Goal: Task Accomplishment & Management: Use online tool/utility

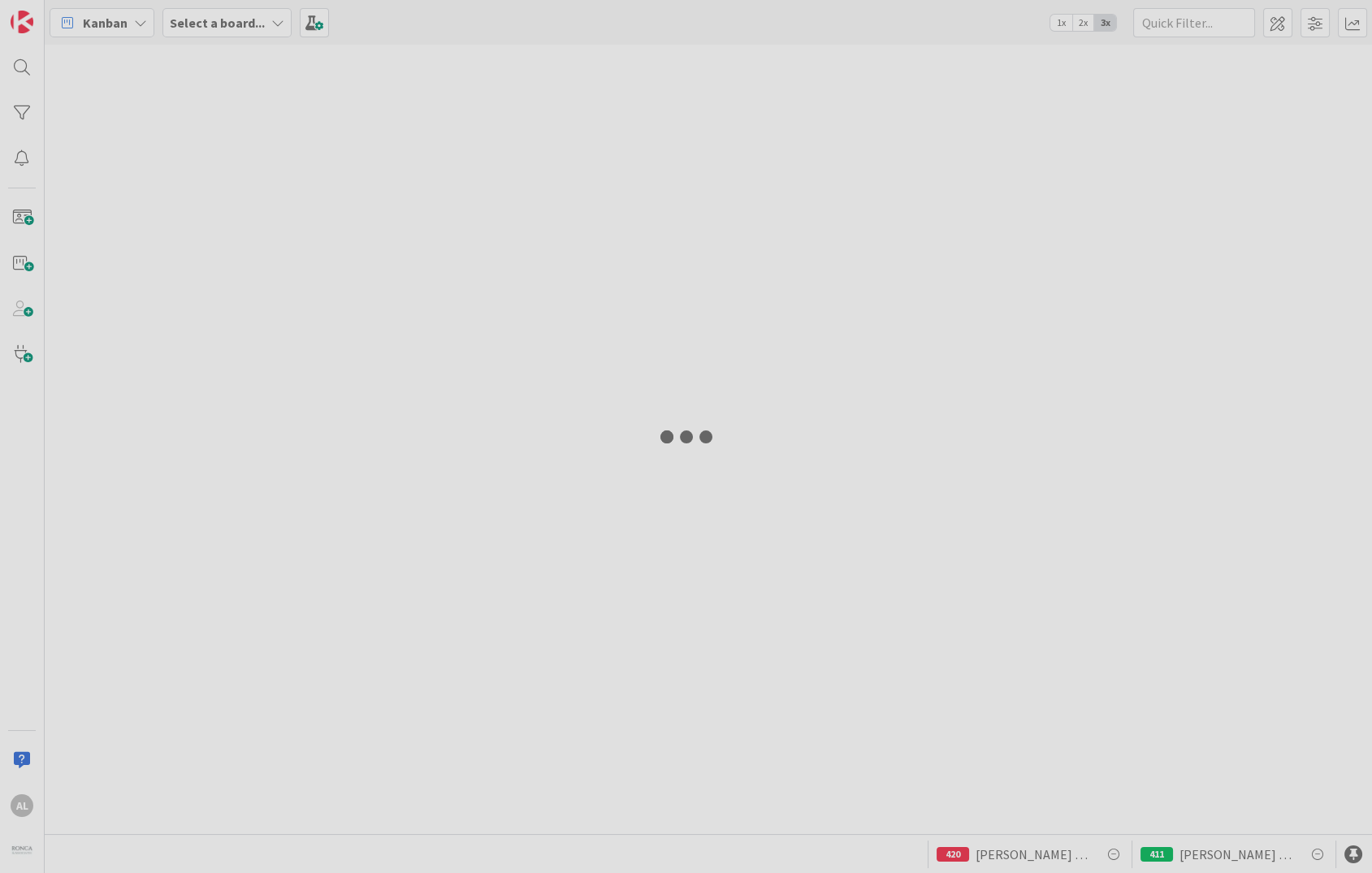
type input "[PERSON_NAME]"
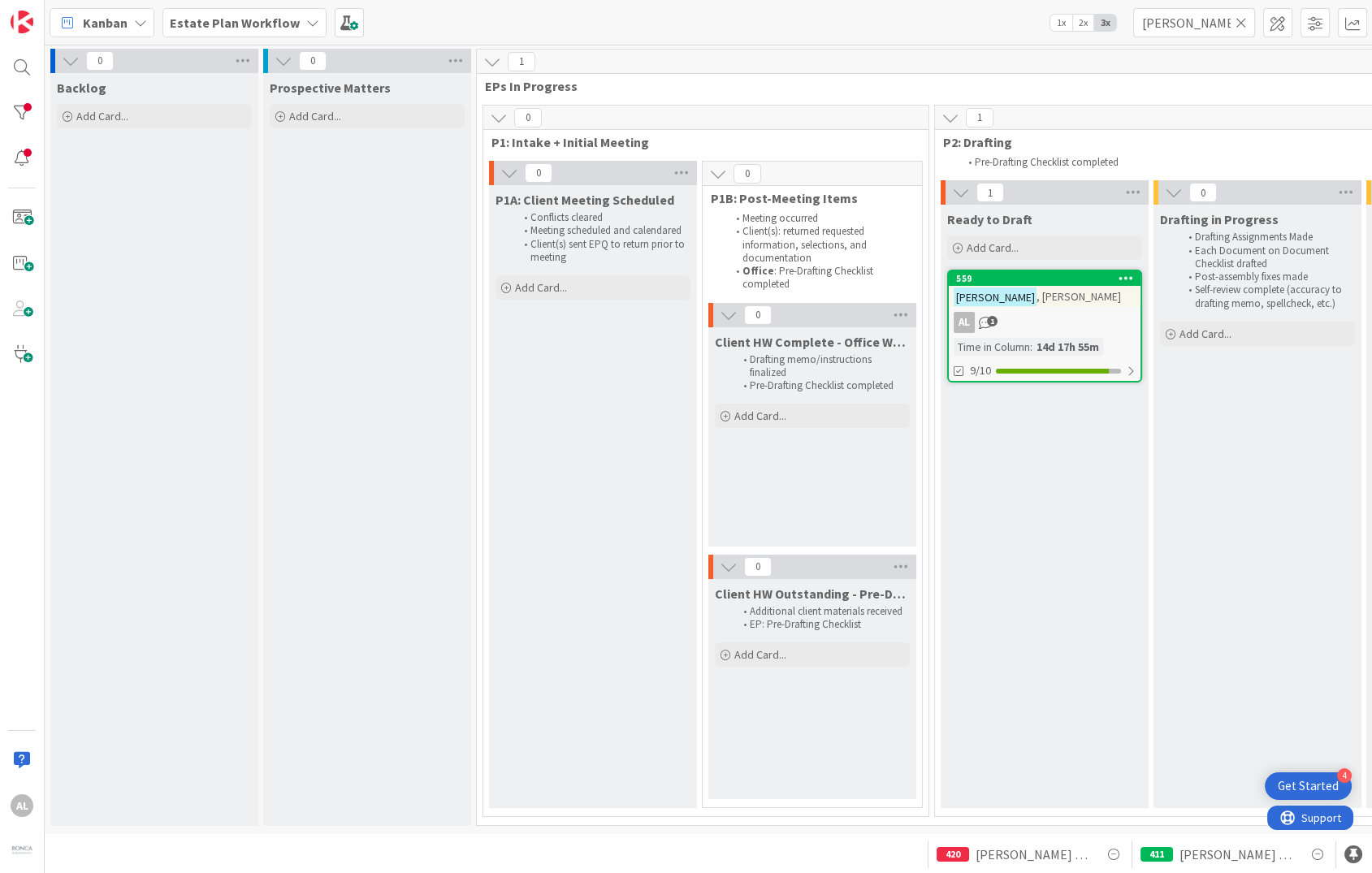
click at [286, 22] on b "Estate Plan Workflow" at bounding box center [234, 23] width 130 height 17
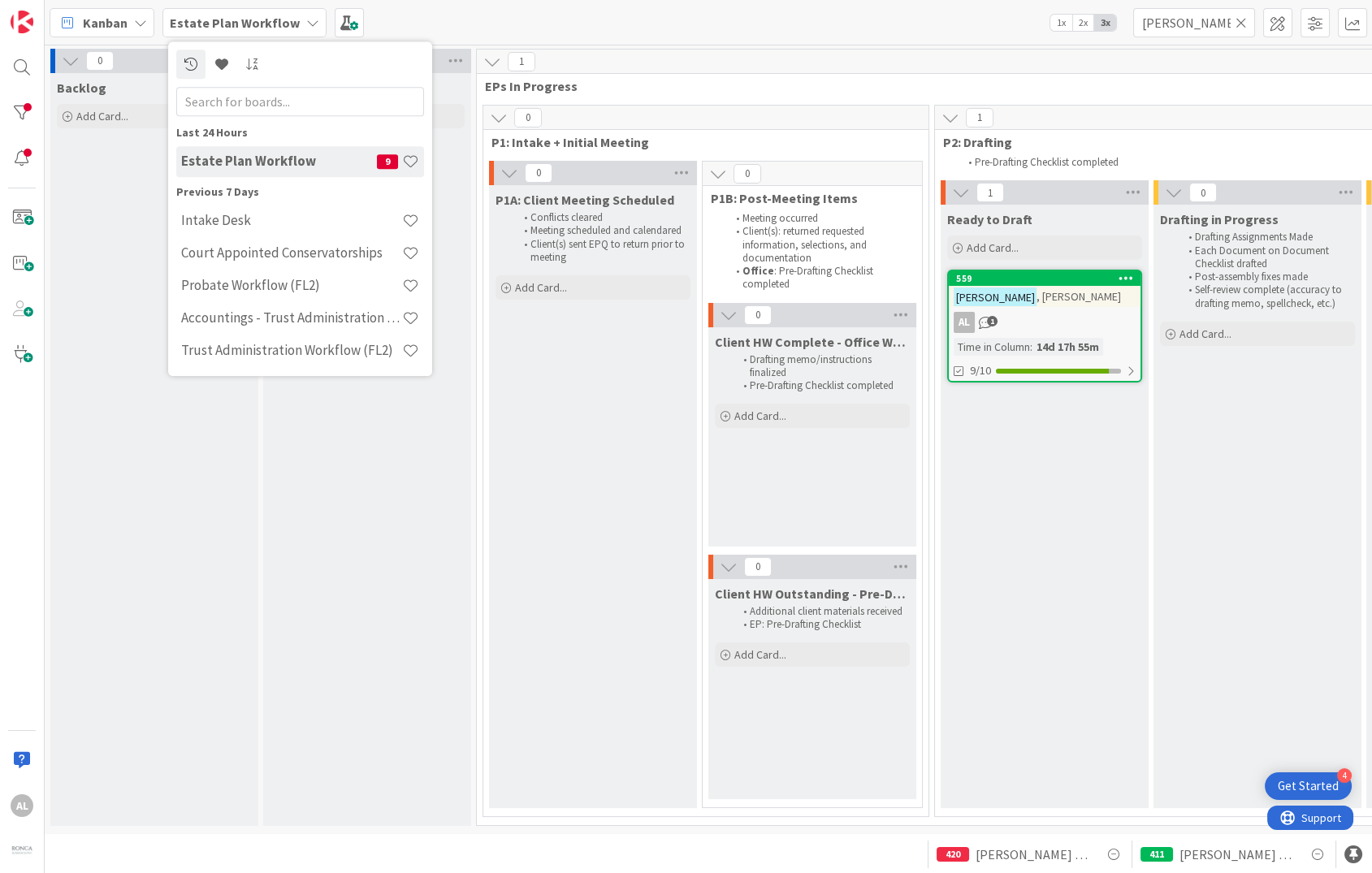
click at [286, 17] on b "Estate Plan Workflow" at bounding box center [234, 23] width 130 height 17
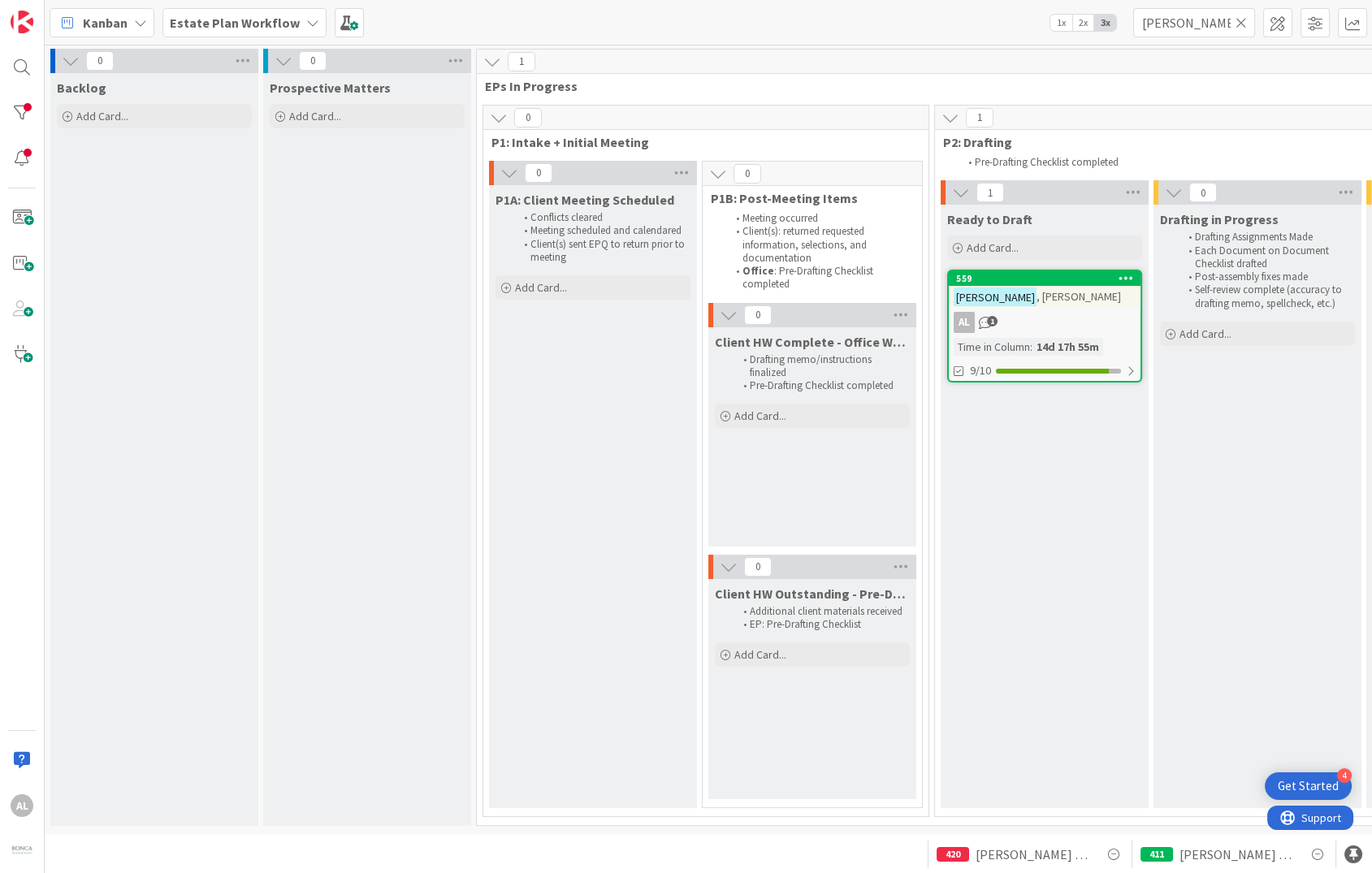
click at [1242, 24] on icon at bounding box center [1241, 23] width 11 height 15
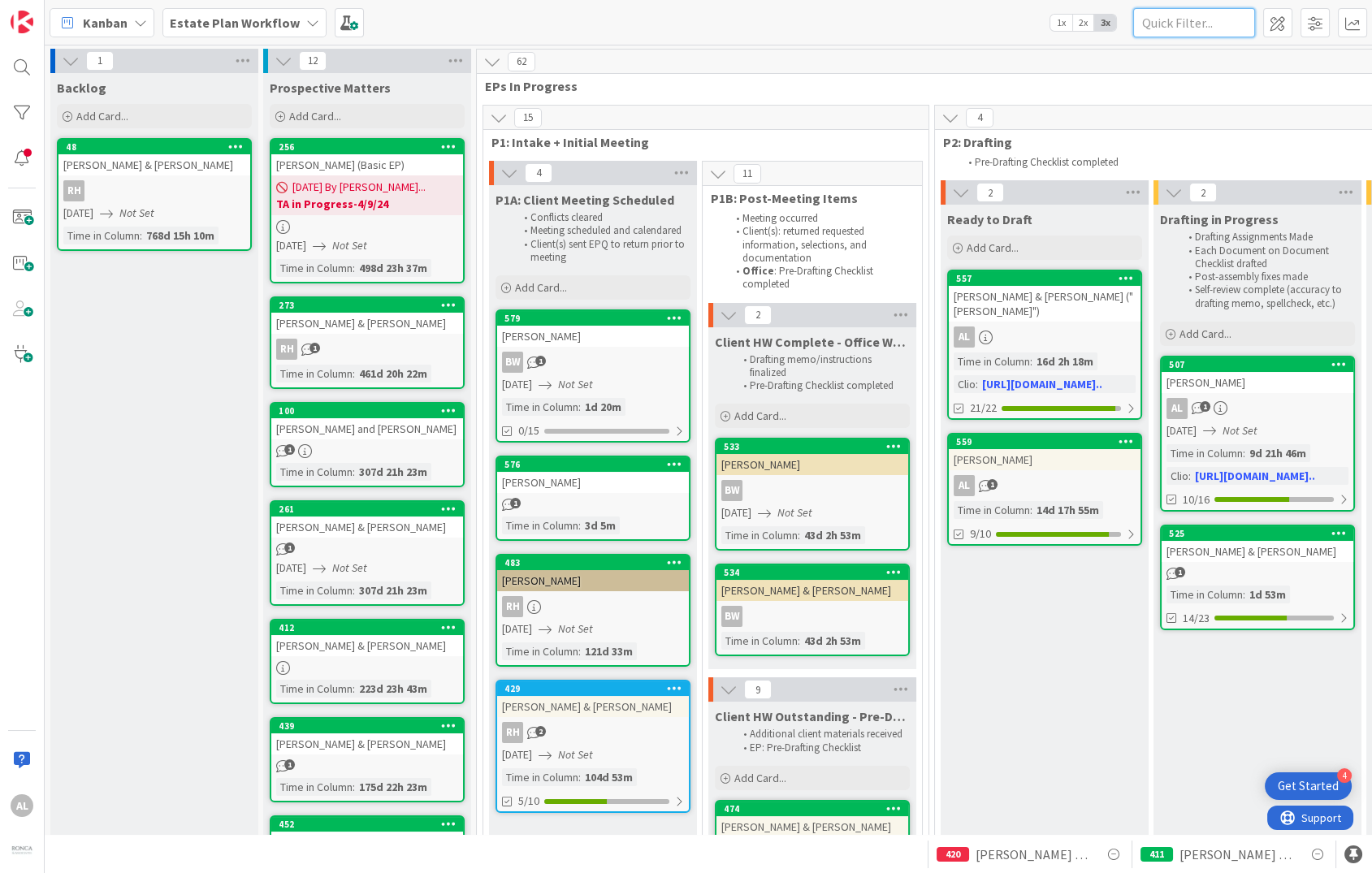
click at [1217, 20] on input "text" at bounding box center [1194, 23] width 122 height 29
type input "Settle"
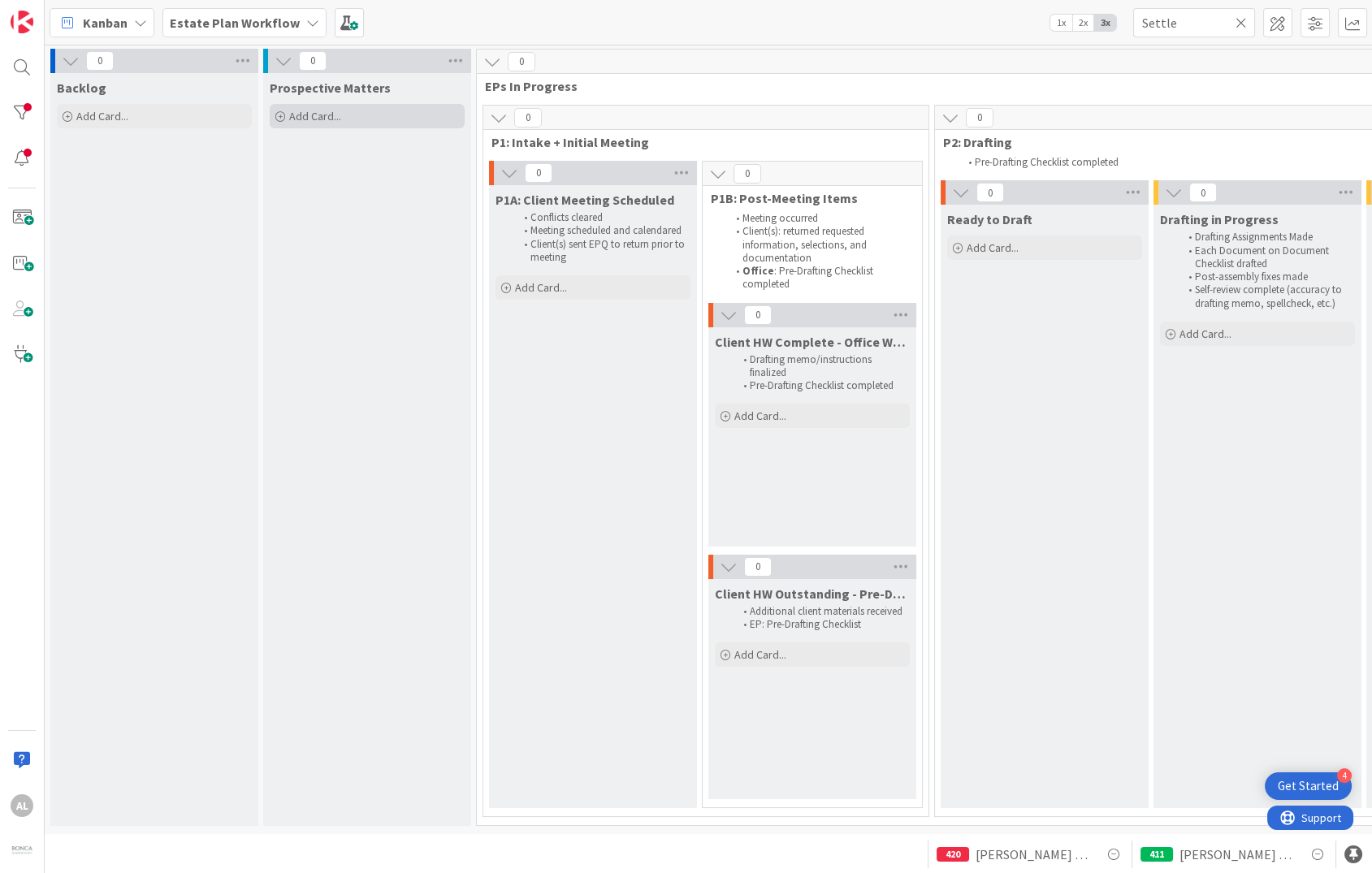
click at [300, 111] on span "Add Card..." at bounding box center [315, 116] width 52 height 15
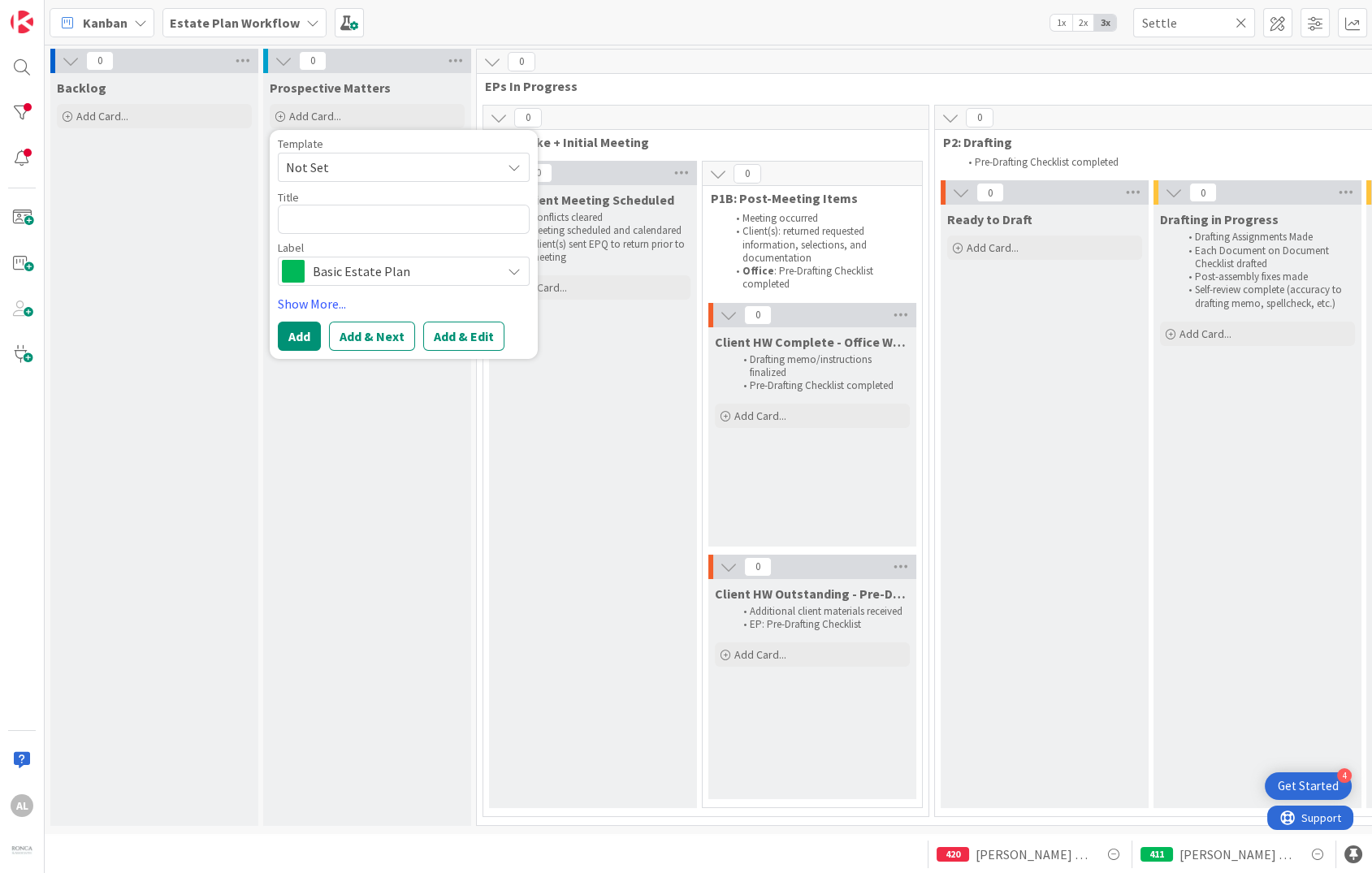
type textarea "x"
type textarea "S"
type textarea "x"
type textarea "Se"
type textarea "x"
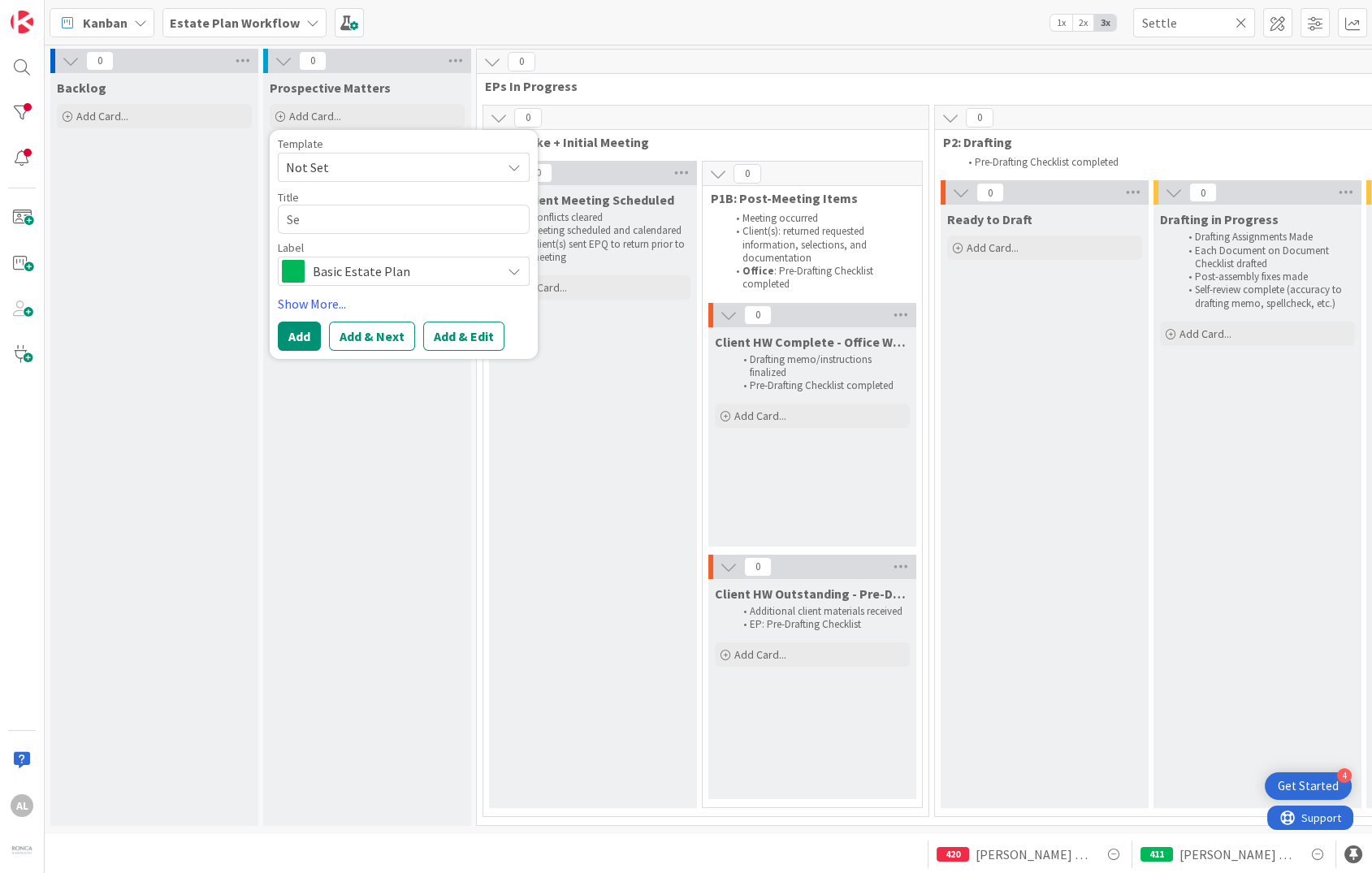
type textarea "Set"
type textarea "x"
type textarea "Setl"
type textarea "x"
type textarea "Setlt"
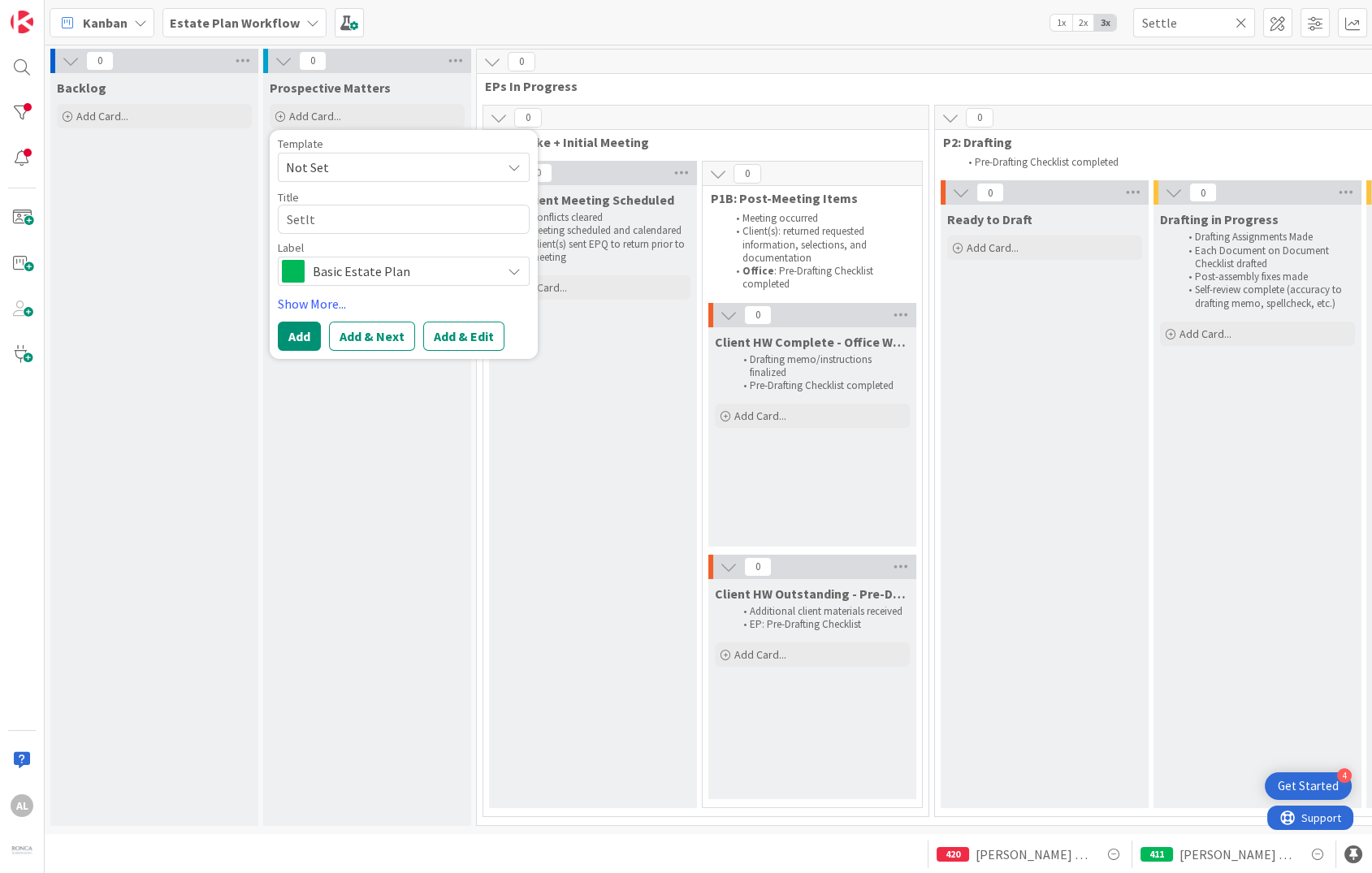
type textarea "x"
type textarea "Setltl"
type textarea "x"
type textarea "Setltle"
type textarea "x"
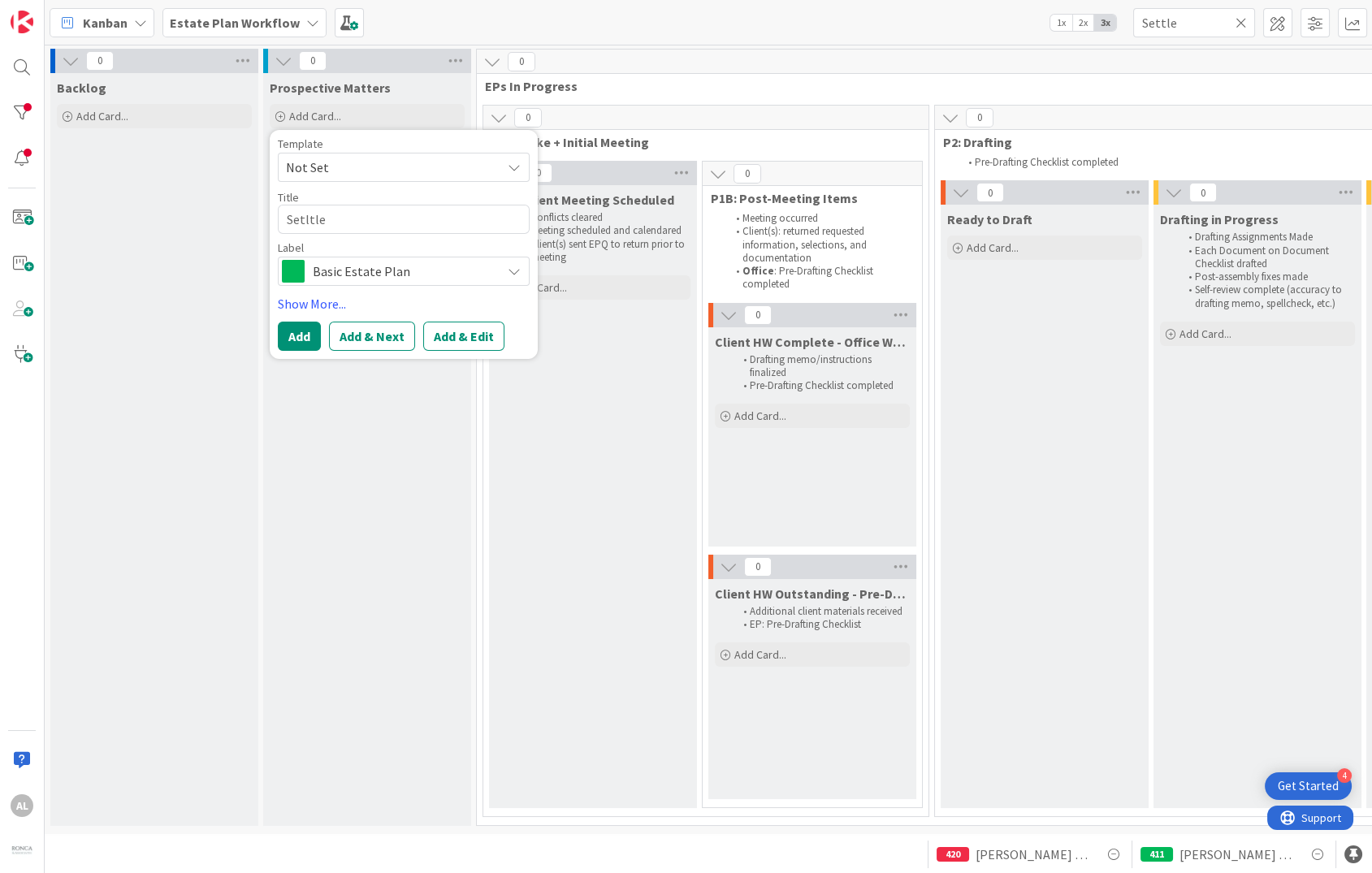
type textarea "Setltl"
type textarea "x"
type textarea "Setlt"
type textarea "x"
type textarea "Setl"
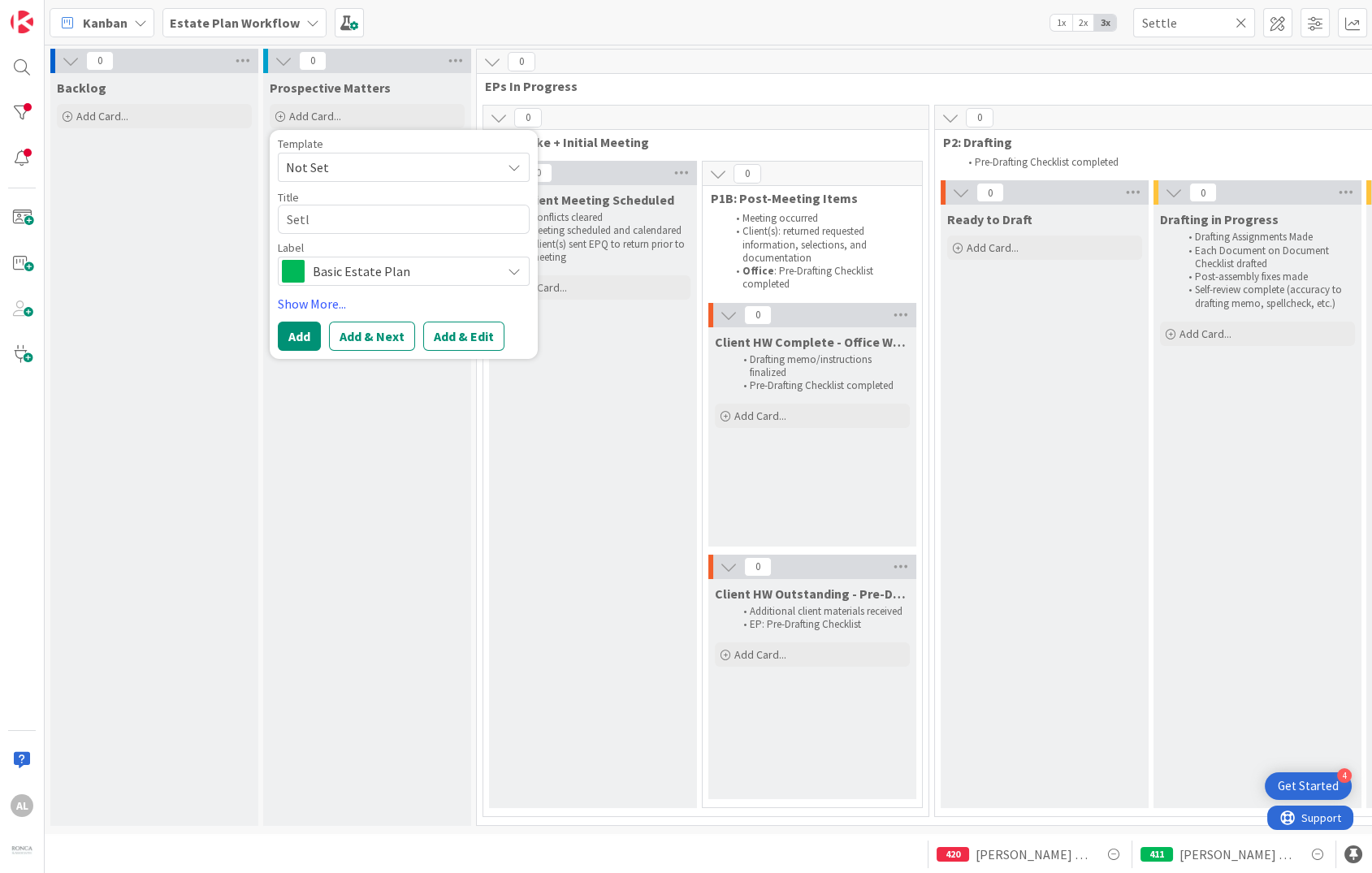
type textarea "x"
type textarea "Set"
type textarea "x"
type textarea "Sett"
type textarea "x"
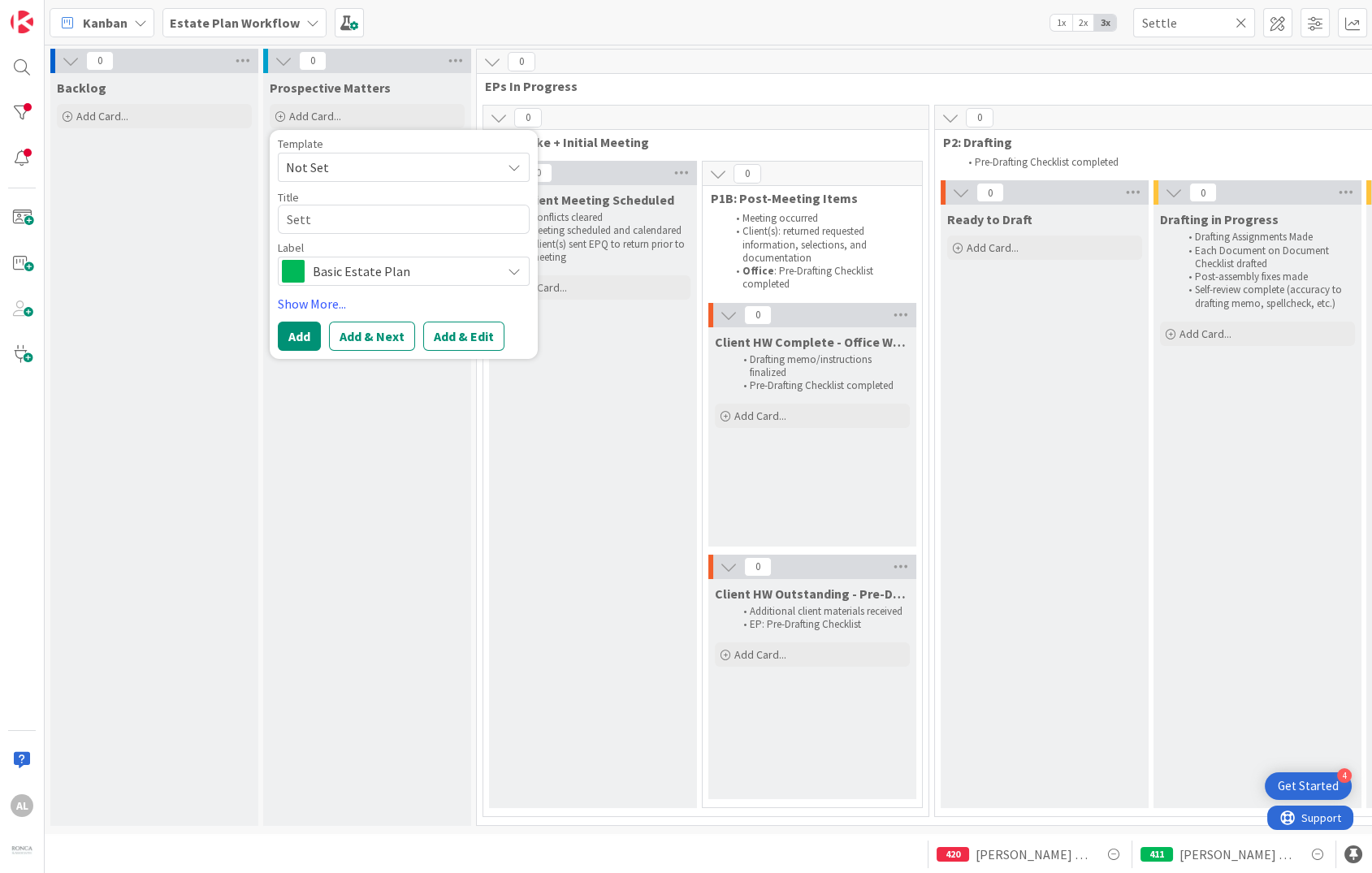
type textarea "Settl"
type textarea "x"
type textarea "Settle"
type textarea "x"
type textarea "Settle,"
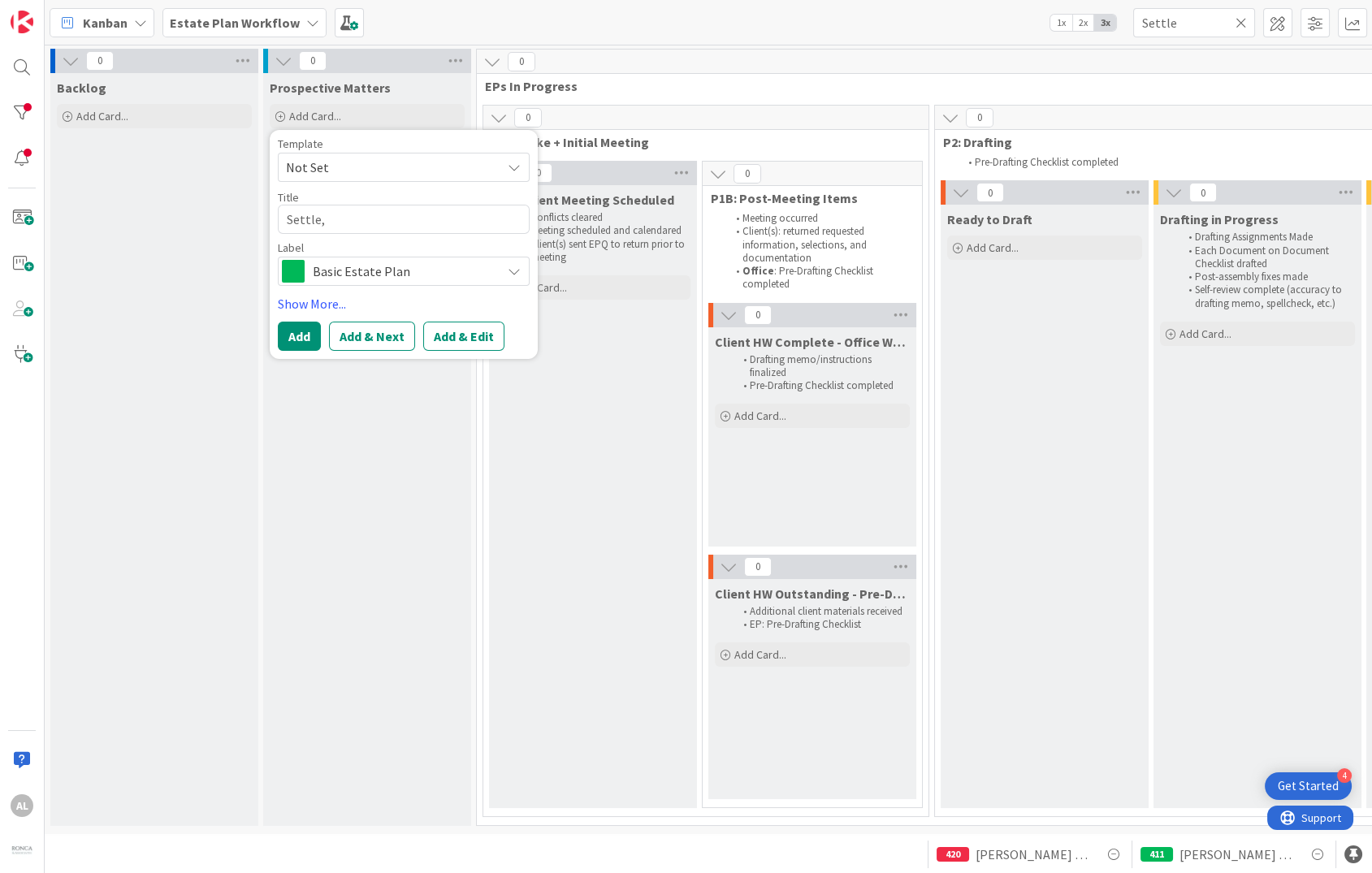
type textarea "x"
type textarea "Settle,{"
type textarea "x"
type textarea "Settle,"
type textarea "x"
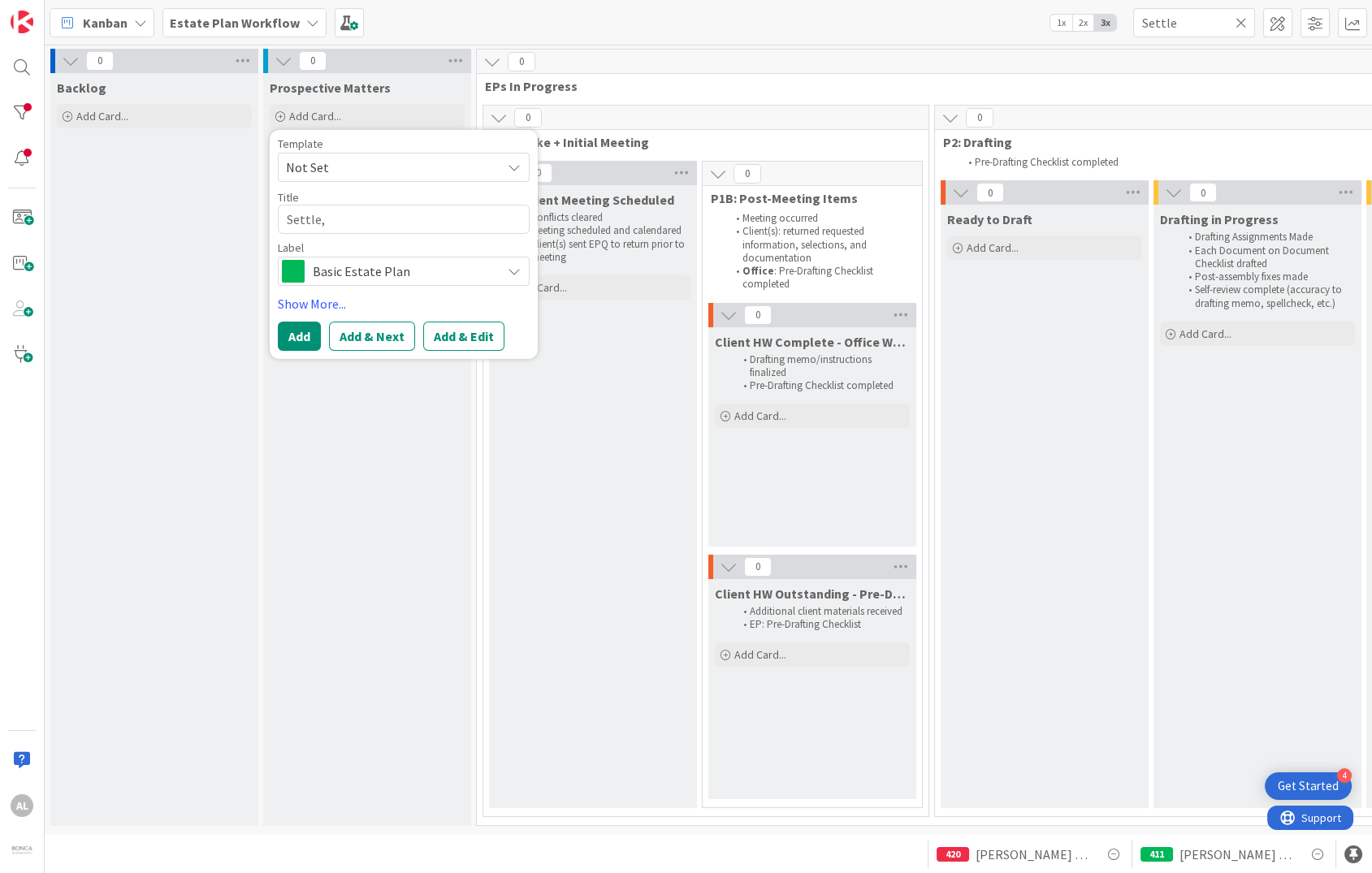
type textarea "Settle,"
type textarea "x"
type textarea "Settle, P"
type textarea "x"
type textarea "Settle, Ph"
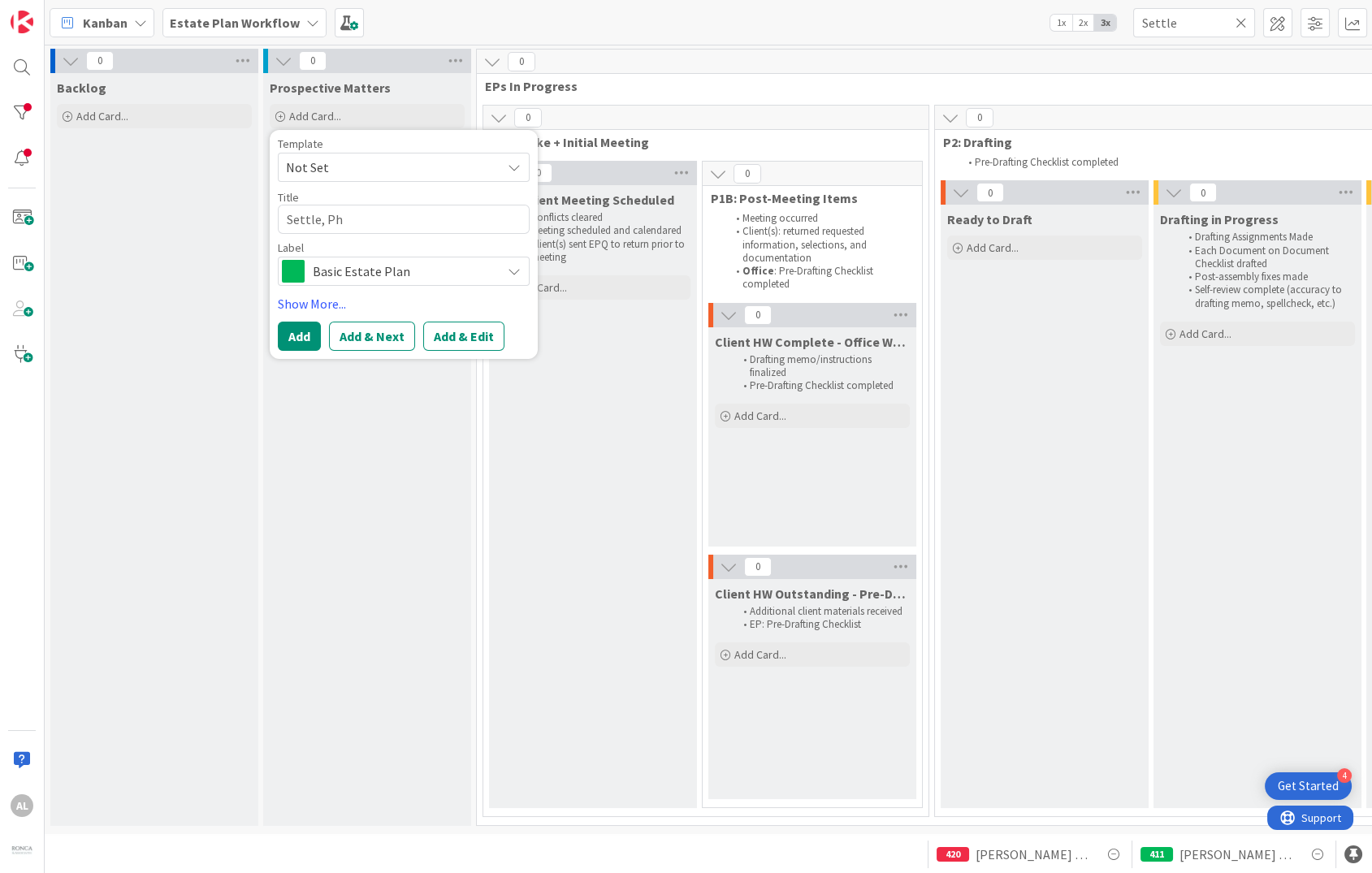
type textarea "x"
type textarea "Settle, Phi"
type textarea "x"
type textarea "Settle, Phil"
type textarea "x"
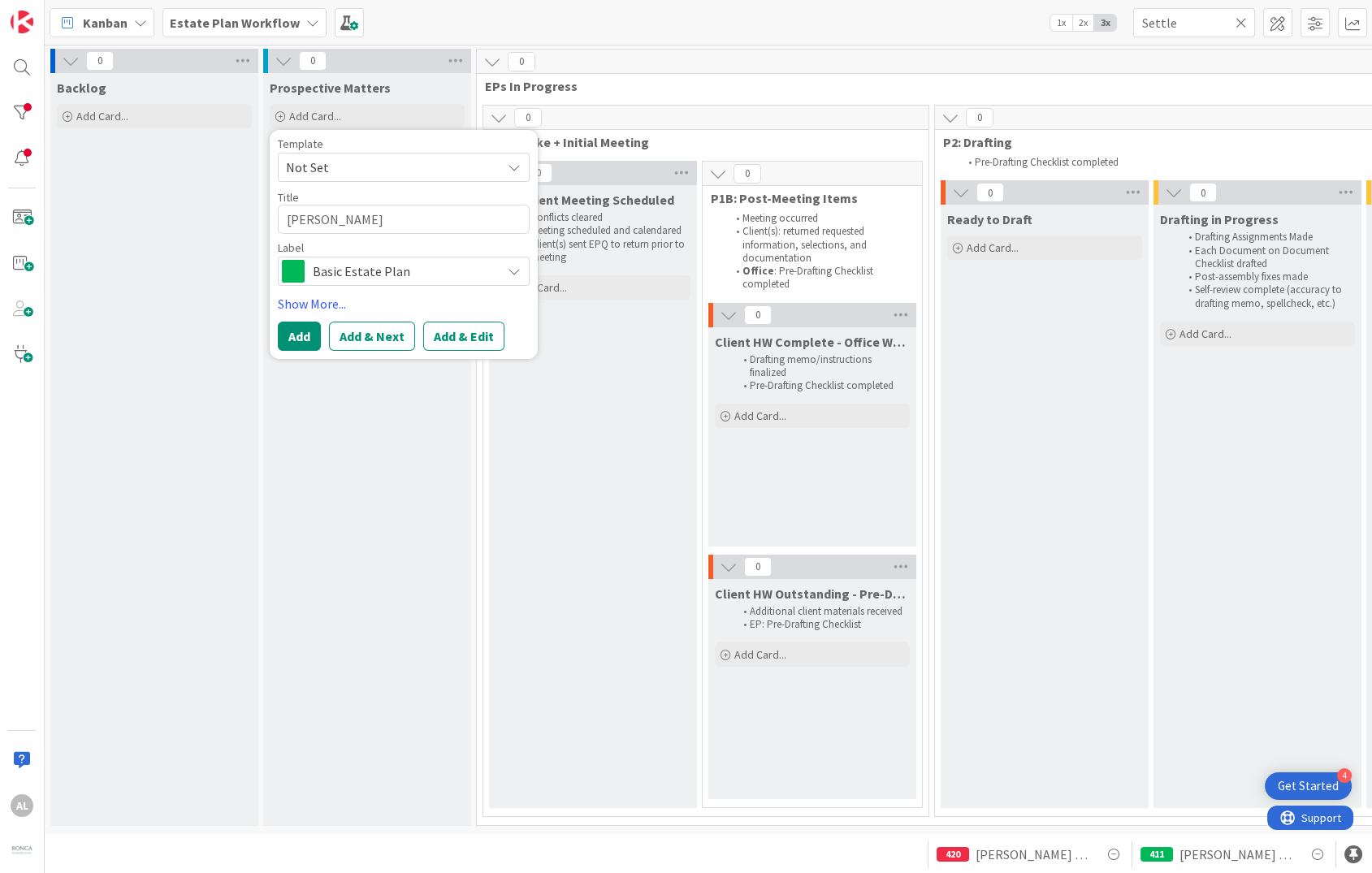
type textarea "Settle, Phill"
type textarea "x"
type textarea "Settle, Philli"
type textarea "x"
type textarea "Settle, Phillip"
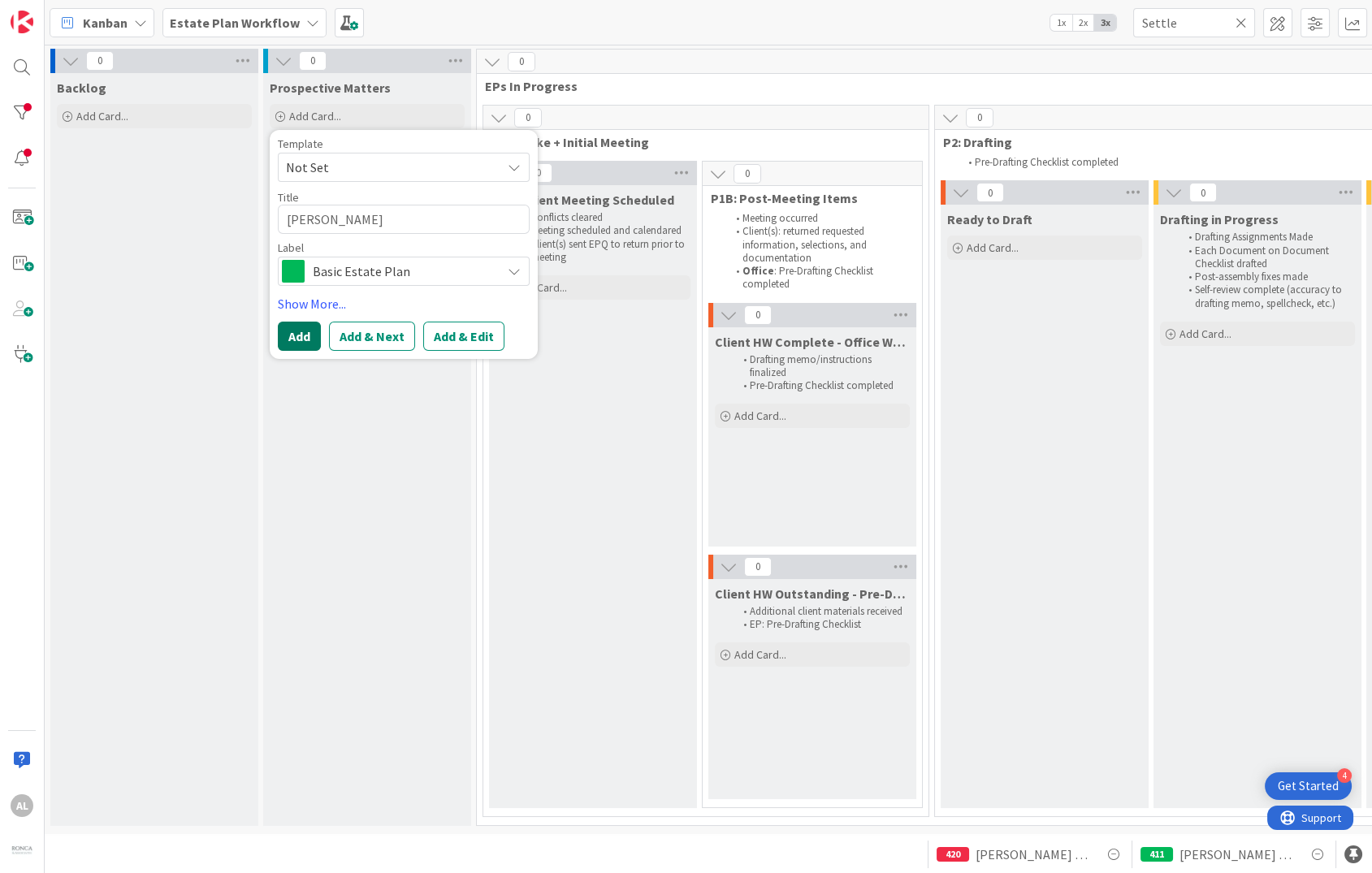
click at [292, 336] on button "Add" at bounding box center [299, 336] width 43 height 29
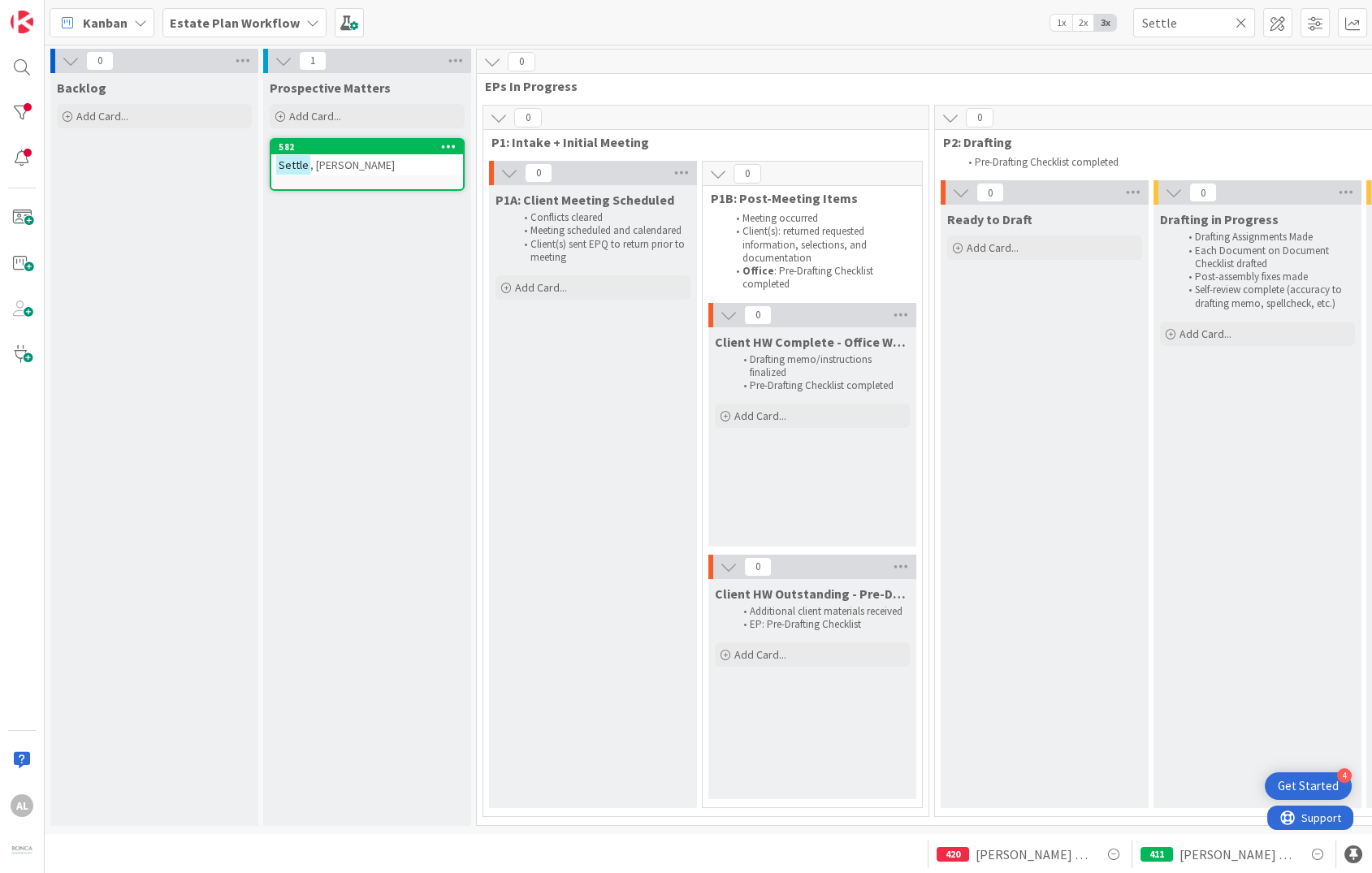
click at [397, 165] on div "Settle , Phillip" at bounding box center [367, 164] width 192 height 21
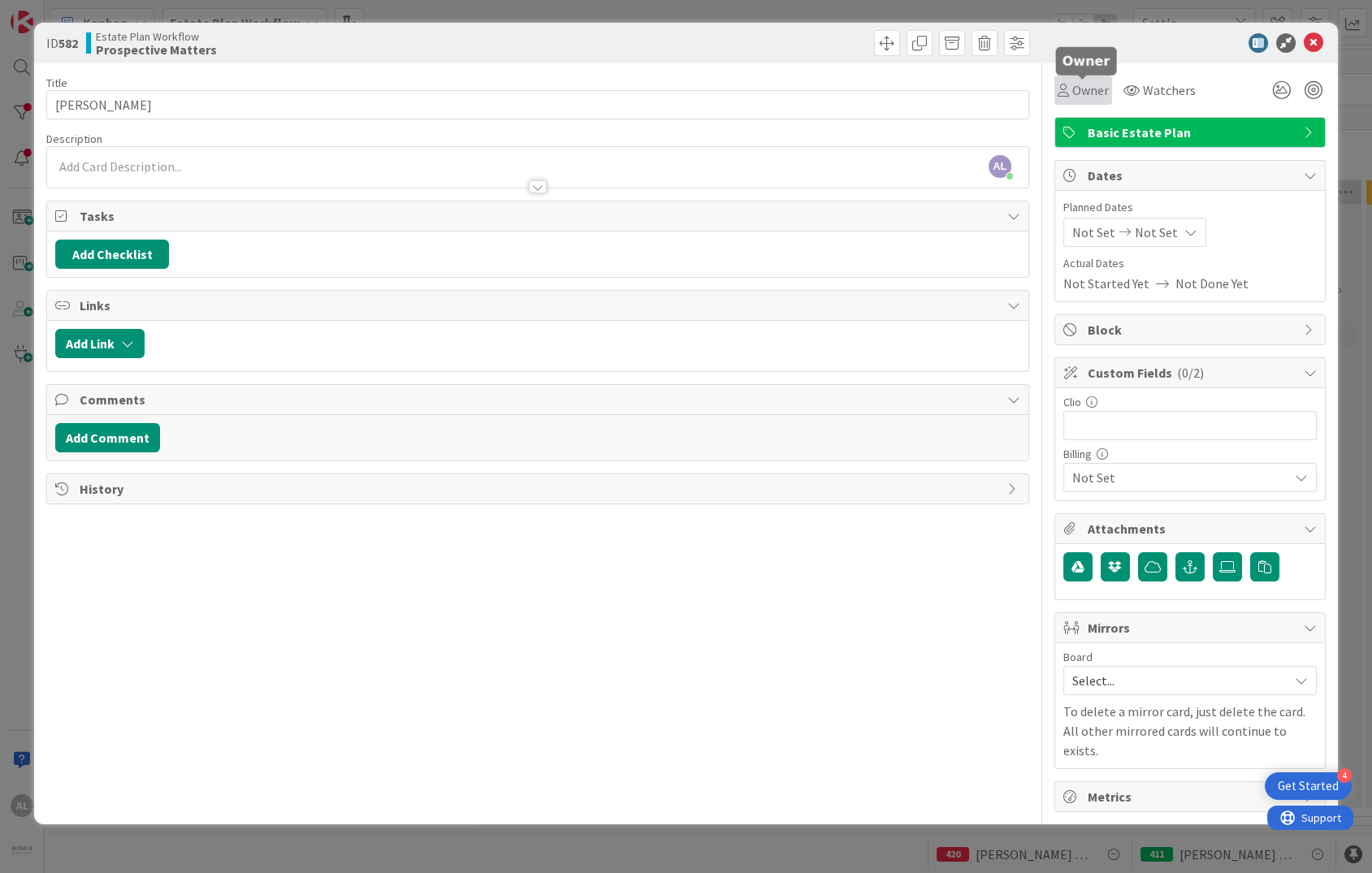
click at [1084, 90] on span "Owner" at bounding box center [1091, 89] width 37 height 19
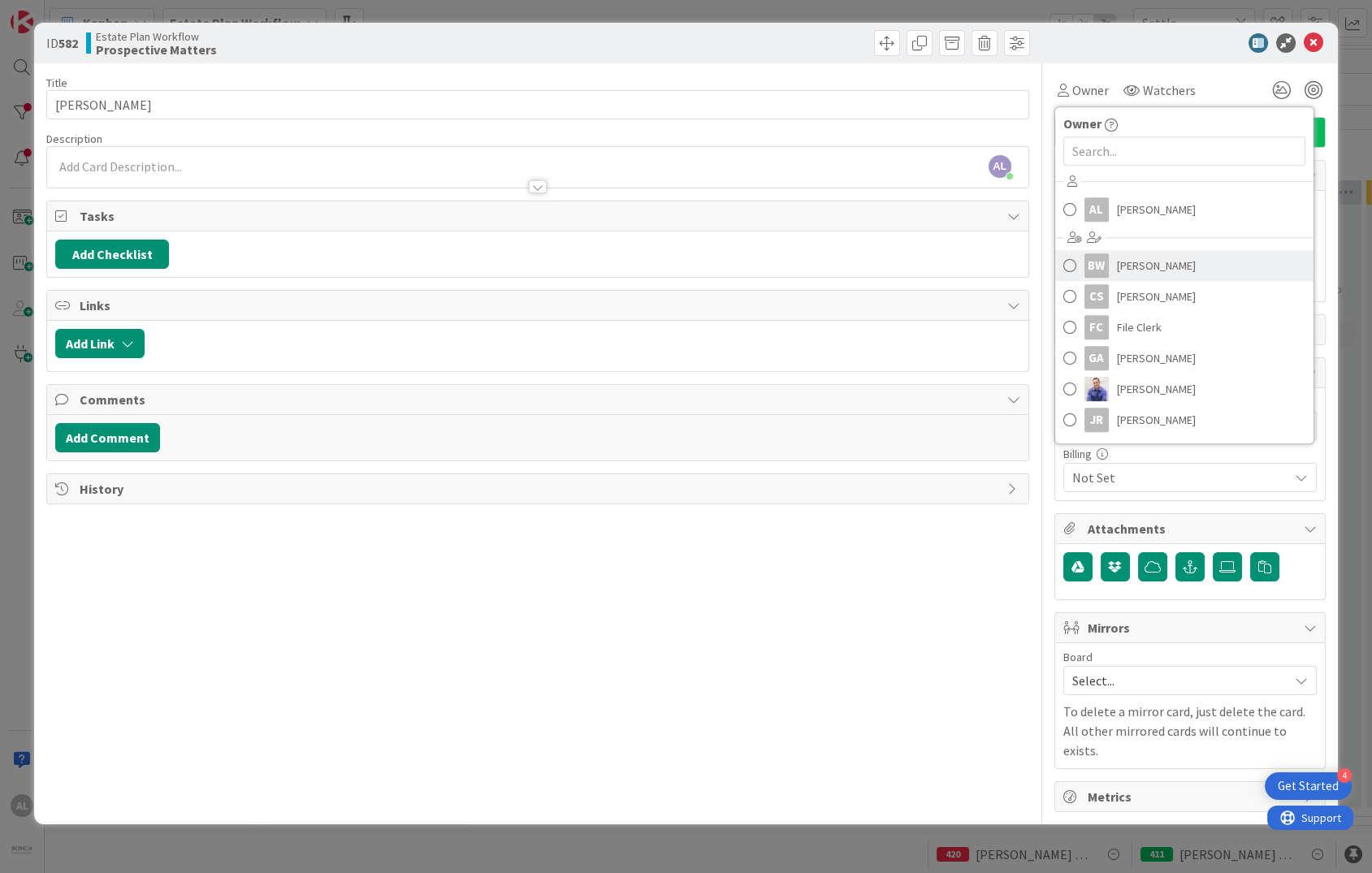
click at [1183, 273] on span "Brandon Webb" at bounding box center [1156, 266] width 79 height 25
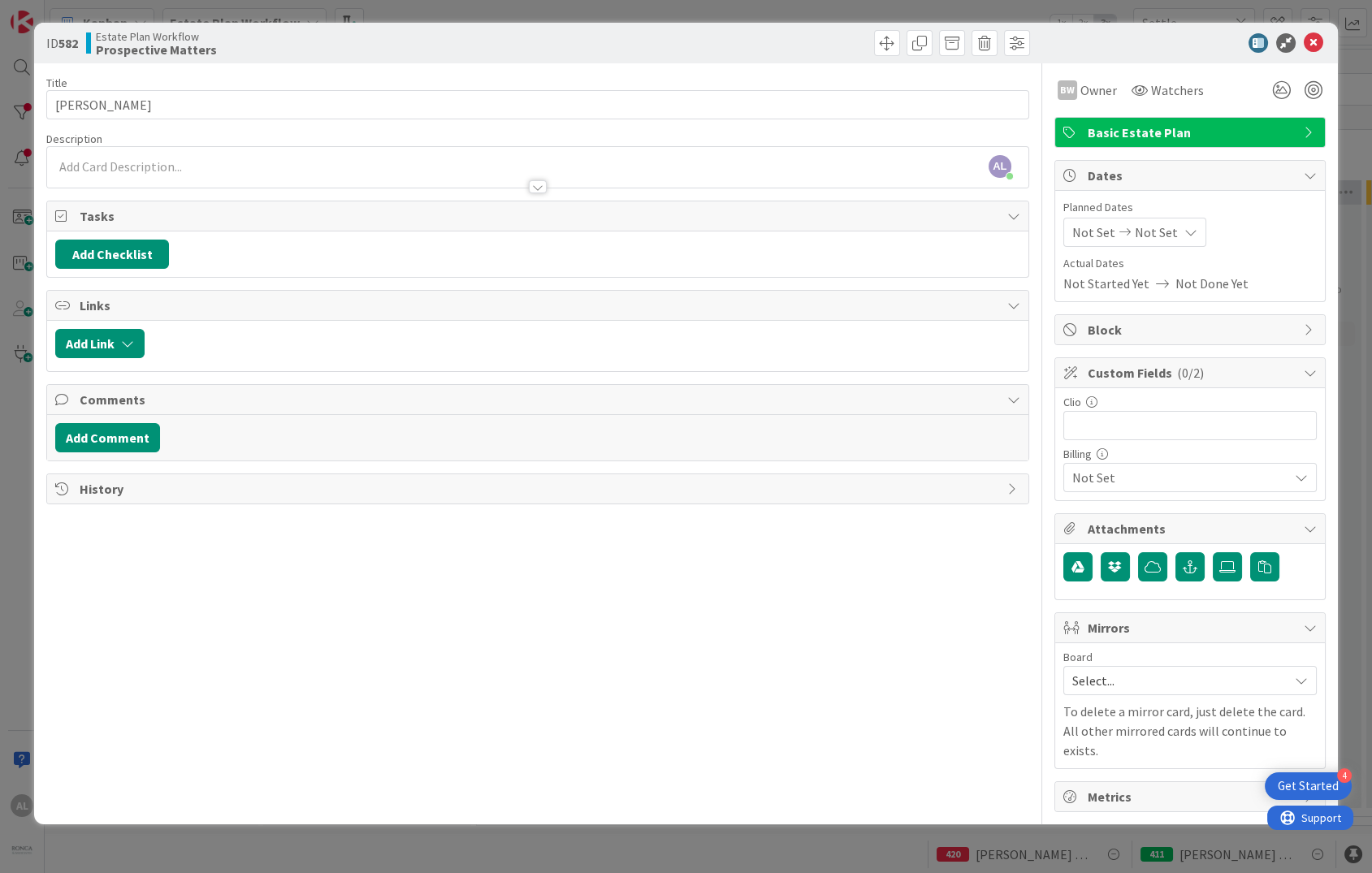
click at [207, 165] on div "AL Anna Luque just joined" at bounding box center [538, 167] width 981 height 40
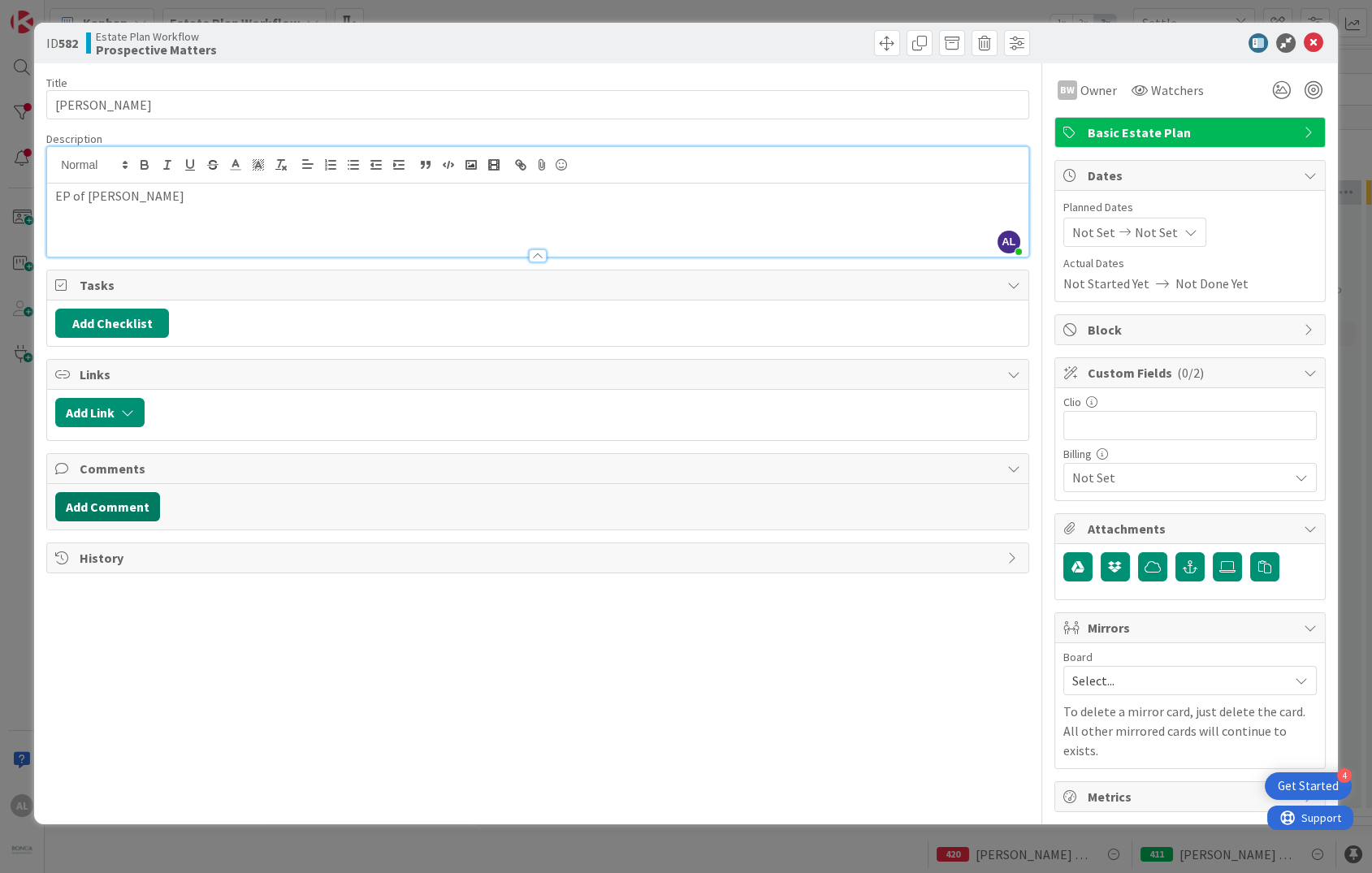
click at [130, 508] on button "Add Comment" at bounding box center [108, 507] width 105 height 29
click at [71, 629] on button "Add" at bounding box center [73, 628] width 36 height 19
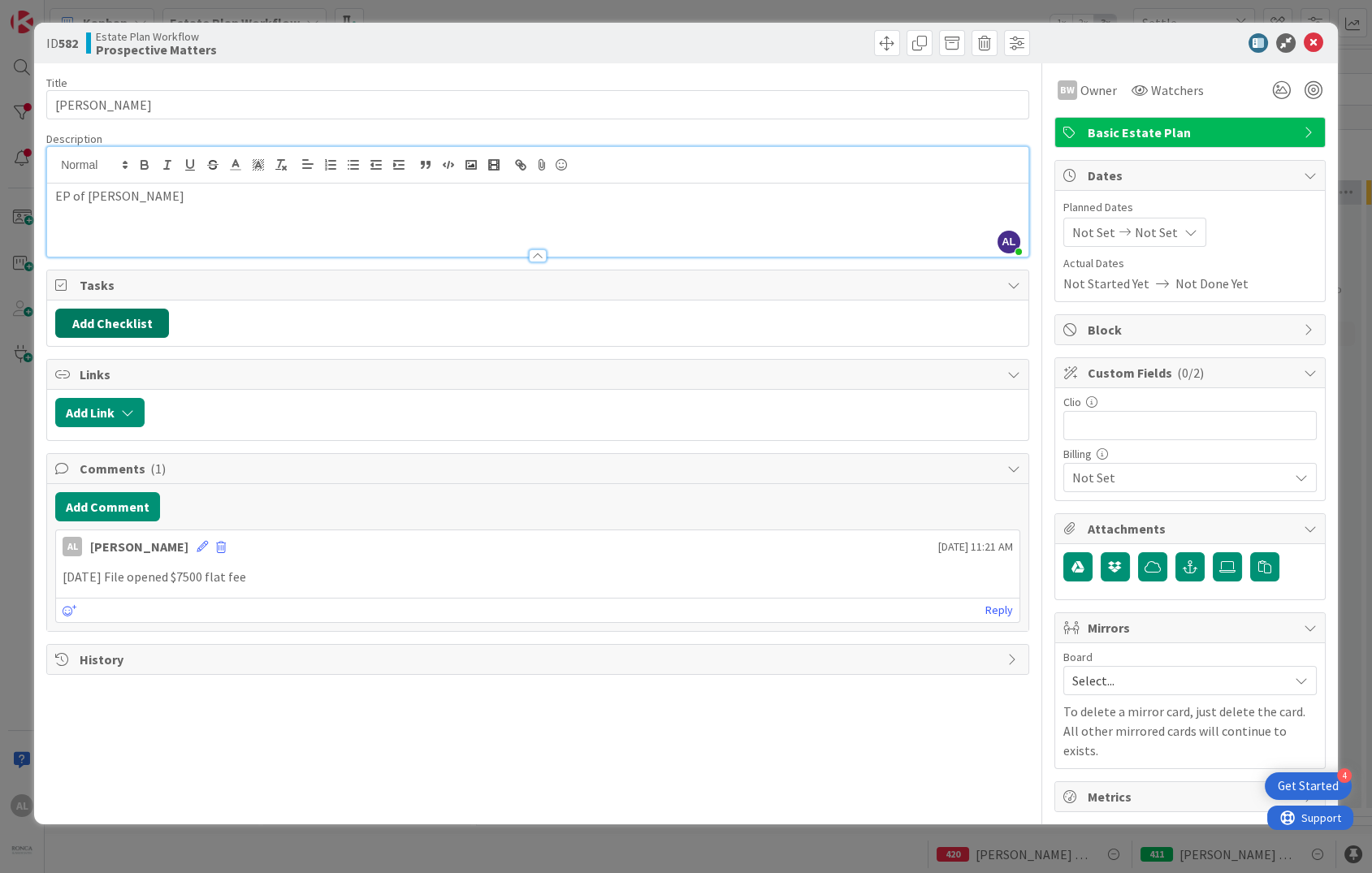
click at [106, 326] on button "Add Checklist" at bounding box center [112, 323] width 114 height 29
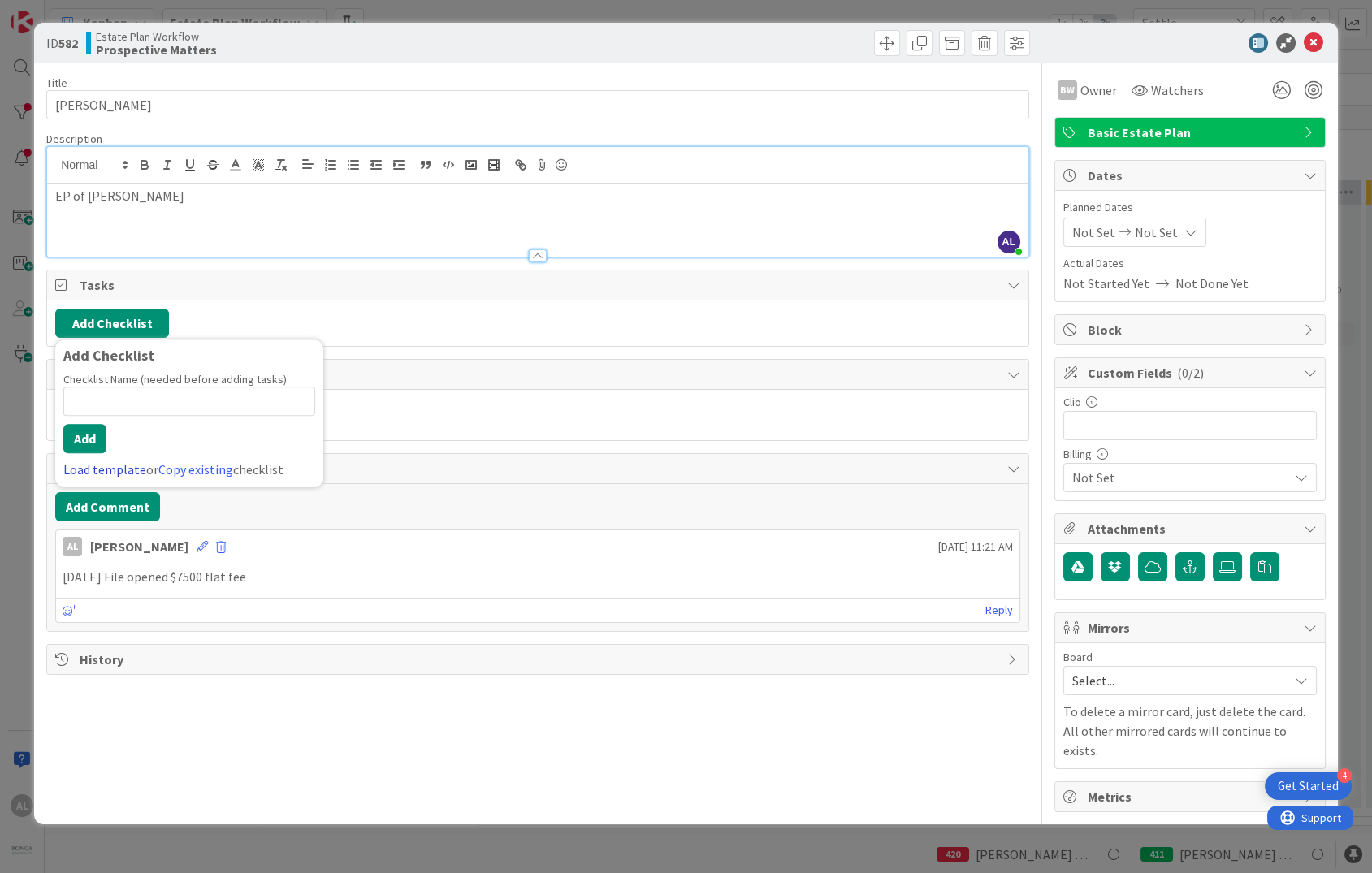
click at [96, 471] on link "Load template" at bounding box center [105, 470] width 83 height 17
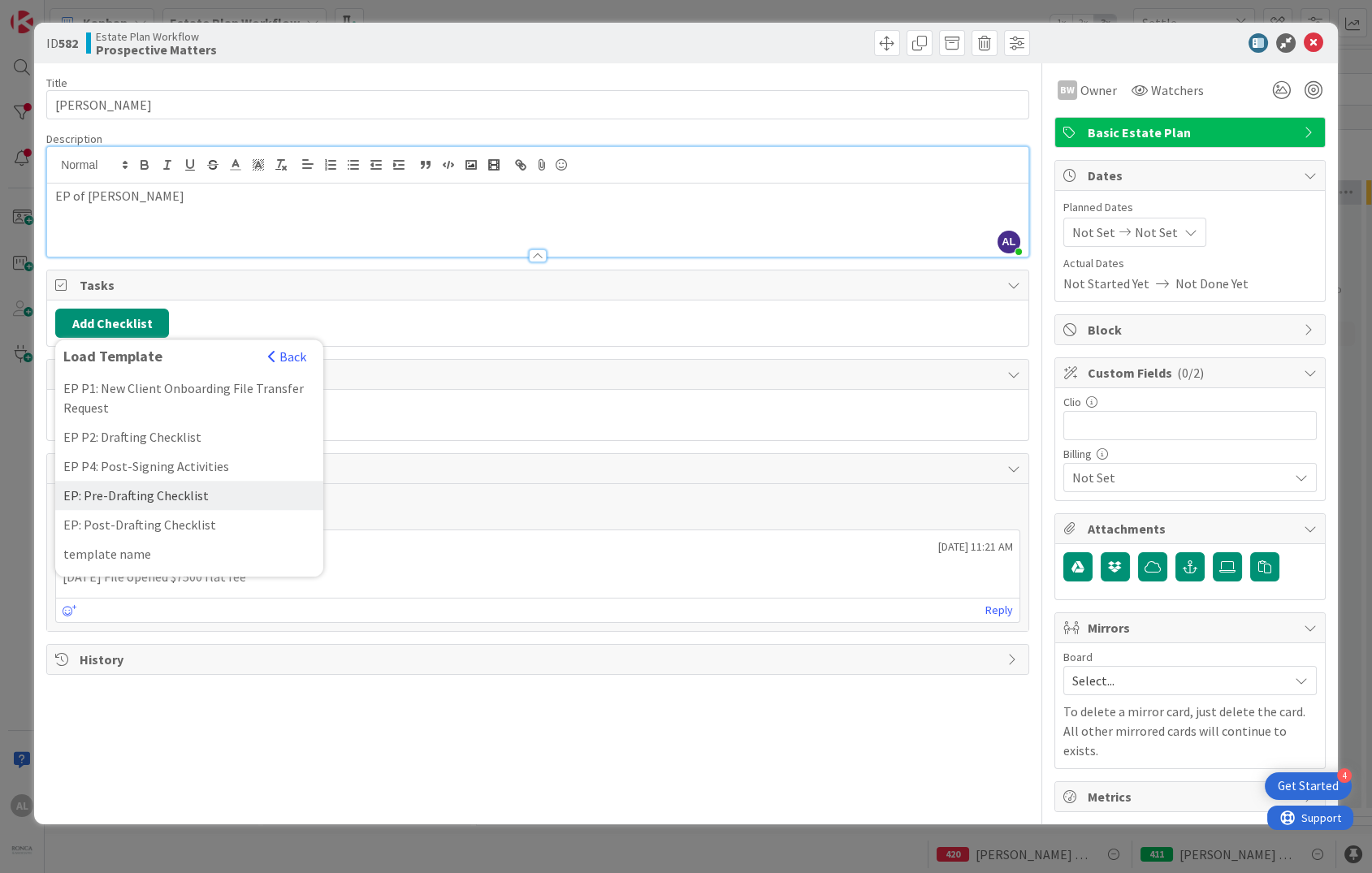
click at [222, 501] on div "EP: Pre-Drafting Checklist" at bounding box center [189, 495] width 268 height 29
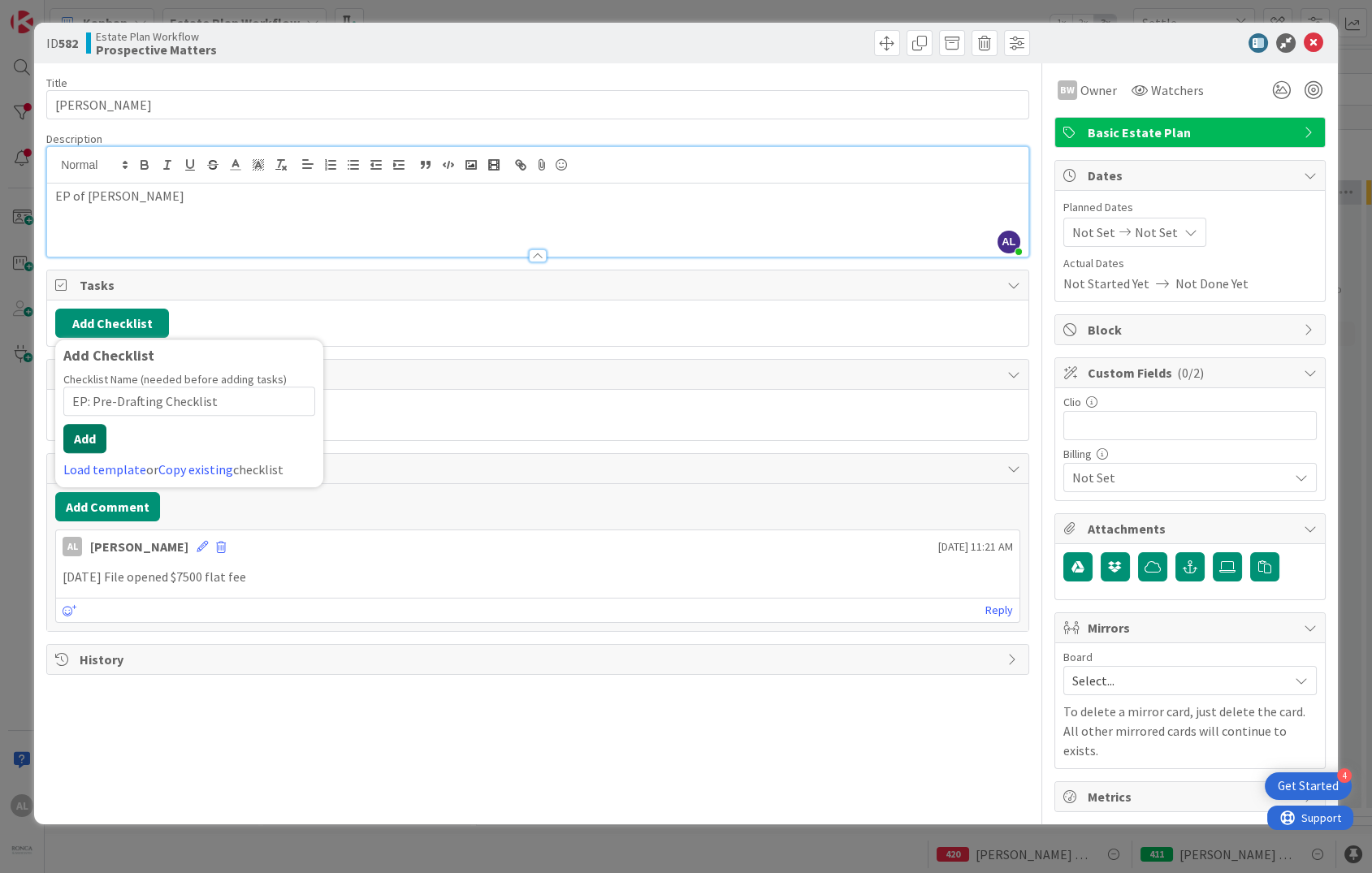
click at [85, 437] on button "Add" at bounding box center [85, 438] width 43 height 29
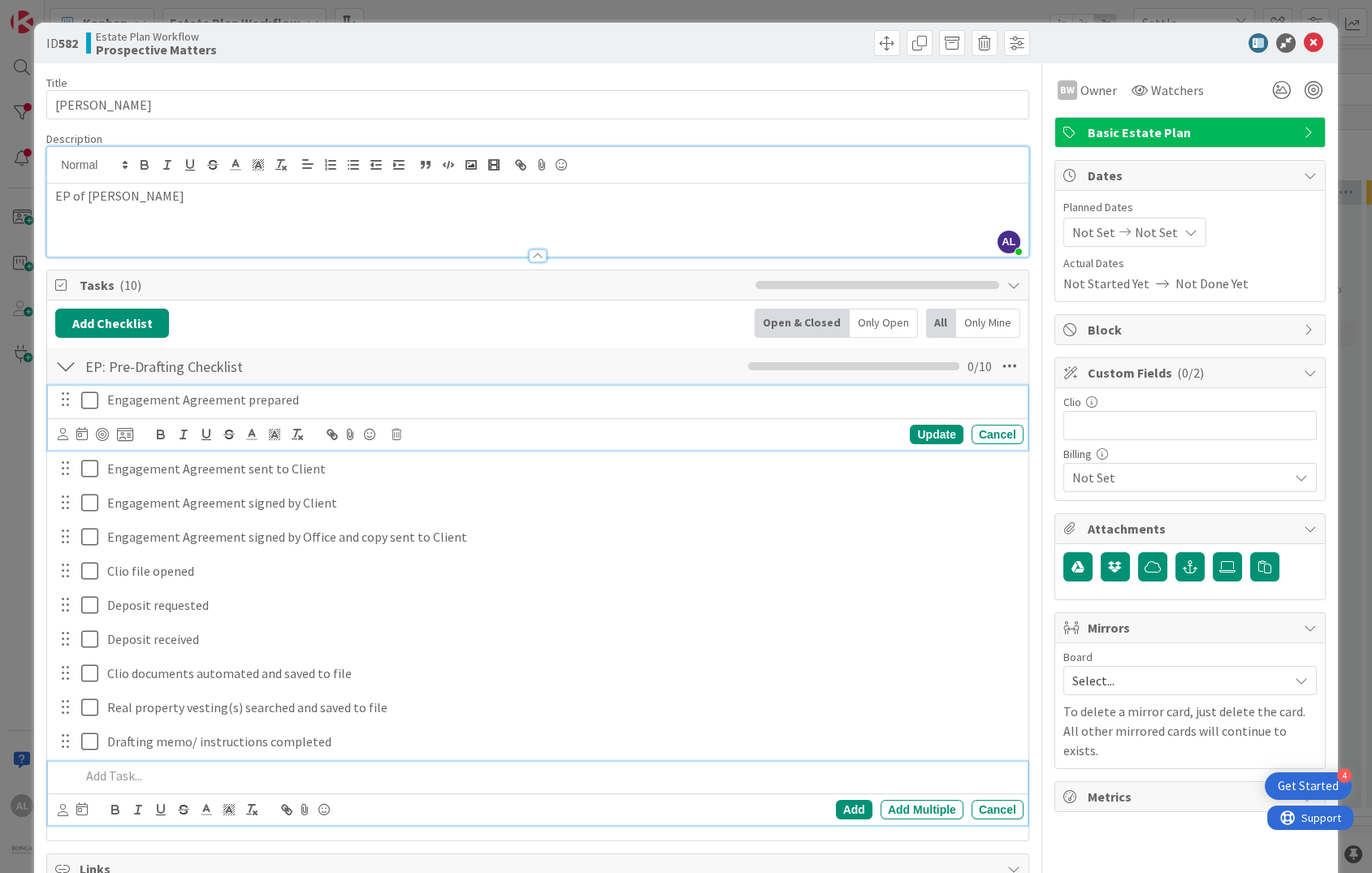
click at [92, 398] on icon at bounding box center [93, 400] width 25 height 19
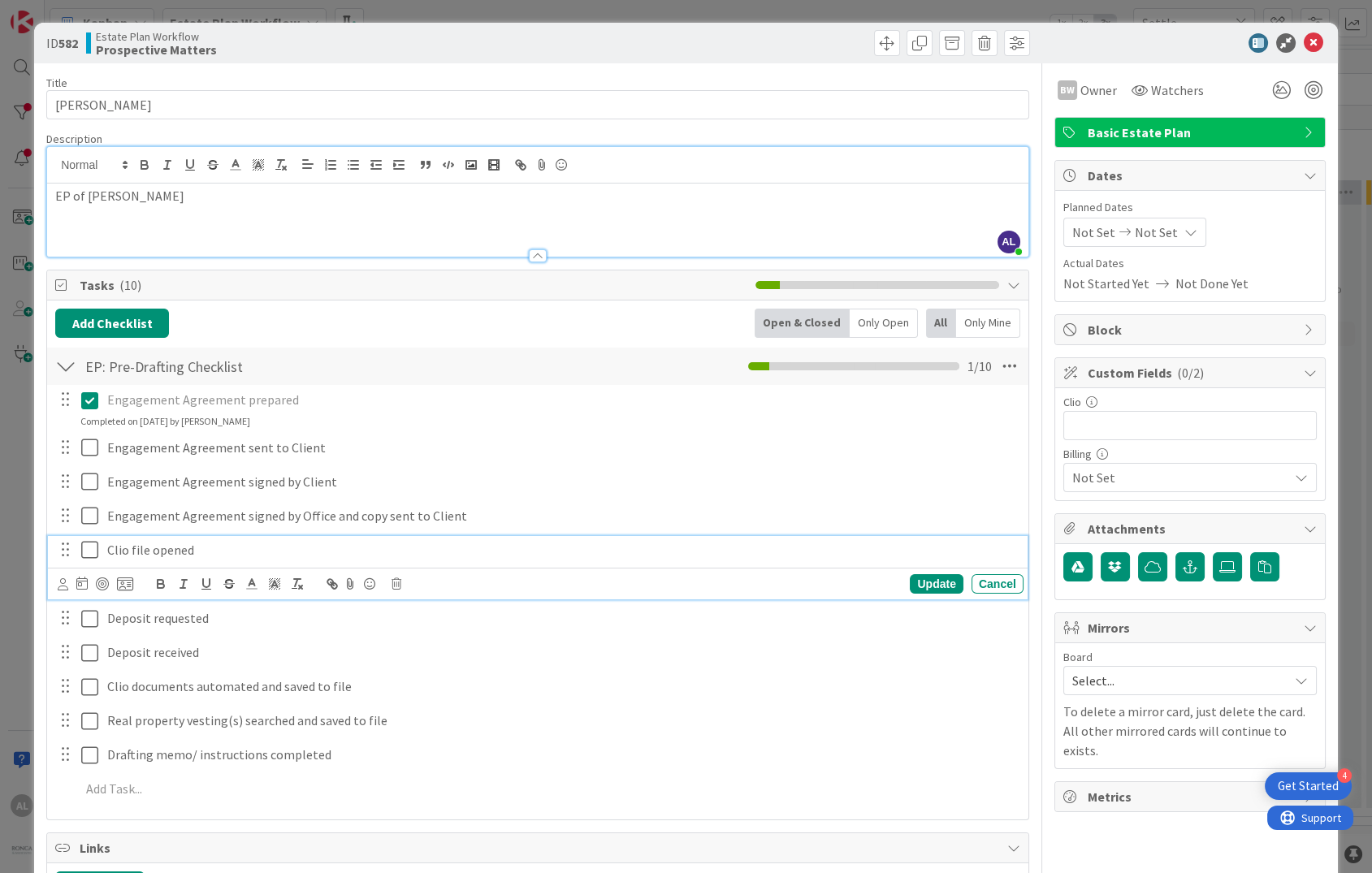
click at [85, 549] on icon at bounding box center [93, 550] width 25 height 19
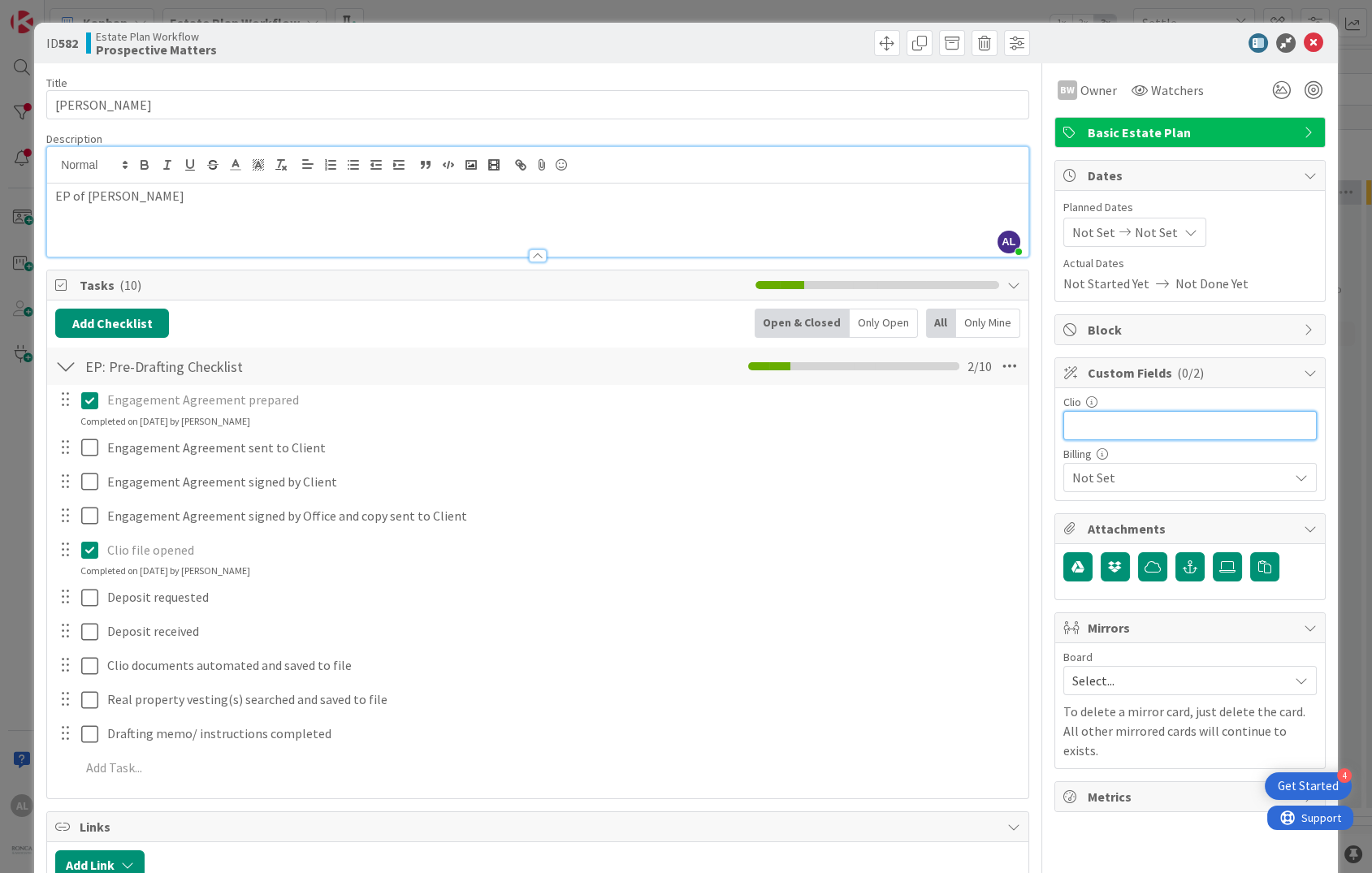
click at [1119, 427] on input "text" at bounding box center [1190, 425] width 254 height 29
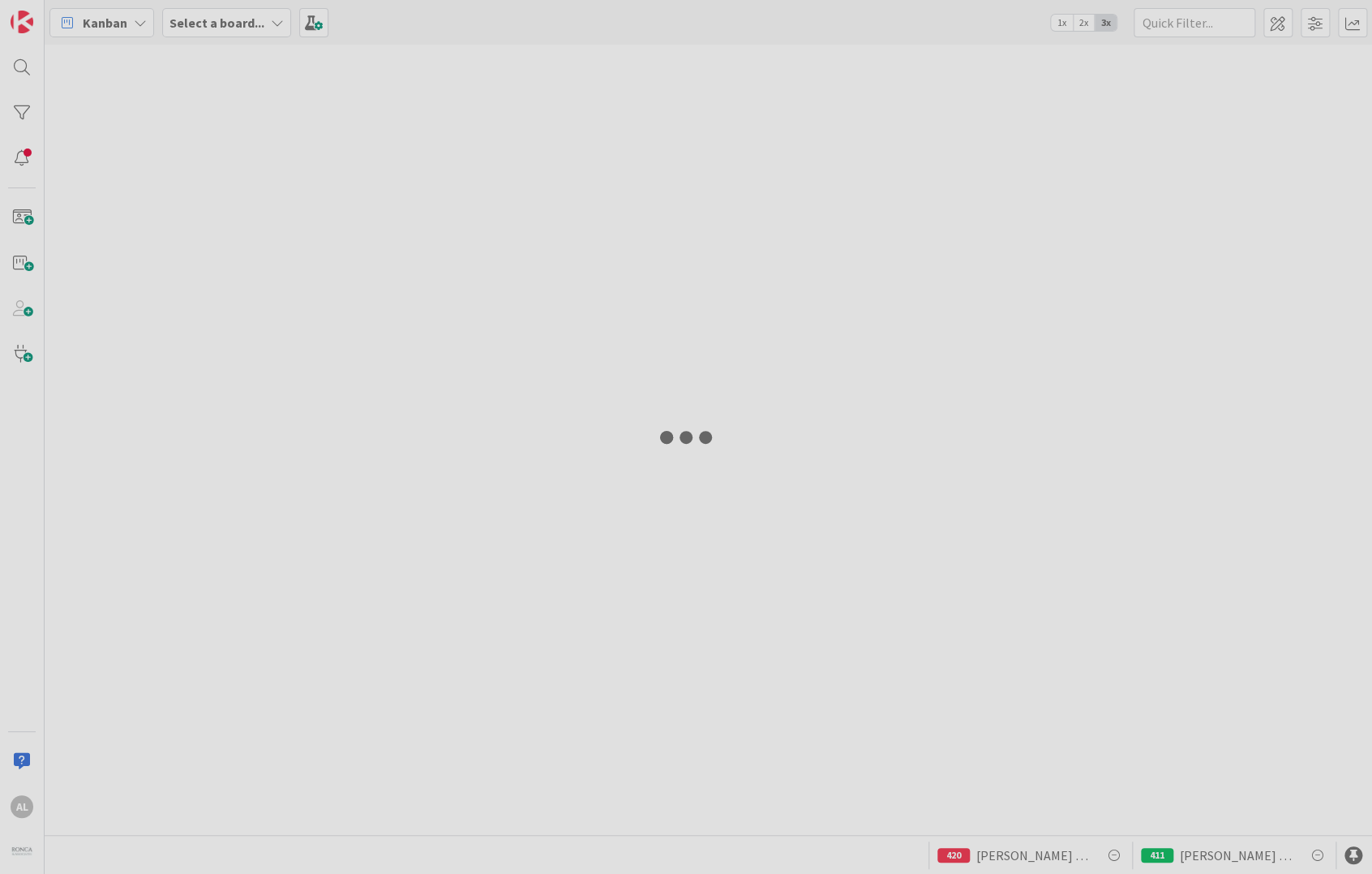
type input "Settle"
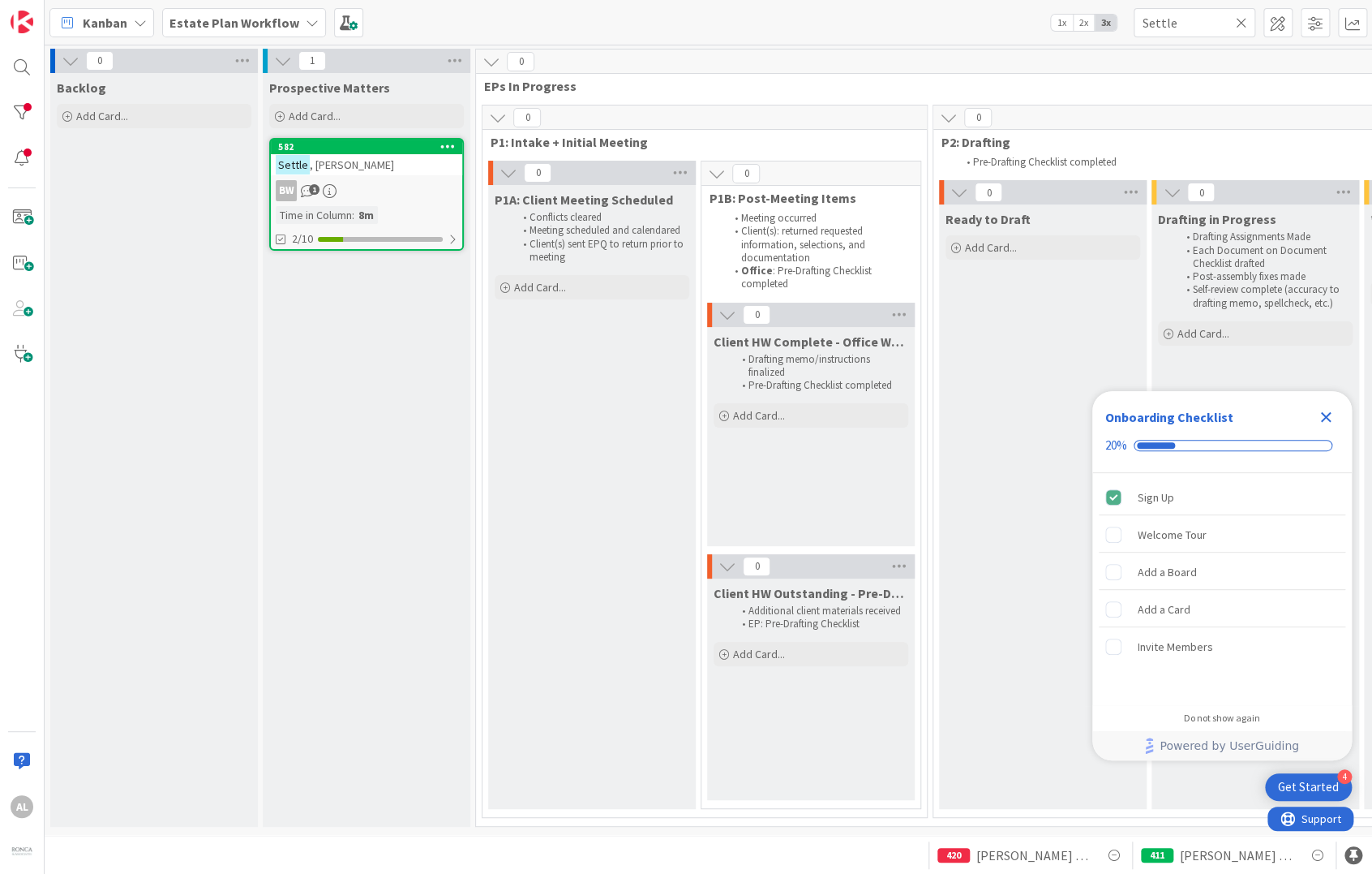
click at [307, 21] on icon at bounding box center [312, 23] width 13 height 13
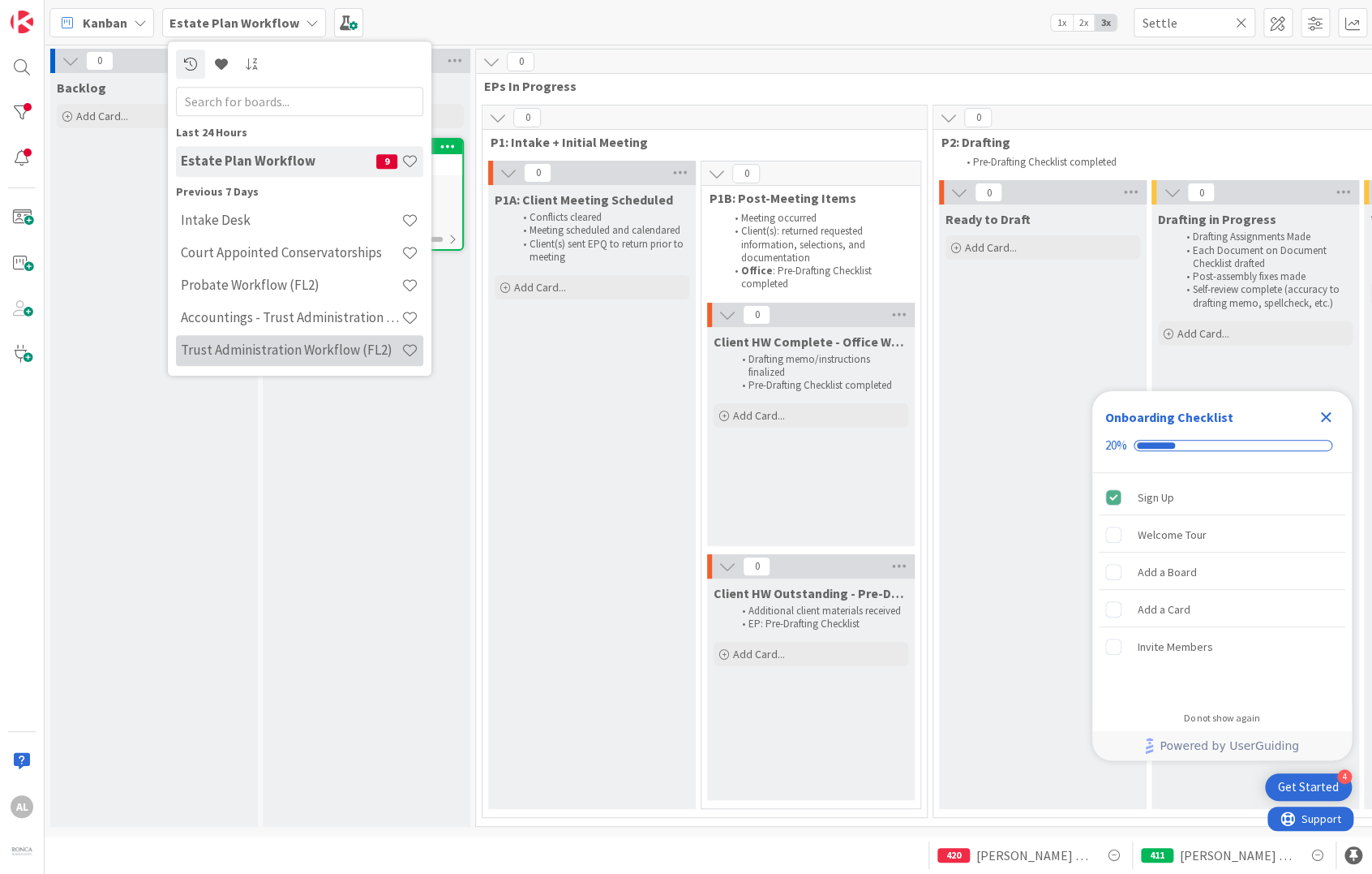
click at [330, 353] on h4 "Trust Administration Workflow (FL2)" at bounding box center [291, 351] width 220 height 17
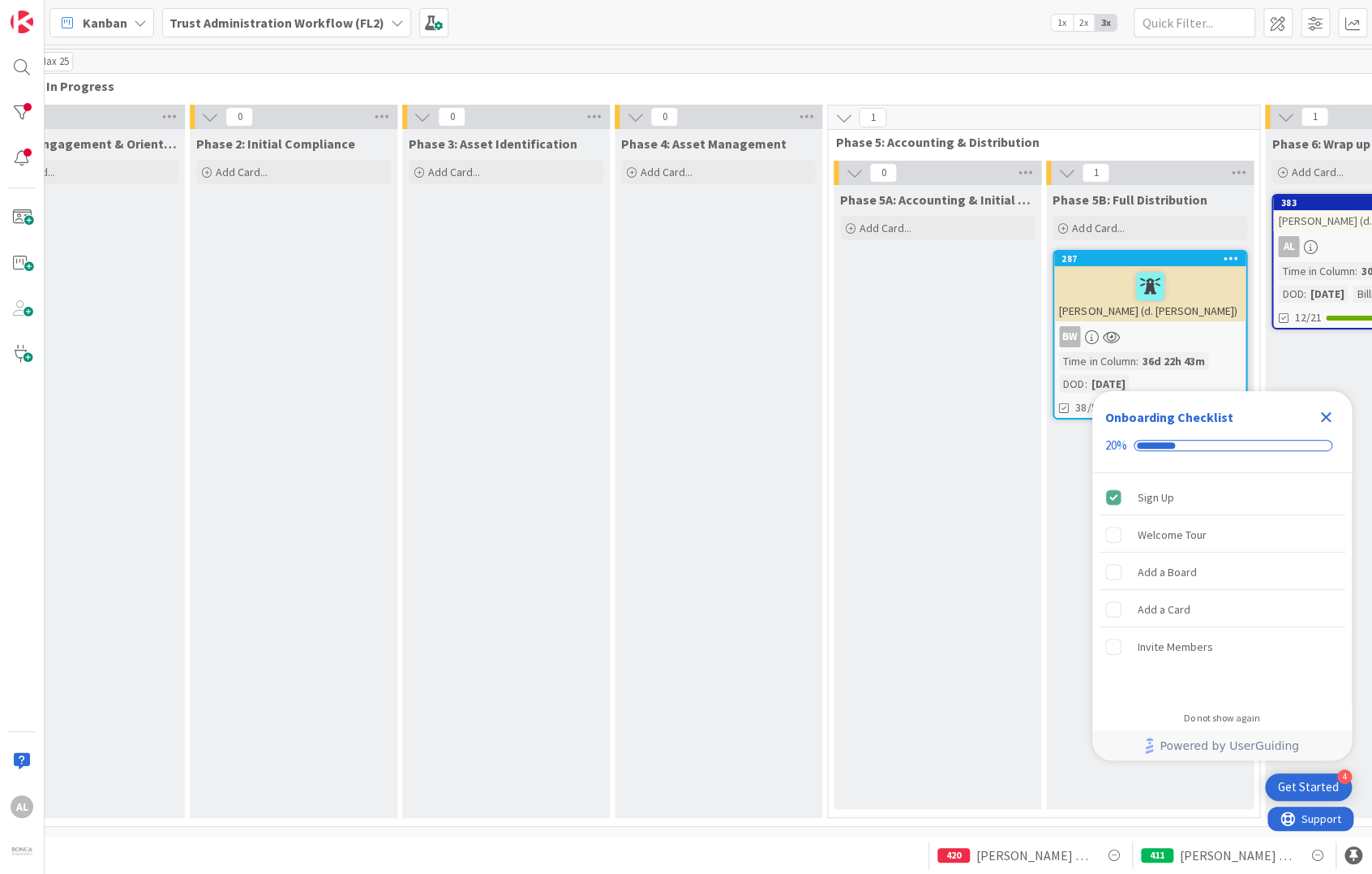
scroll to position [0, 929]
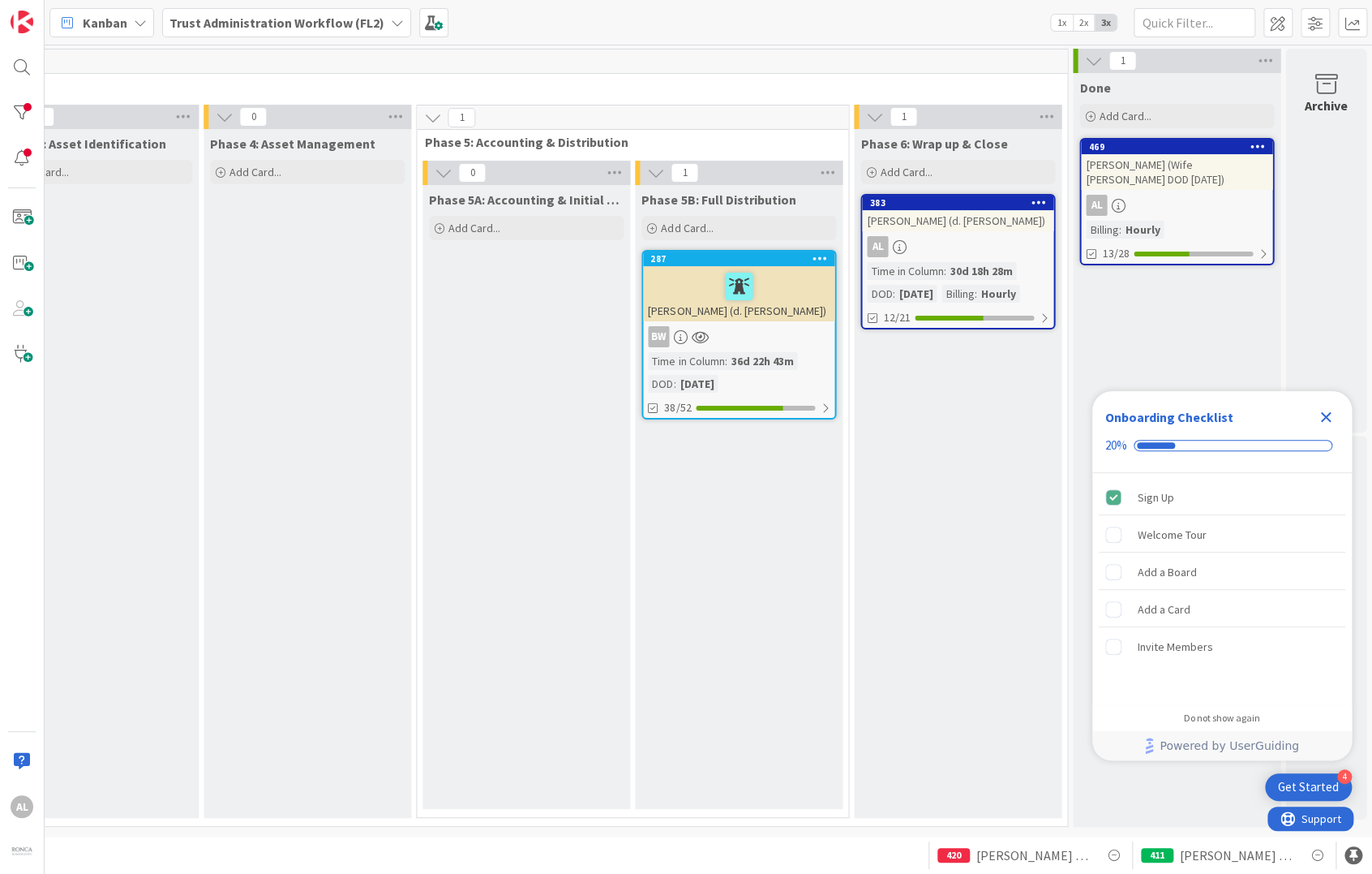
click at [1321, 415] on icon "Close Checklist" at bounding box center [1325, 417] width 19 height 19
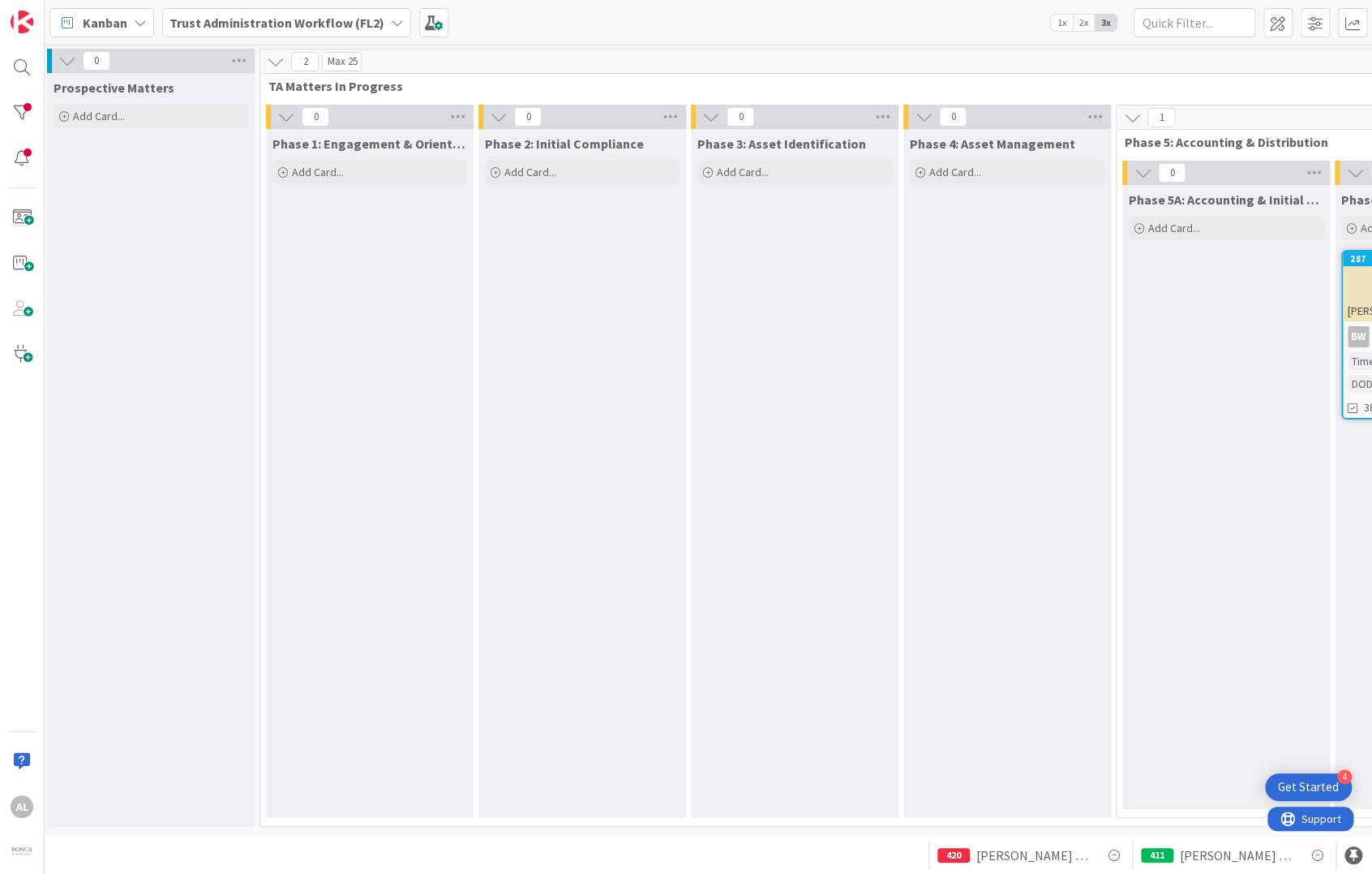
scroll to position [0, 0]
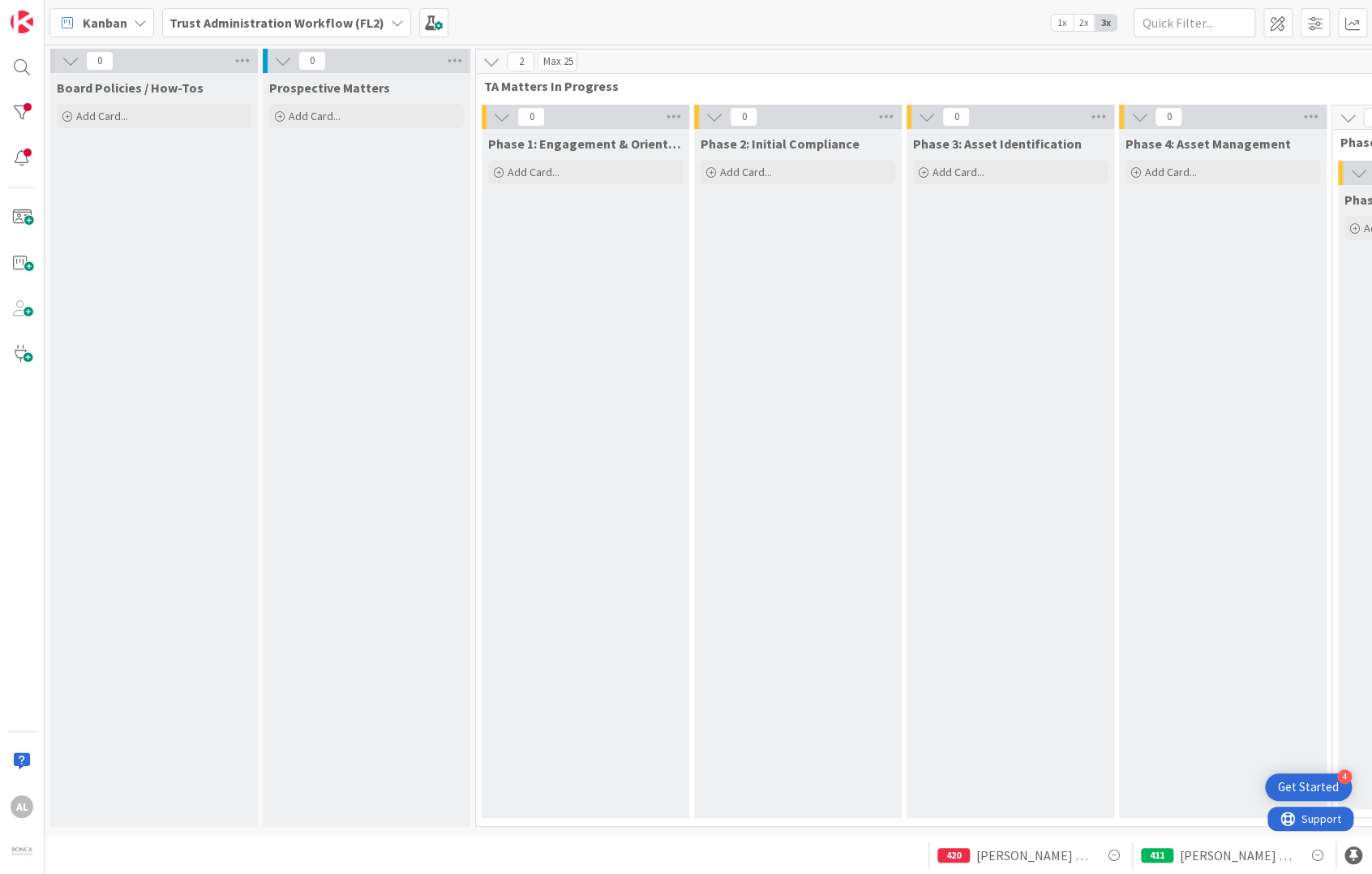
click at [391, 19] on icon at bounding box center [397, 23] width 13 height 13
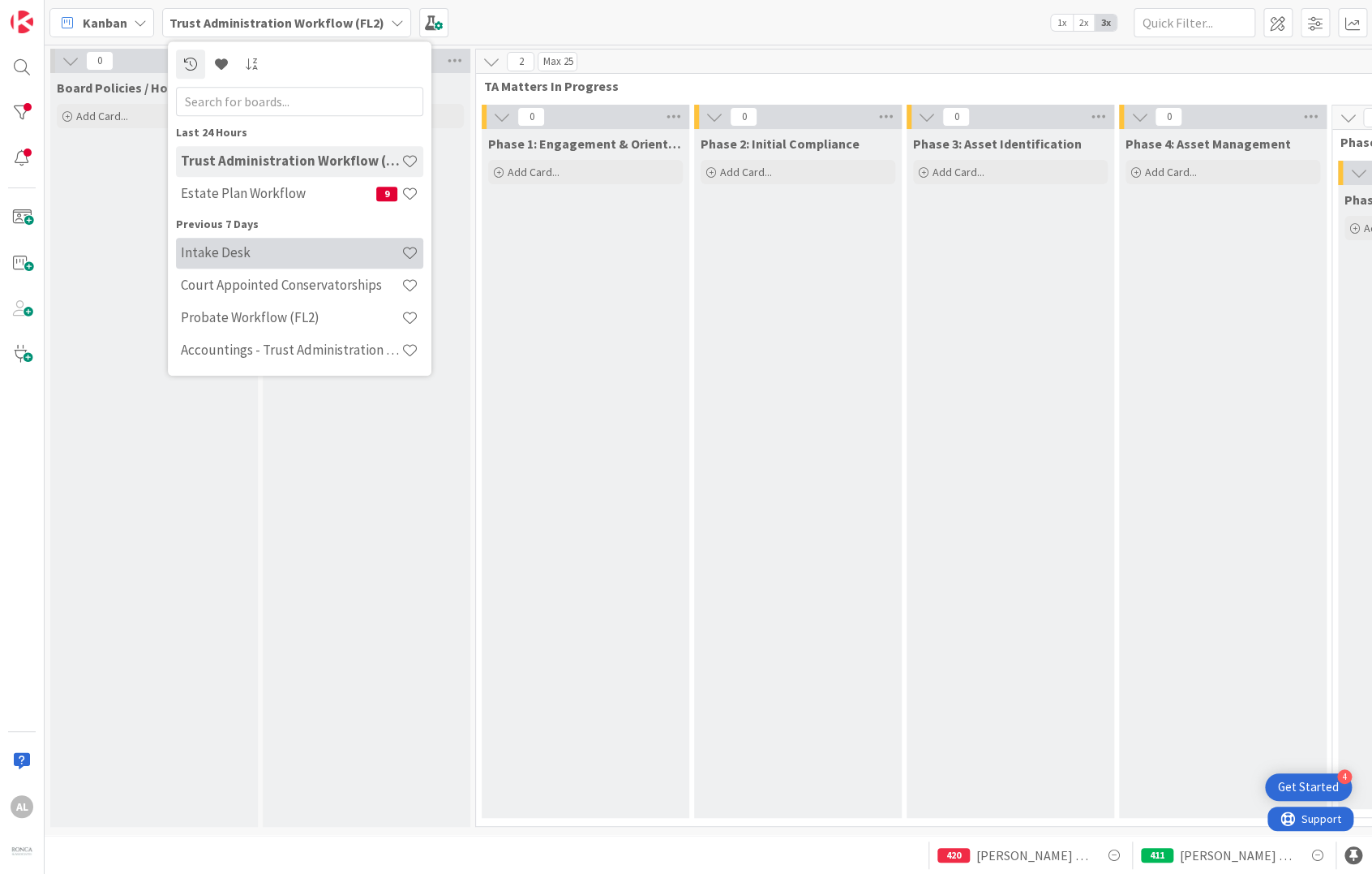
click at [318, 253] on h4 "Intake Desk" at bounding box center [291, 253] width 220 height 17
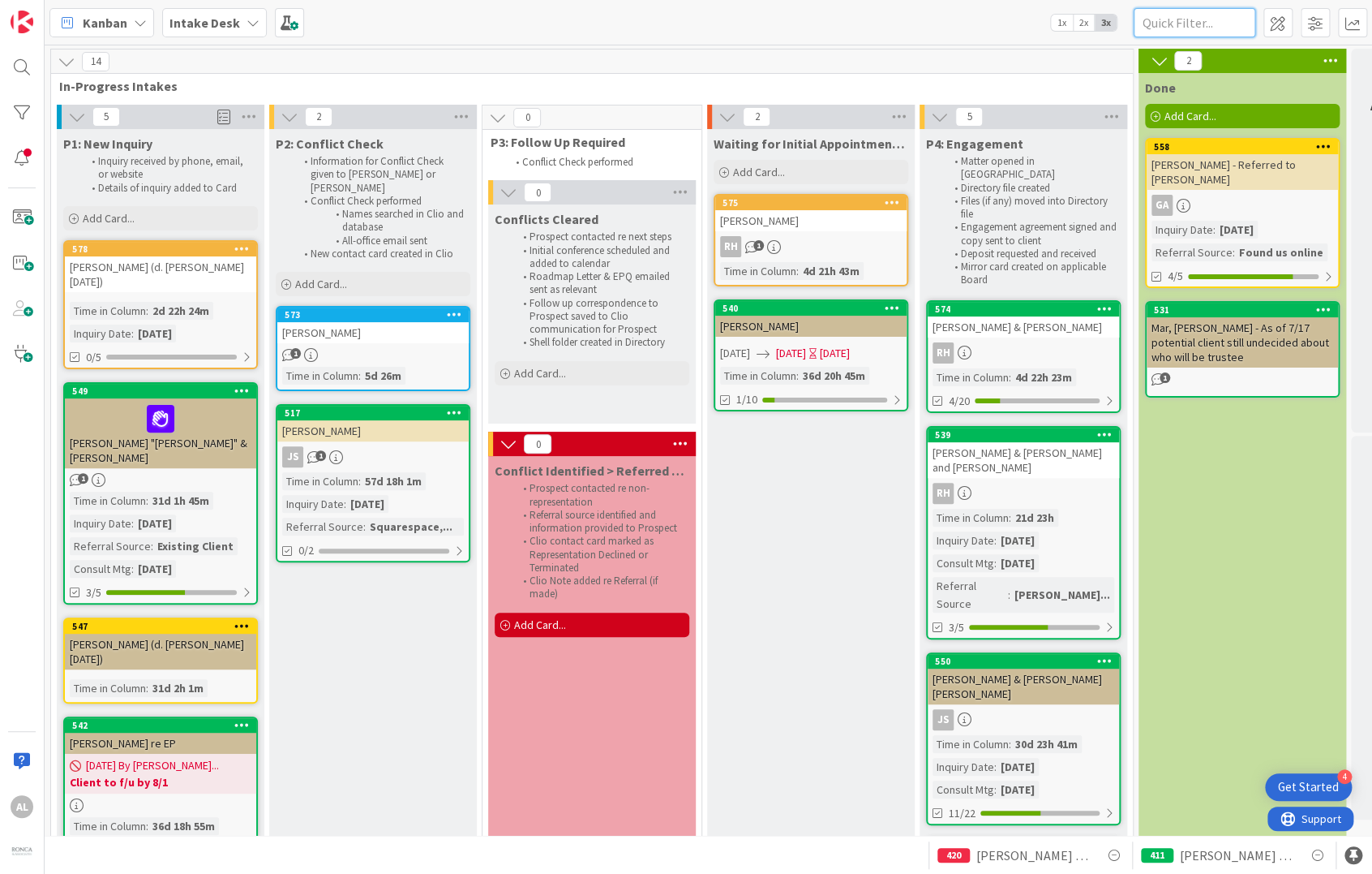
click at [1188, 26] on input "text" at bounding box center [1194, 23] width 122 height 29
type input "Settle"
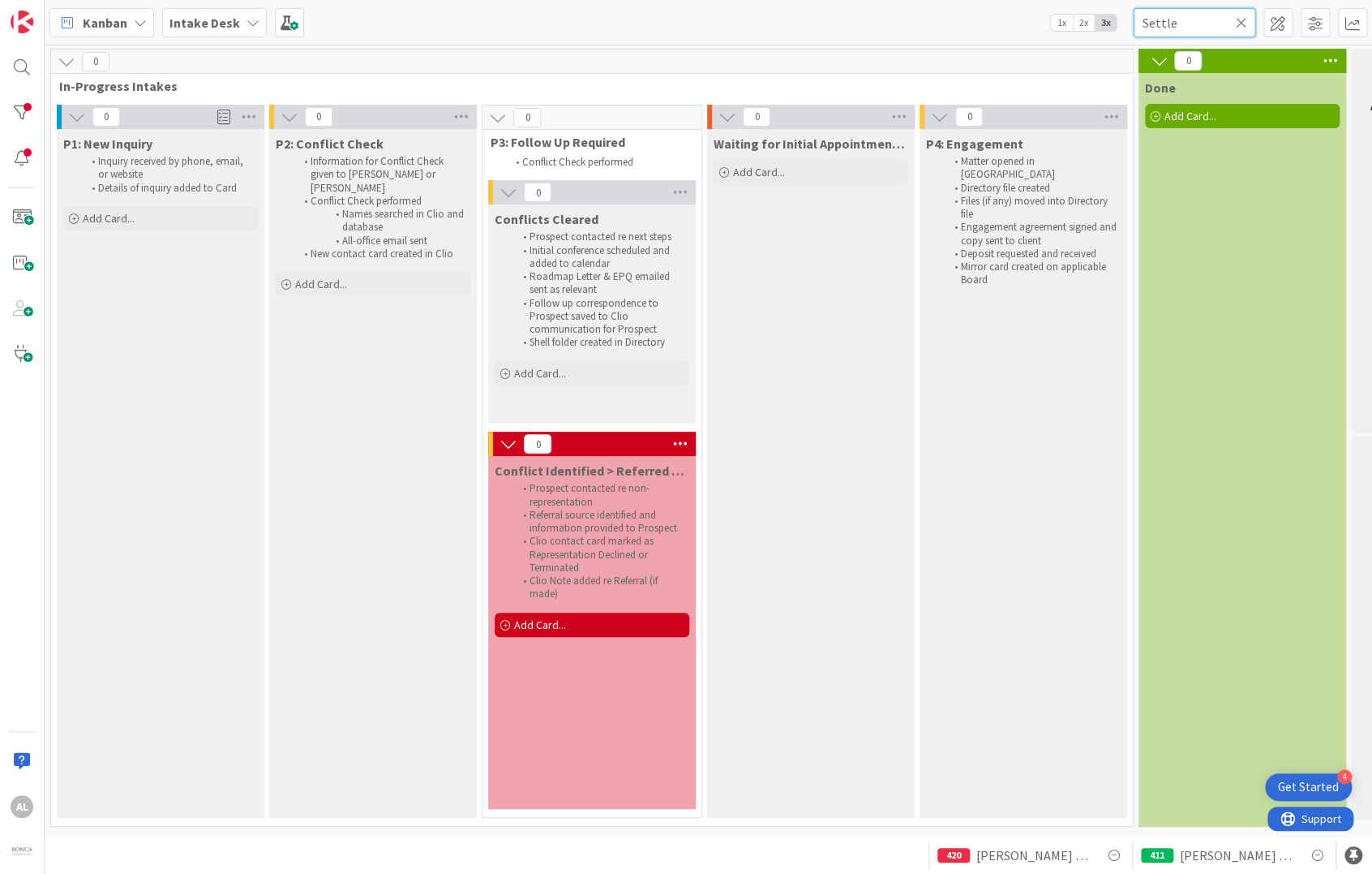
scroll to position [0, 79]
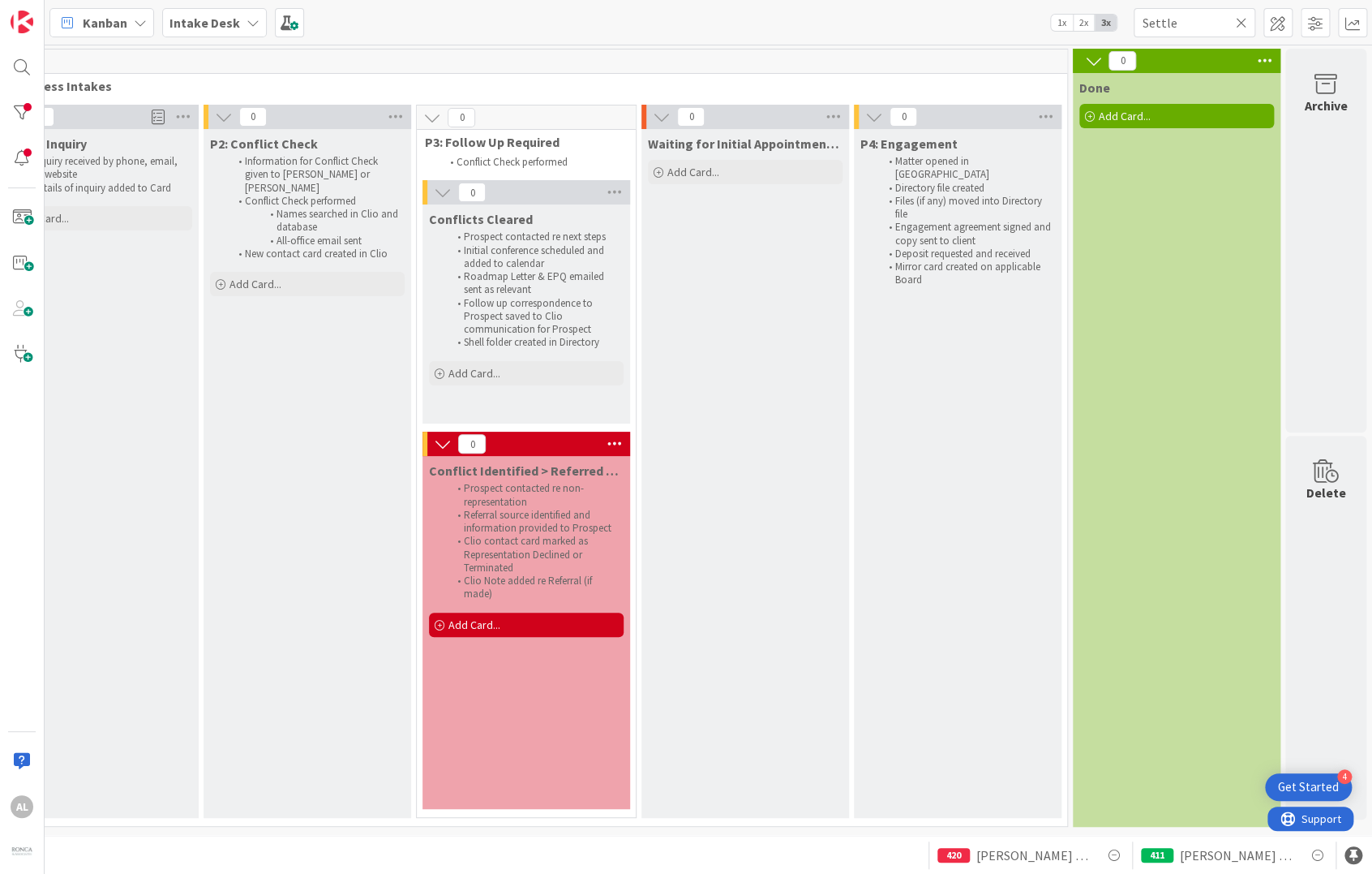
click at [1244, 17] on icon at bounding box center [1242, 23] width 11 height 15
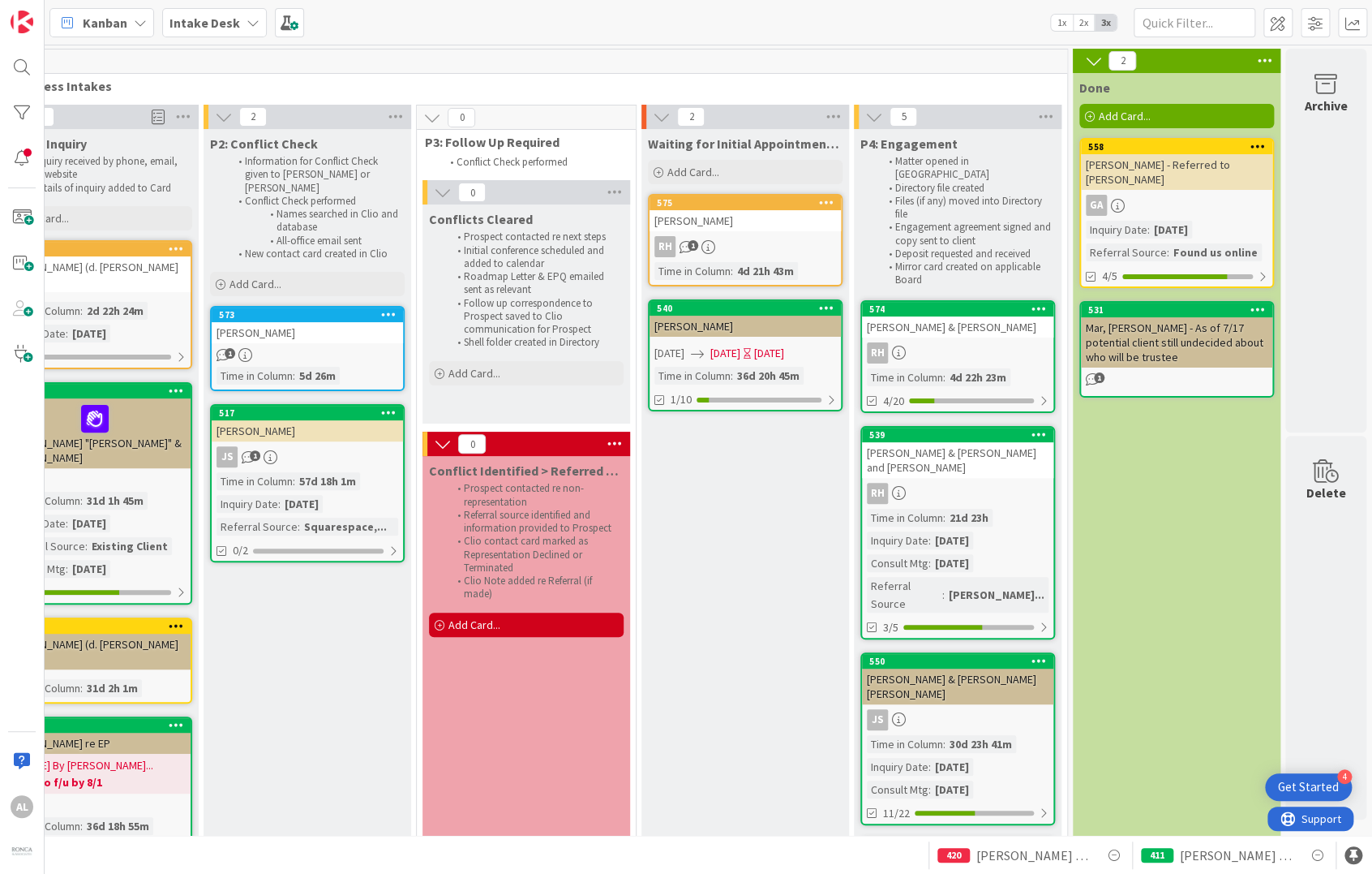
scroll to position [0, 0]
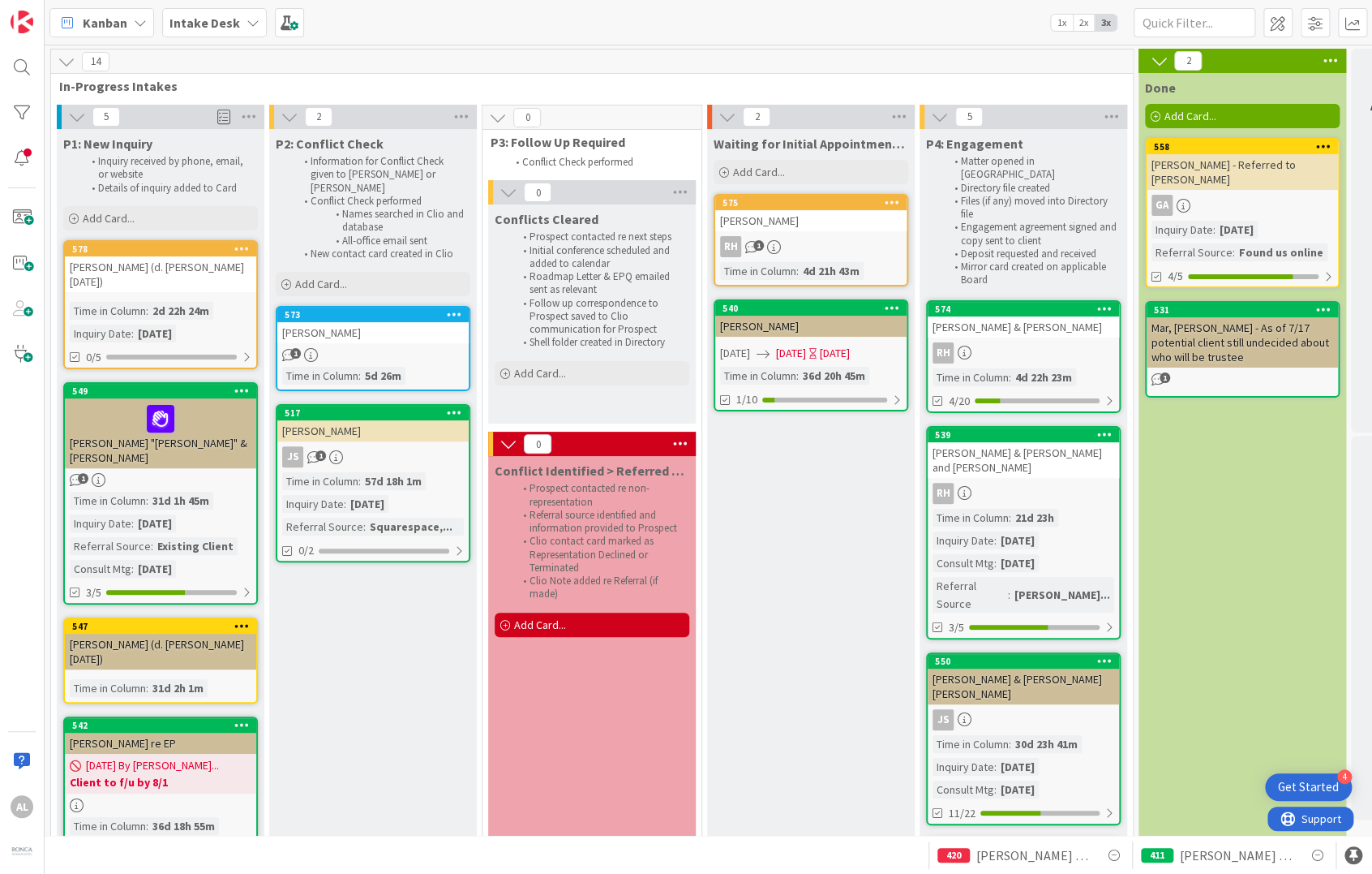
click at [253, 28] on icon at bounding box center [253, 23] width 13 height 13
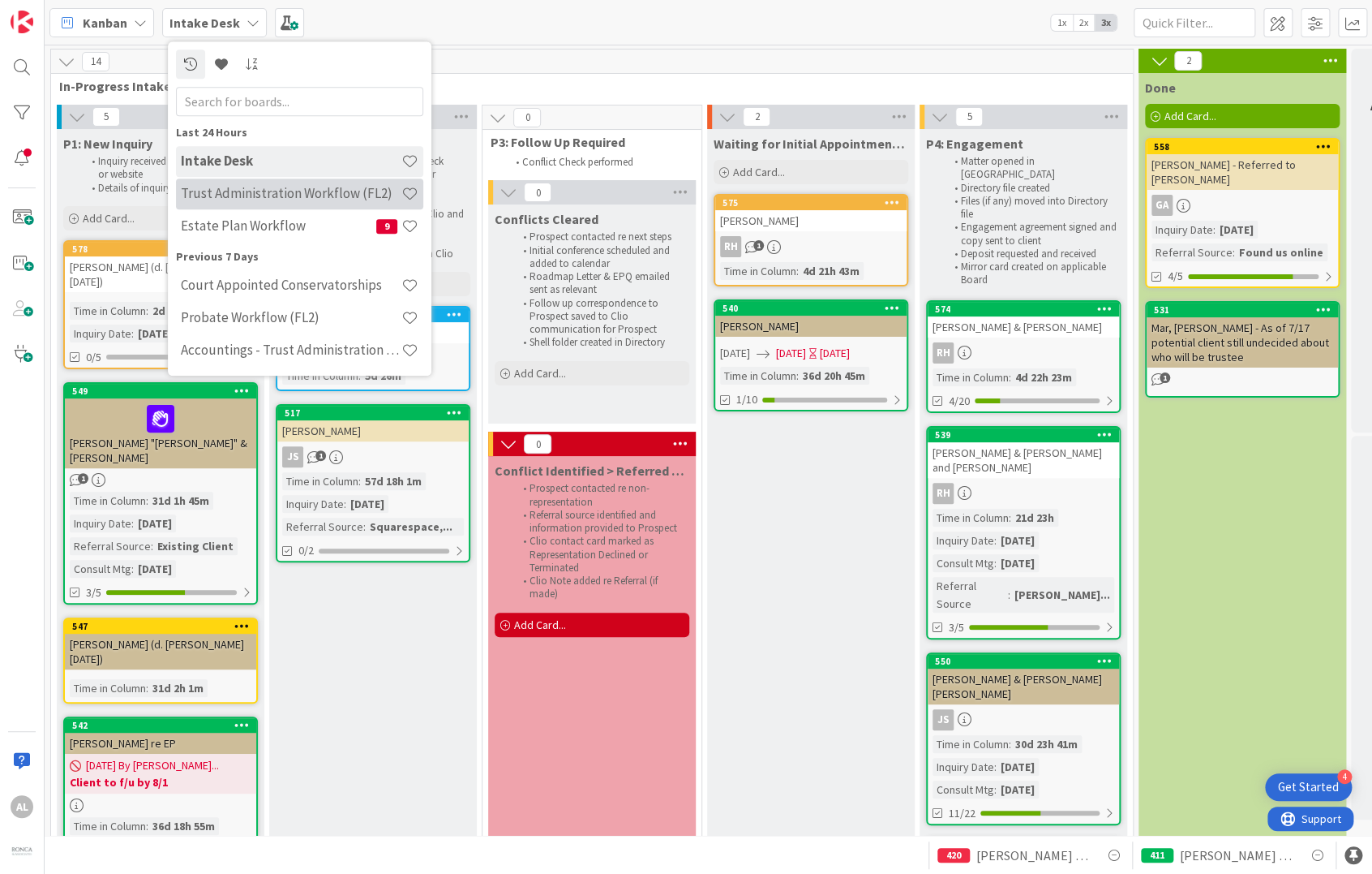
click at [277, 196] on h4 "Trust Administration Workflow (FL2)" at bounding box center [291, 194] width 220 height 17
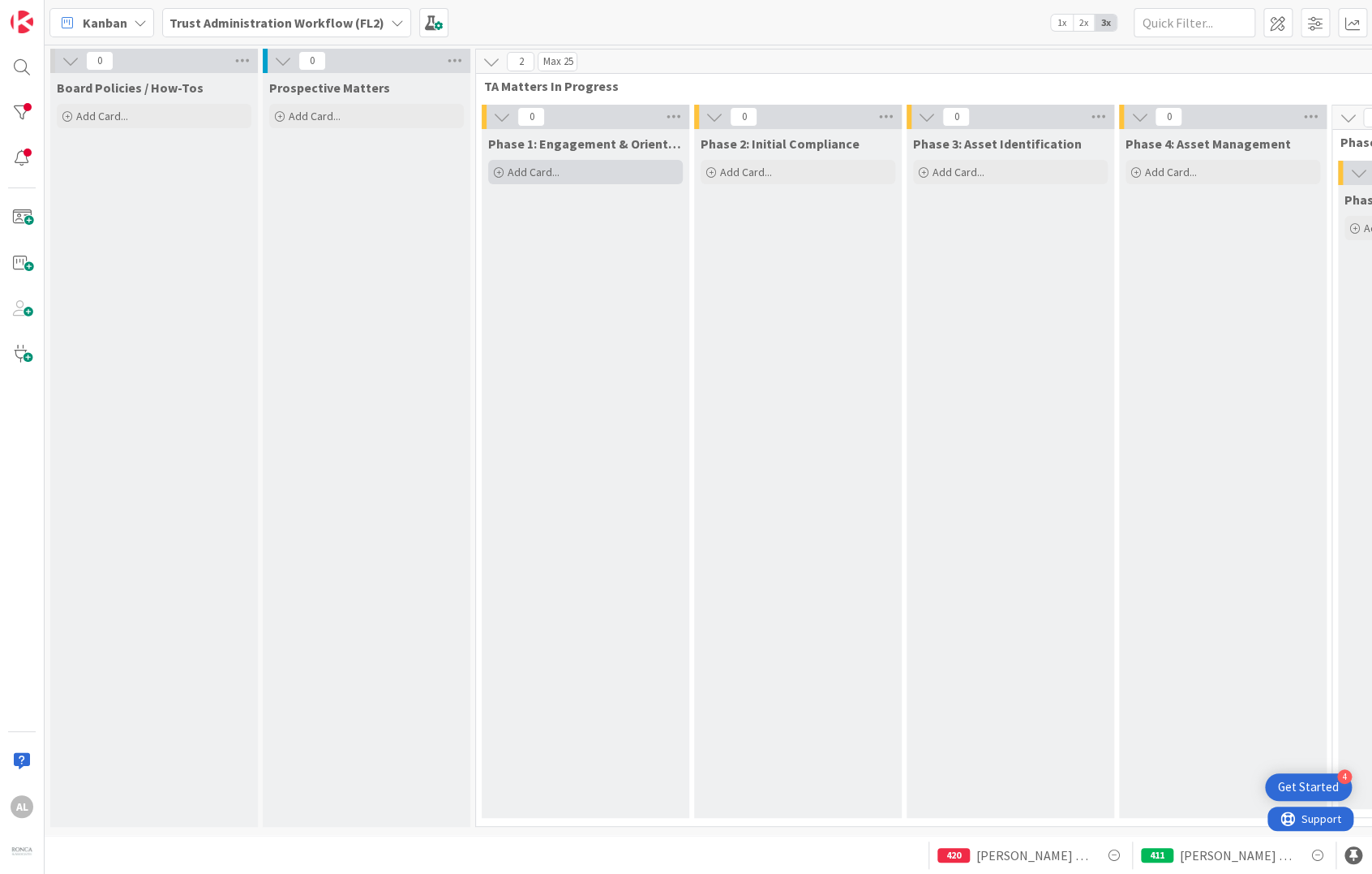
click at [556, 165] on span "Add Card..." at bounding box center [533, 172] width 52 height 15
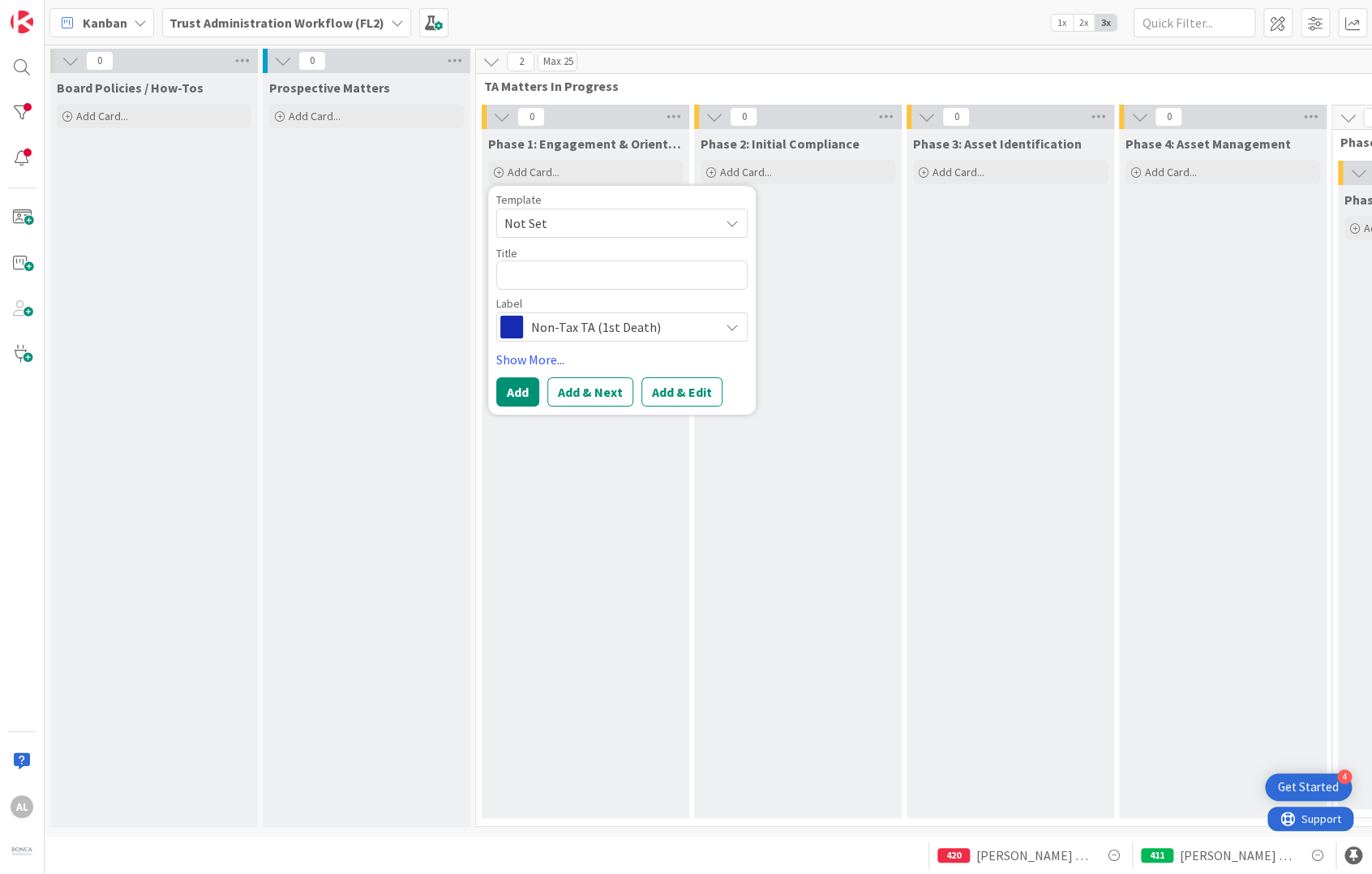
click at [727, 220] on icon at bounding box center [732, 223] width 13 height 13
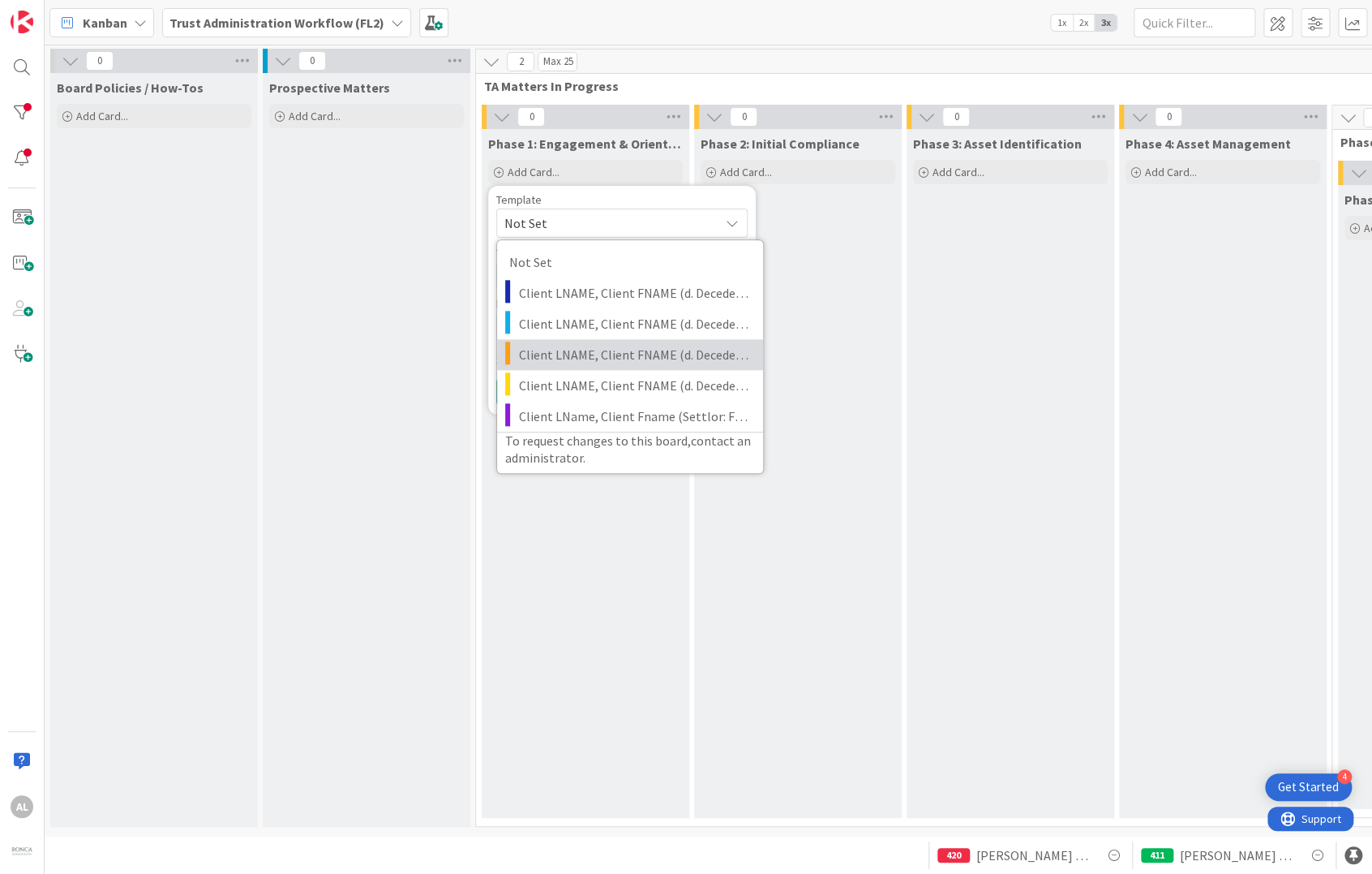
click at [588, 352] on span "Client LNAME, Client FNAME (d. Decedent Name) | Taxable TA (1st Death)" at bounding box center [635, 354] width 232 height 21
type textarea "x"
type textarea "Client LNAME, Client FNAME (d. Decedent Name) | Taxable TA (1st Death)"
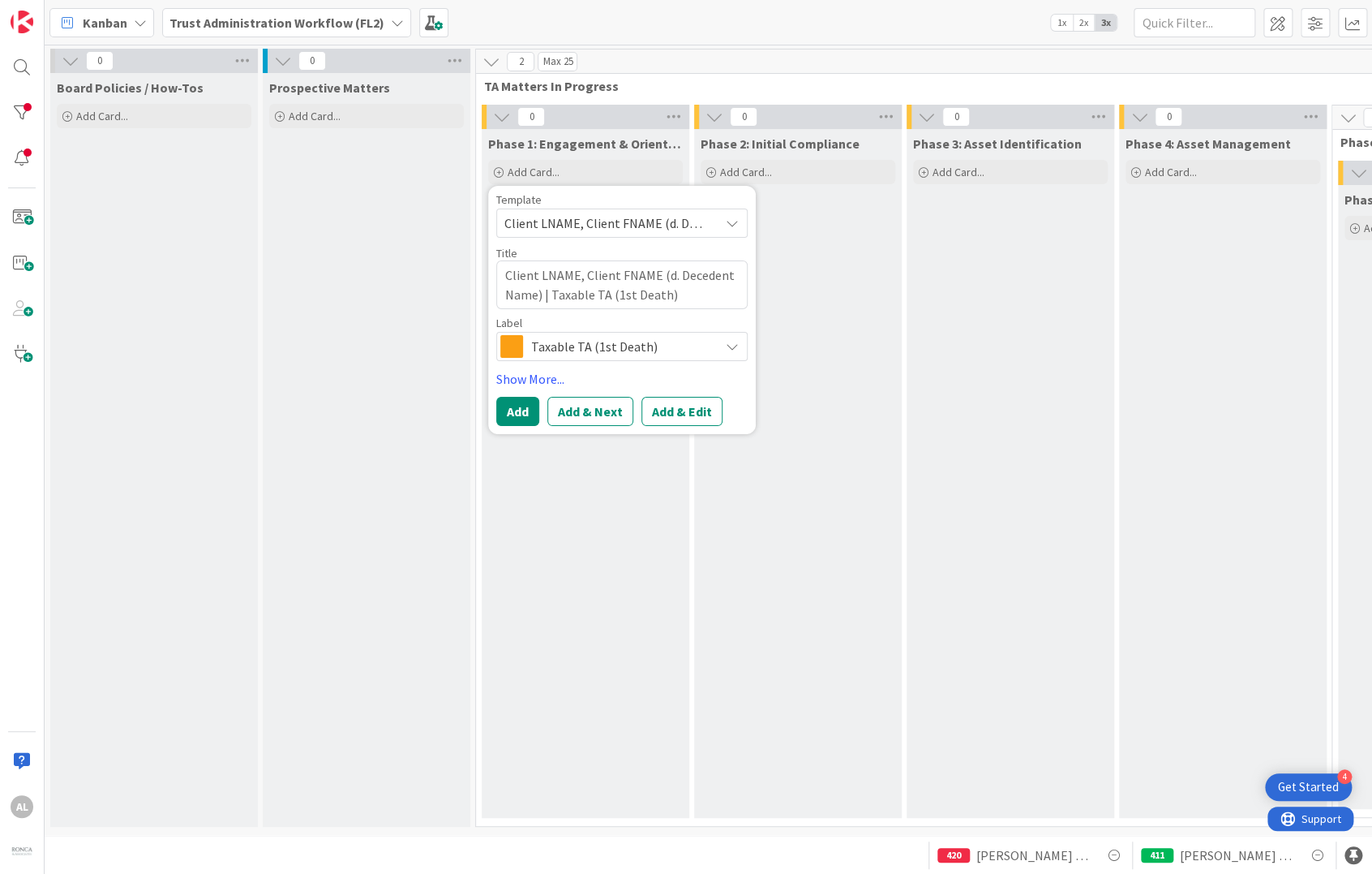
click at [729, 348] on icon at bounding box center [732, 346] width 13 height 13
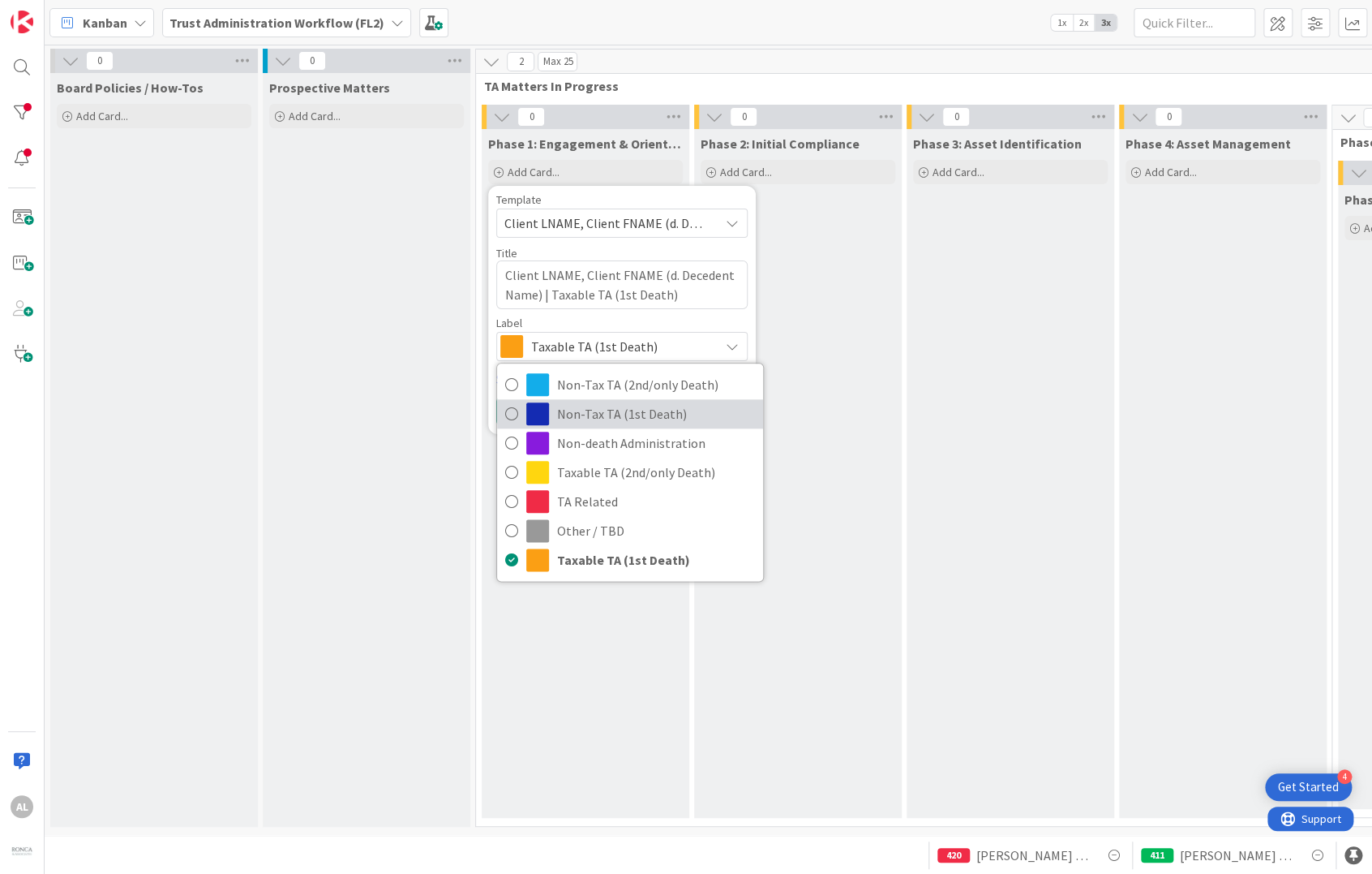
click at [663, 411] on span "Non-Tax TA (1st Death)" at bounding box center [656, 413] width 198 height 25
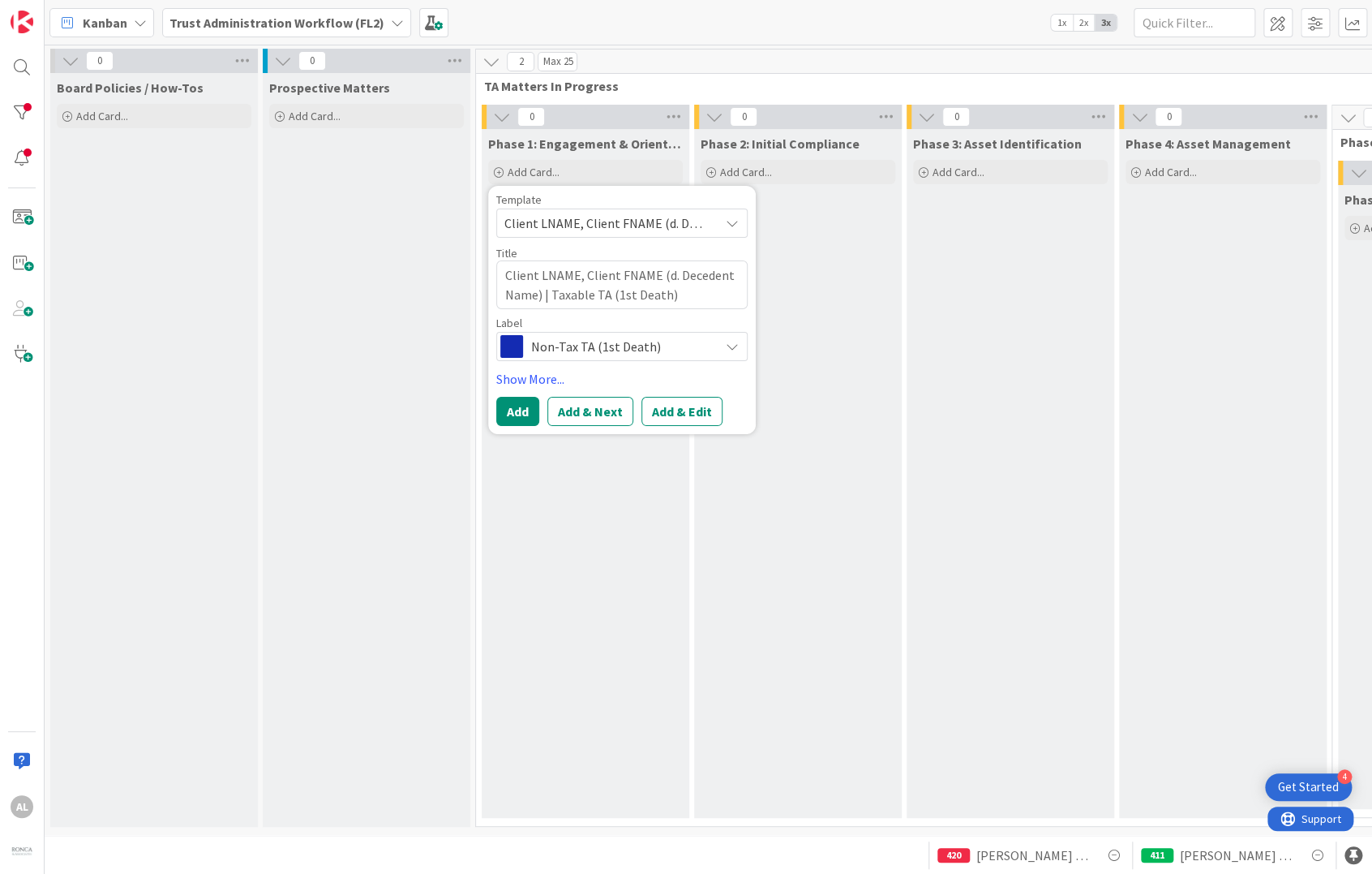
click at [681, 226] on span "Client LNAME, Client FNAME (d. Decedent Name) | Taxable TA (1st Death)" at bounding box center [606, 223] width 203 height 21
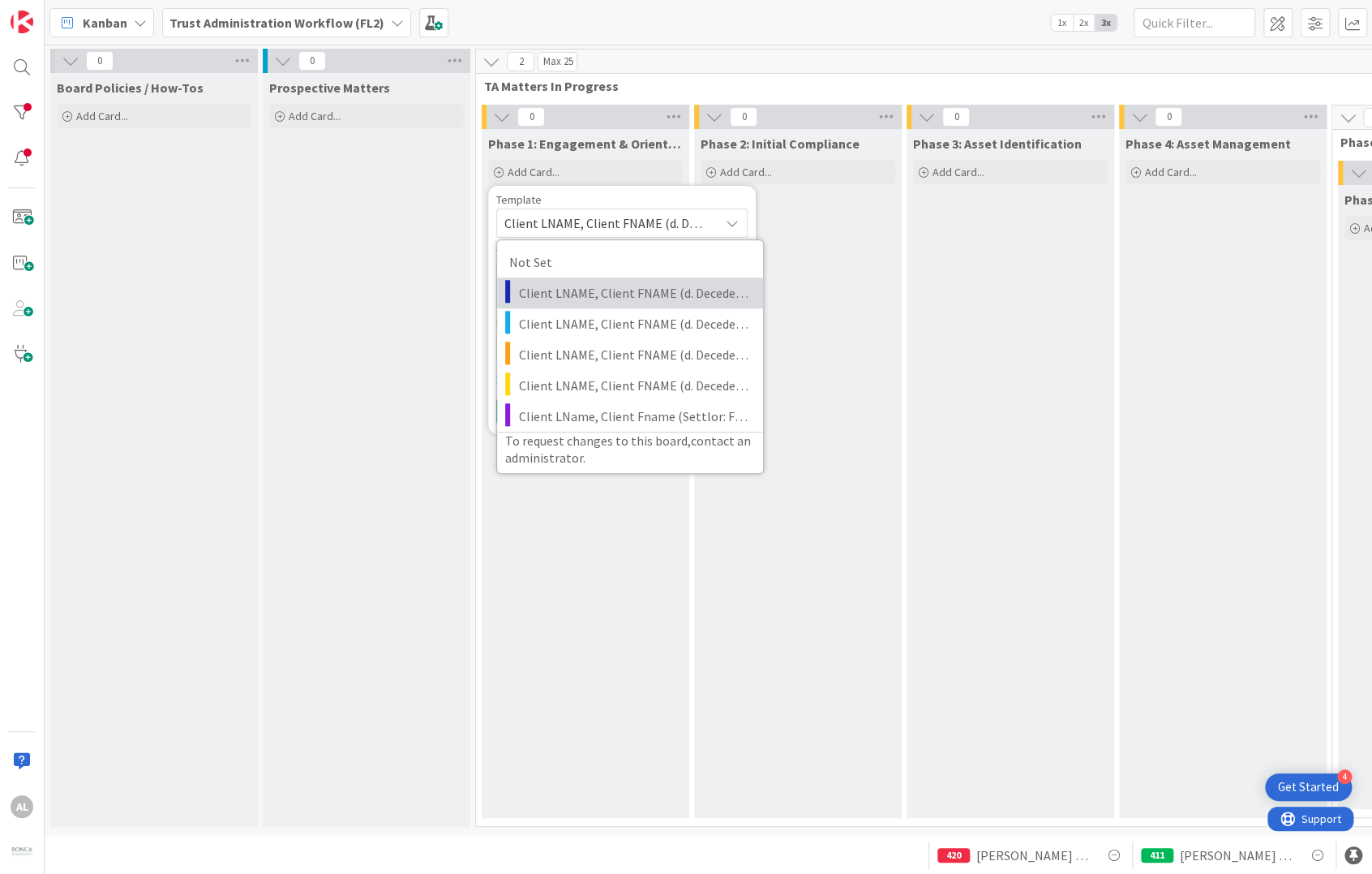
click at [685, 294] on span "Client LNAME, Client FNAME (d. Decedent Name) | Non-Tax TA (1st Death)" at bounding box center [635, 293] width 232 height 21
type textarea "x"
type textarea "Client LNAME, Client FNAME (d. Decedent Name) | Non-Tax TA (1st Death)"
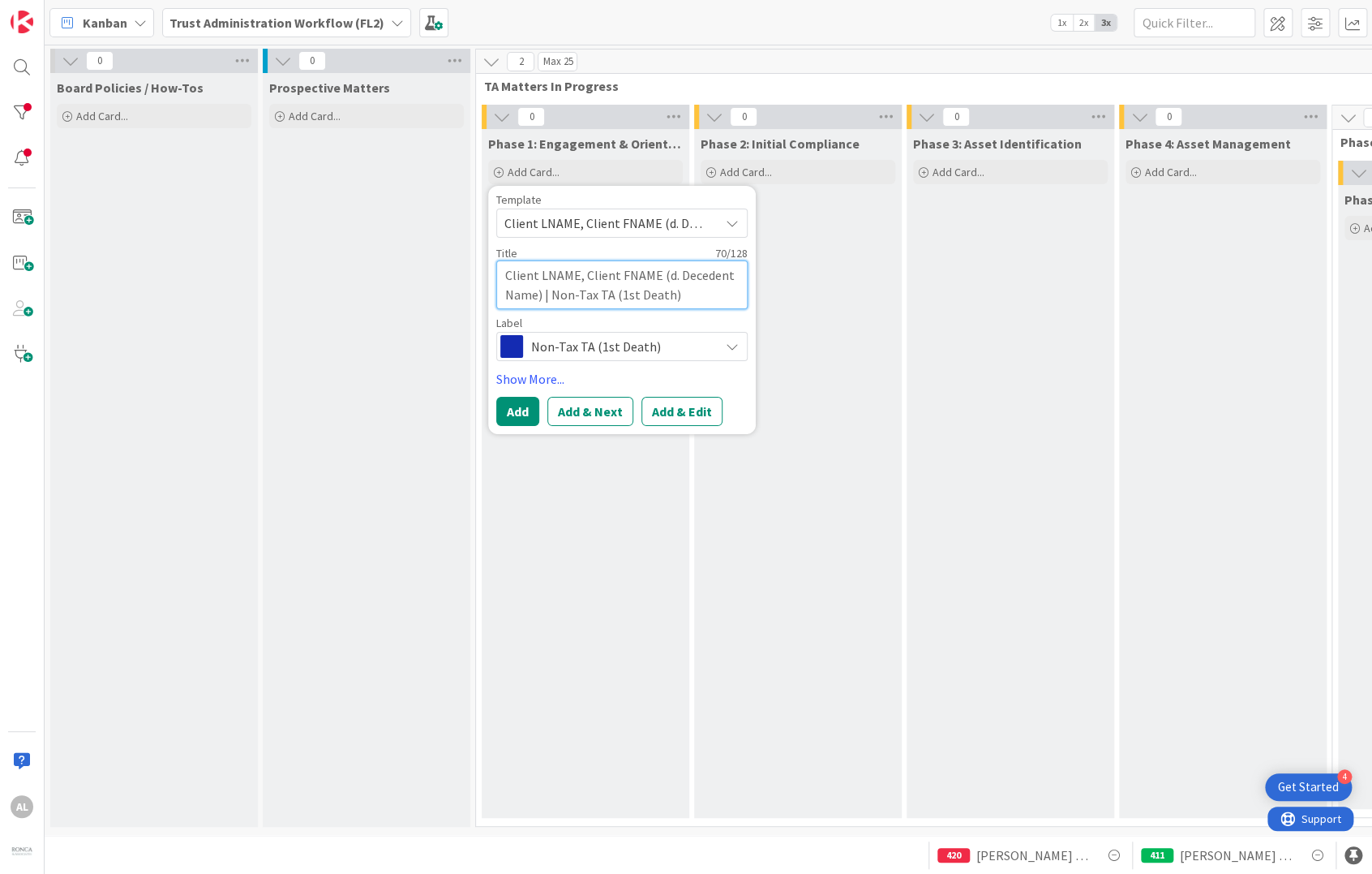
click at [629, 291] on textarea "Client LNAME, Client FNAME (d. Decedent Name) | Non-Tax TA (1st Death)" at bounding box center [622, 285] width 251 height 49
click at [540, 281] on textarea "Client LNAME, Client FNAME (d. Decedent Name) | Non-Tax TA (1st Death)" at bounding box center [622, 285] width 251 height 49
click at [508, 274] on textarea "Client LNAME, Client FNAME (d. Decedent Name) | Non-Tax TA (1st Death)" at bounding box center [622, 285] width 251 height 49
type textarea "x"
type textarea "SClient LNAME, Client FNAME (d. Decedent Name) | Non-Tax TA (1st Death)"
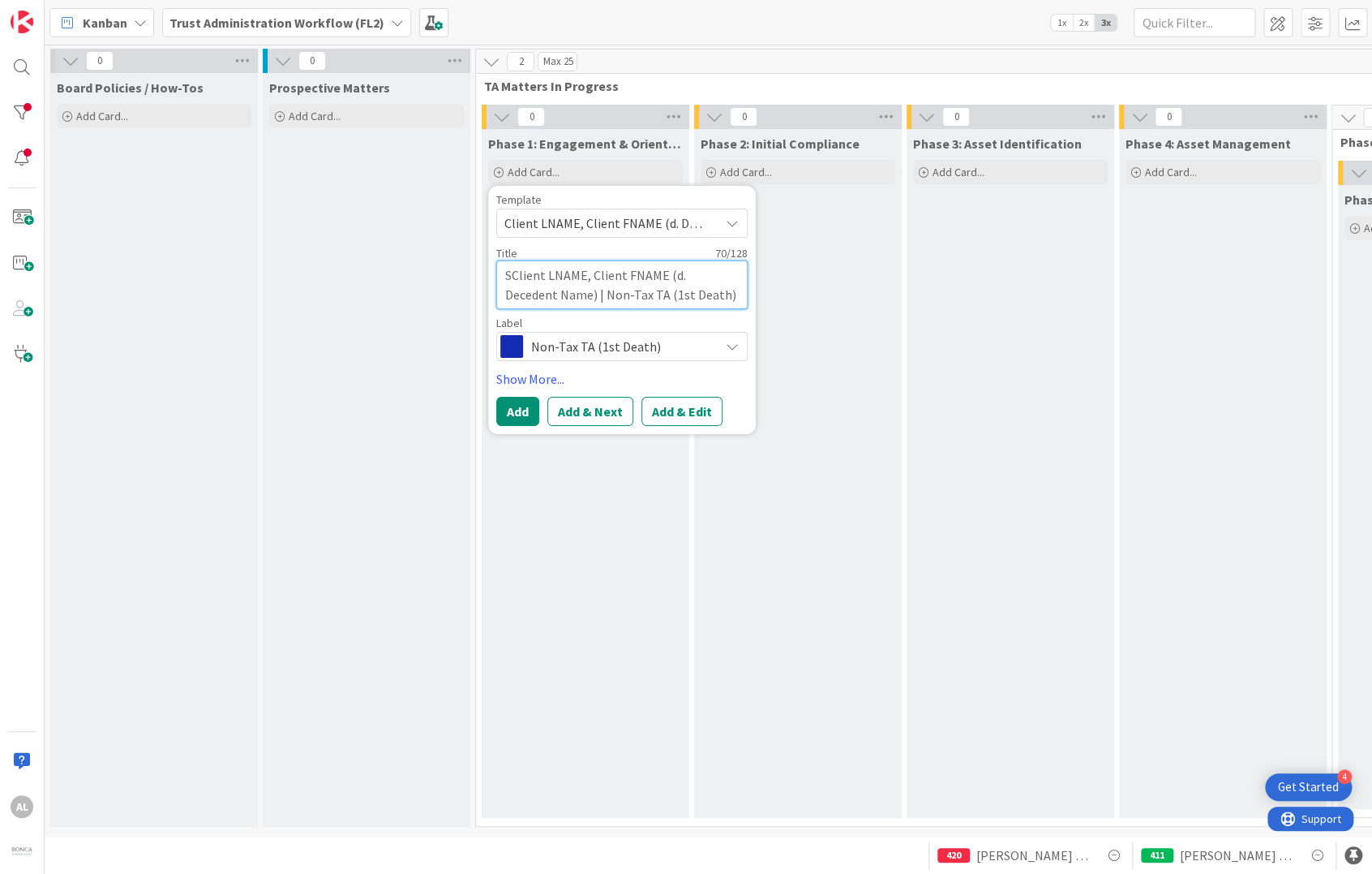
type textarea "x"
type textarea "SEClient LNAME, Client FNAME (d. Decedent Name) | Non-Tax TA (1st Death)"
type textarea "x"
type textarea "SETClient LNAME, Client FNAME (d. Decedent Name) | Non-Tax TA (1st Death)"
type textarea "x"
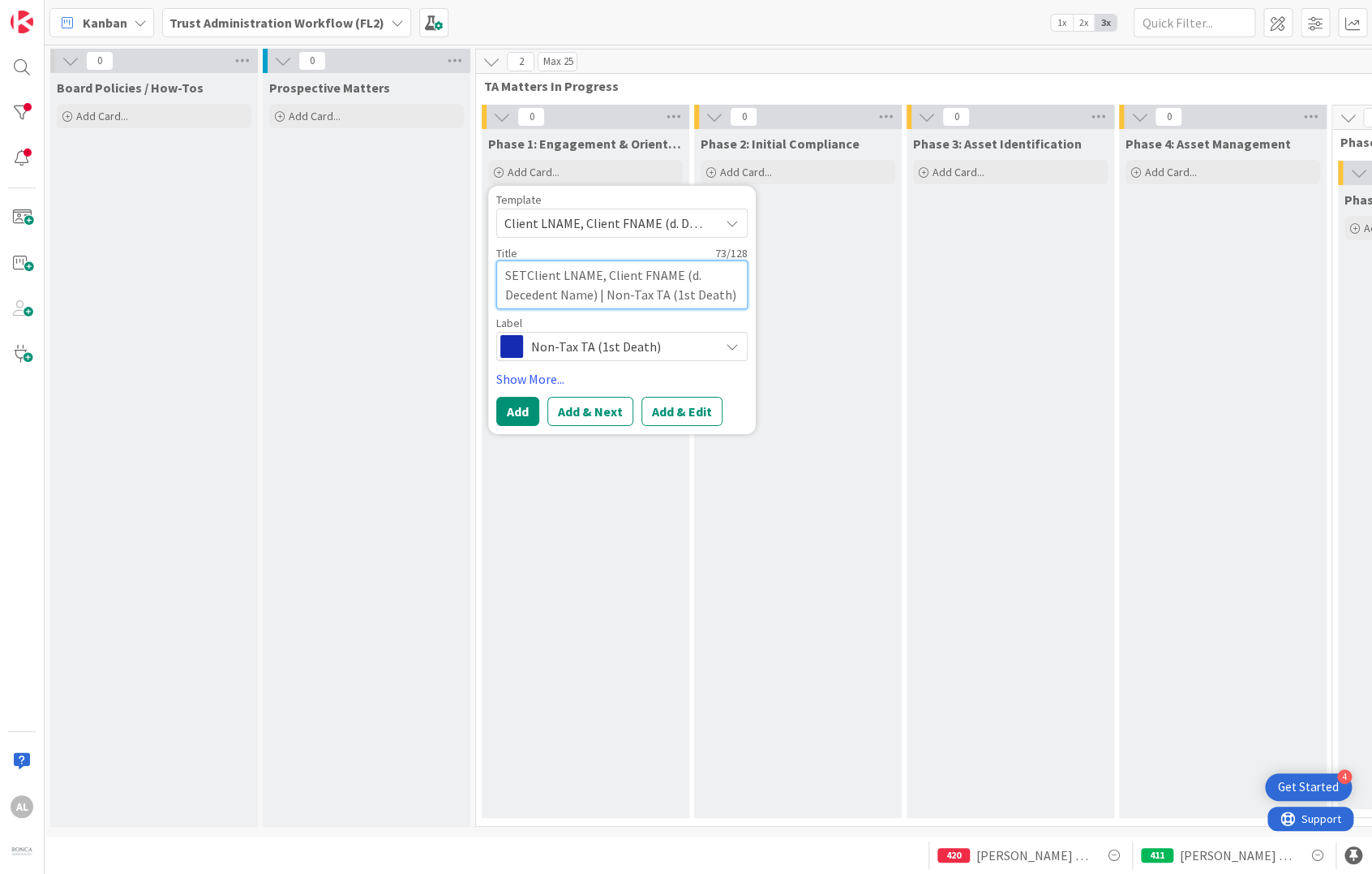
type textarea "SETTClient LNAME, Client FNAME (d. Decedent Name) | Non-Tax TA (1st Death)"
type textarea "x"
type textarea "SETTLClient LNAME, Client FNAME (d. Decedent Name) | Non-Tax TA (1st Death)"
type textarea "x"
type textarea "SETTLEClient LNAME, Client FNAME (d. Decedent Name) | Non-Tax TA (1st Death)"
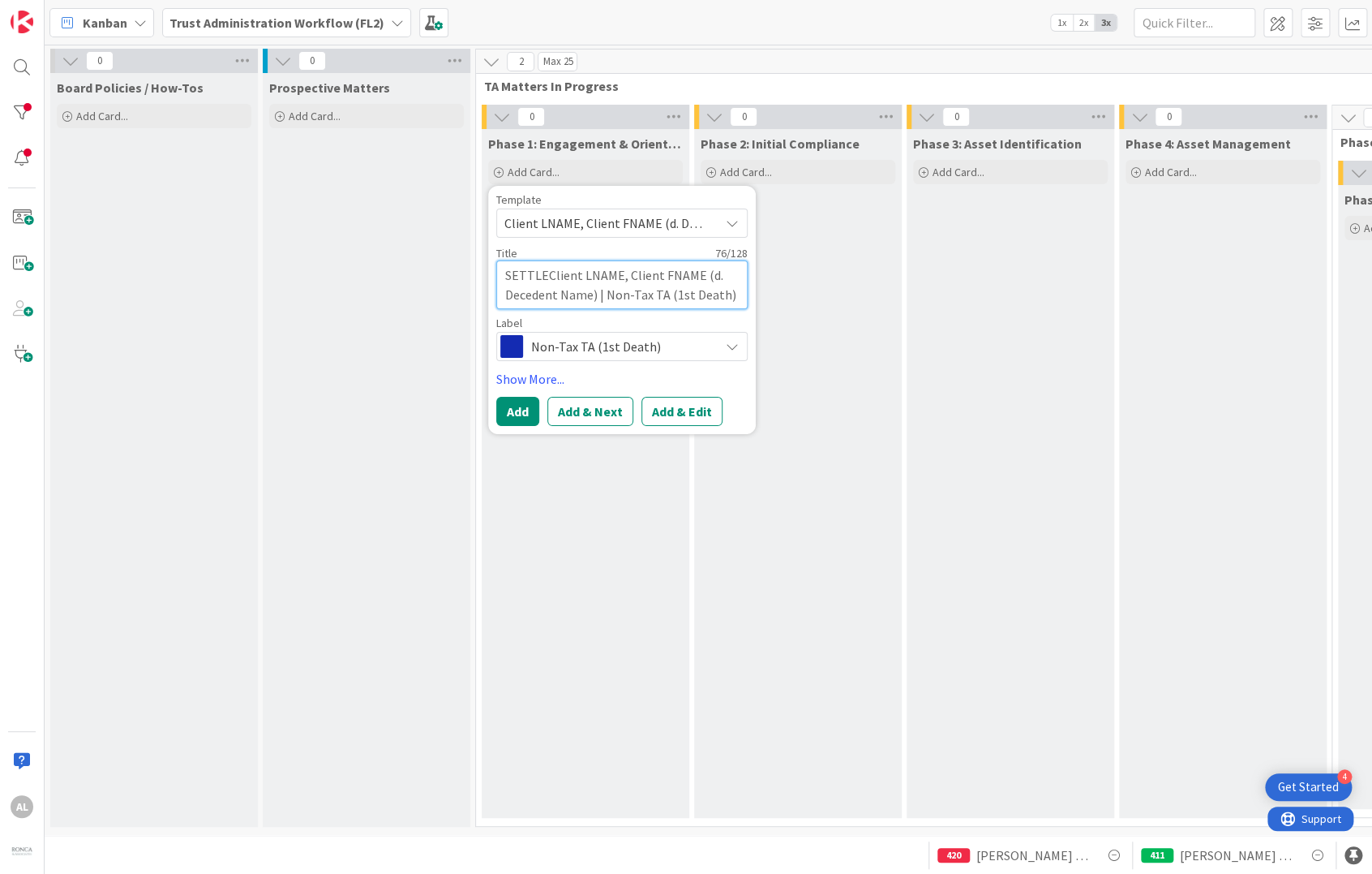
type textarea "x"
type textarea "SETTLE,Client LNAME, Client FNAME (d. Decedent Name) | Non-Tax TA (1st Death)"
type textarea "x"
type textarea "SETTLE, Client LNAME, Client FNAME (d. Decedent Name) | Non-Tax TA (1st Death)"
type textarea "x"
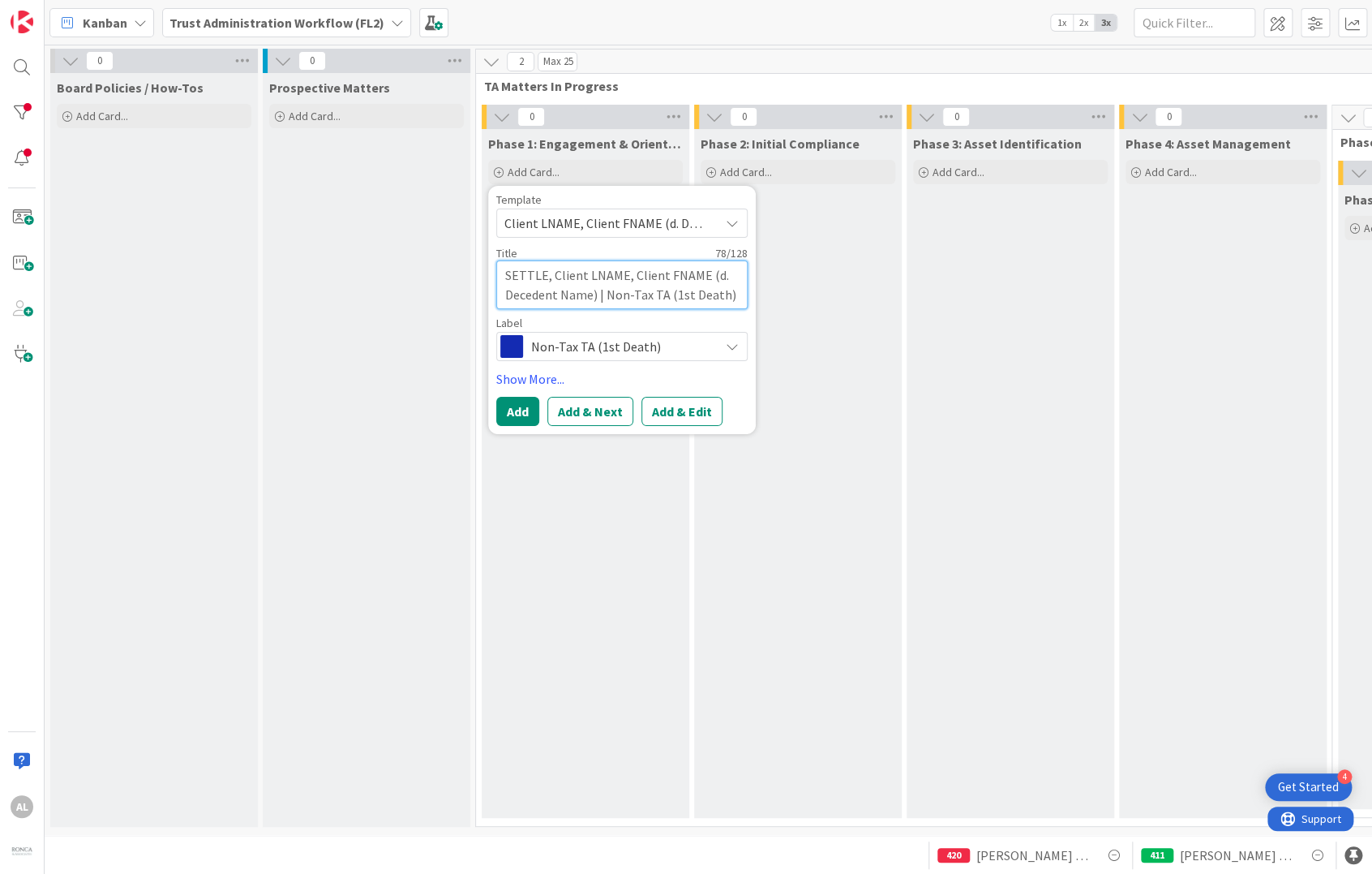
type textarea "SETTLE, PClient LNAME, Client FNAME (d. Decedent Name) | Non-Tax TA (1st Death)"
type textarea "x"
type textarea "SETTLE, PHClient LNAME, Client FNAME (d. Decedent Name) | Non-Tax TA (1st Death)"
type textarea "x"
type textarea "SETTLE, PHIClient LNAME, Client FNAME (d. Decedent Name) | Non-Tax TA (1st Deat…"
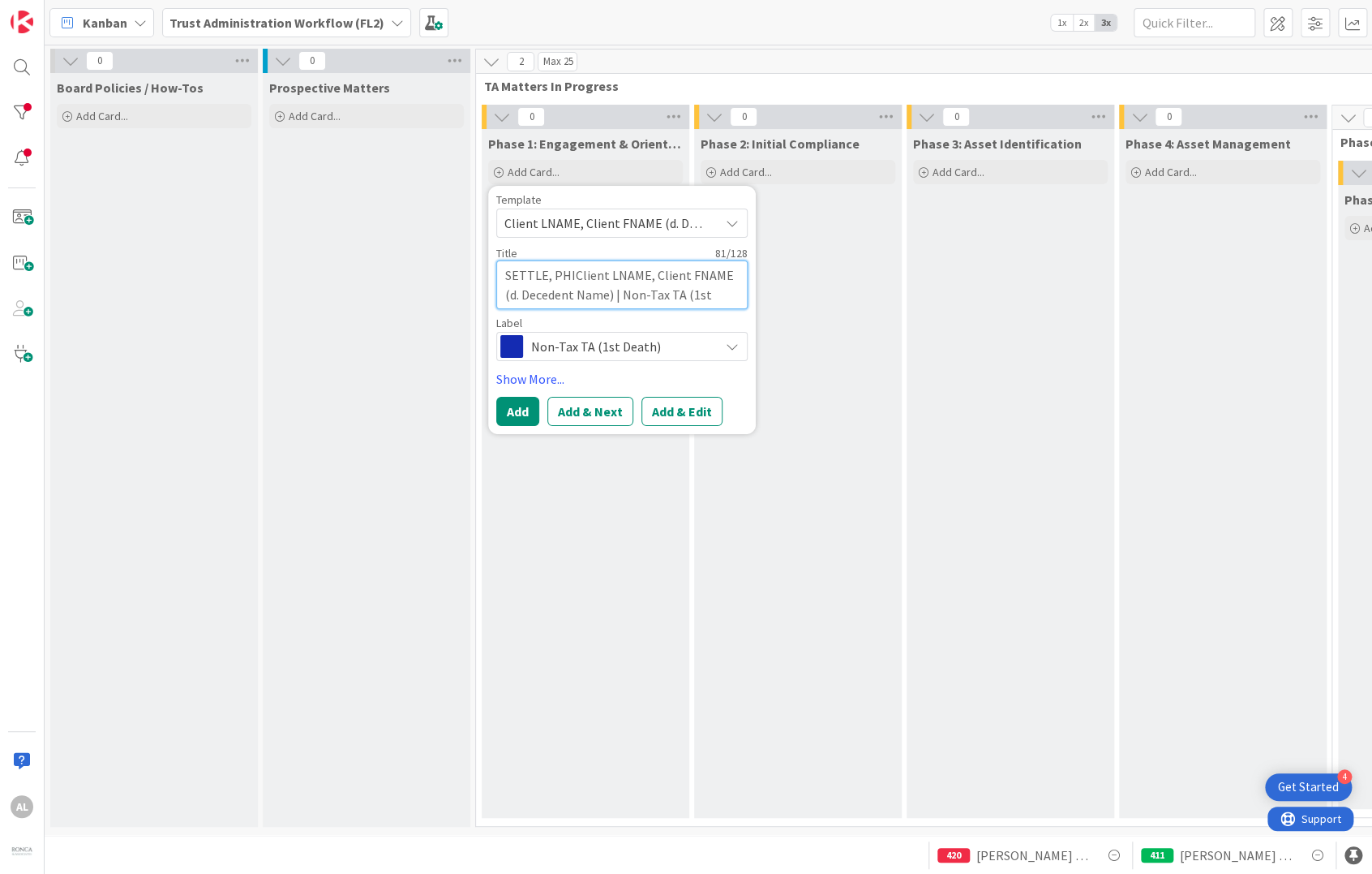
type textarea "x"
type textarea "SETTLE, PHILClient LNAME, Client FNAME (d. Decedent Name) | Non-Tax TA (1st Dea…"
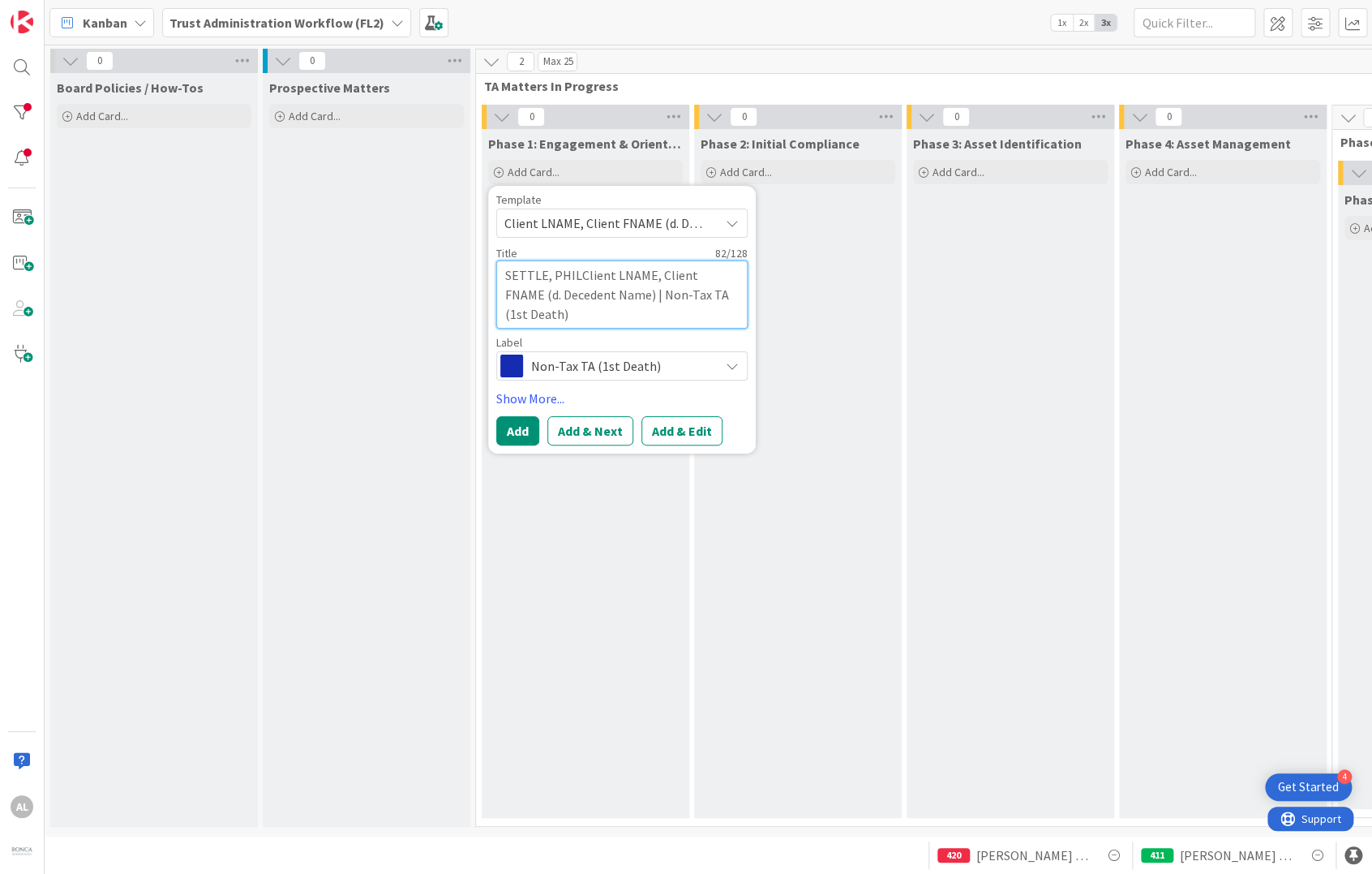
type textarea "x"
type textarea "SETTLE, PHILLClient LNAME, Client FNAME (d. Decedent Name) | Non-Tax TA (1st De…"
type textarea "x"
type textarea "SETTLE, PHILLIClient LNAME, Client FNAME (d. Decedent Name) | Non-Tax TA (1st D…"
type textarea "x"
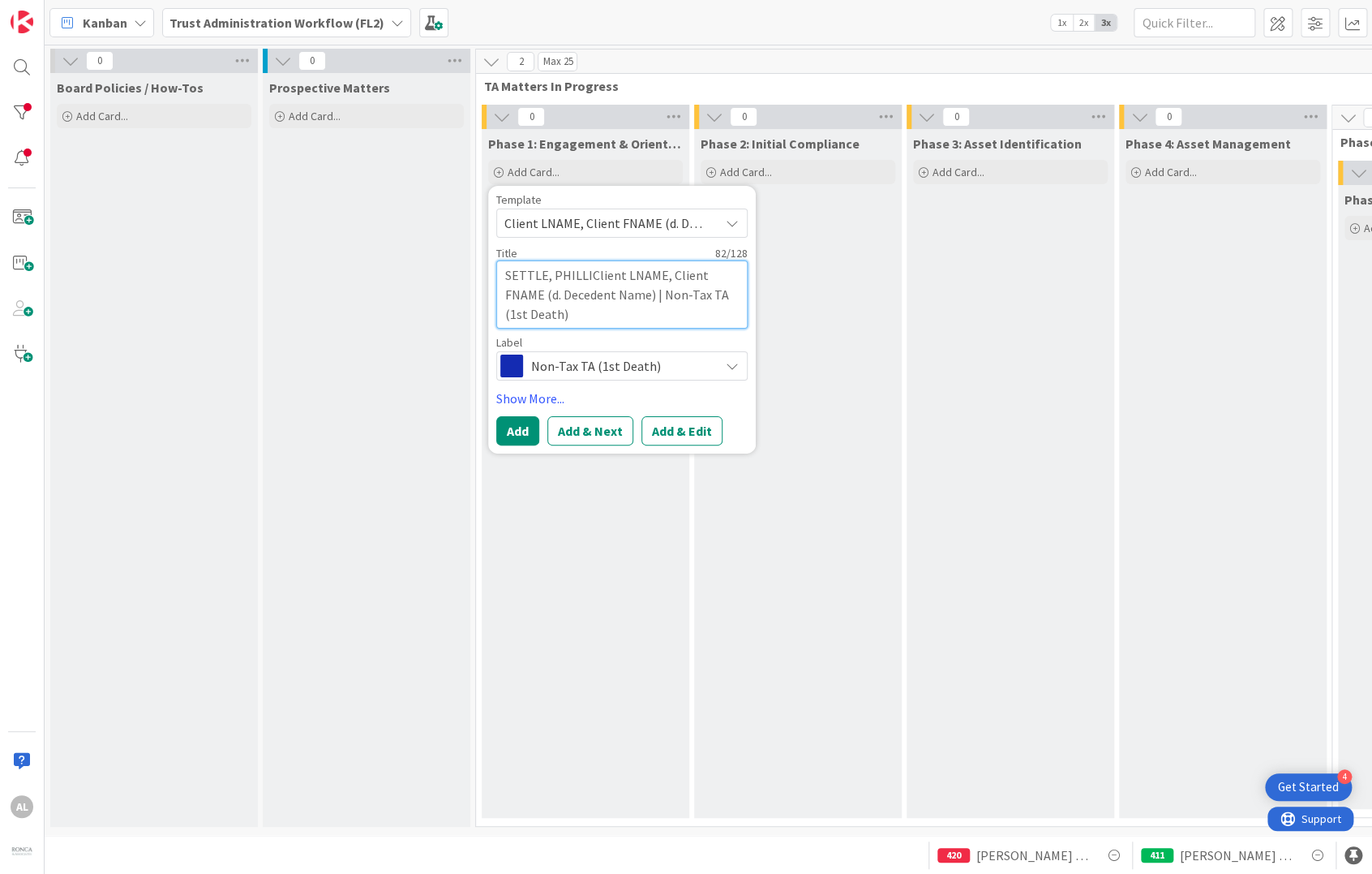
type textarea "SETTLE, PHILLIPClient LNAME, Client FNAME (d. Decedent Name) | Non-Tax TA (1st …"
type textarea "x"
type textarea "[PERSON_NAME] Client LNAME, Client FNAME (d. Decedent Name) | Non-Tax TA (1st D…"
type textarea "x"
type textarea "[PERSON_NAME] LNAME, Client FNAME (d. Decedent Name) | Non-Tax TA (1st Death)"
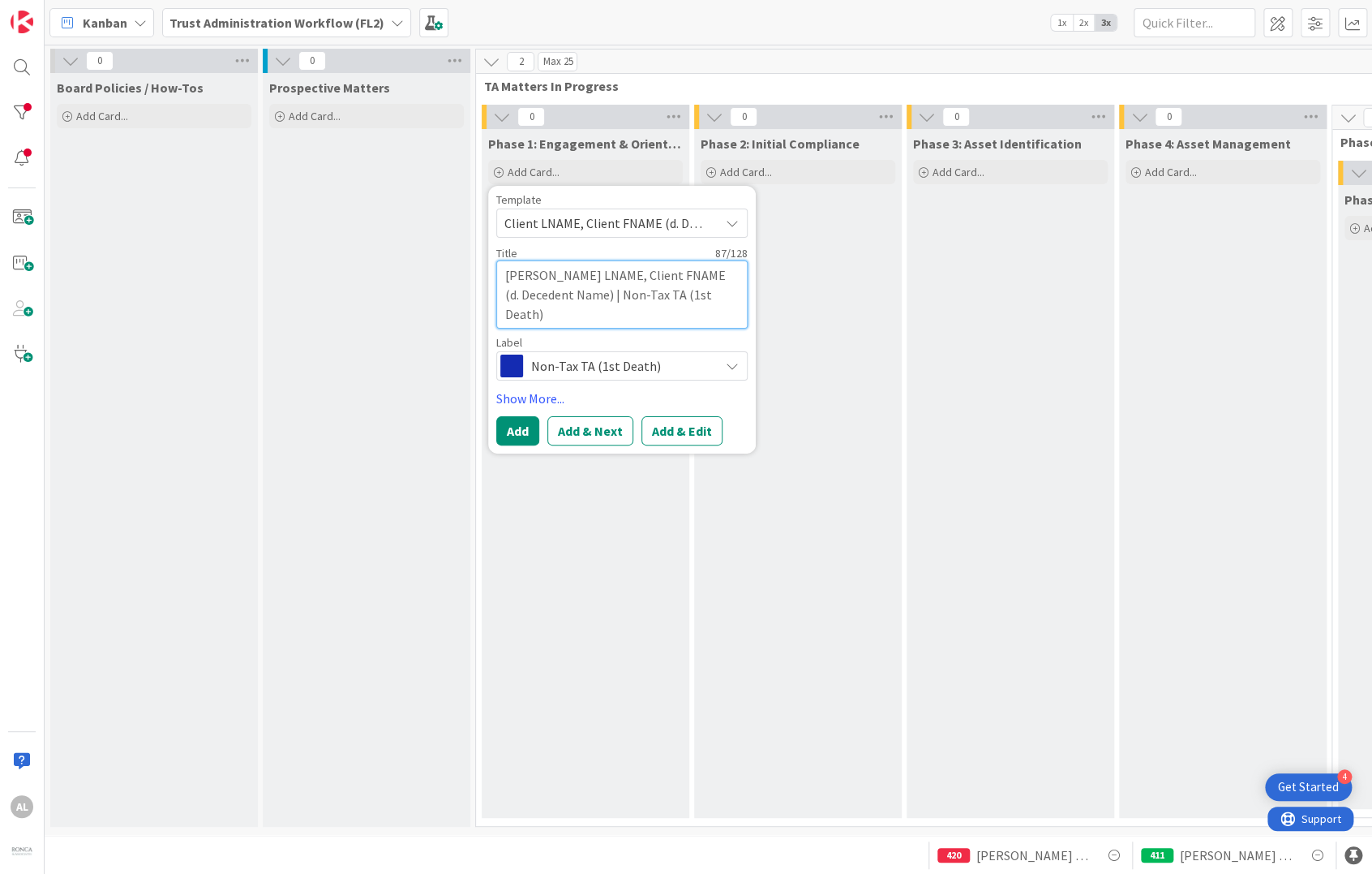
type textarea "x"
type textarea "SETTLE, [PERSON_NAME] Client LNAME, Client FNAME (d. Decedent Name) | Non-Tax T…"
type textarea "x"
type textarea "SETTLE, [PERSON_NAME] lient LNAME, Client FNAME (d. Decedent Name) | Non-Tax TA…"
type textarea "x"
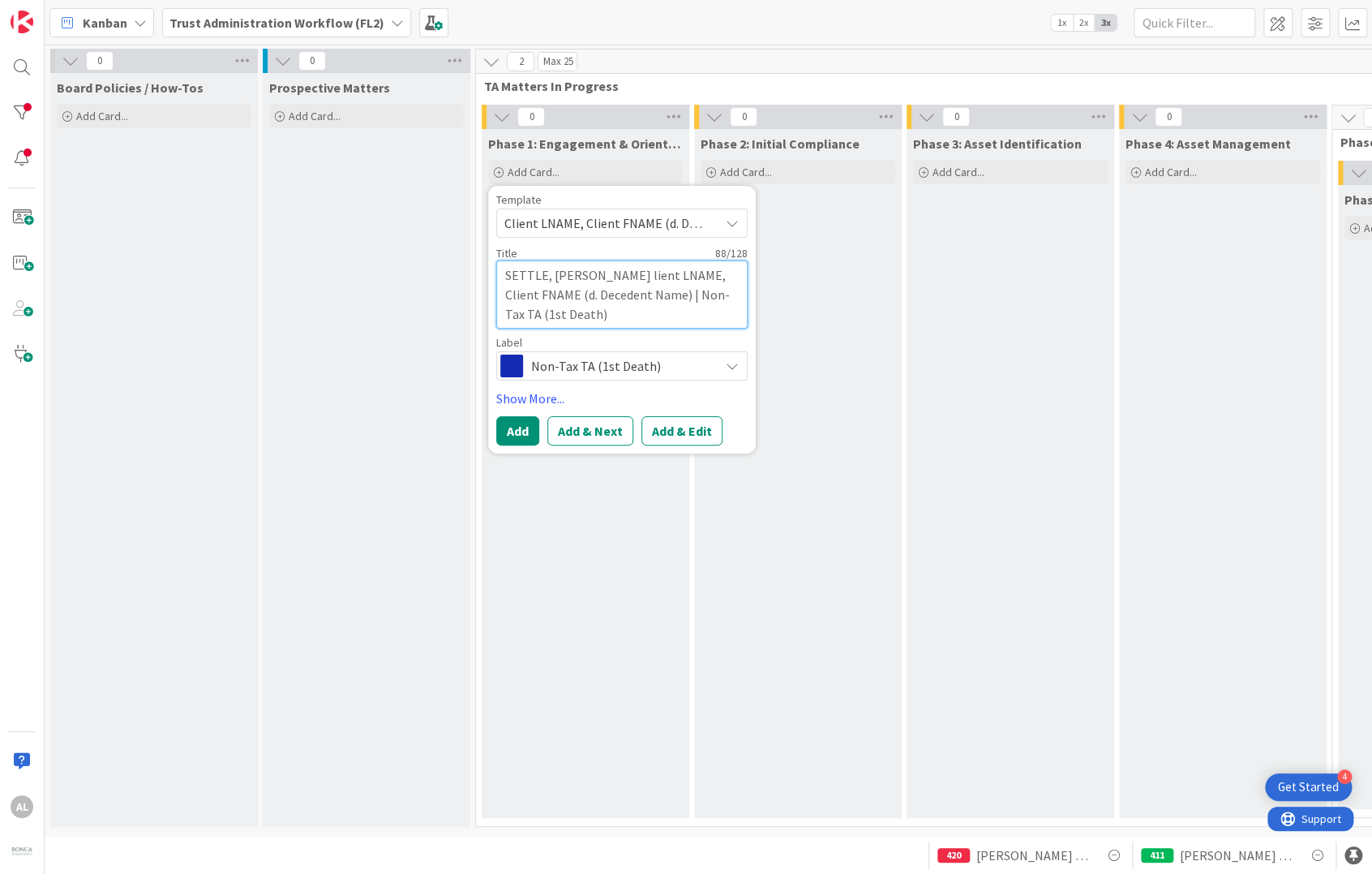
type textarea "SETTLE, [PERSON_NAME] ient LNAME, Client FNAME (d. Decedent Name) | Non-Tax TA …"
type textarea "x"
type textarea "SETTLE, [PERSON_NAME] ent LNAME, Client FNAME (d. Decedent Name) | Non-Tax TA (…"
type textarea "x"
type textarea "SETTLE, [PERSON_NAME] nt LNAME, Client FNAME (d. Decedent Name) | Non-Tax TA (1…"
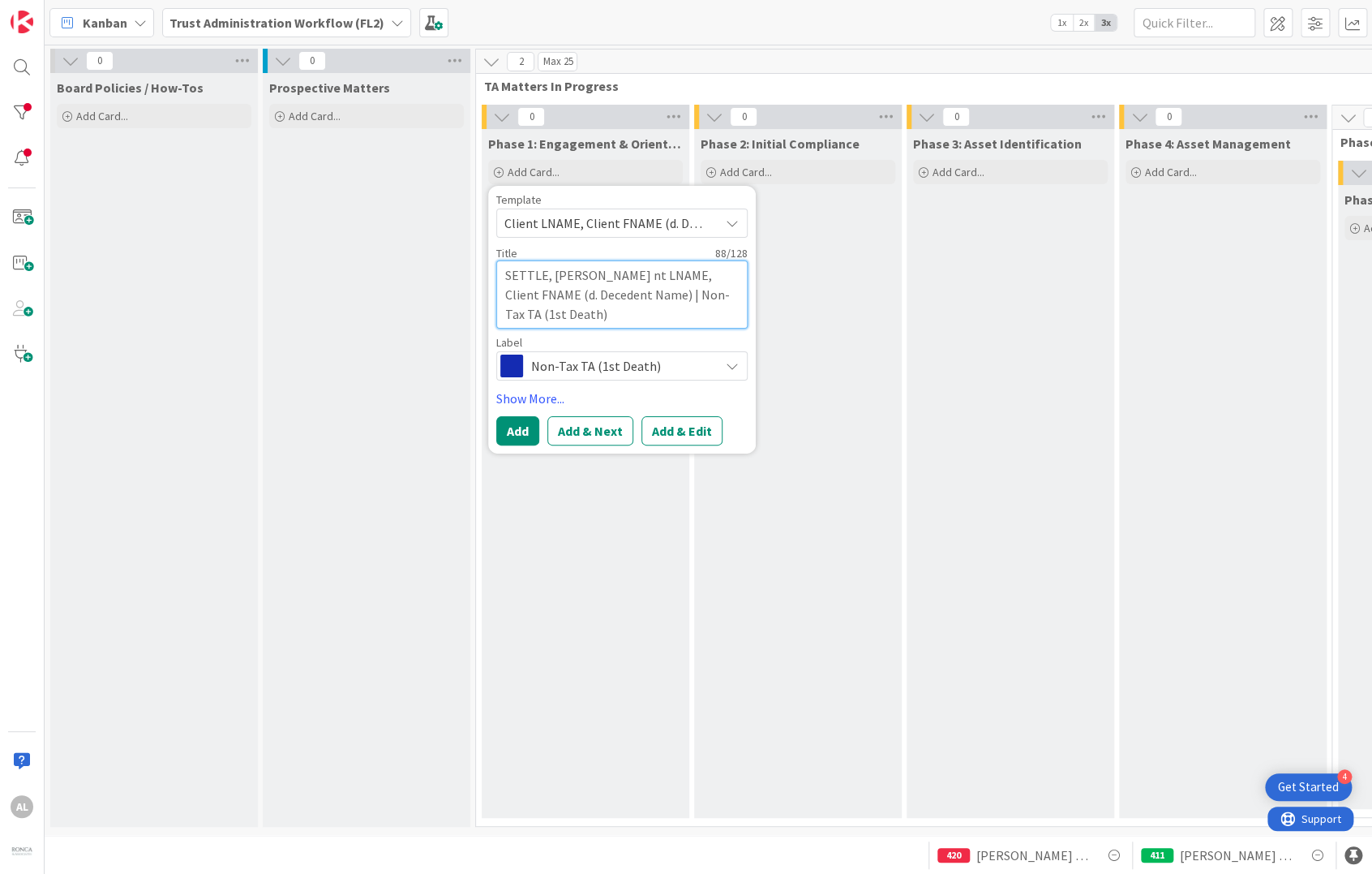
type textarea "x"
type textarea "SETTLE, [PERSON_NAME] t LNAME, Client FNAME (d. Decedent Name) | Non-Tax TA (1s…"
type textarea "x"
type textarea "SETTLE, [PERSON_NAME] LNAME, Client FNAME (d. Decedent Name) | Non-Tax TA (1st …"
type textarea "x"
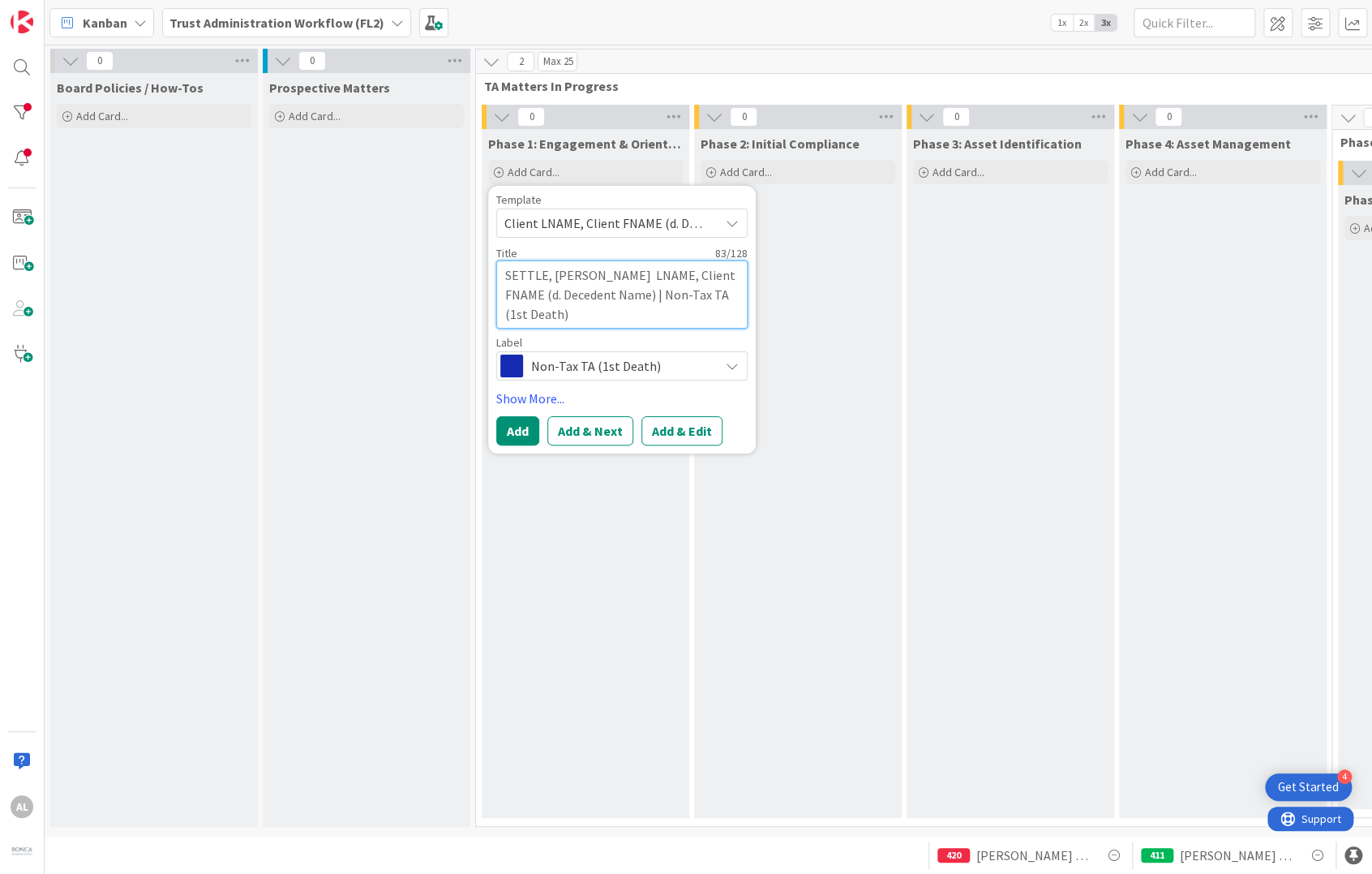
type textarea "SETTLE, [PERSON_NAME] LNAME, Client FNAME (d. Decedent Name) | Non-Tax TA (1st …"
type textarea "x"
type textarea "SETTLE, [PERSON_NAME] NAME, Client FNAME (d. Decedent Name) | Non-Tax TA (1st D…"
type textarea "x"
type textarea "SETTLE, [PERSON_NAME] AME, Client FNAME (d. Decedent Name) | Non-Tax TA (1st De…"
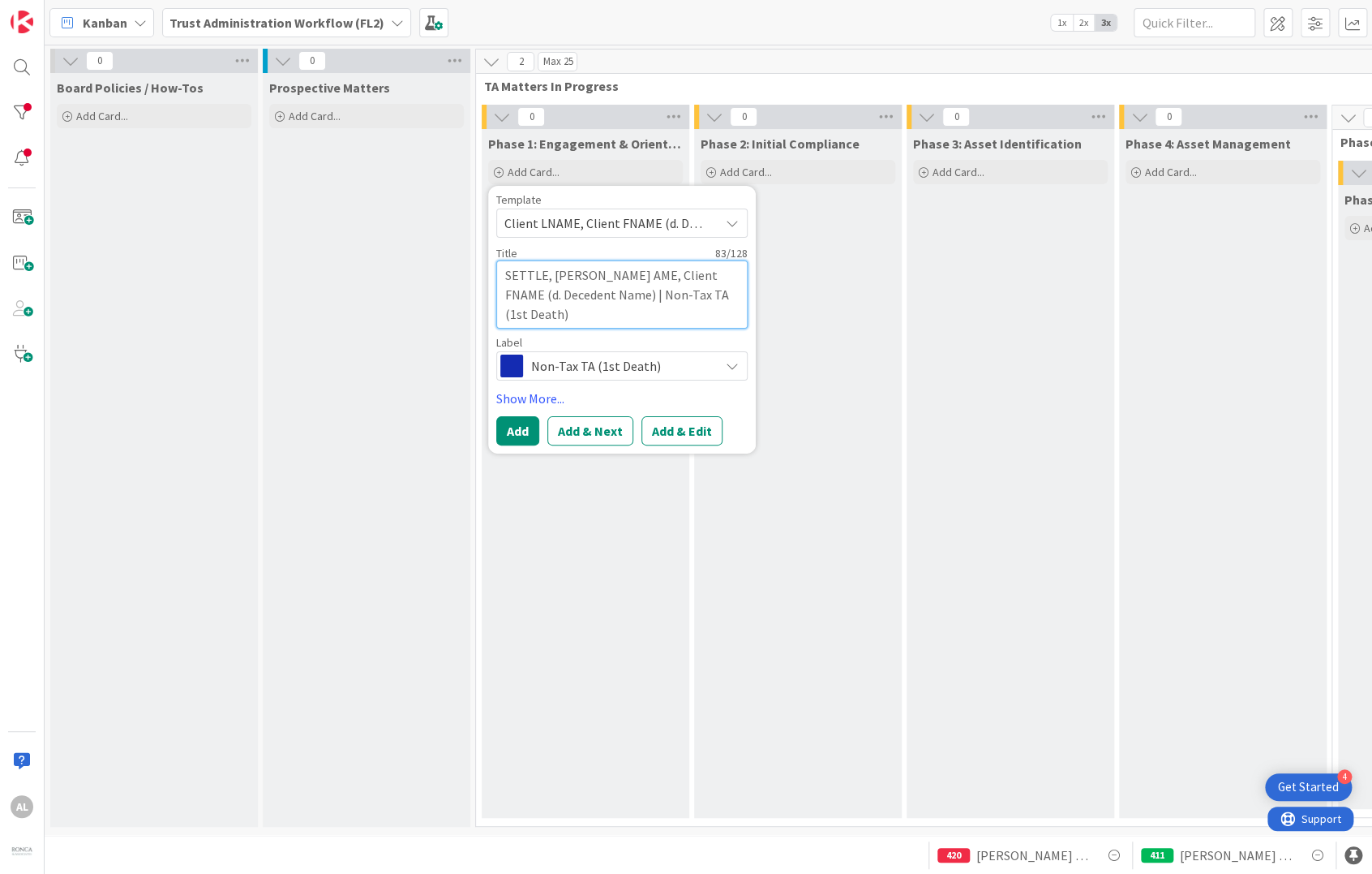
type textarea "x"
type textarea "SETTLE, [PERSON_NAME] ME, Client FNAME (d. Decedent Name) | Non-Tax TA (1st Dea…"
type textarea "x"
type textarea "SETTLE, [PERSON_NAME] E, Client FNAME (d. Decedent Name) | Non-Tax TA (1st Deat…"
type textarea "x"
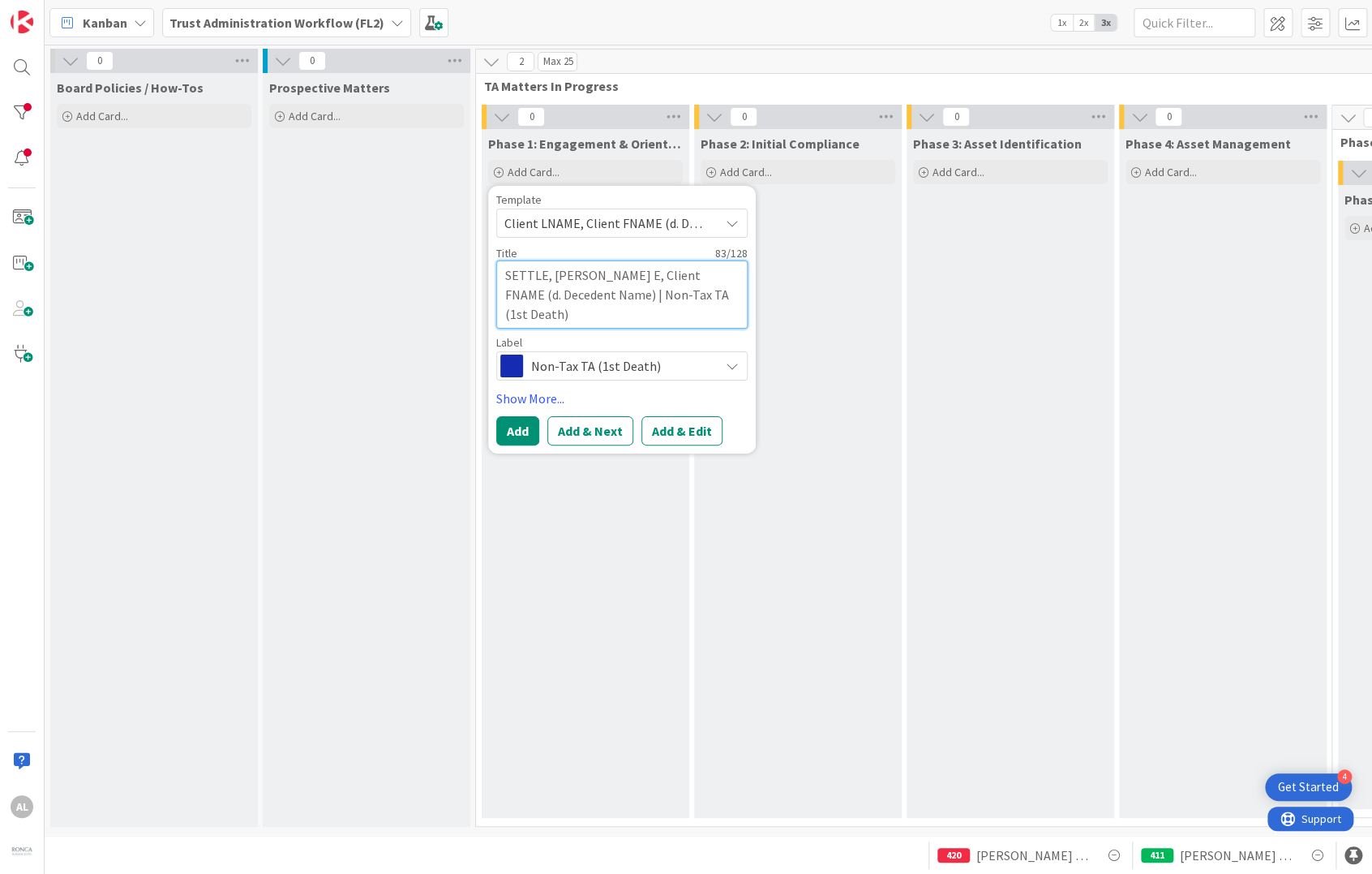
type textarea "[PERSON_NAME] , Client FNAME (d. Decedent Name) | Non-Tax TA (1st Death)"
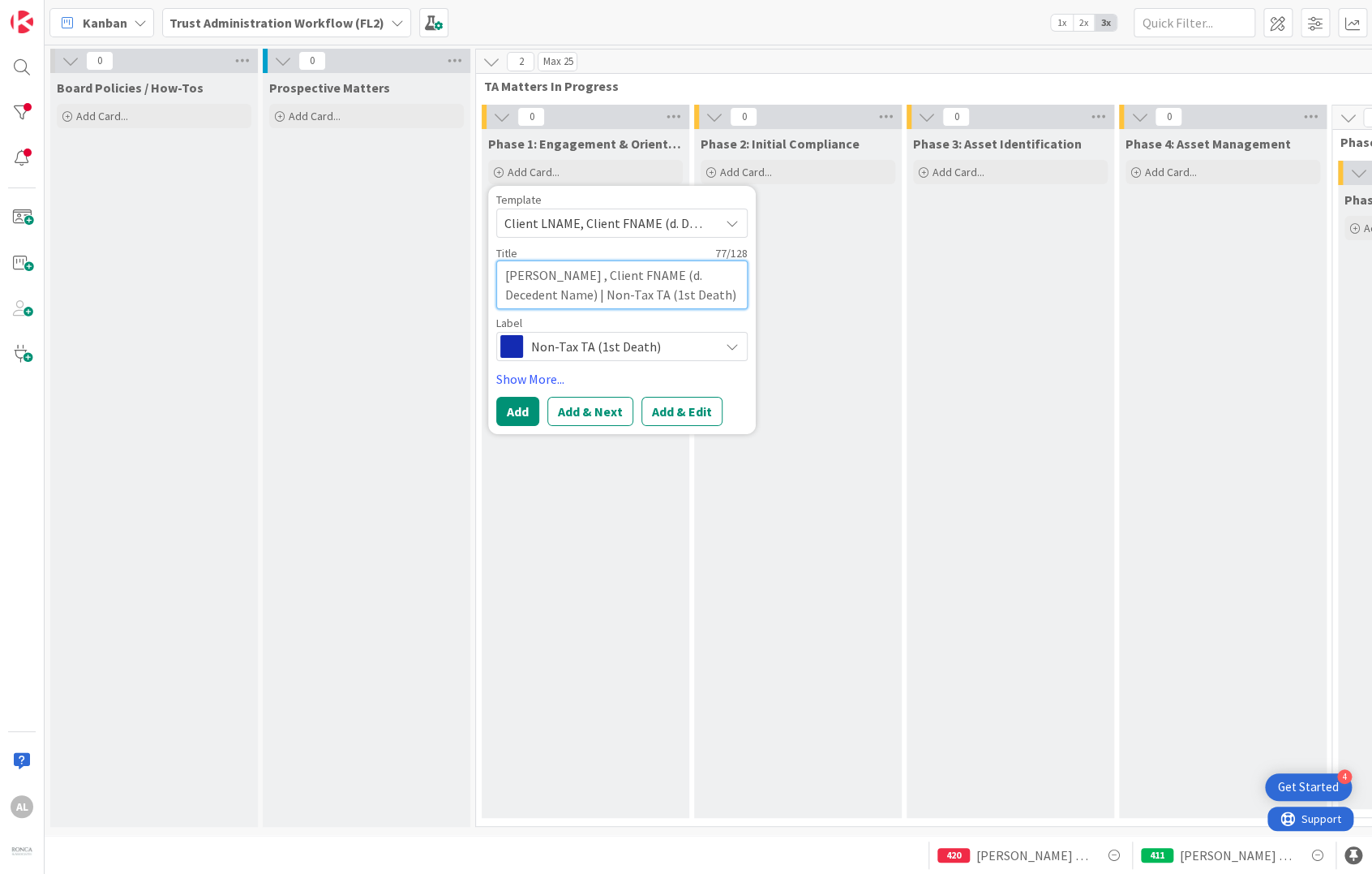
type textarea "x"
type textarea "SETTLE, [PERSON_NAME] Client FNAME (d. Decedent Name) | Non-Tax TA (1st Death)"
type textarea "x"
type textarea "SETTLE, [PERSON_NAME] Client FNAME (d. Decedent Name) | Non-Tax TA (1st Death)"
type textarea "x"
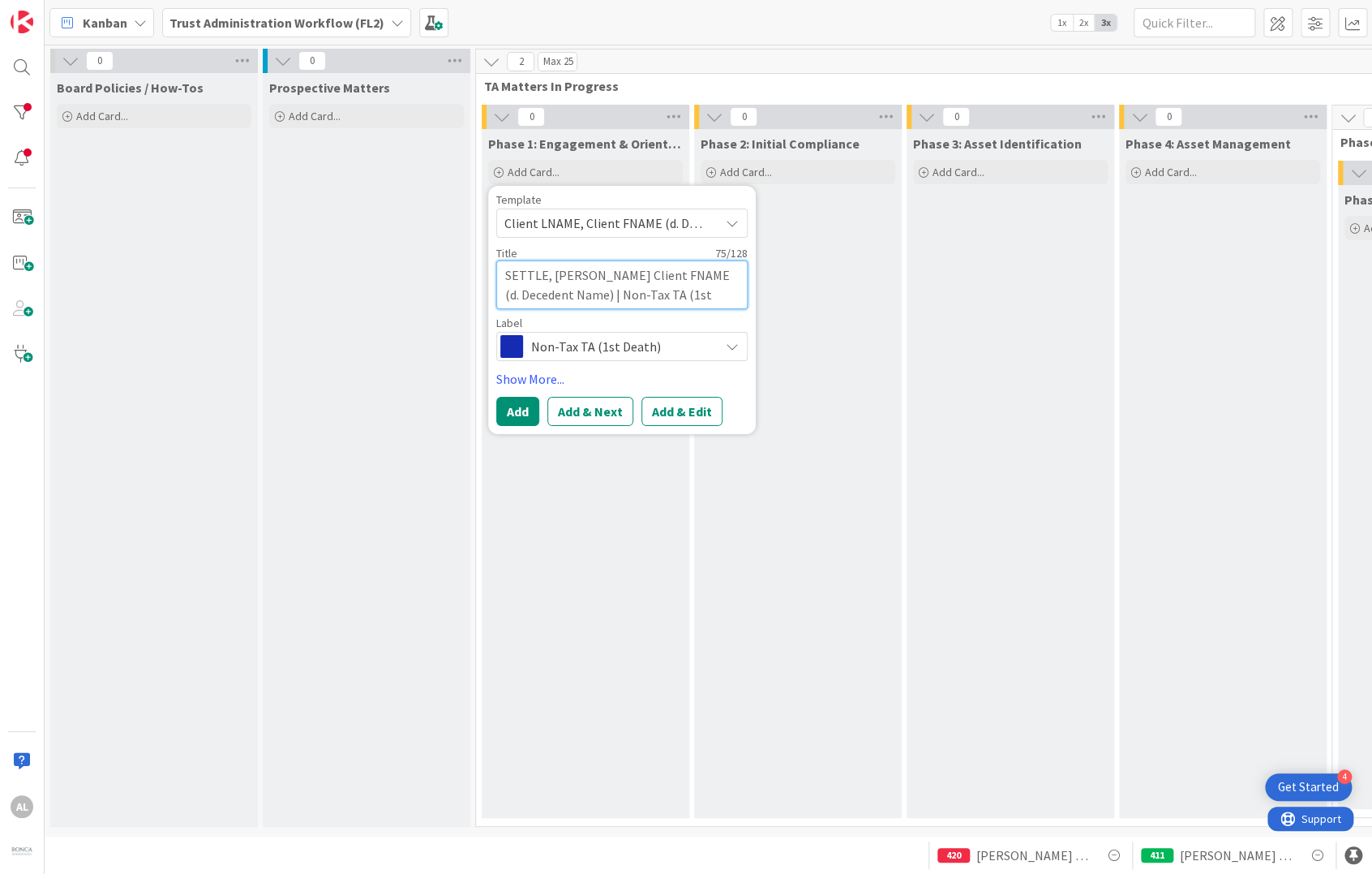
type textarea "SETTLE, [PERSON_NAME] lient FNAME (d. Decedent Name) | Non-Tax TA (1st Death)"
type textarea "x"
type textarea "SETTLE, [PERSON_NAME] ient FNAME (d. Decedent Name) | Non-Tax TA (1st Death)"
type textarea "x"
type textarea "SETTLE, [PERSON_NAME] ent FNAME (d. Decedent Name) | Non-Tax TA (1st Death)"
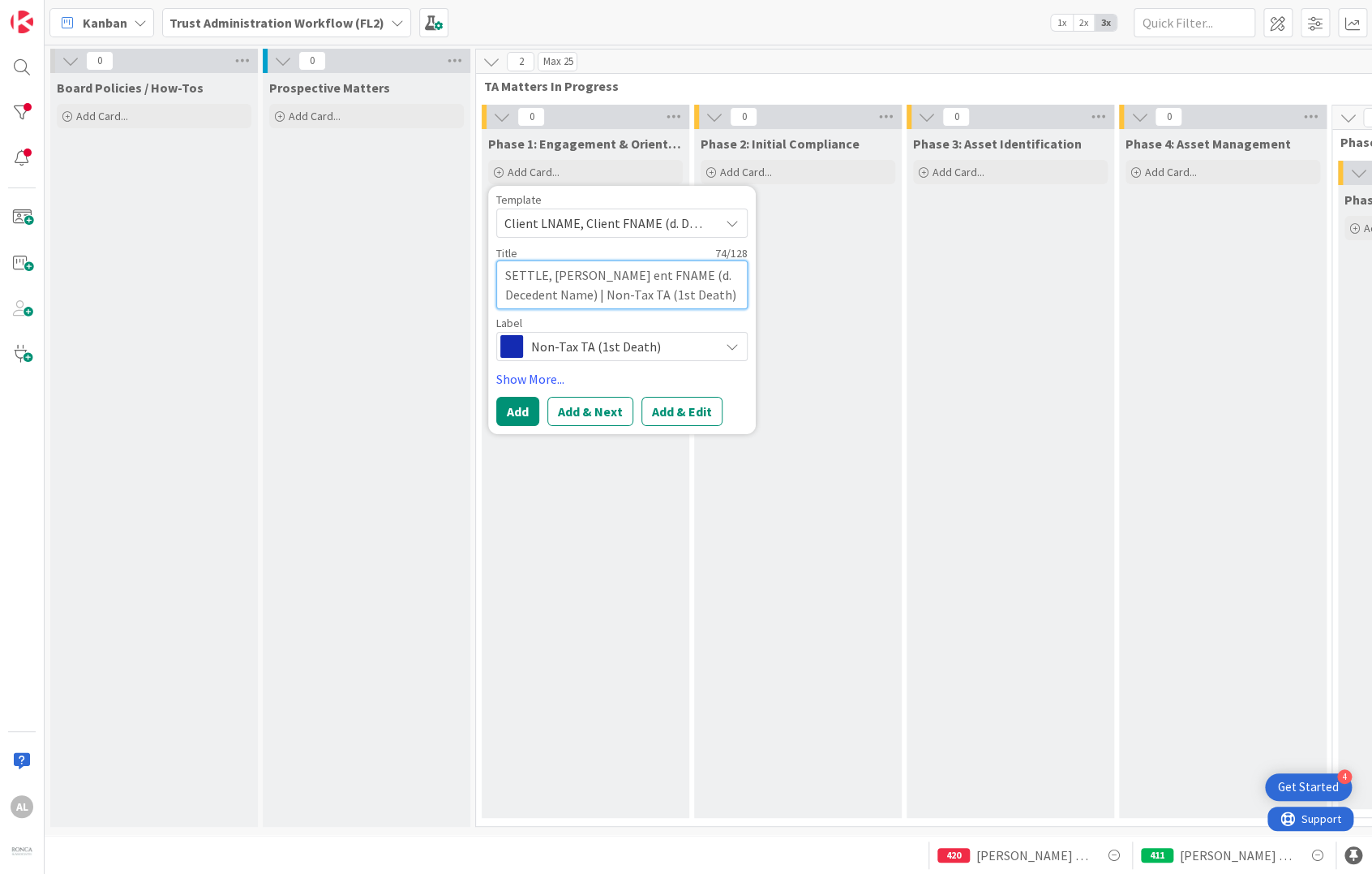
type textarea "x"
type textarea "SETTLE, [PERSON_NAME] nt FNAME (d. Decedent Name) | Non-Tax TA (1st Death)"
type textarea "x"
type textarea "SETTLE, [PERSON_NAME] t FNAME (d. Decedent Name) | Non-Tax TA (1st Death)"
type textarea "x"
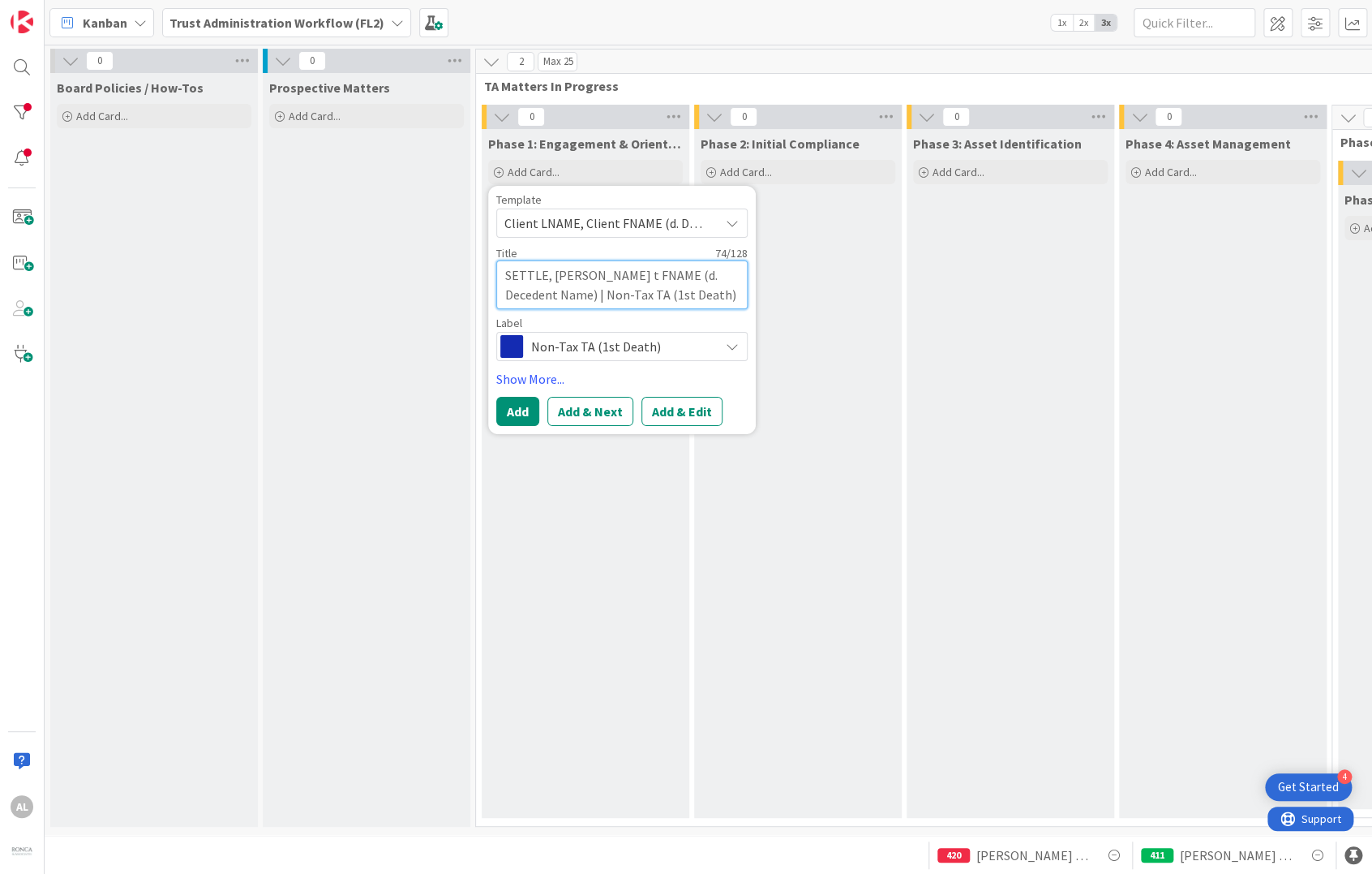
type textarea "SETTLE, [PERSON_NAME] FNAME (d. Decedent Name) | Non-Tax TA (1st Death)"
type textarea "x"
type textarea "SETTLE, [PERSON_NAME] FNAME (d. Decedent Name) | Non-Tax TA (1st Death)"
type textarea "x"
type textarea "SETTLE, [PERSON_NAME] NAME (d. Decedent Name) | Non-Tax TA (1st Death)"
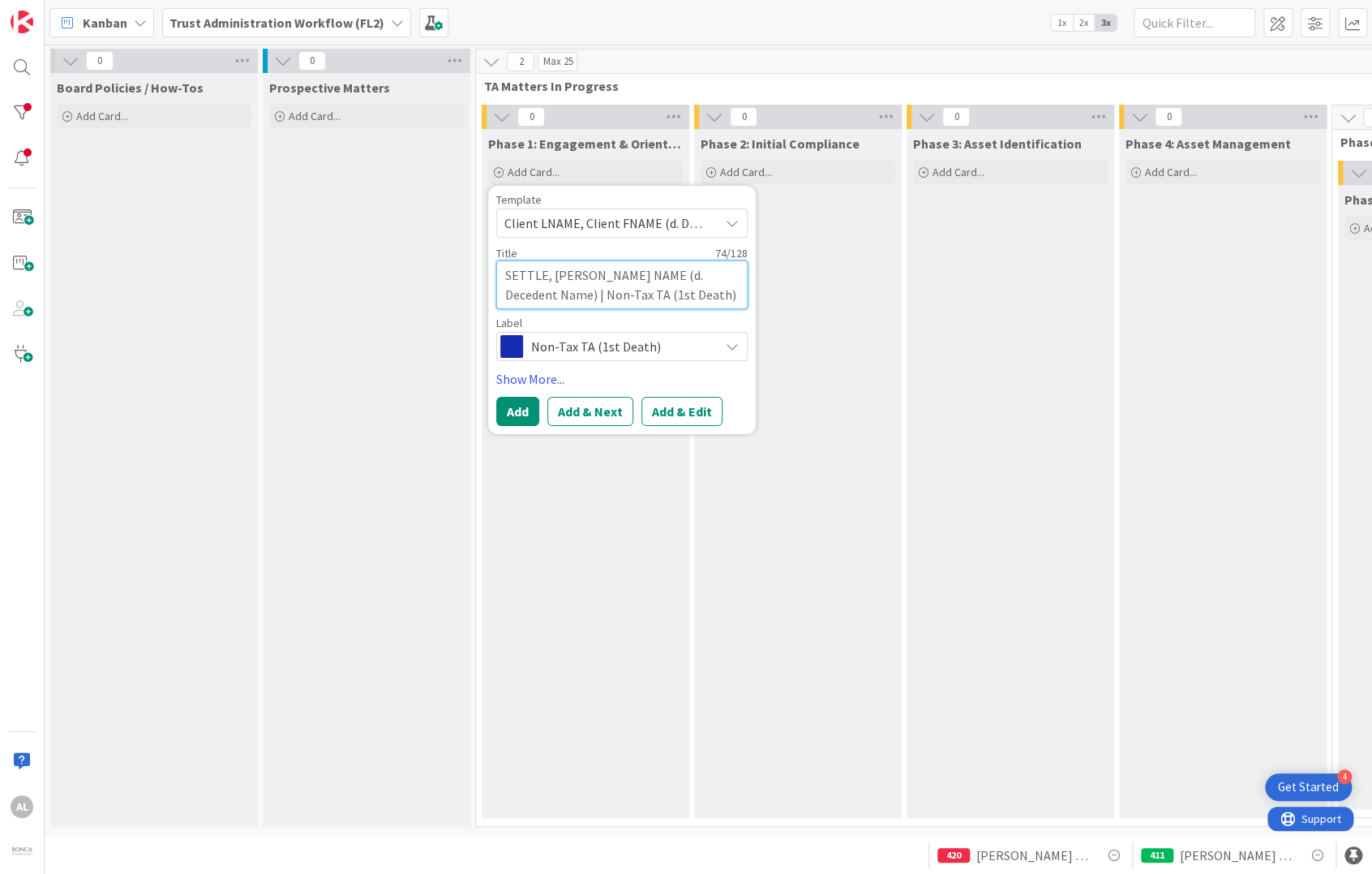
type textarea "x"
type textarea "SETTLE, [PERSON_NAME] ME (d. Decedent Name) | Non-Tax TA (1st Death)"
type textarea "x"
type textarea "SETTLE, [PERSON_NAME] E (d. Decedent Name) | Non-Tax TA (1st Death)"
type textarea "x"
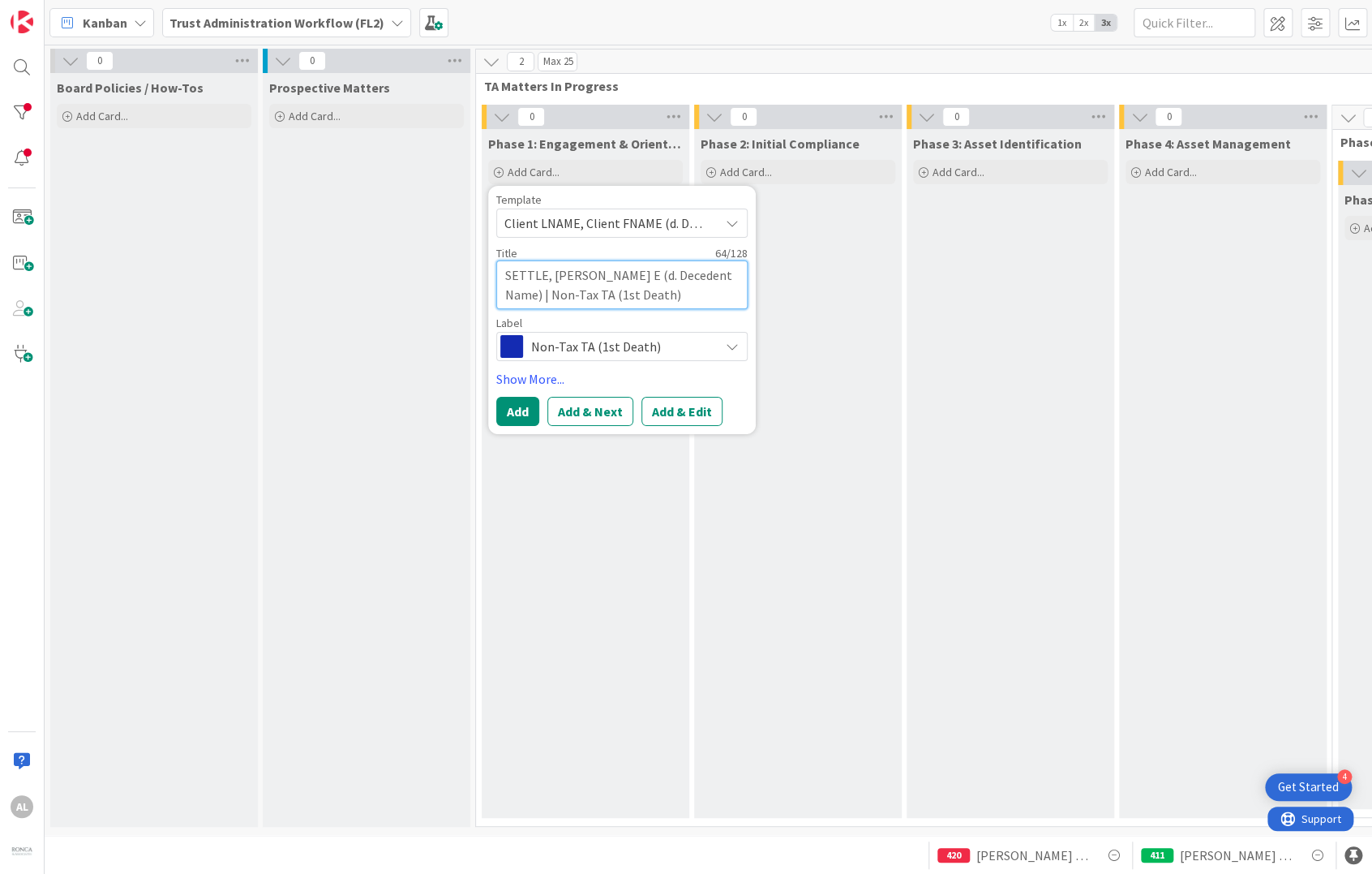
type textarea "SETTLE, [PERSON_NAME] (d. Decedent Name) | Non-Tax TA (1st Death)"
click at [631, 277] on textarea "SETTLE, [PERSON_NAME] (d. Decedent Name) | Non-Tax TA (1st Death)" at bounding box center [622, 285] width 251 height 49
type textarea "x"
type textarea "SETTLE, [PERSON_NAME] (d.Decedent Name) | Non-Tax TA (1st Death)"
type textarea "x"
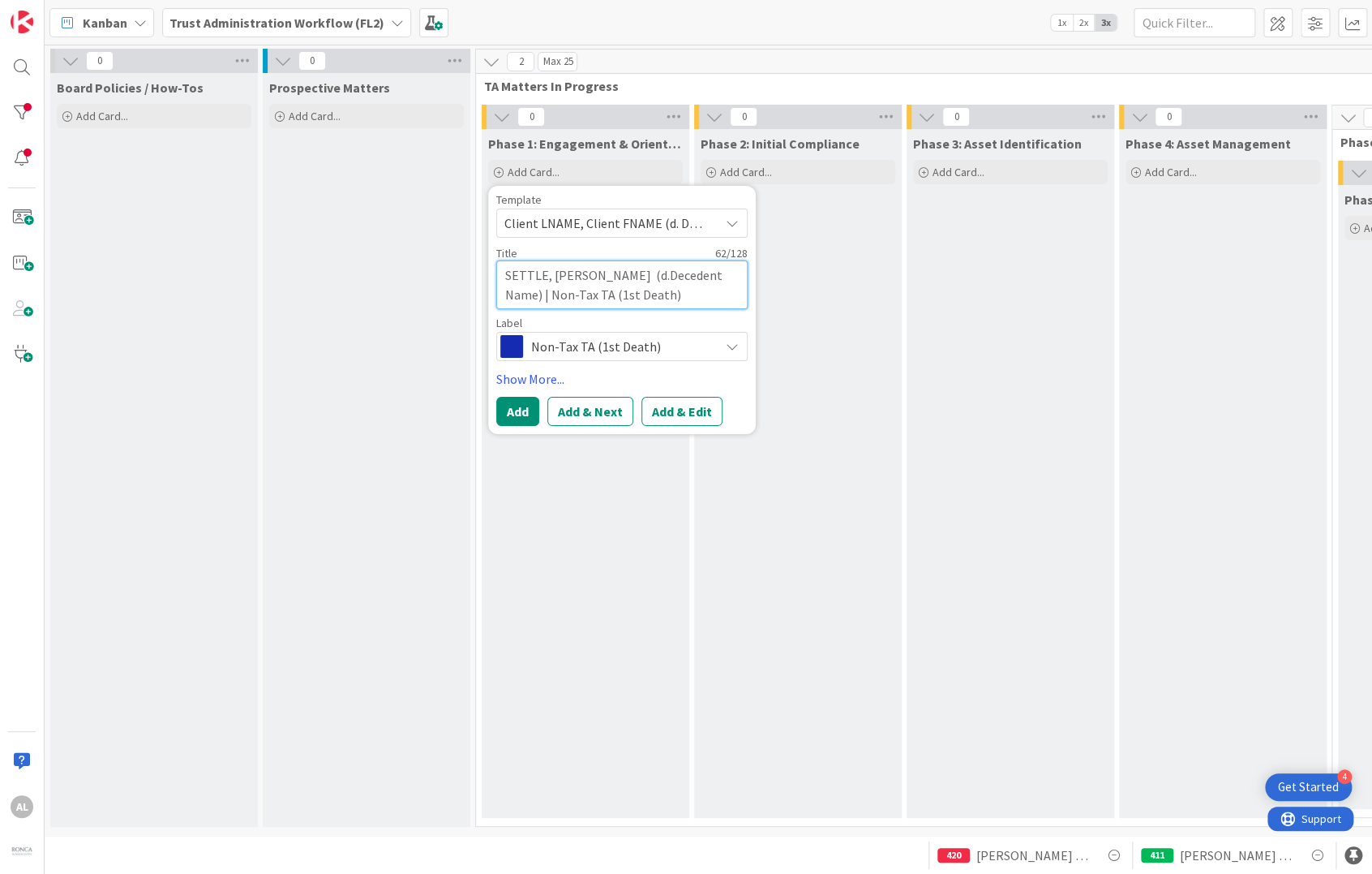
type textarea "SETTLE, [PERSON_NAME] (dDecedent Name) | Non-Tax TA (1st Death)"
type textarea "x"
type textarea "SETTLE, [PERSON_NAME] (Decedent Name) | Non-Tax TA (1st Death)"
type textarea "x"
type textarea "SETTLE, [PERSON_NAME] (DDecedent Name) | Non-Tax TA (1st Death)"
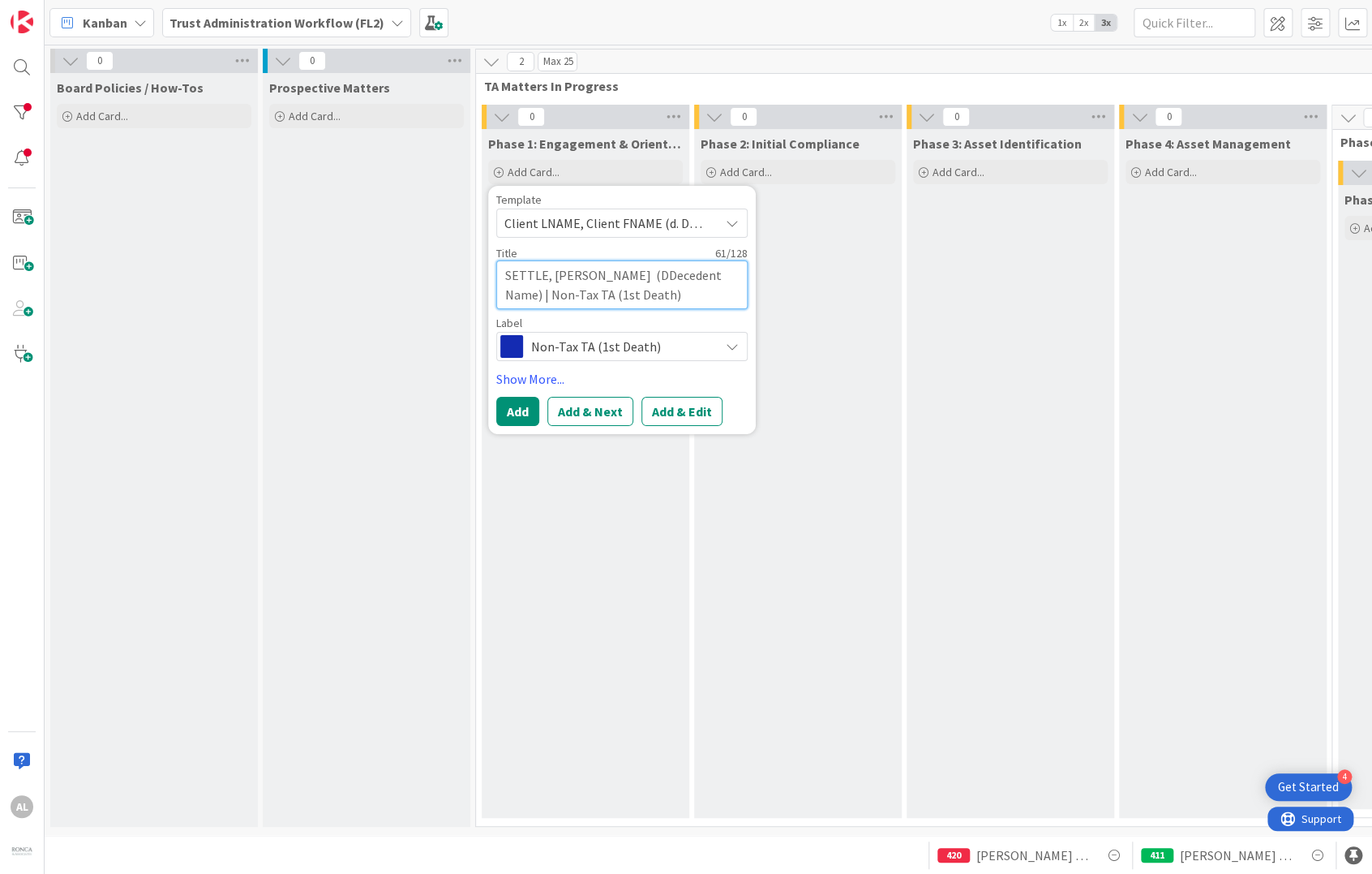
type textarea "x"
type textarea "SETTLE, [PERSON_NAME] (D:Decedent Name) | Non-Tax TA (1st Death)"
type textarea "x"
type textarea "SETTLE, [PERSON_NAME] (D: Decedent Name) | Non-Tax TA (1st Death)"
type textarea "x"
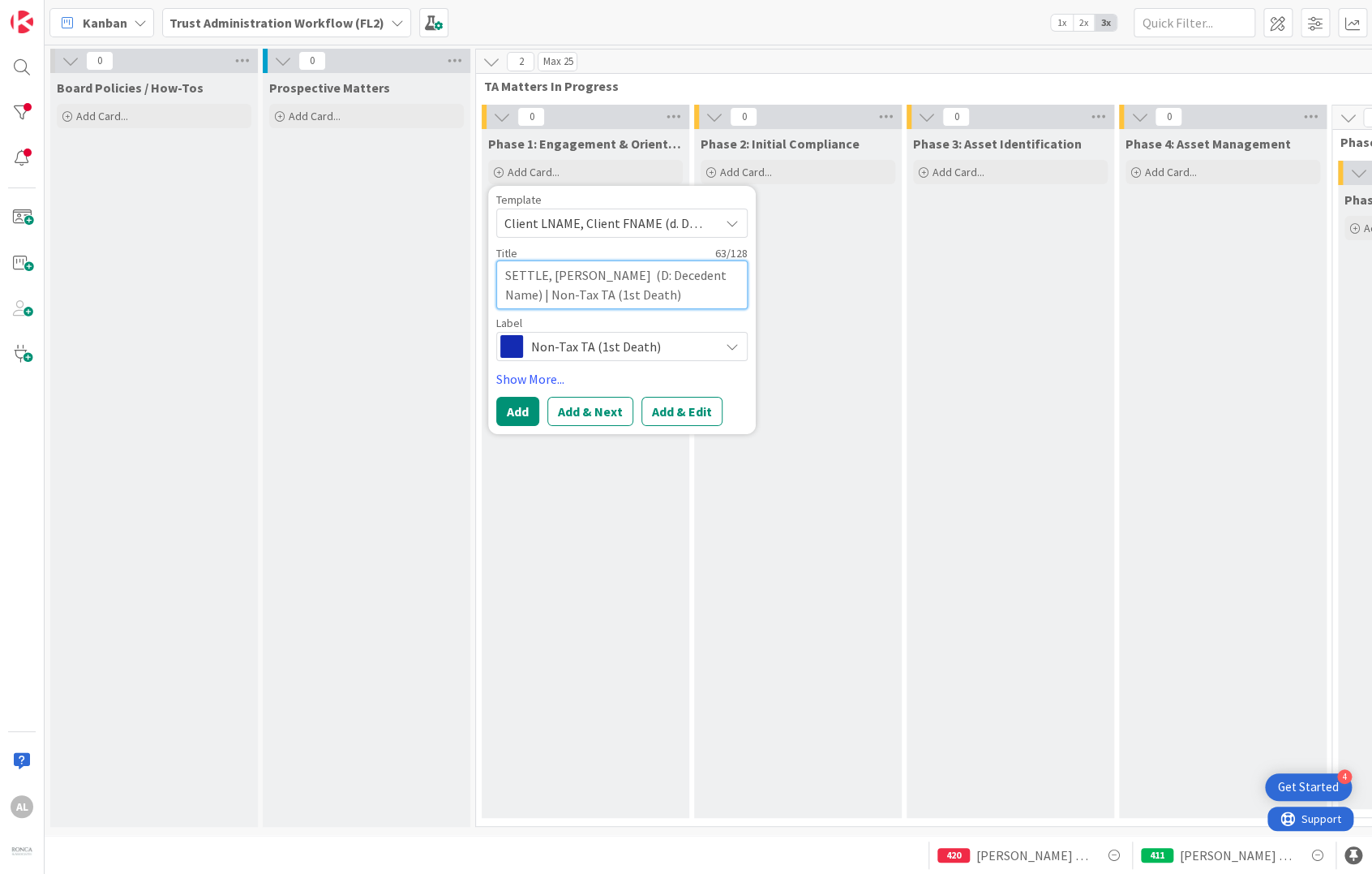
type textarea "SETTLE, [PERSON_NAME] (D: ecedent Name) | Non-Tax TA (1st Death)"
type textarea "x"
type textarea "SETTLE, [PERSON_NAME] (D: cedent Name) | Non-Tax TA (1st Death)"
type textarea "x"
type textarea "SETTLE, [PERSON_NAME] (D: edent Name) | Non-Tax TA (1st Death)"
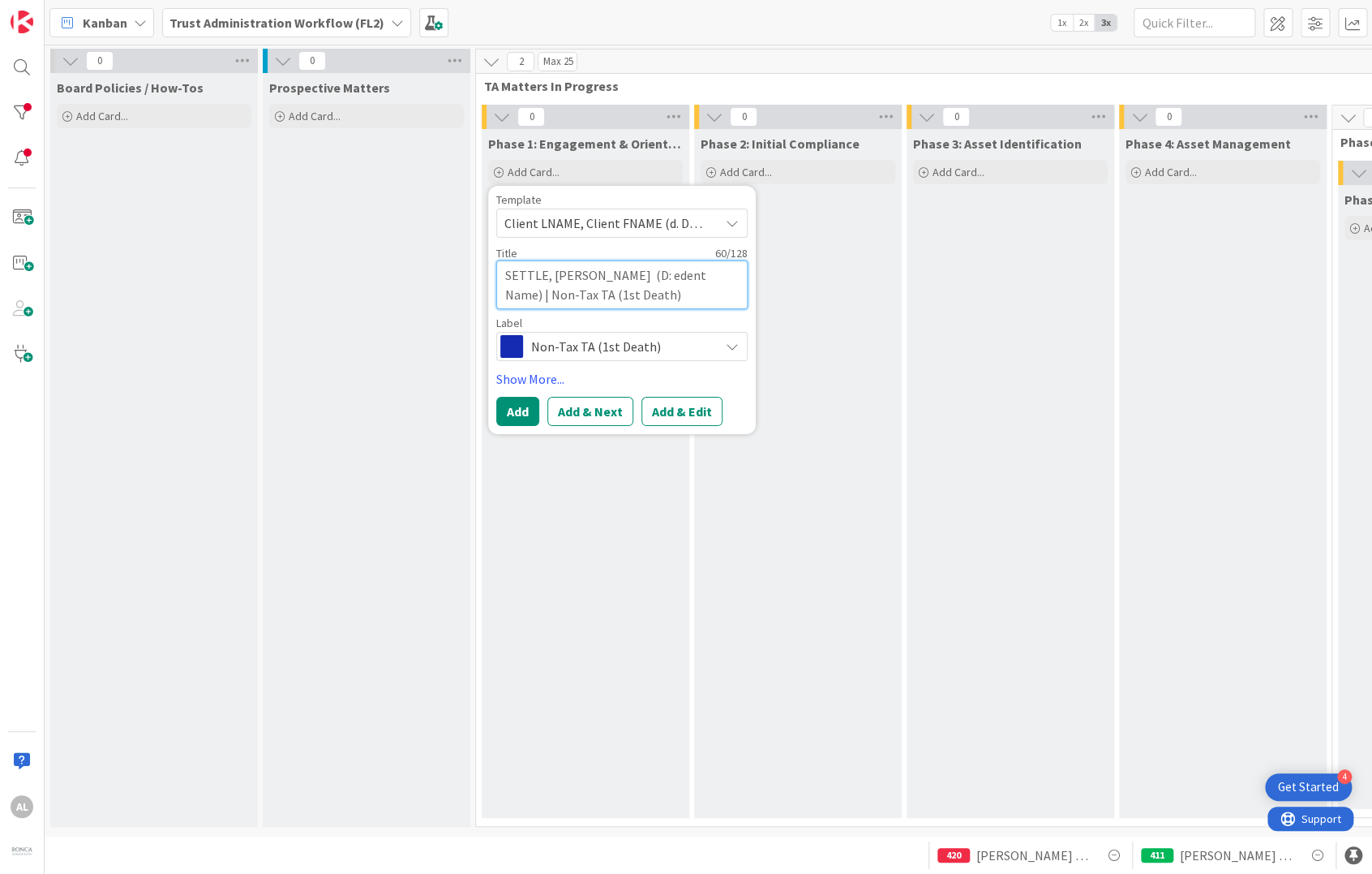
type textarea "x"
type textarea "SETTLE, [PERSON_NAME] (D: [PERSON_NAME] Name) | Non-Tax TA (1st Death)"
type textarea "x"
type textarea "SETTLE, [PERSON_NAME] (D: ent Name) | Non-Tax TA (1st Death)"
type textarea "x"
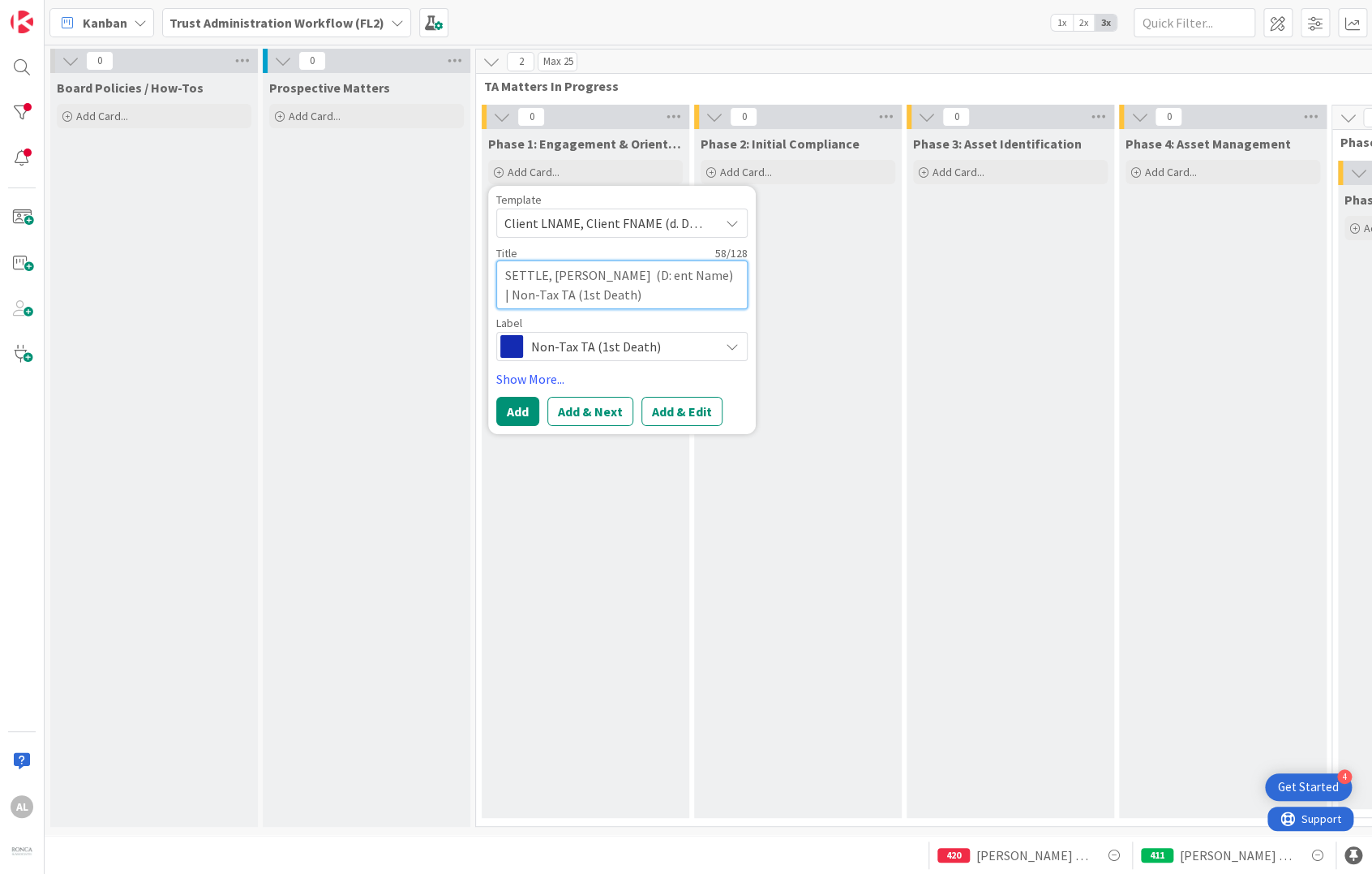
type textarea "SETTLE, [PERSON_NAME] (D: nt Name) | Non-Tax TA (1st Death)"
type textarea "x"
type textarea "SETTLE, [PERSON_NAME] (D: t Name) | Non-Tax TA (1st Death)"
type textarea "x"
type textarea "SETTLE, [PERSON_NAME] (D: Name) | Non-Tax TA (1st Death)"
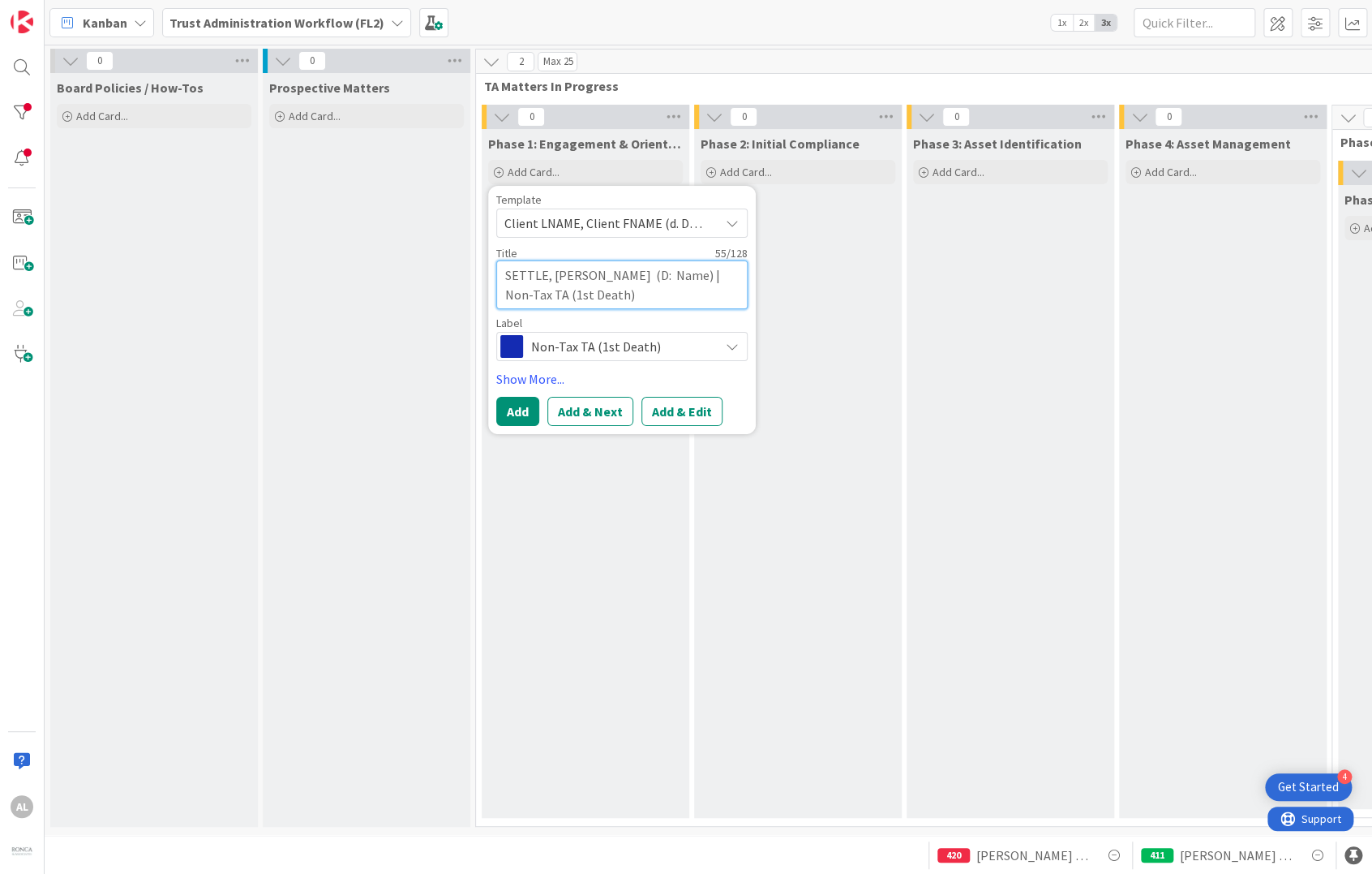
type textarea "x"
type textarea "SETTLE, [PERSON_NAME] (D: Name) | Non-Tax TA (1st Death)"
type textarea "x"
type textarea "SETTLE, [PERSON_NAME] (D: CName) | Non-Tax TA (1st Death)"
type textarea "x"
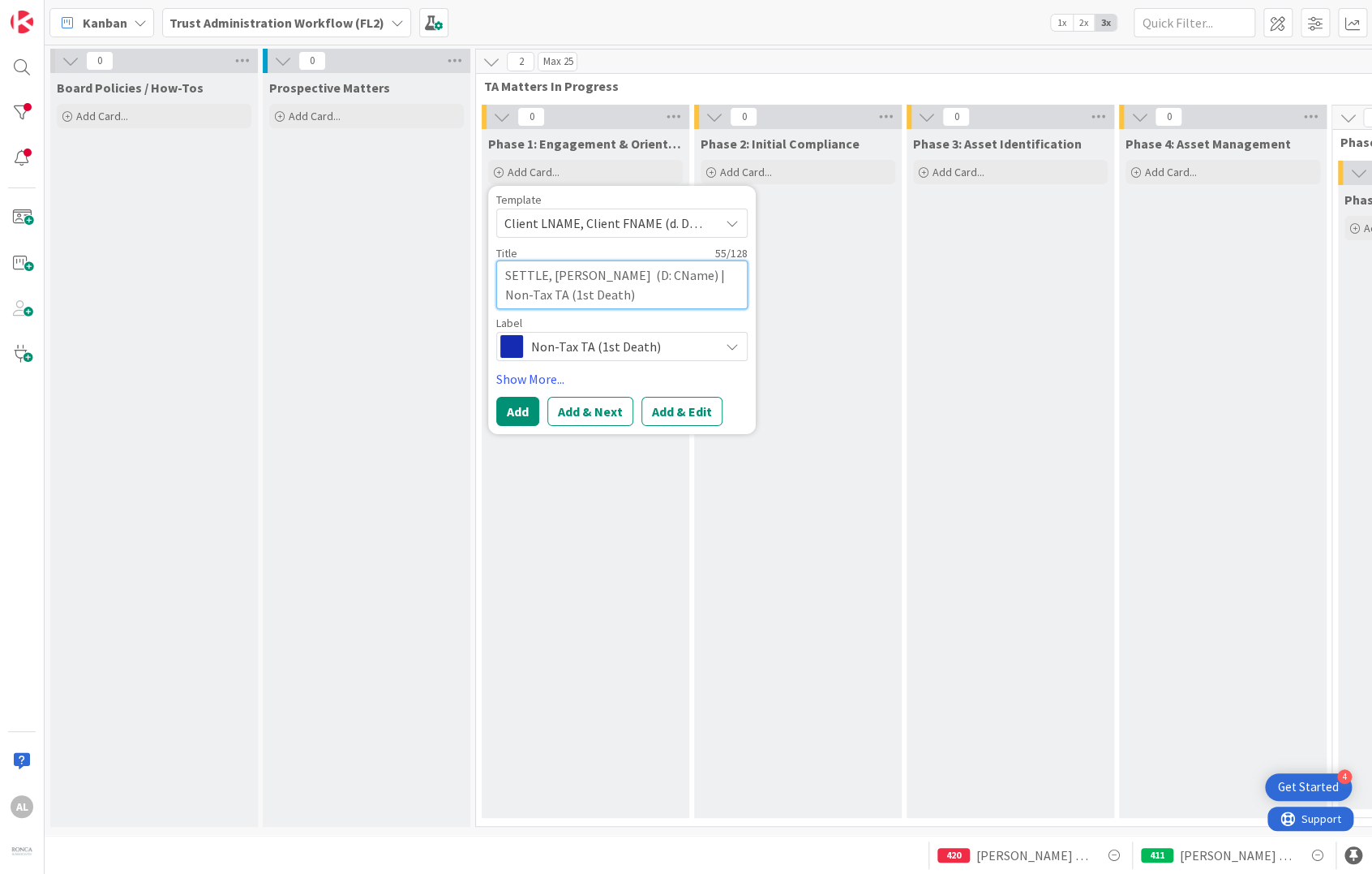
type textarea "SETTLE, [PERSON_NAME] (D: CHName) | Non-Tax TA (1st Death)"
type textarea "x"
type textarea "SETTLE, [PERSON_NAME] (D: CHRName) | Non-Tax TA (1st Death)"
type textarea "x"
type textarea "SETTLE, [PERSON_NAME] (D: CHRIName) | Non-Tax TA (1st Death)"
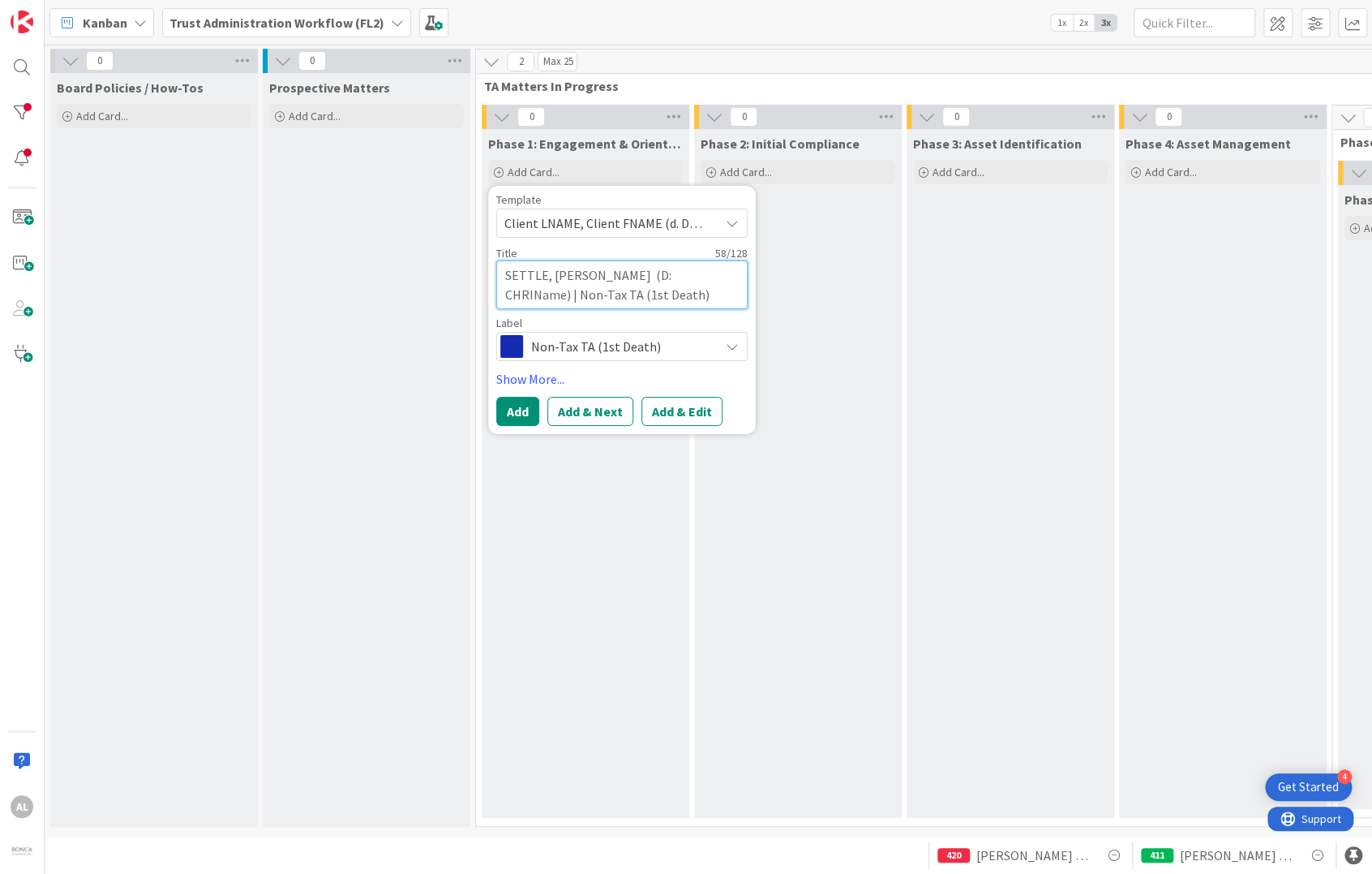
type textarea "x"
type textarea "SETTLE, [PERSON_NAME] (D: [PERSON_NAME]) | Non-Tax TA (1st Death)"
type textarea "x"
type textarea "SETTLE, [PERSON_NAME] (D: [PERSON_NAME]) | Non-Tax TA (1st Death)"
type textarea "x"
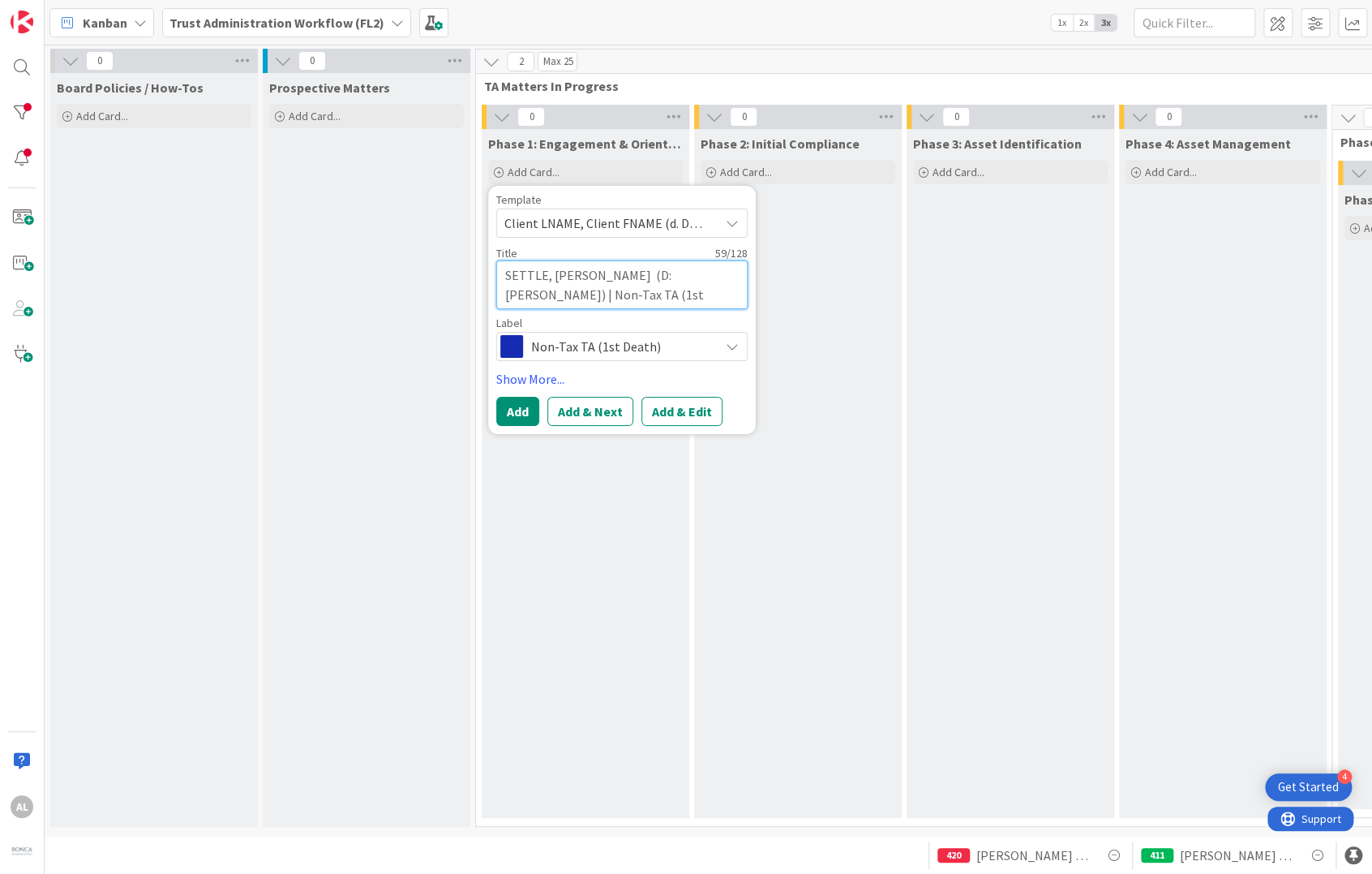
type textarea "SETTLE, [PERSON_NAME] (D: [PERSON_NAME]) | Non-Tax TA (1st Death)"
type textarea "x"
type textarea "SETTLE, [PERSON_NAME] (D: CHRISTINName) | Non-Tax TA (1st Death)"
type textarea "x"
type textarea "SETTLE, [PERSON_NAME] (D: [PERSON_NAME]) | Non-Tax TA (1st Death)"
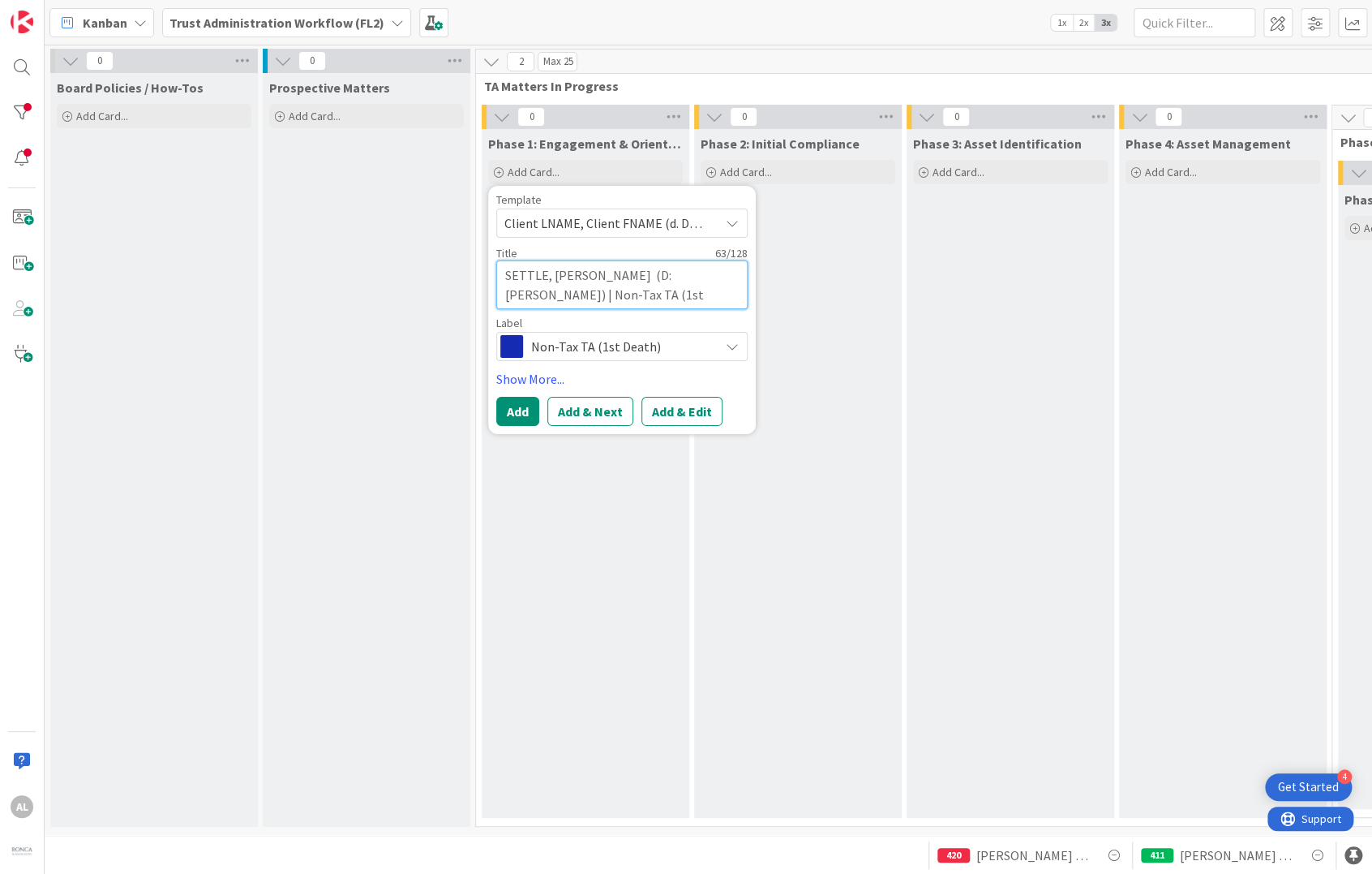
type textarea "x"
type textarea "SETTLE, [PERSON_NAME] (D: [PERSON_NAME] Name) | Non-Tax TA (1st Death)"
type textarea "x"
type textarea "SETTLE, [PERSON_NAME] (D: [PERSON_NAME]) | Non-Tax TA (1st Death)"
type textarea "x"
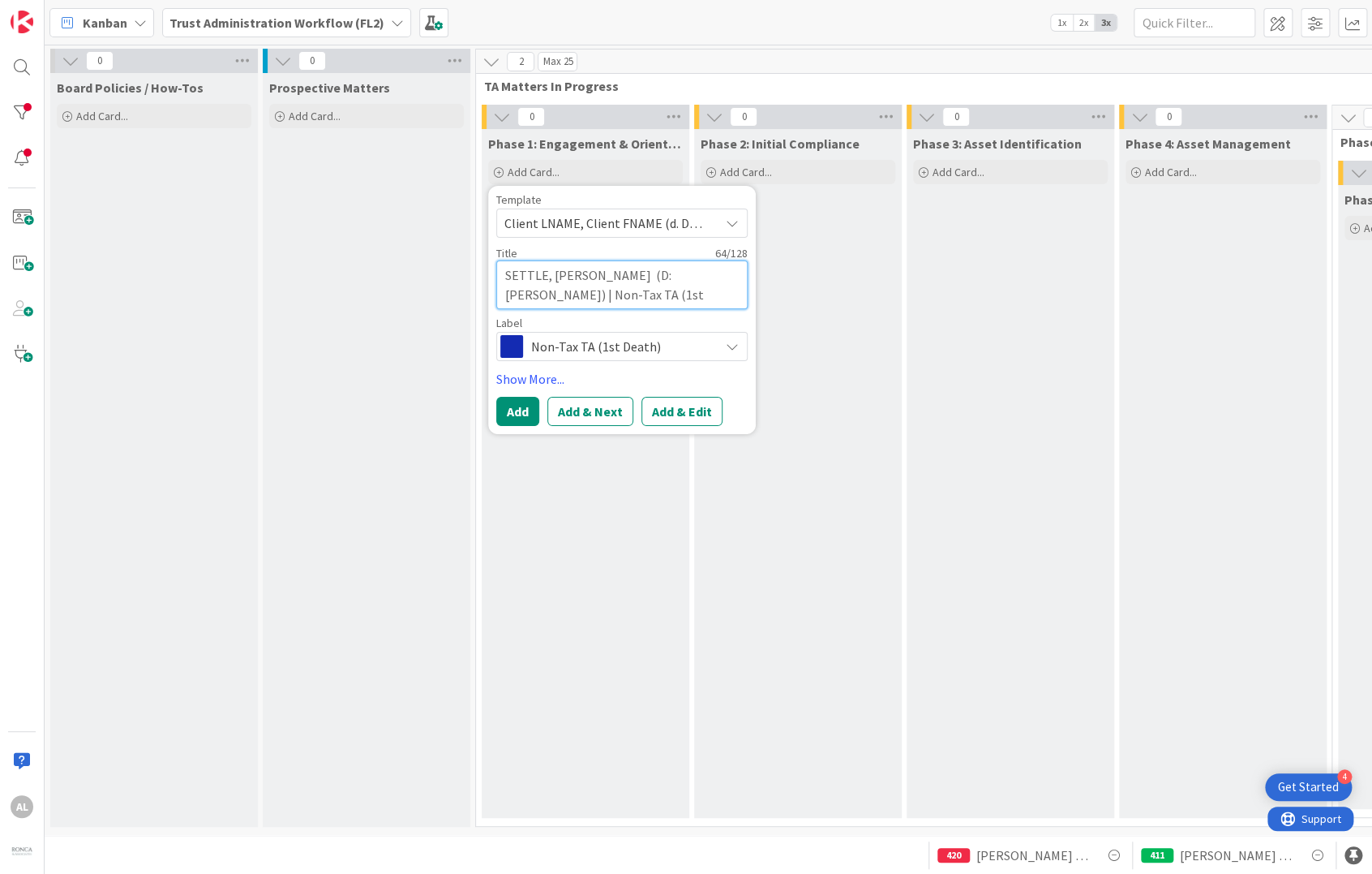
type textarea "SETTLE, [PERSON_NAME] (D: [PERSON_NAME]) | Non-Tax TA (1st Death)"
type textarea "x"
type textarea "SETTLE, [PERSON_NAME] (D: [PERSON_NAME]) | Non-Tax TA (1st Death)"
type textarea "x"
type textarea "SETTLE, [PERSON_NAME] (D: [PERSON_NAME]) | Non-Tax TA (1st Death)"
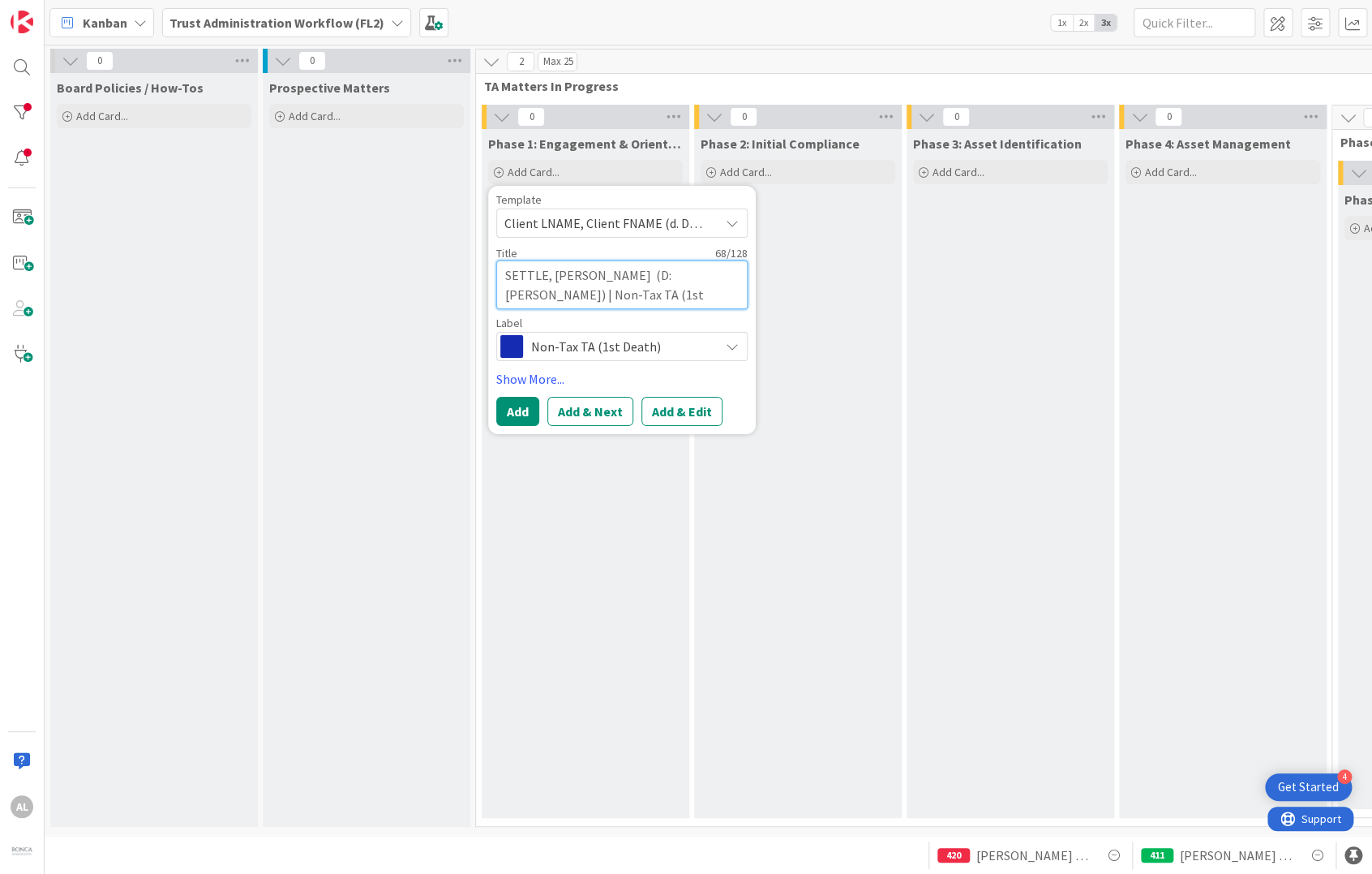
type textarea "x"
type textarea "SETTLE, [PERSON_NAME] (D: [PERSON_NAME]) | Non-Tax TA (1st Death)"
type textarea "x"
type textarea "SETTLE, [PERSON_NAME] (D: [PERSON_NAME]) | Non-Tax TA (1st Death)"
type textarea "x"
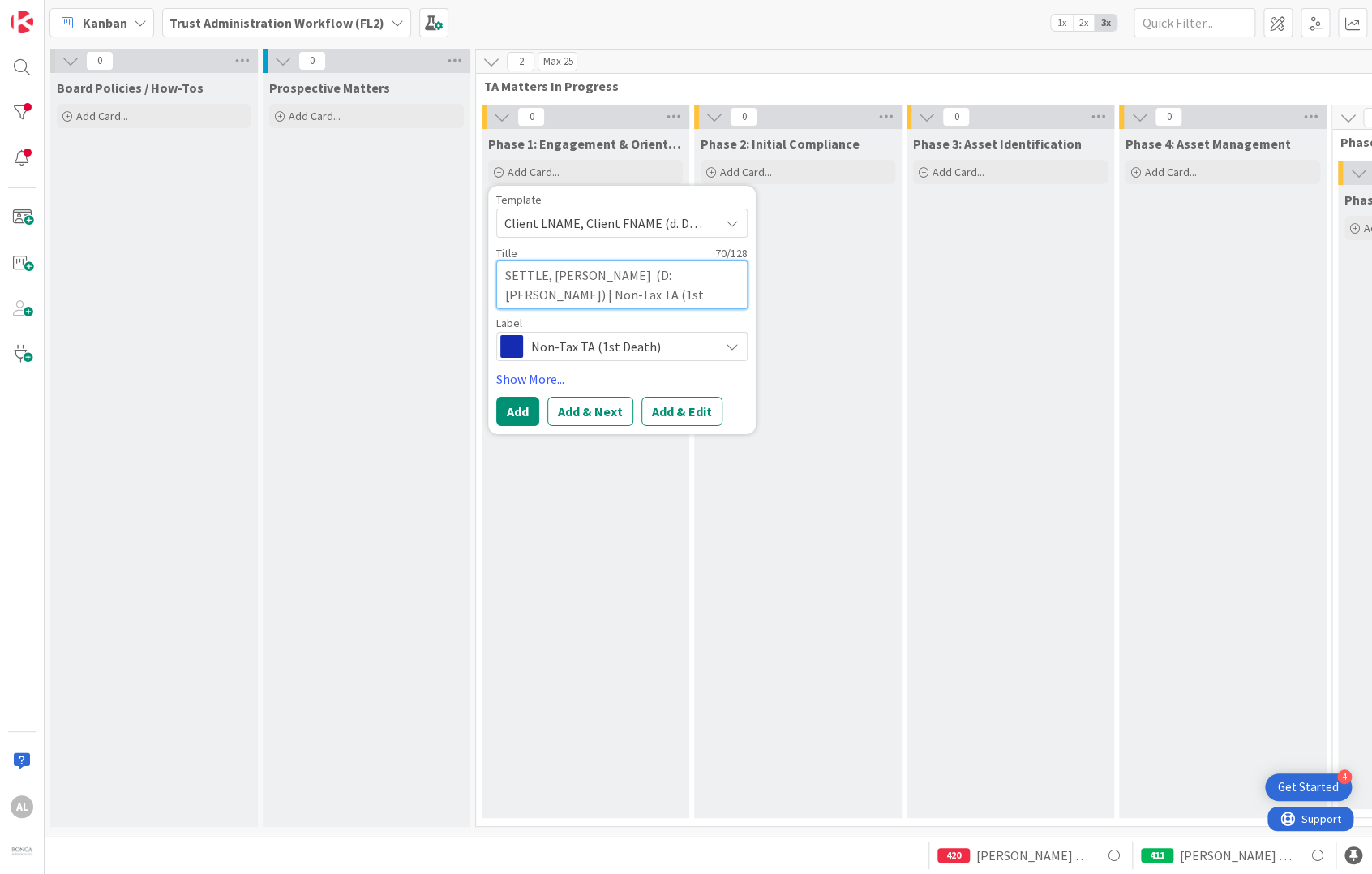
type textarea "SETTLE, [PERSON_NAME] (D: [PERSON_NAME]) | Non-Tax TA (1st Death)"
type textarea "x"
type textarea "SETTLE, [PERSON_NAME] (D: [PERSON_NAME]) | Non-Tax TA (1st Death)"
type textarea "x"
type textarea "SETTLE, [PERSON_NAME] (D: [PERSON_NAME]) | Non-Tax TA (1st Death)"
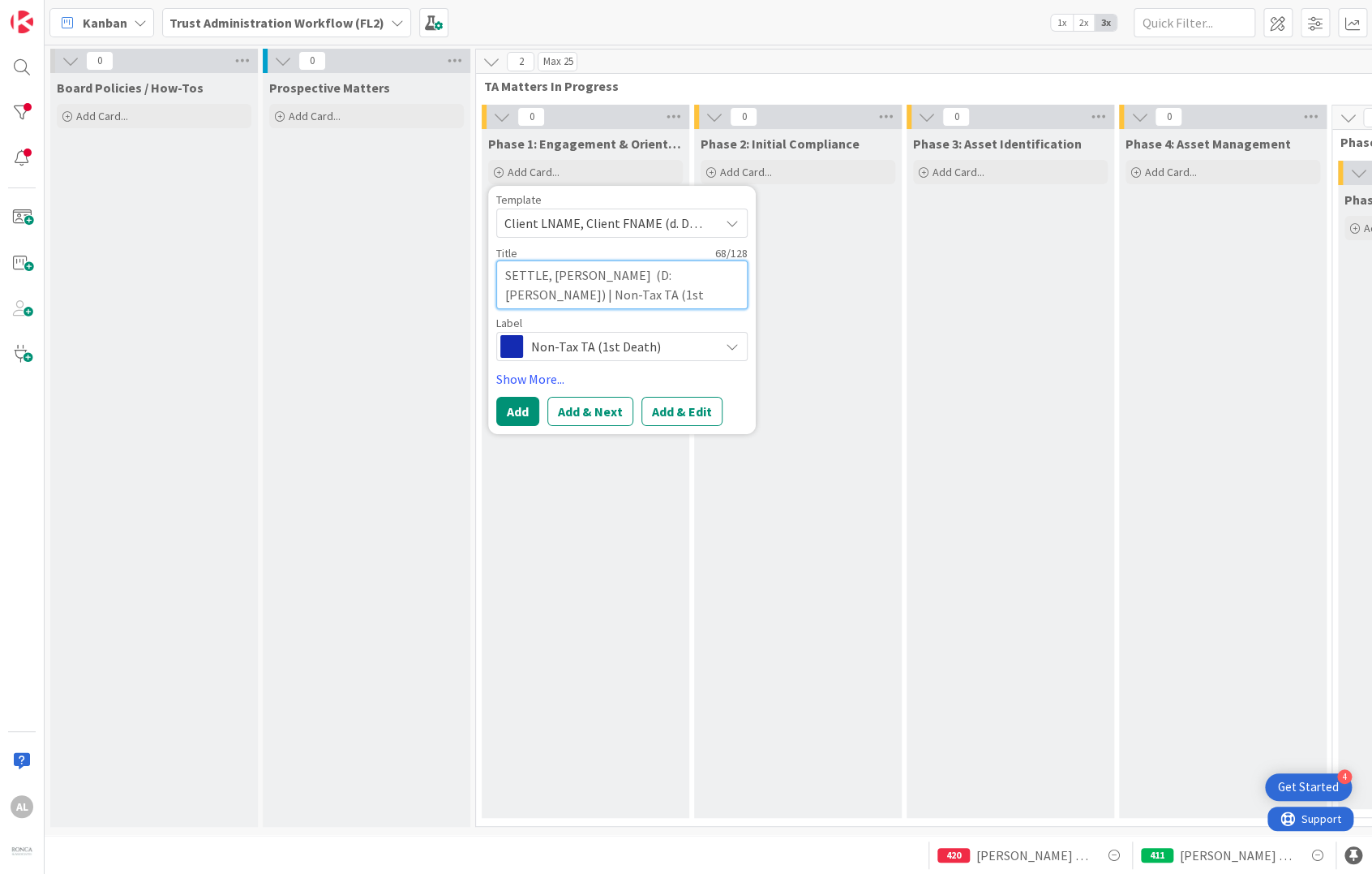
type textarea "x"
click at [666, 300] on textarea "SETTLE, [PERSON_NAME] (D: [PERSON_NAME]) | Non-Tax TA (1st Death)" at bounding box center [622, 285] width 251 height 49
type textarea "SETTLE, [PERSON_NAME] (D: [PERSON_NAME]) | Non-Tax TA (1st Death)"
click at [523, 414] on button "Add" at bounding box center [518, 411] width 43 height 29
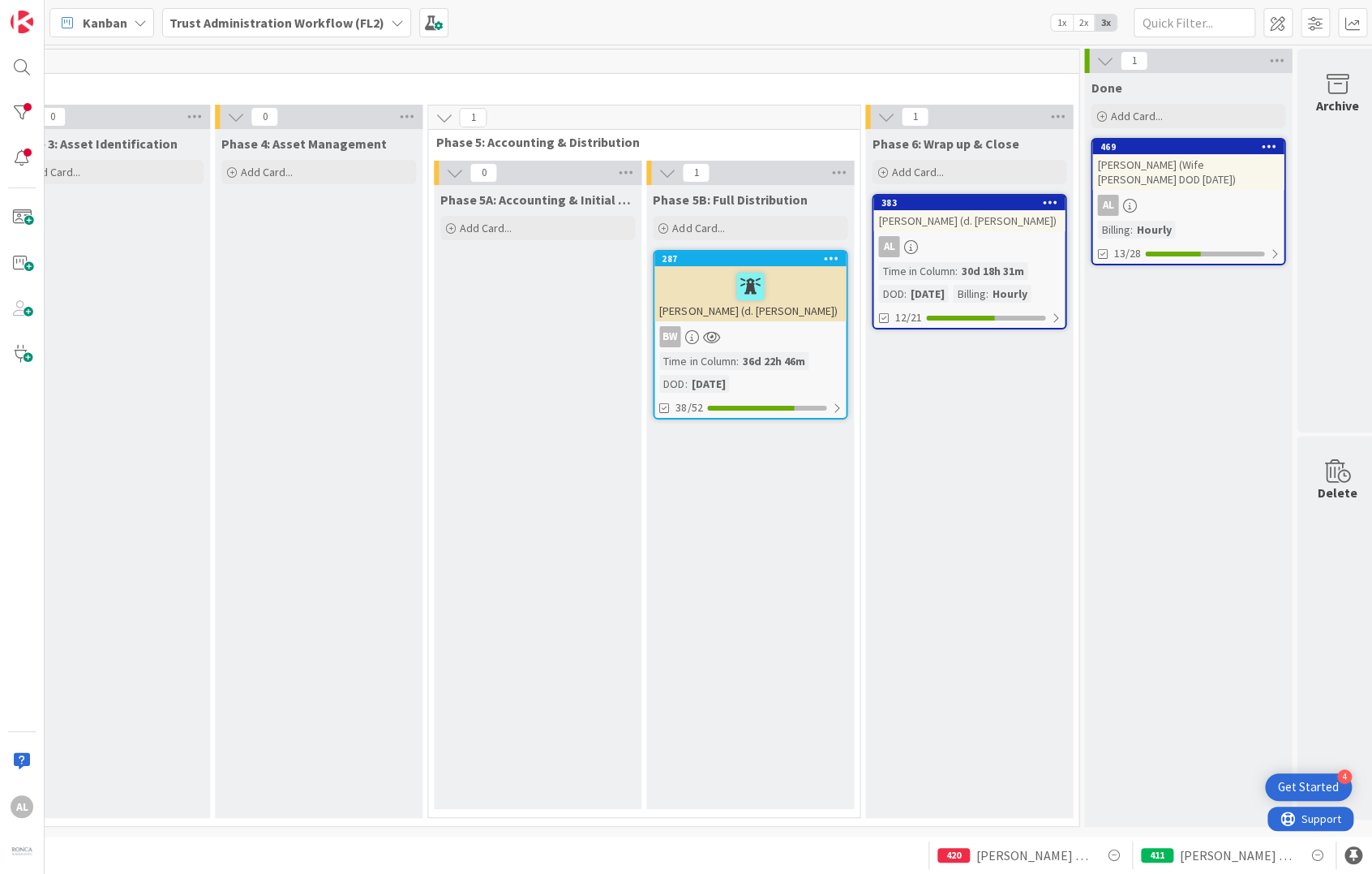
scroll to position [0, 929]
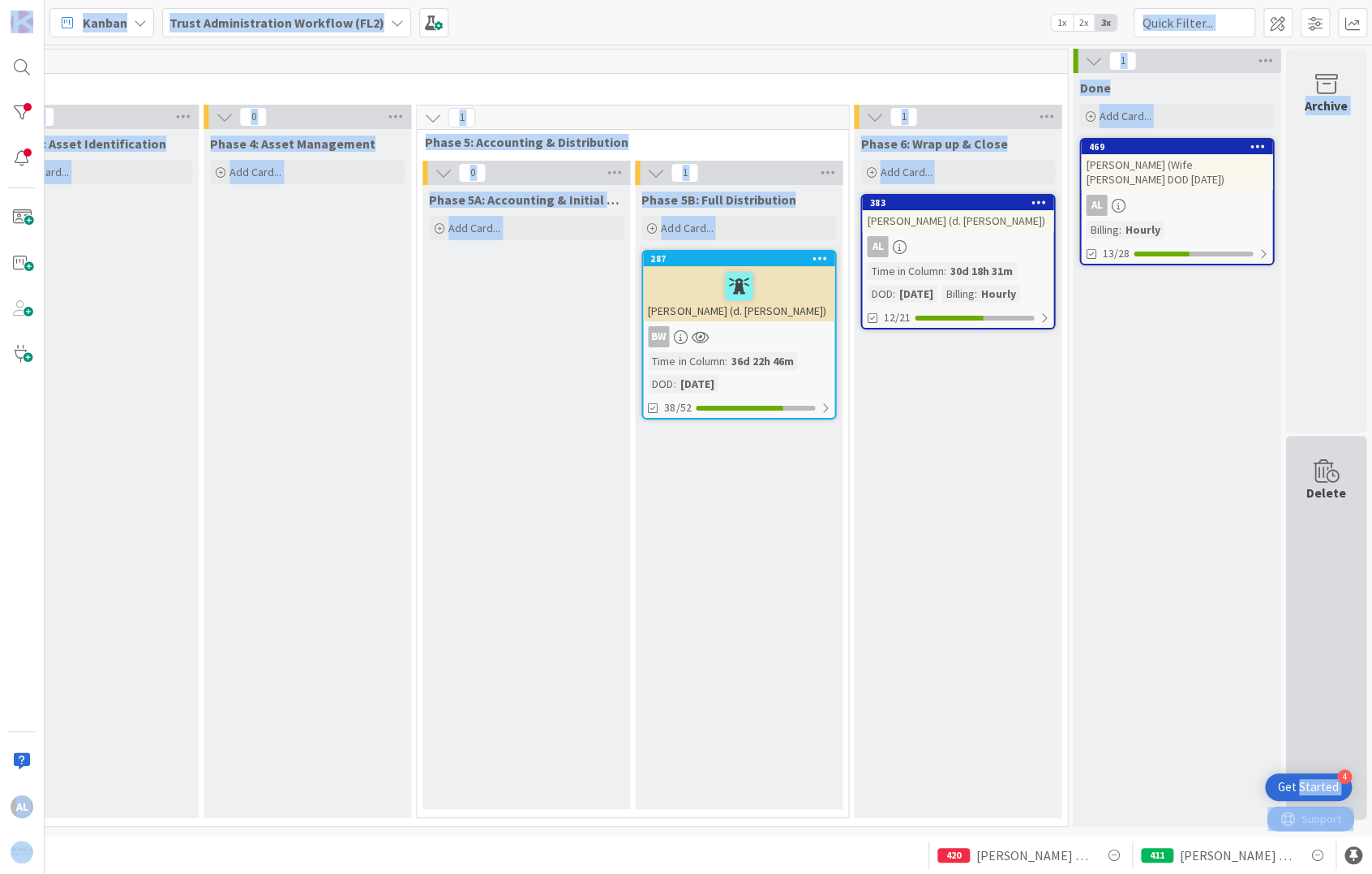
drag, startPoint x: 1299, startPoint y: 793, endPoint x: 1288, endPoint y: 651, distance: 142.4
click at [1288, 651] on body "4 Get Started AL Kanban Trust Administration Workflow (FL2) 1x 2x 3x 0 Board Po…" at bounding box center [686, 437] width 1372 height 874
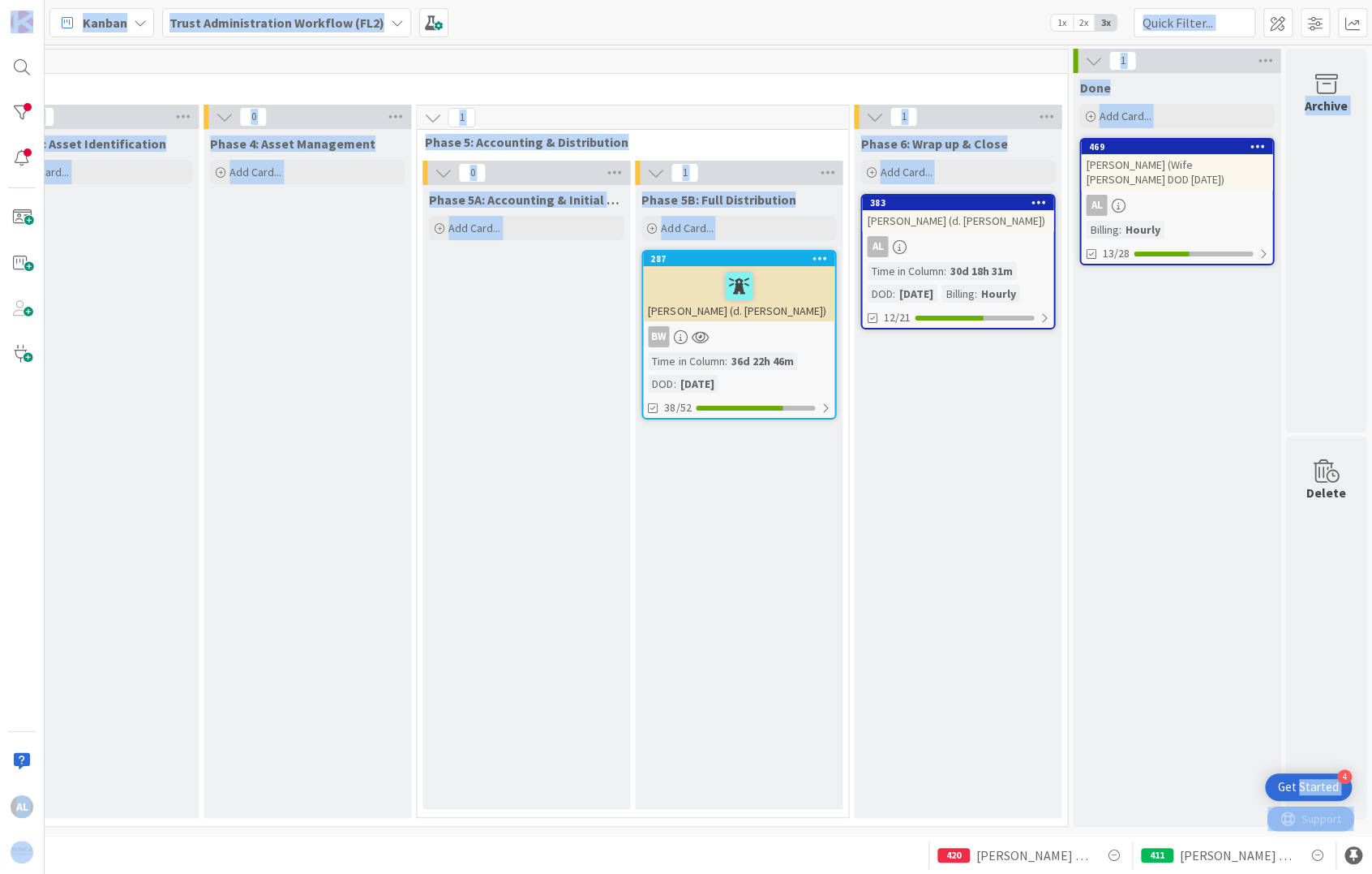
click at [864, 33] on div "Kanban Trust Administration Workflow (FL2) 1x 2x 3x" at bounding box center [708, 22] width 1328 height 45
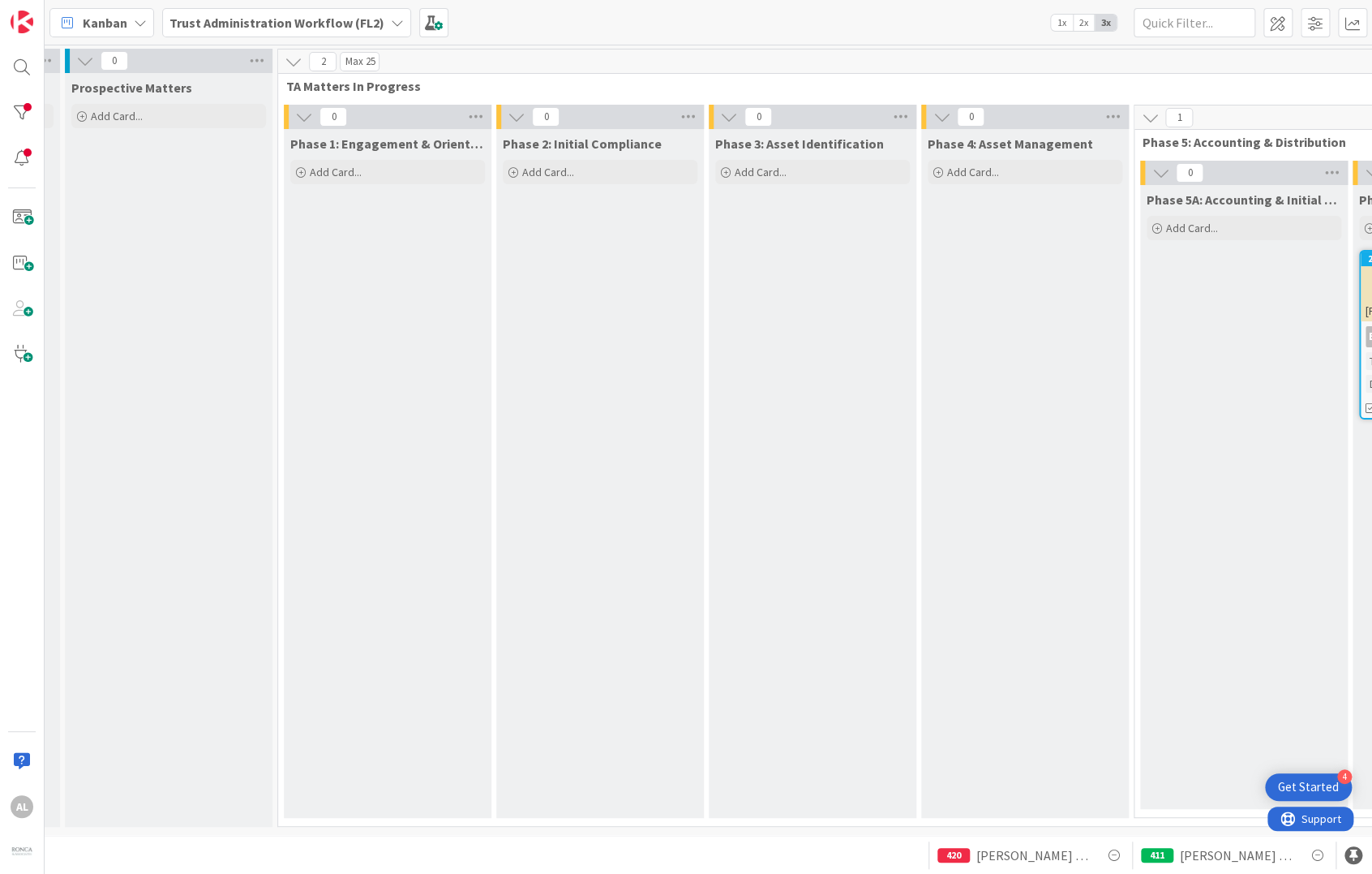
scroll to position [0, 0]
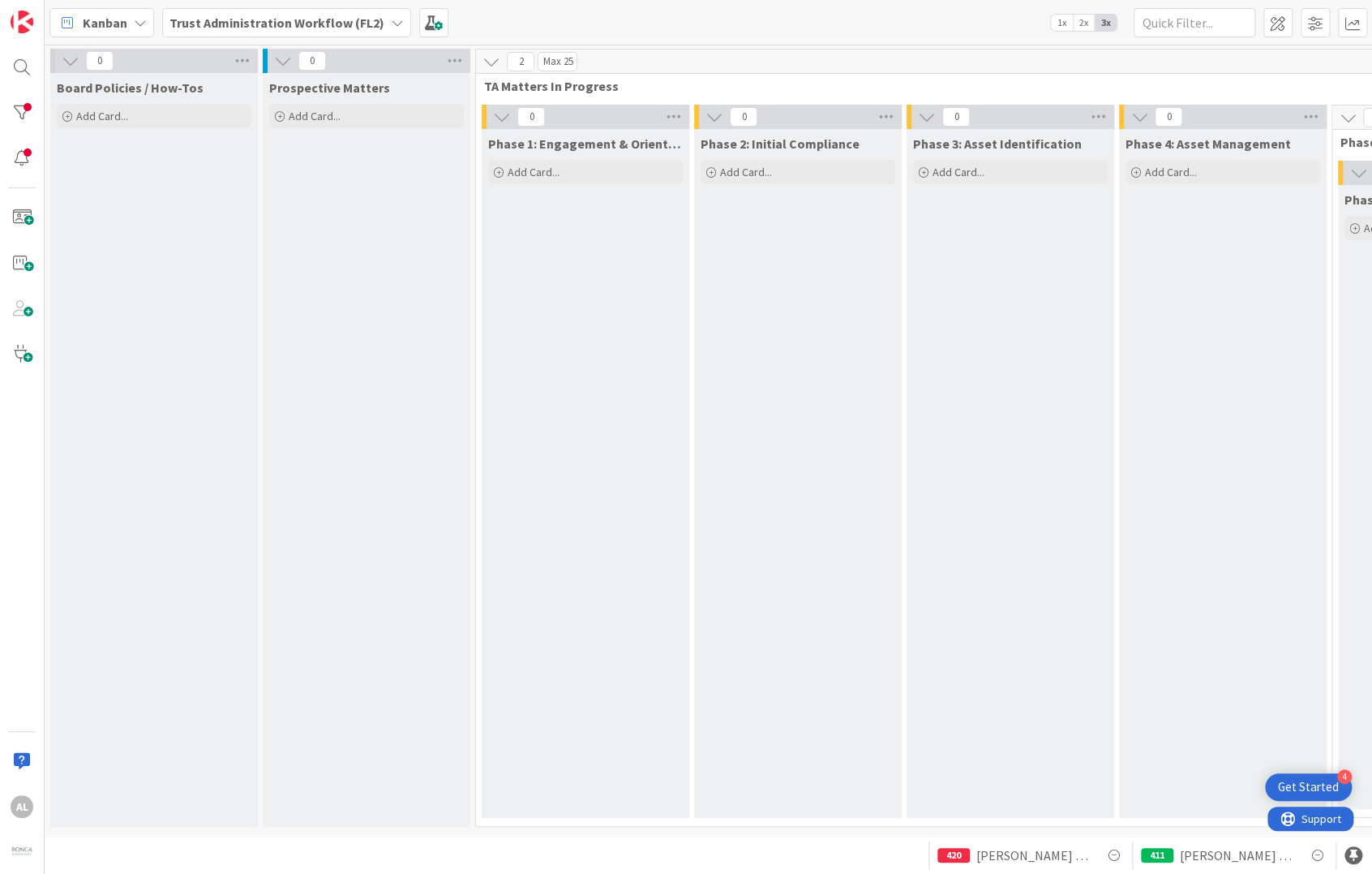
click at [578, 226] on div "Phase 1: Engagement & Orientation Add Card... Template Not Set Not Set Client L…" at bounding box center [586, 474] width 207 height 689
click at [376, 112] on div "Add Card..." at bounding box center [366, 116] width 195 height 25
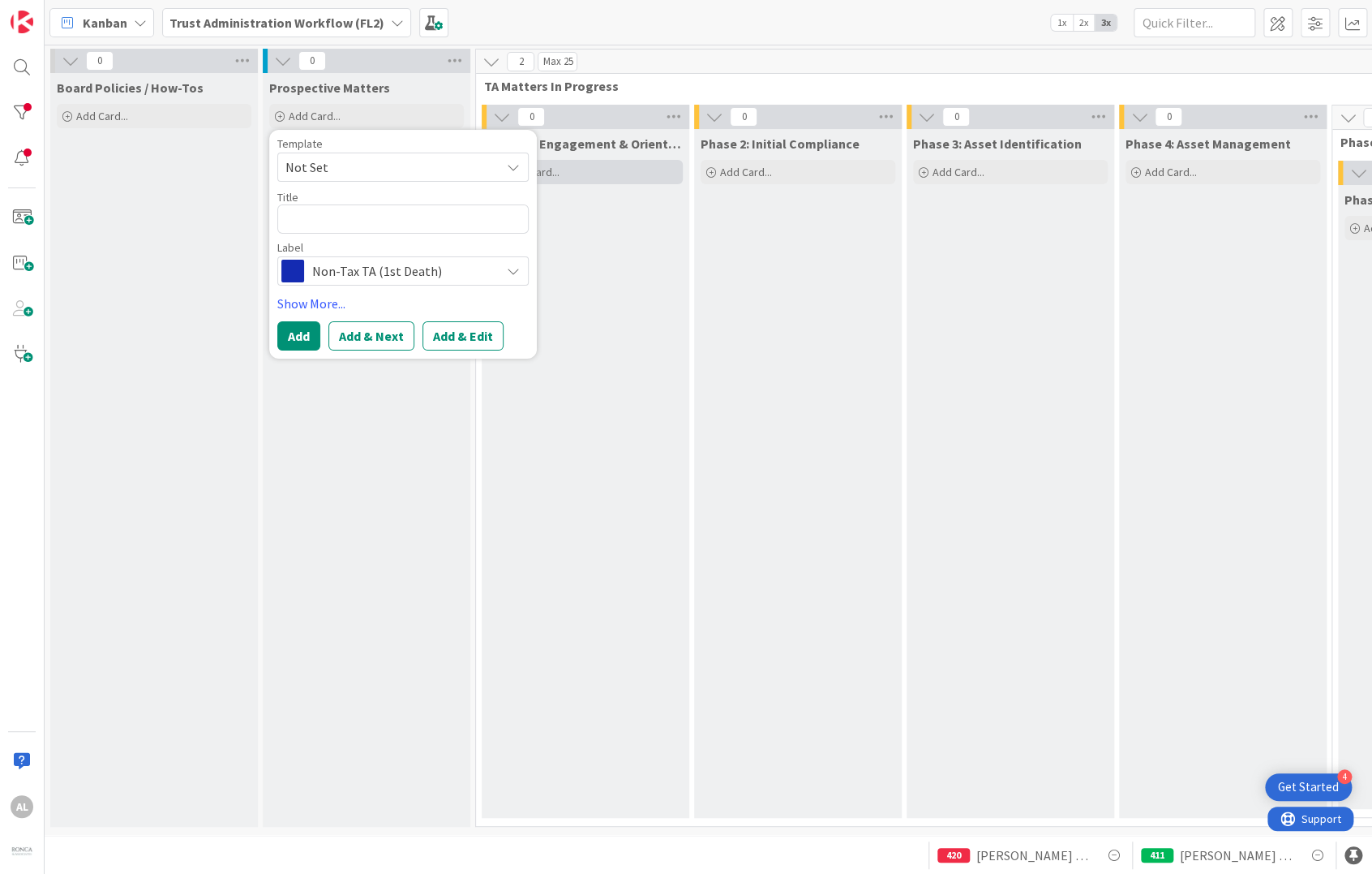
click at [595, 169] on div "Add Card..." at bounding box center [586, 172] width 195 height 25
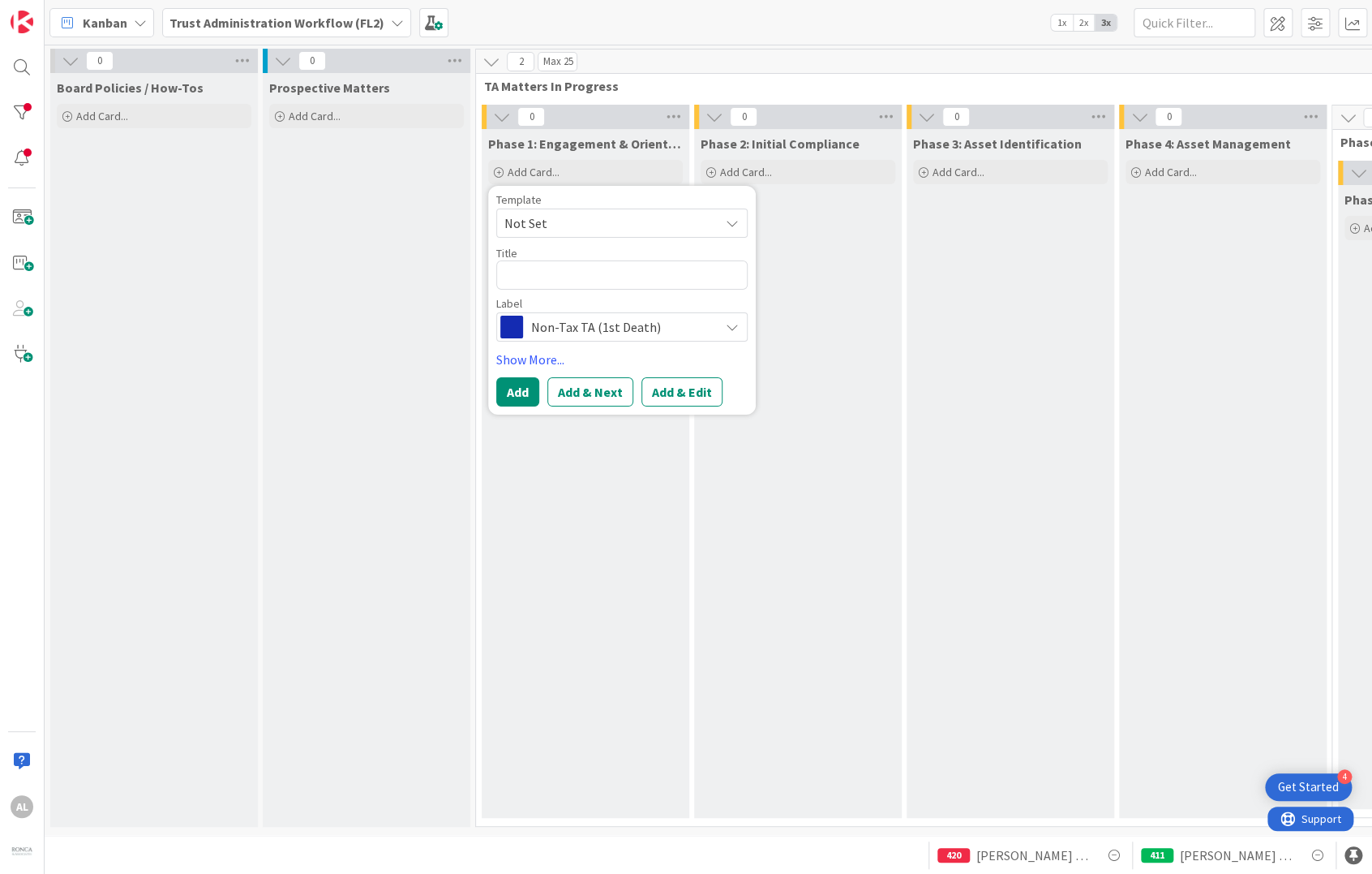
click at [605, 218] on span "Not Set" at bounding box center [606, 223] width 203 height 21
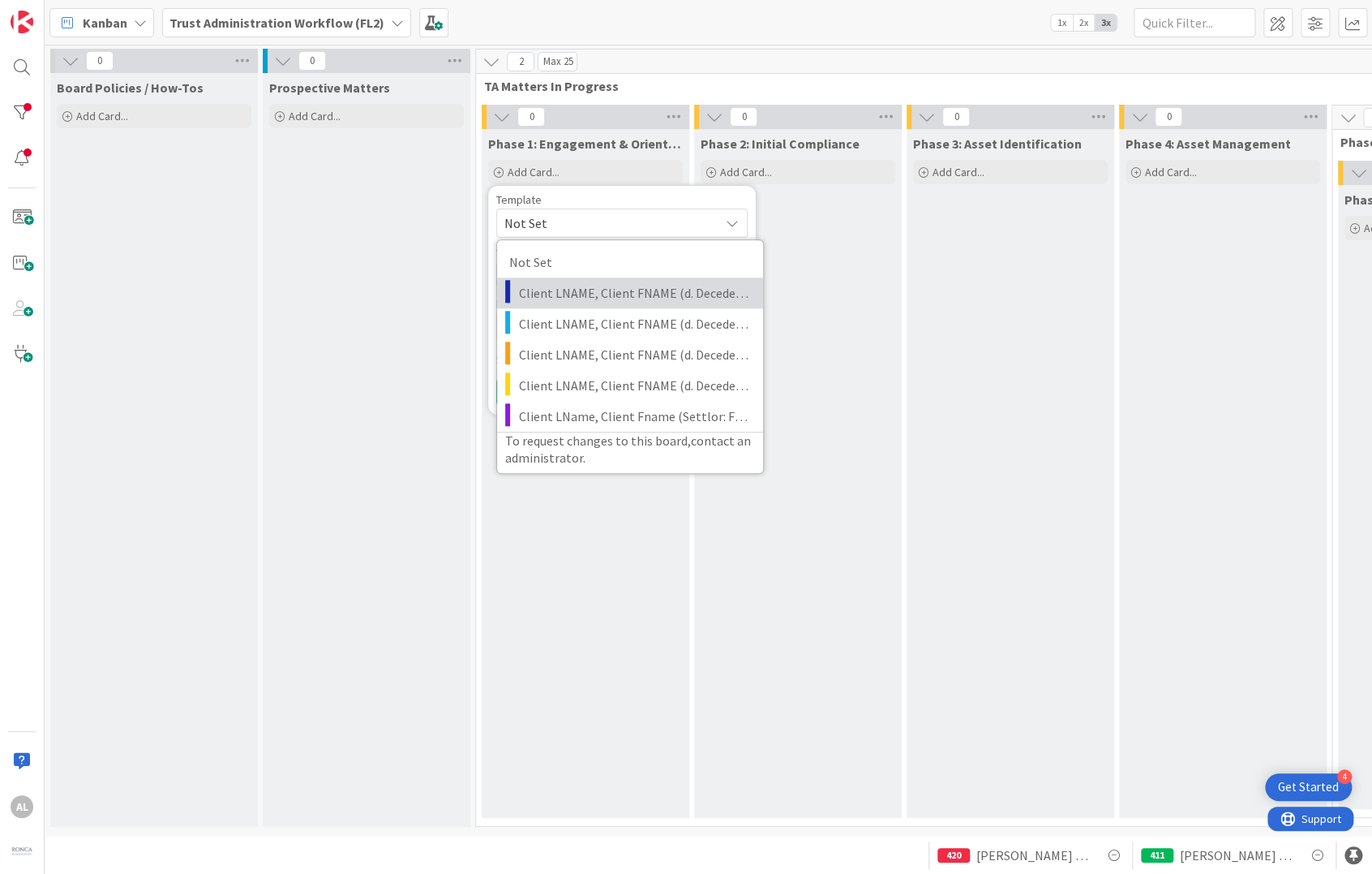
click at [610, 294] on span "Client LNAME, Client FNAME (d. Decedent Name) | Non-Tax TA (1st Death)" at bounding box center [635, 293] width 232 height 21
type textarea "x"
type textarea "Client LNAME, Client FNAME (d. Decedent Name) | Non-Tax TA (1st Death)"
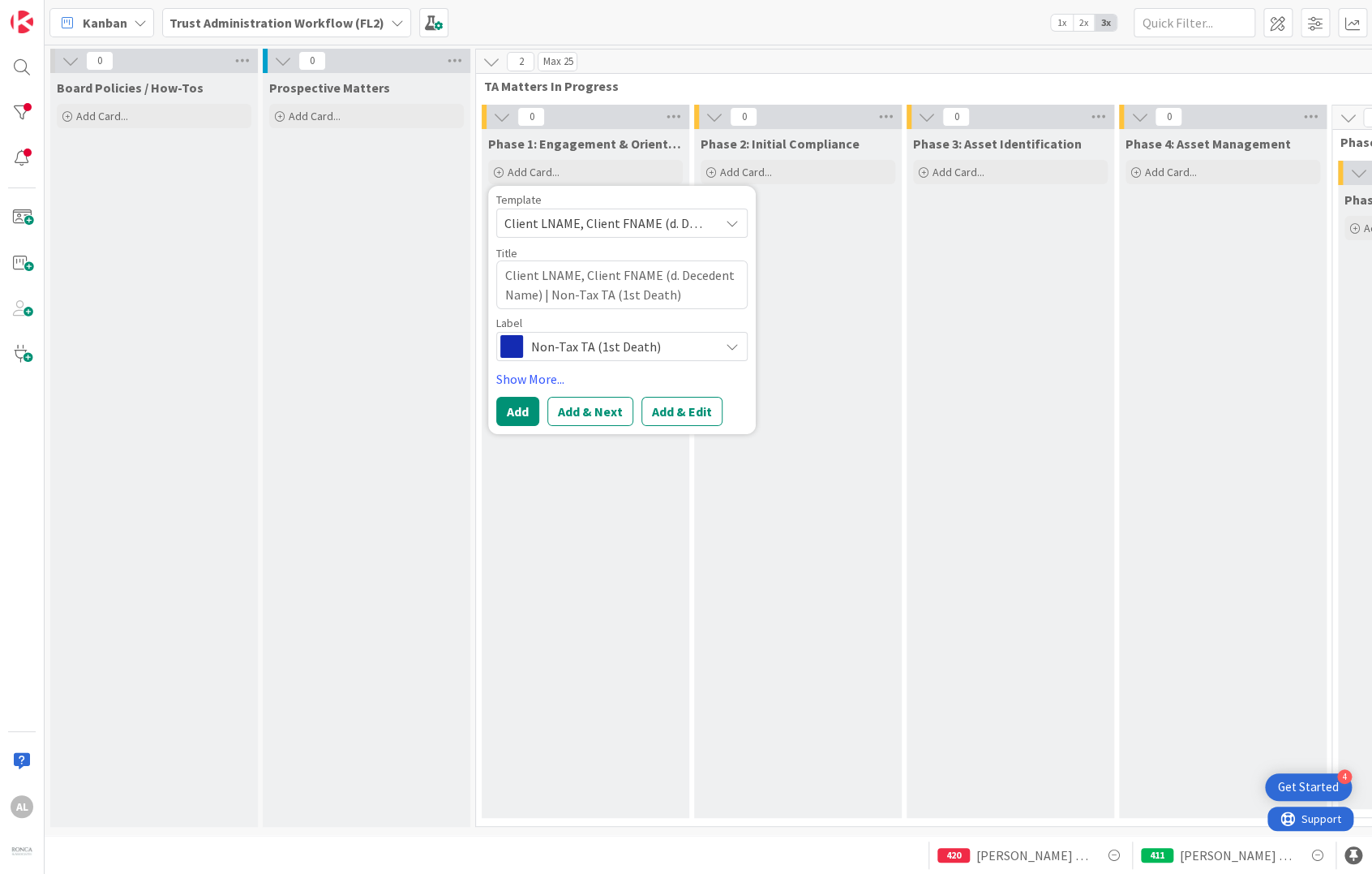
click at [619, 222] on span "Client LNAME, Client FNAME (d. Decedent Name) | Non-Tax TA (1st Death)" at bounding box center [606, 223] width 203 height 21
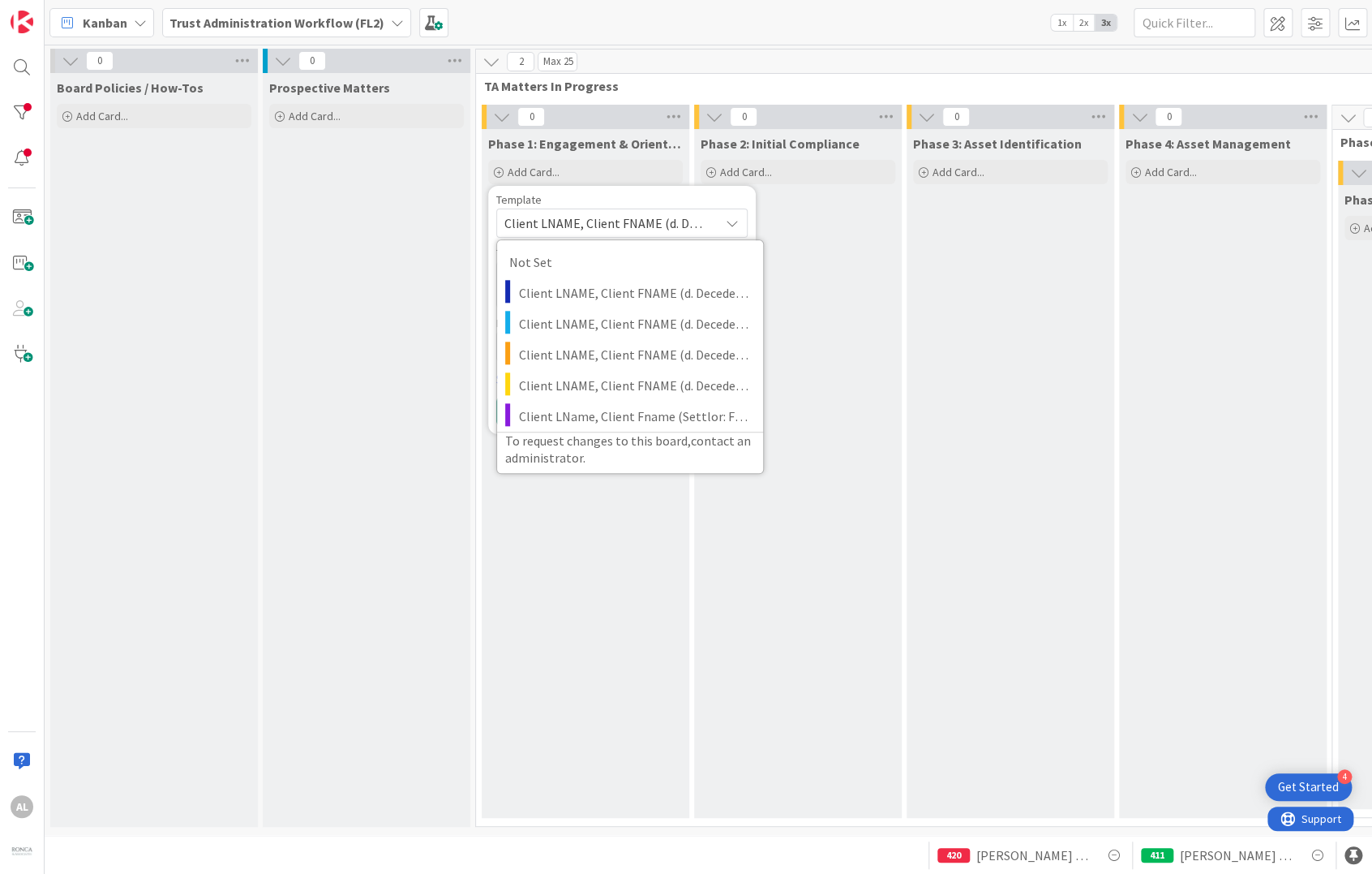
click at [610, 210] on span "Client LNAME, Client FNAME (d. Decedent Name) | Non-Tax TA (1st Death)" at bounding box center [622, 223] width 251 height 29
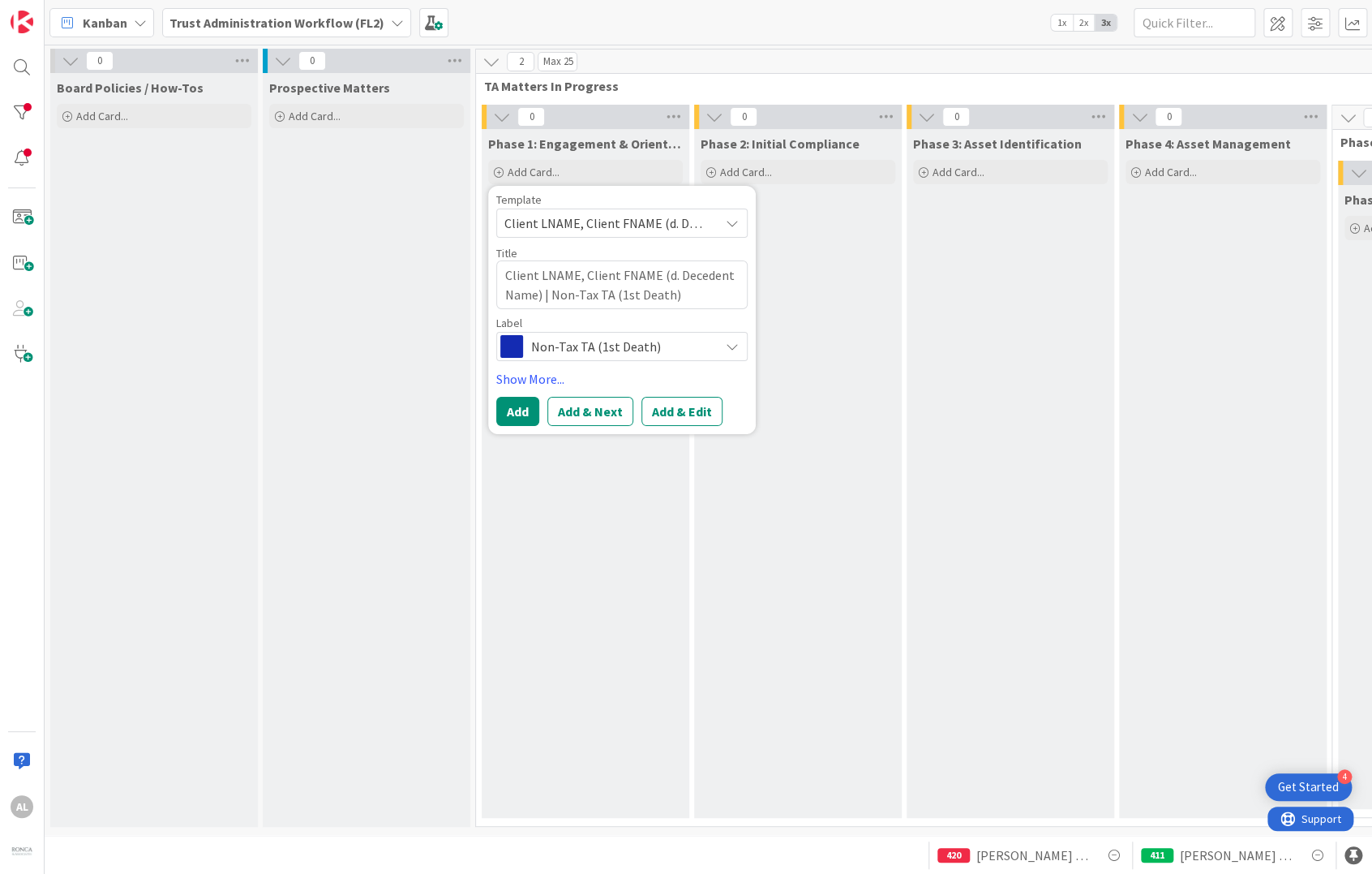
click at [605, 226] on span "Client LNAME, Client FNAME (d. Decedent Name) | Non-Tax TA (1st Death)" at bounding box center [606, 223] width 203 height 21
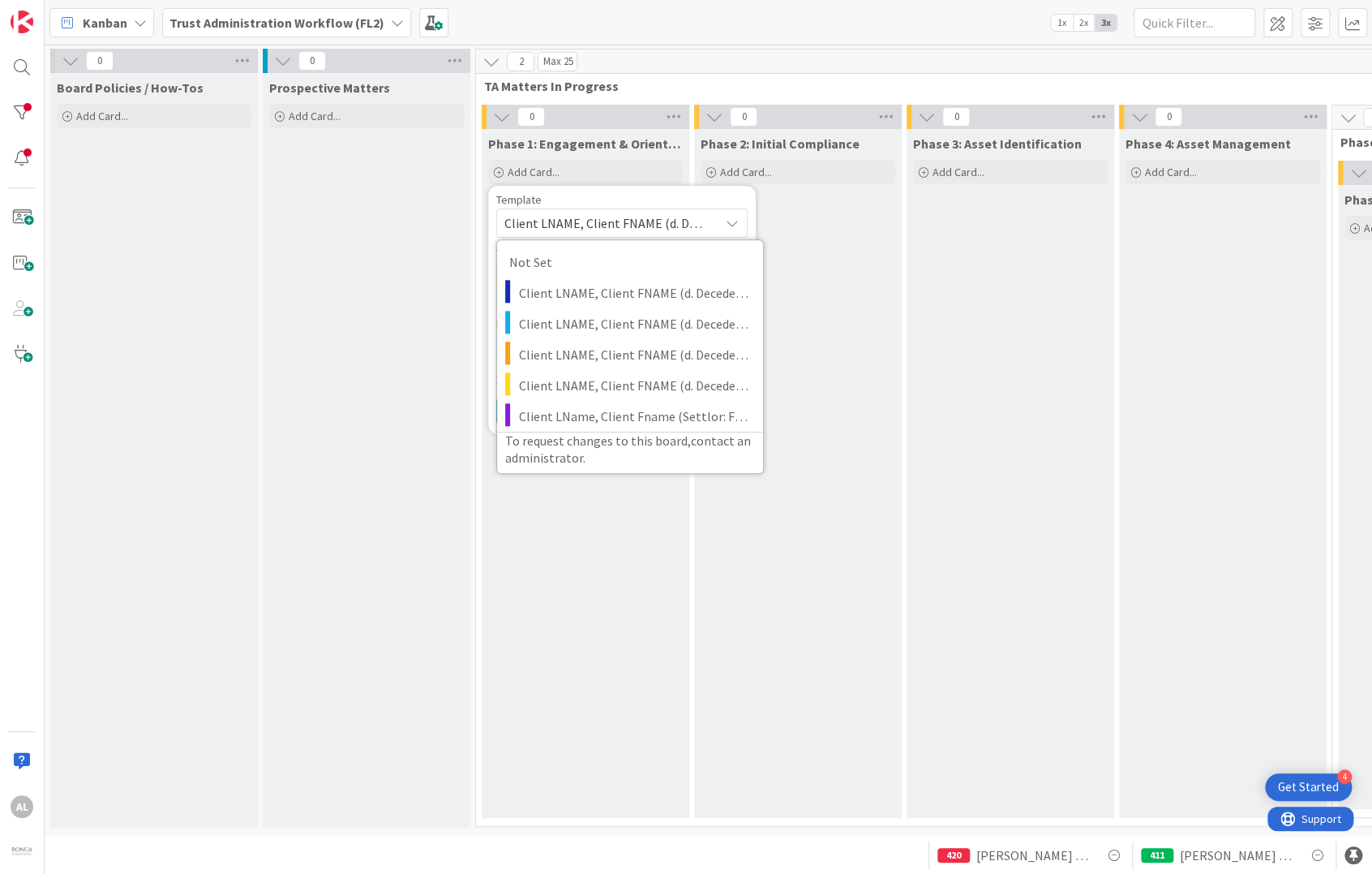
click at [528, 216] on span "Client LNAME, Client FNAME (d. Decedent Name) | Non-Tax TA (1st Death)" at bounding box center [606, 223] width 203 height 21
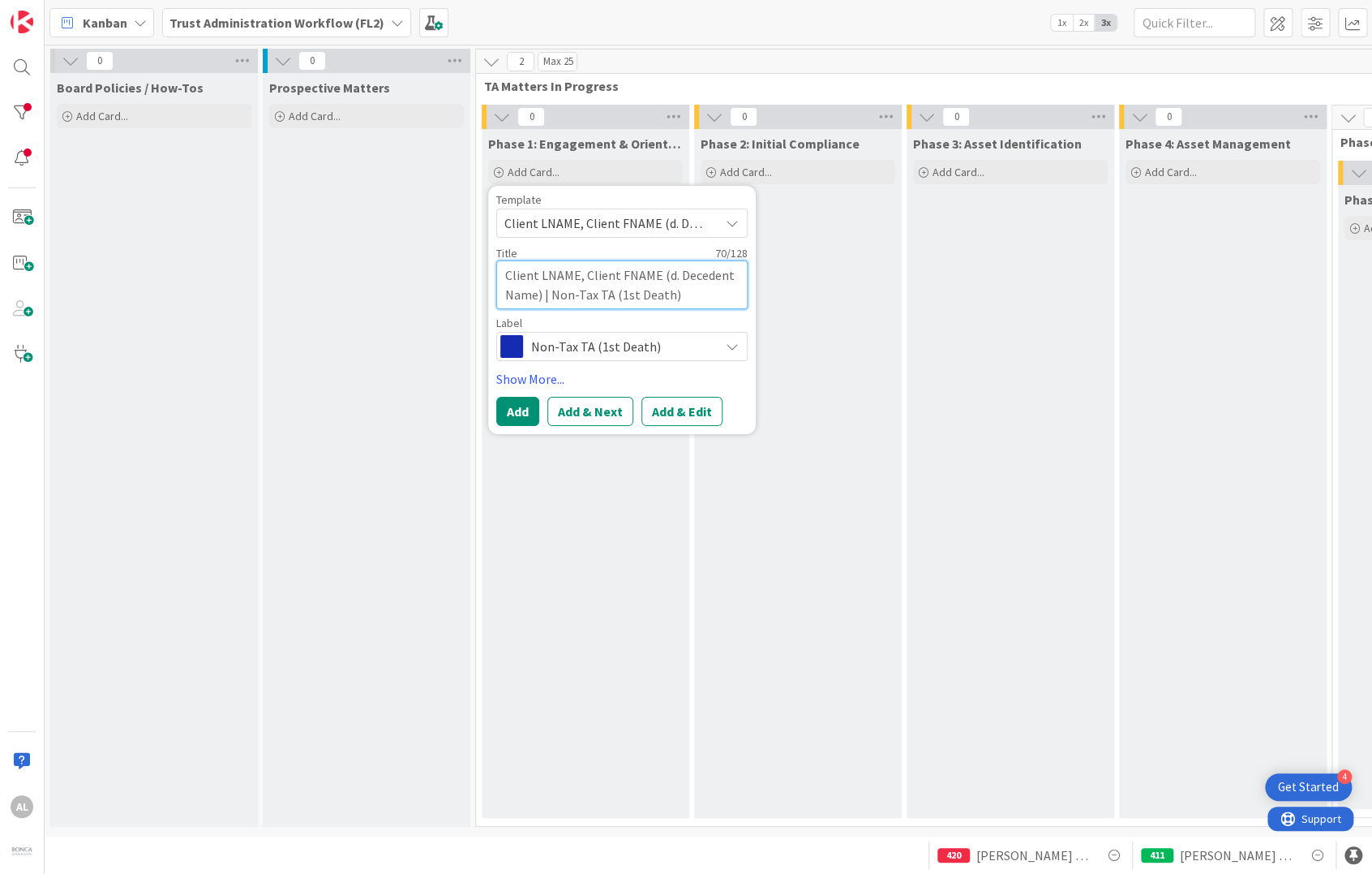
click at [571, 279] on textarea "Client LNAME, Client FNAME (d. Decedent Name) | Non-Tax TA (1st Death)" at bounding box center [622, 285] width 251 height 49
click at [506, 270] on textarea "Client LNAME, Client FNAME (d. Decedent Name) | Non-Tax TA (1st Death)" at bounding box center [622, 285] width 251 height 49
type textarea "x"
type textarea "SClient LNAME, Client FNAME (d. Decedent Name) | Non-Tax TA (1st Death)"
type textarea "x"
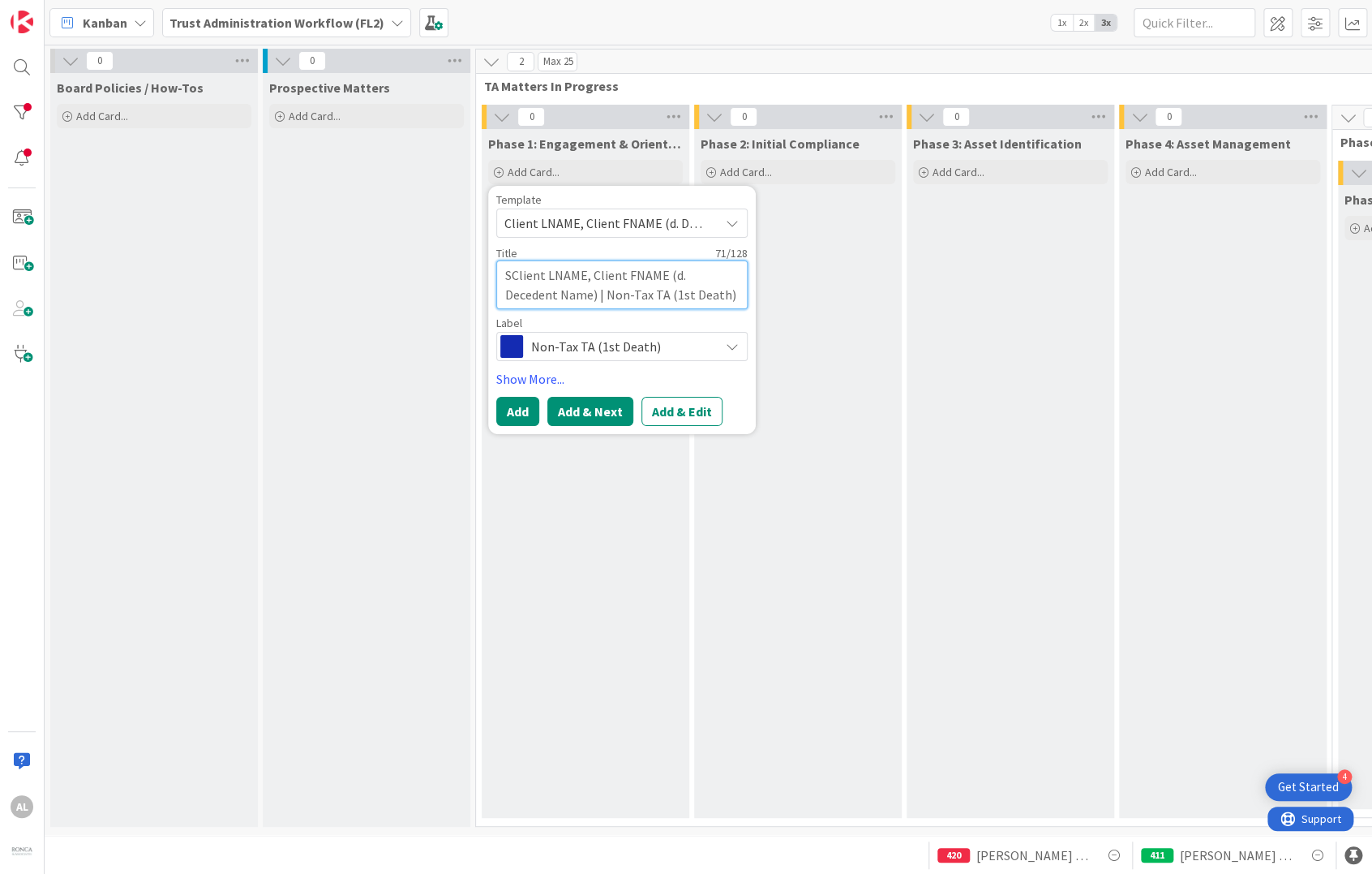
type textarea "SEClient LNAME, Client FNAME (d. Decedent Name) | Non-Tax TA (1st Death)"
type textarea "x"
type textarea "SETClient LNAME, Client FNAME (d. Decedent Name) | Non-Tax TA (1st Death)"
type textarea "x"
type textarea "SETTClient LNAME, Client FNAME (d. Decedent Name) | Non-Tax TA (1st Death)"
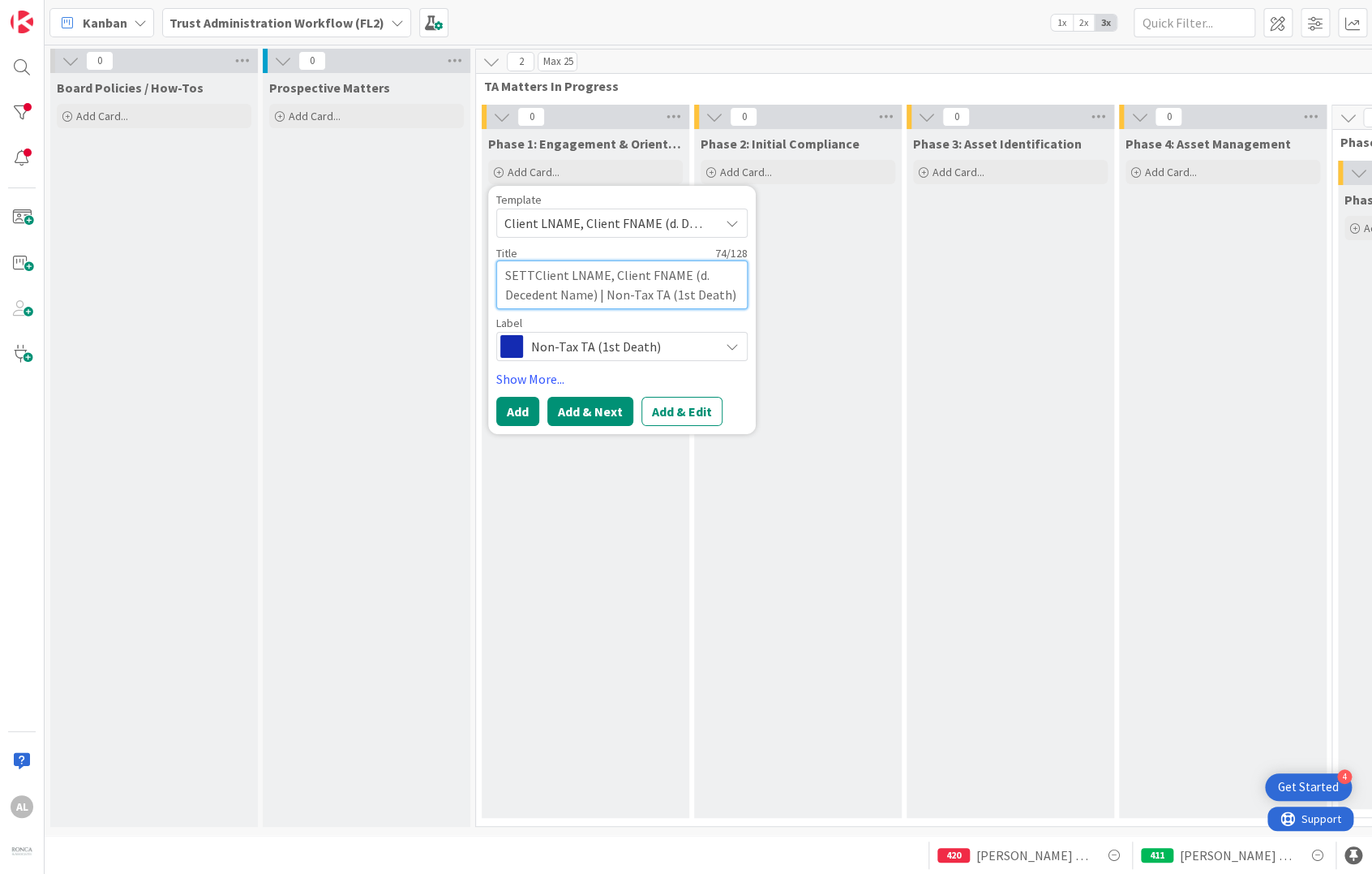
type textarea "x"
type textarea "SETTLClient LNAME, Client FNAME (d. Decedent Name) | Non-Tax TA (1st Death)"
type textarea "x"
type textarea "SETTLEClient LNAME, Client FNAME (d. Decedent Name) | Non-Tax TA (1st Death)"
type textarea "x"
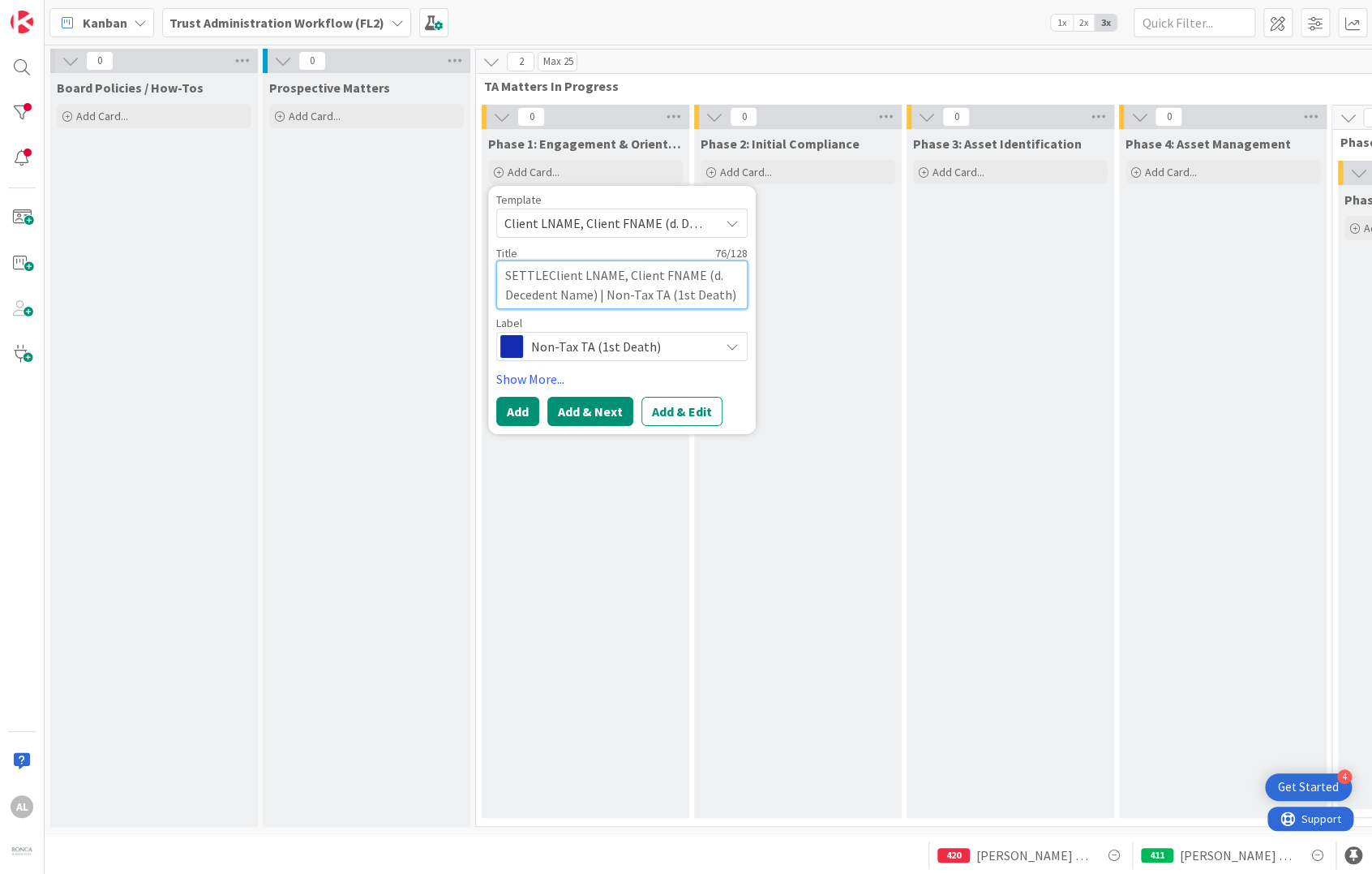
type textarea "SETTLE,Client LNAME, Client FNAME (d. Decedent Name) | Non-Tax TA (1st Death)"
type textarea "x"
type textarea "SETTLE, Client LNAME, Client FNAME (d. Decedent Name) | Non-Tax TA (1st Death)"
type textarea "x"
type textarea "SETTLE, PHClient LNAME, Client FNAME (d. Decedent Name) | Non-Tax TA (1st Death)"
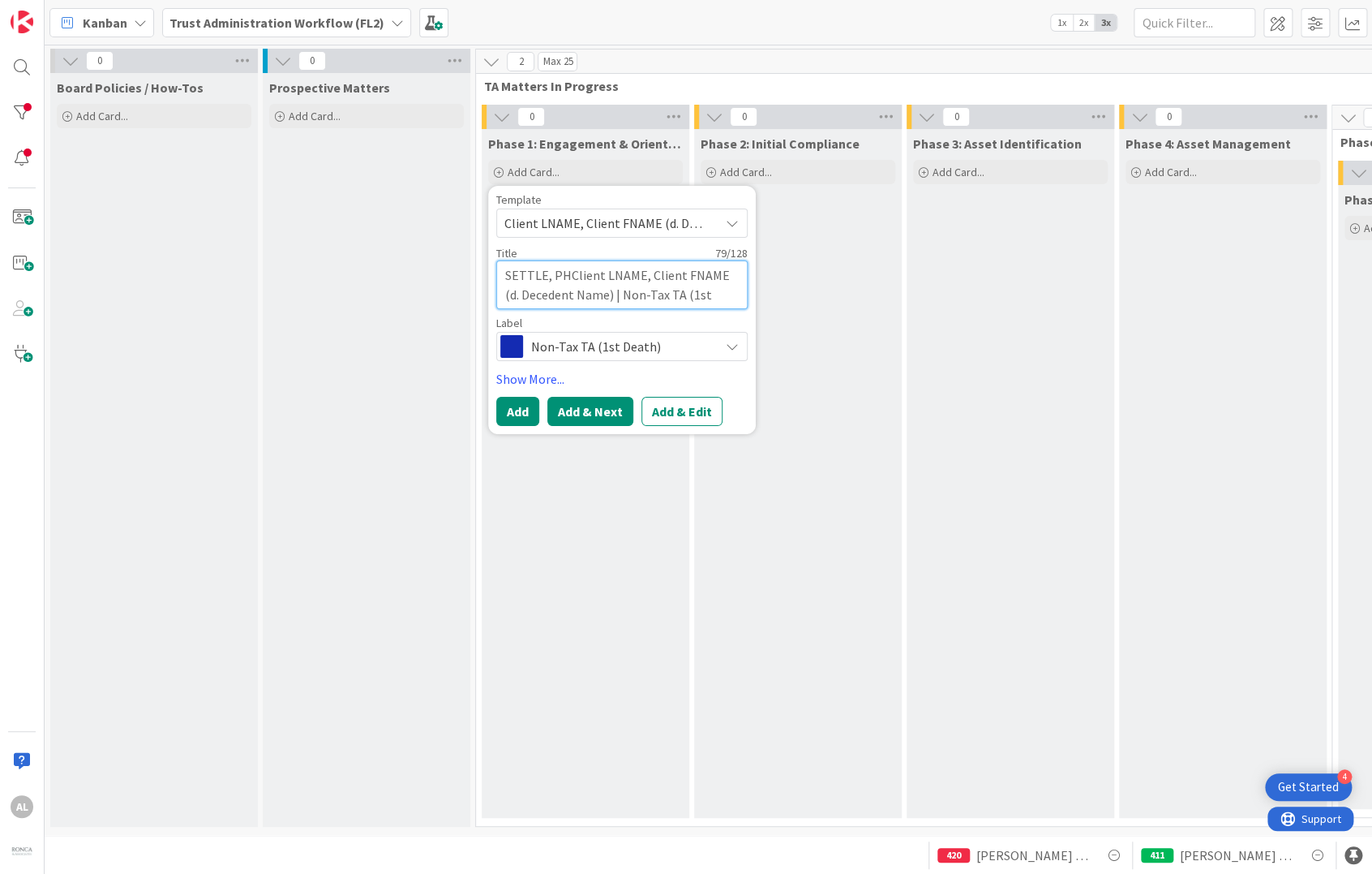
type textarea "x"
type textarea "SETTLE, PHIClient LNAME, Client FNAME (d. Decedent Name) | Non-Tax TA (1st Deat…"
type textarea "x"
type textarea "SETTLE, PHILClient LNAME, Client FNAME (d. Decedent Name) | Non-Tax TA (1st Dea…"
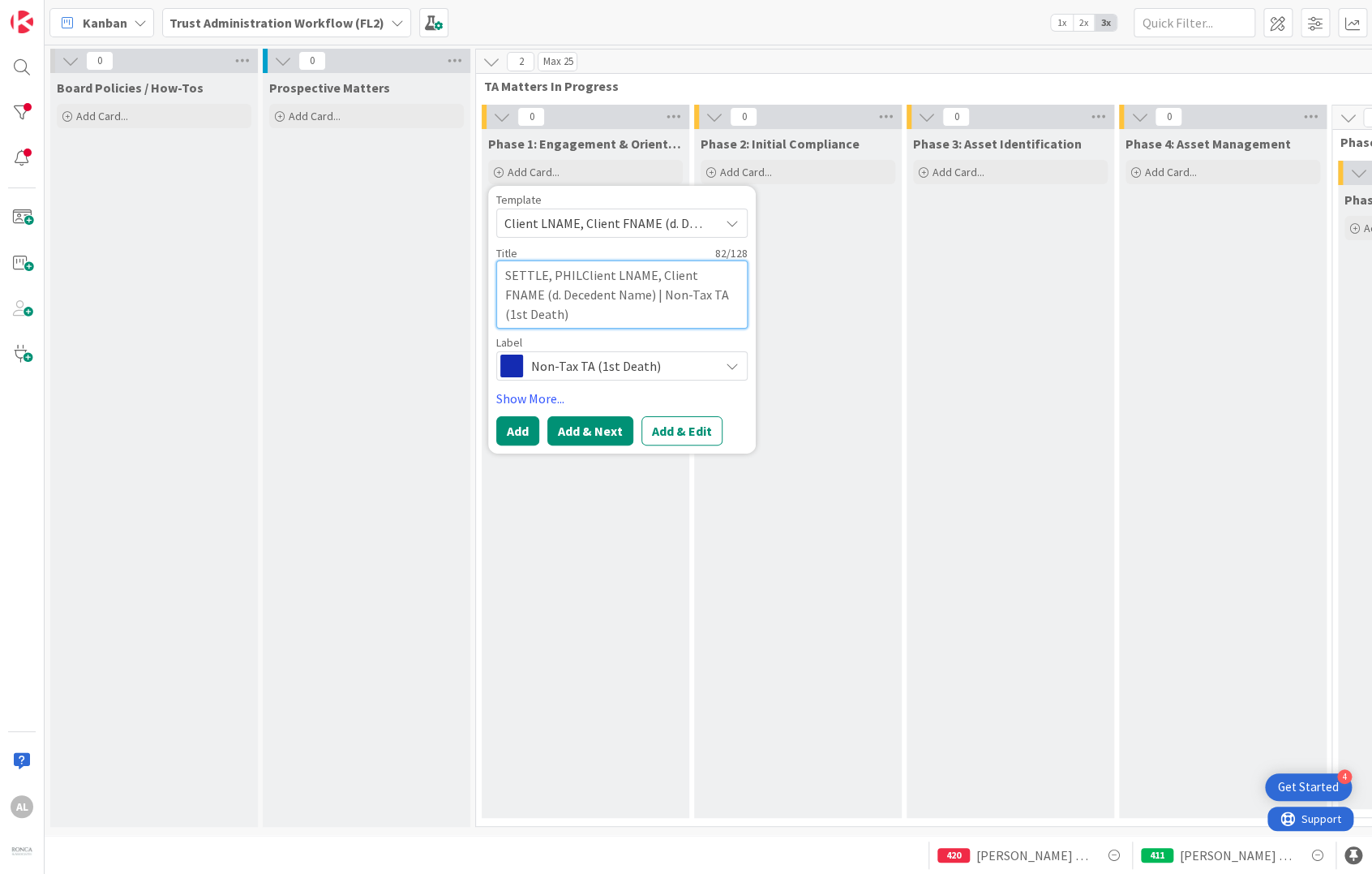
type textarea "x"
type textarea "SETTLE, PHILLClient LNAME, Client FNAME (d. Decedent Name) | Non-Tax TA (1st De…"
type textarea "x"
type textarea "SETTLE, PHILLIClient LNAME, Client FNAME (d. Decedent Name) | Non-Tax TA (1st D…"
type textarea "x"
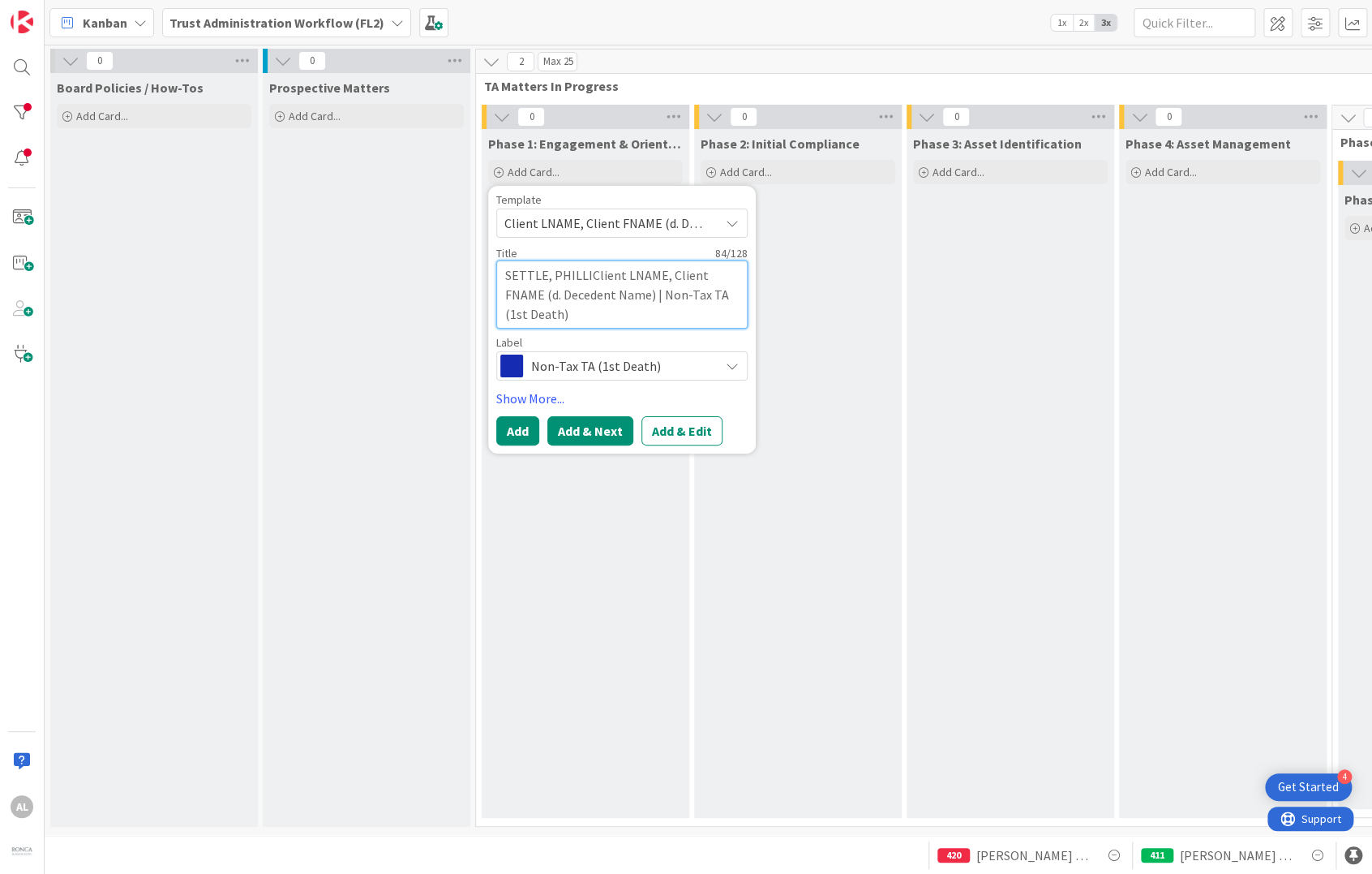
type textarea "SETTLE, PHILLIPClient LNAME, Client FNAME (d. Decedent Name) | Non-Tax TA (1st …"
type textarea "x"
type textarea "[PERSON_NAME] Client LNAME, Client FNAME (d. Decedent Name) | Non-Tax TA (1st D…"
type textarea "x"
type textarea "[PERSON_NAME] LNAME, Client FNAME (d. Decedent Name) | Non-Tax TA (1st Death)"
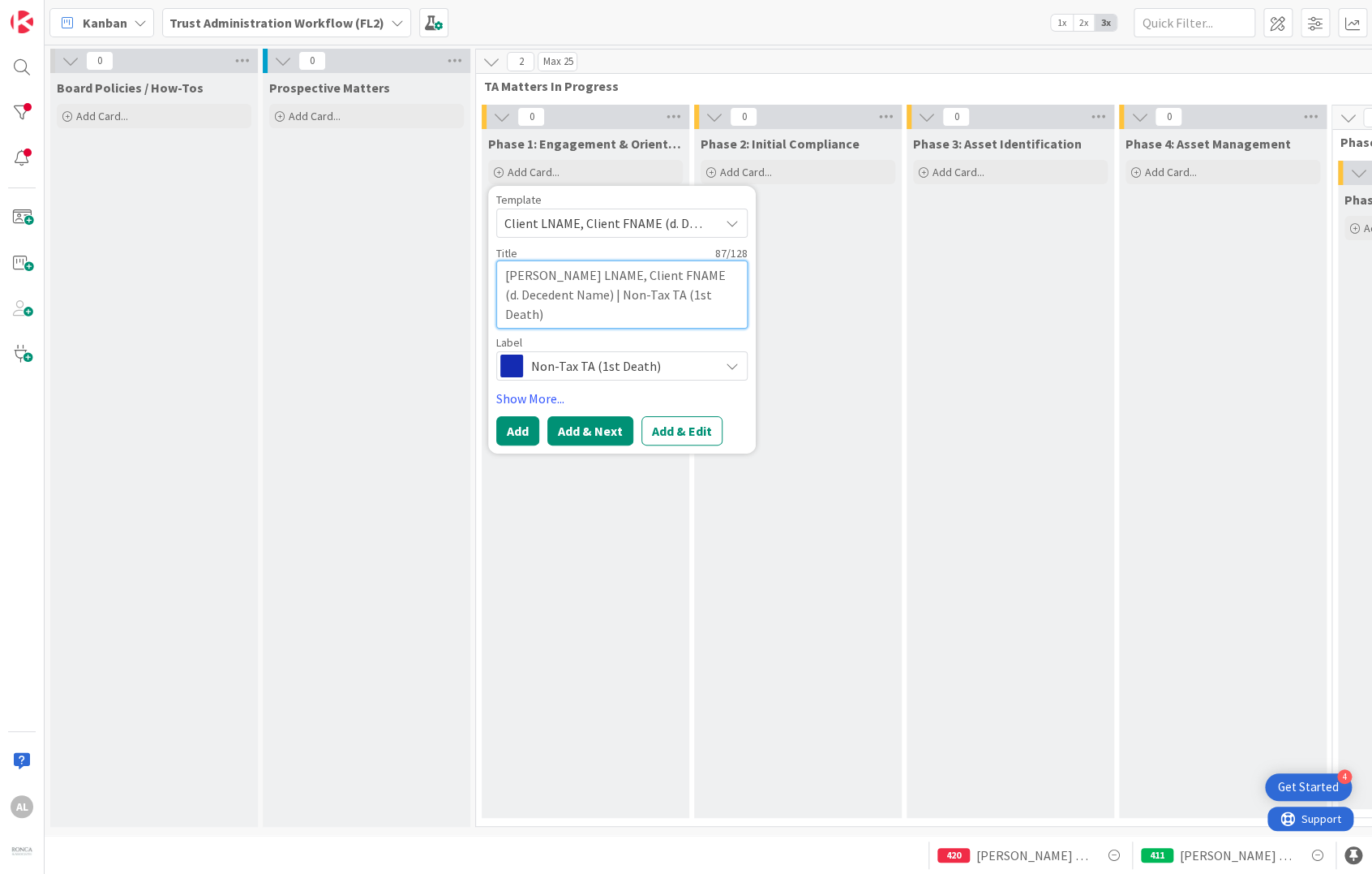
type textarea "x"
type textarea "SETTLE, [PERSON_NAME]Client LNAME, Client FNAME (d. Decedent Name) | Non-Tax TA…"
type textarea "x"
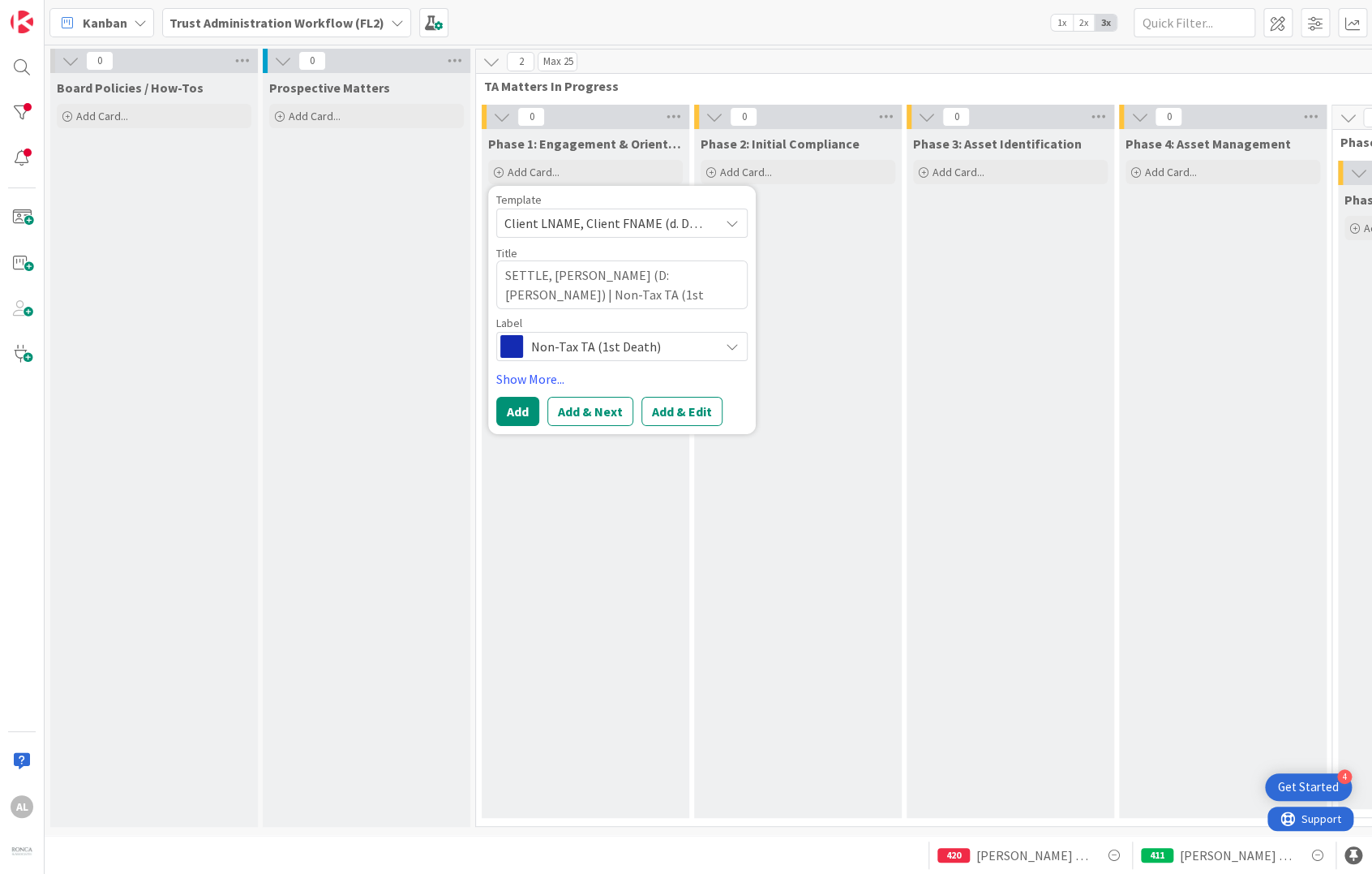
click at [515, 221] on span "Client LNAME, Client FNAME (d. Decedent Name) | Non-Tax TA (1st Death)" at bounding box center [606, 223] width 203 height 21
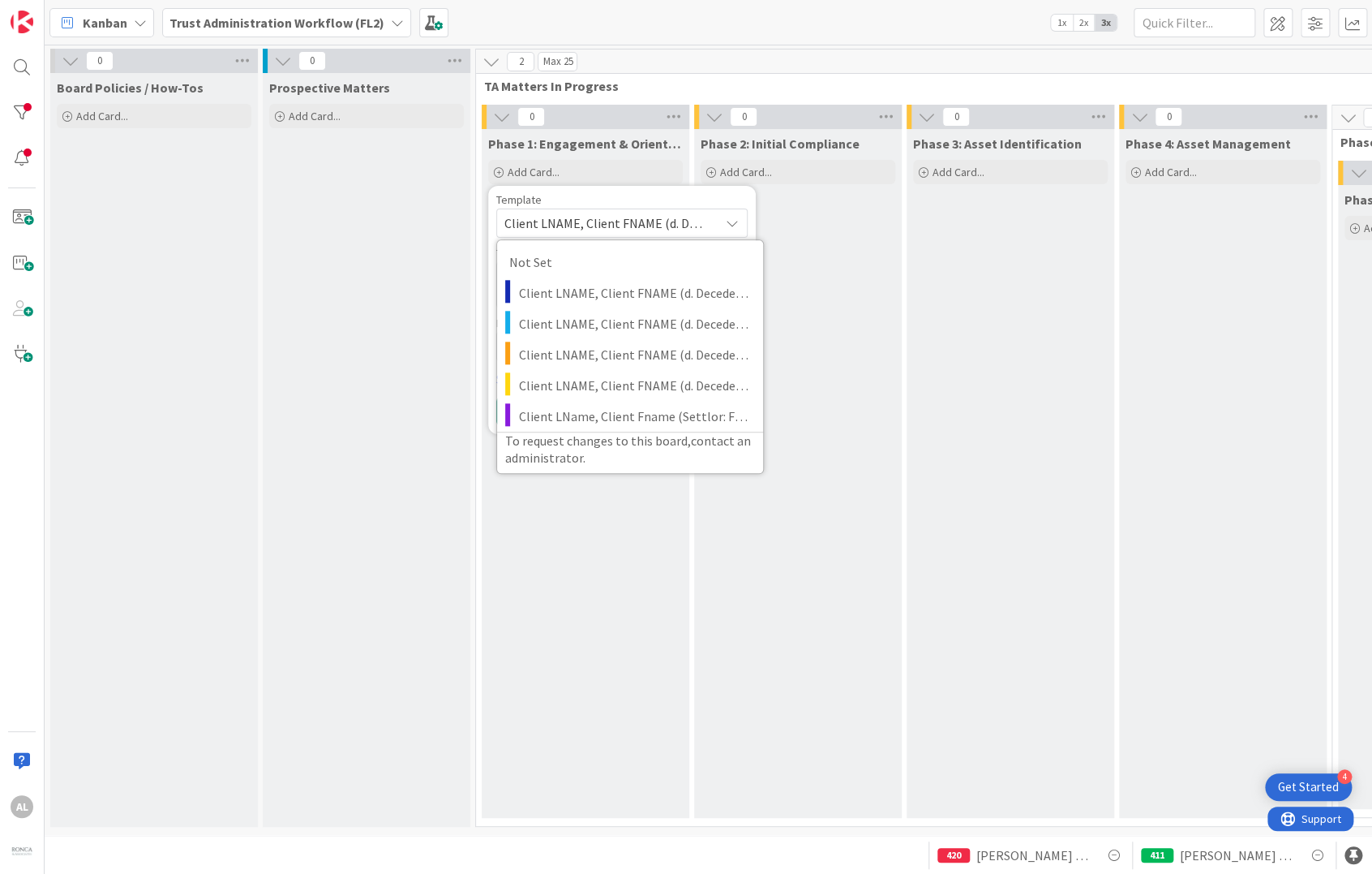
click at [510, 219] on span "Client LNAME, Client FNAME (d. Decedent Name) | Non-Tax TA (1st Death)" at bounding box center [606, 223] width 203 height 21
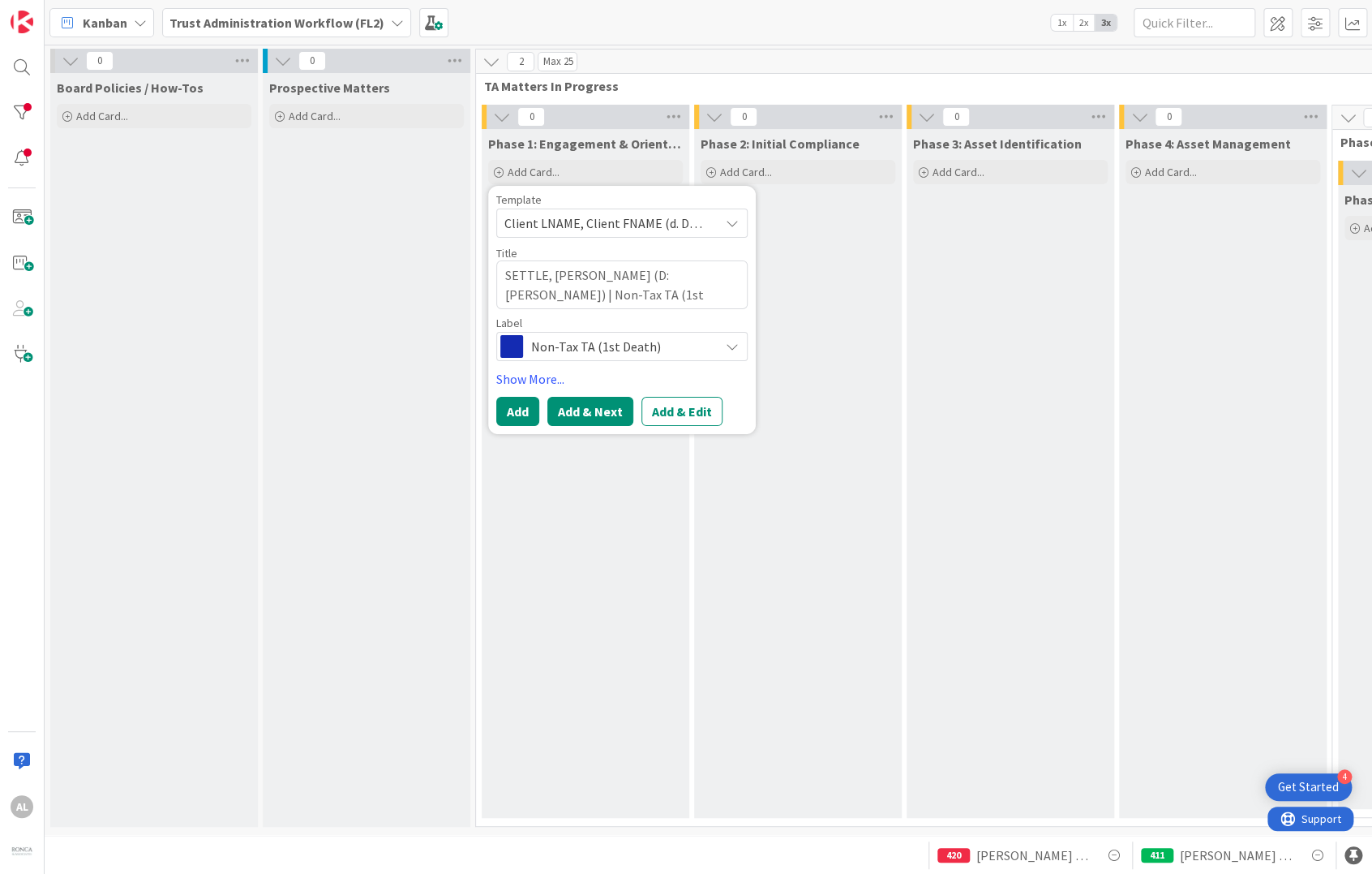
click at [569, 415] on button "Add & Next" at bounding box center [591, 411] width 86 height 29
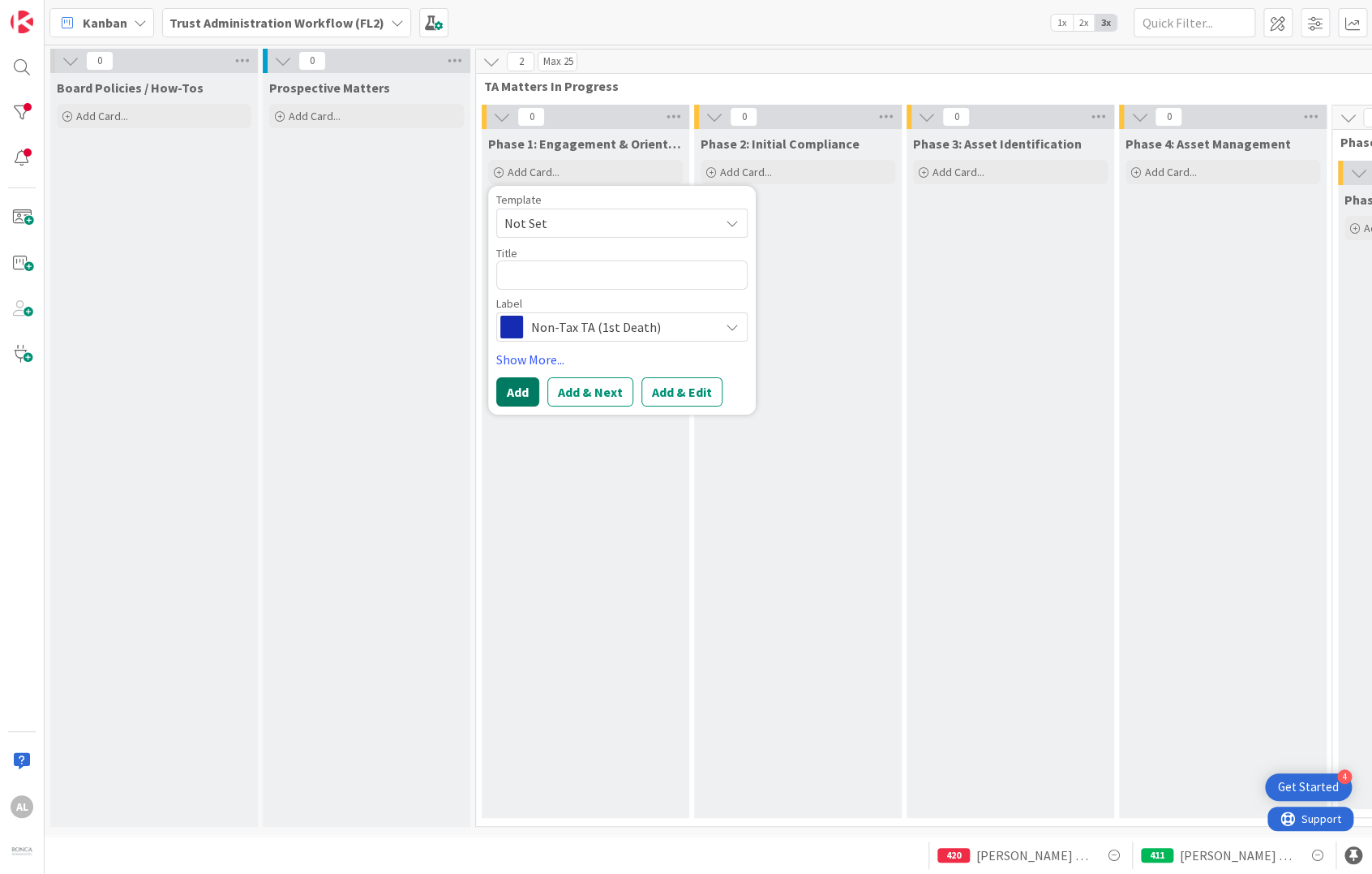
click at [516, 389] on button "Add" at bounding box center [518, 392] width 43 height 29
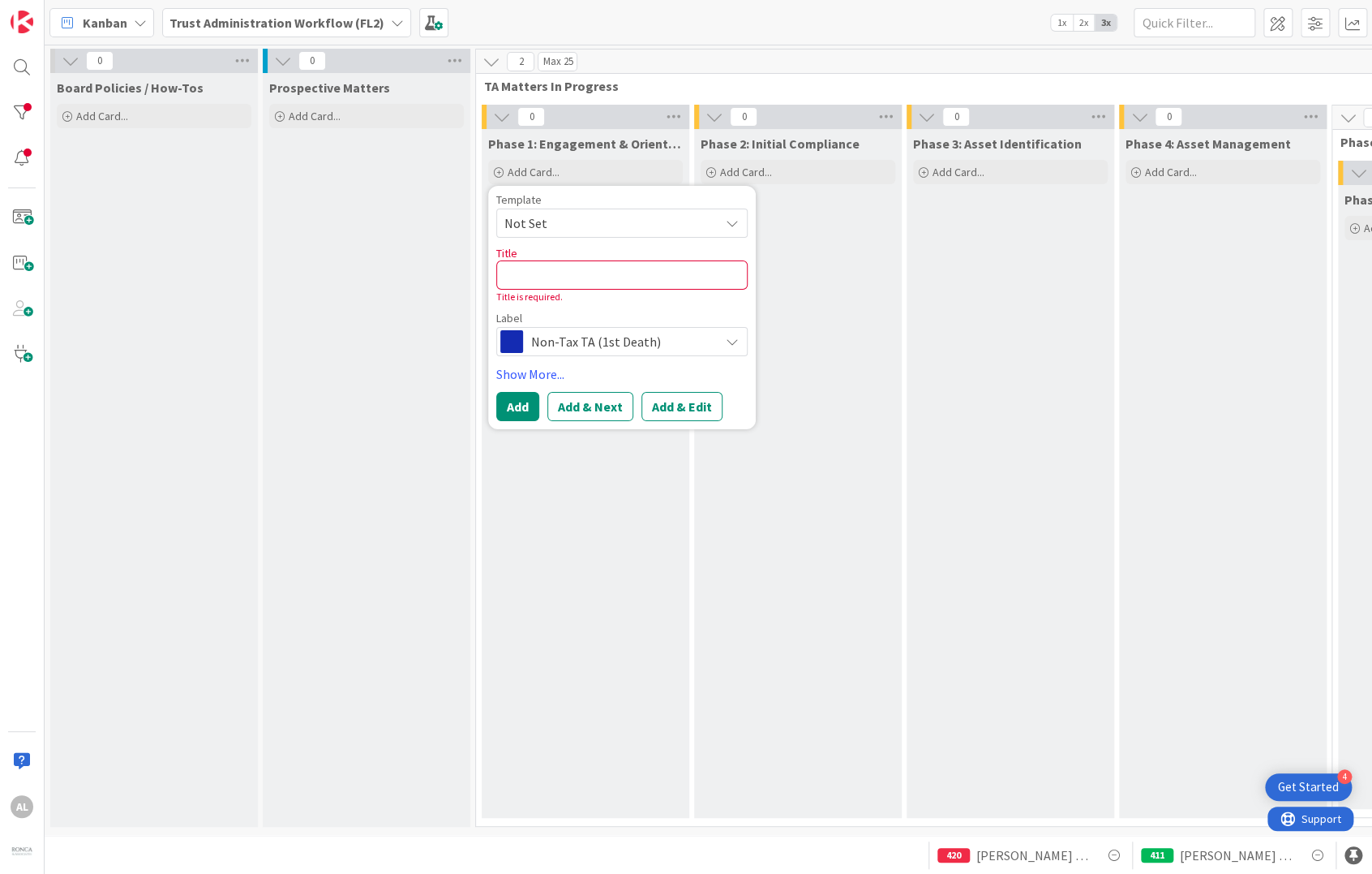
click at [644, 468] on div "Phase 1: Engagement & Orientation Add Card... Template Not Set Not Set Client L…" at bounding box center [586, 474] width 207 height 689
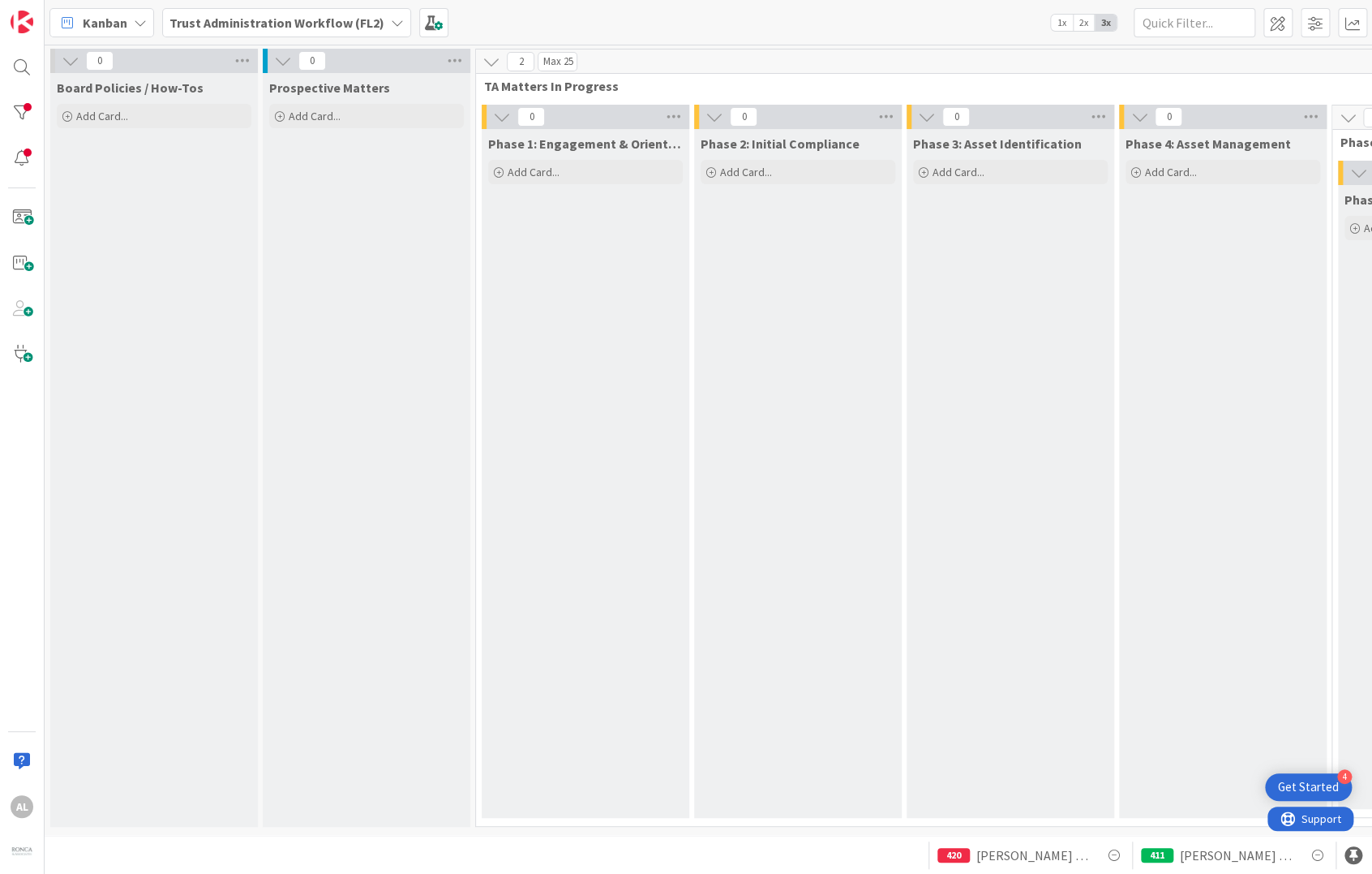
click at [393, 23] on icon at bounding box center [397, 23] width 13 height 13
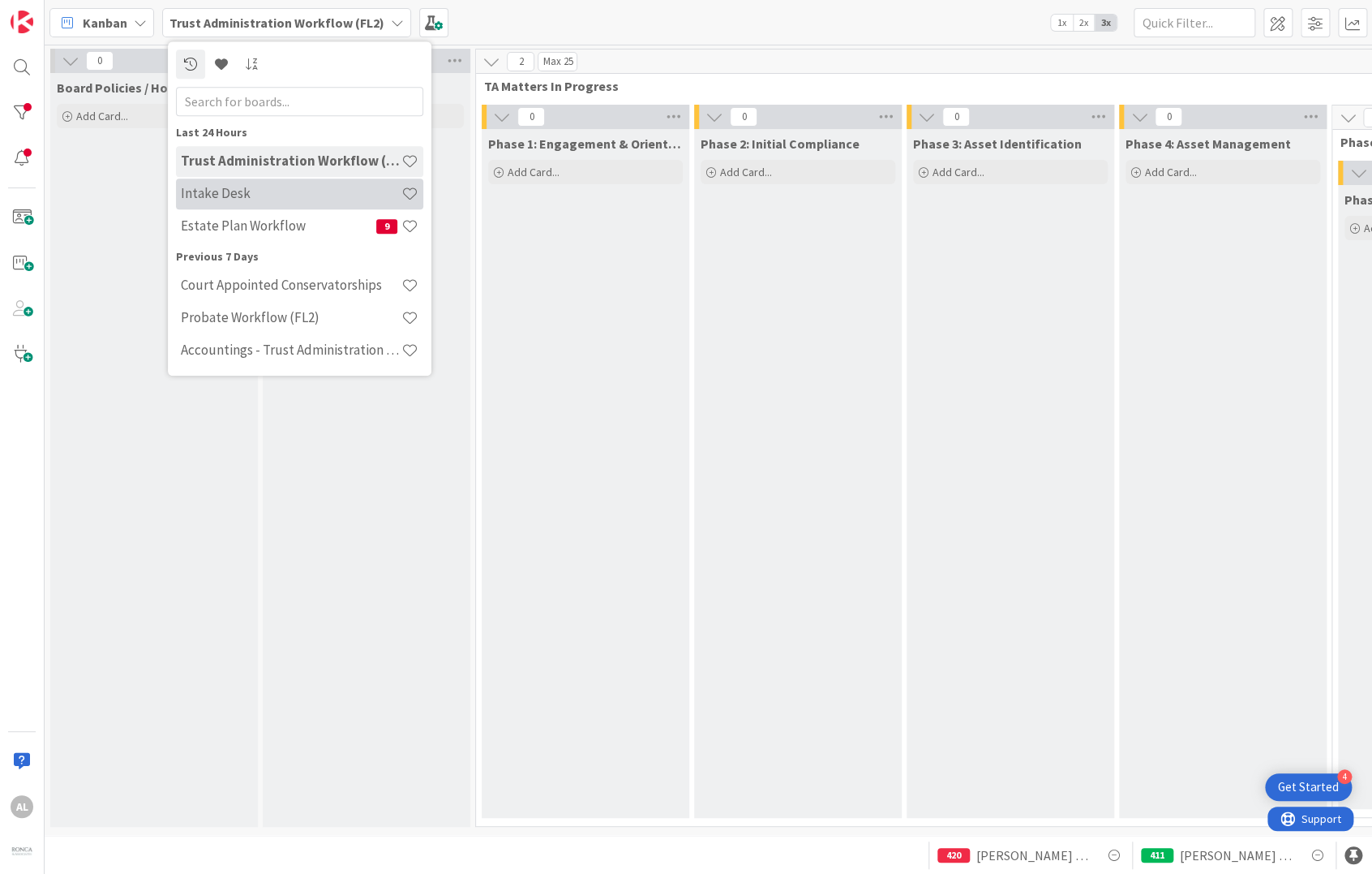
click at [247, 192] on h4 "Intake Desk" at bounding box center [291, 194] width 220 height 17
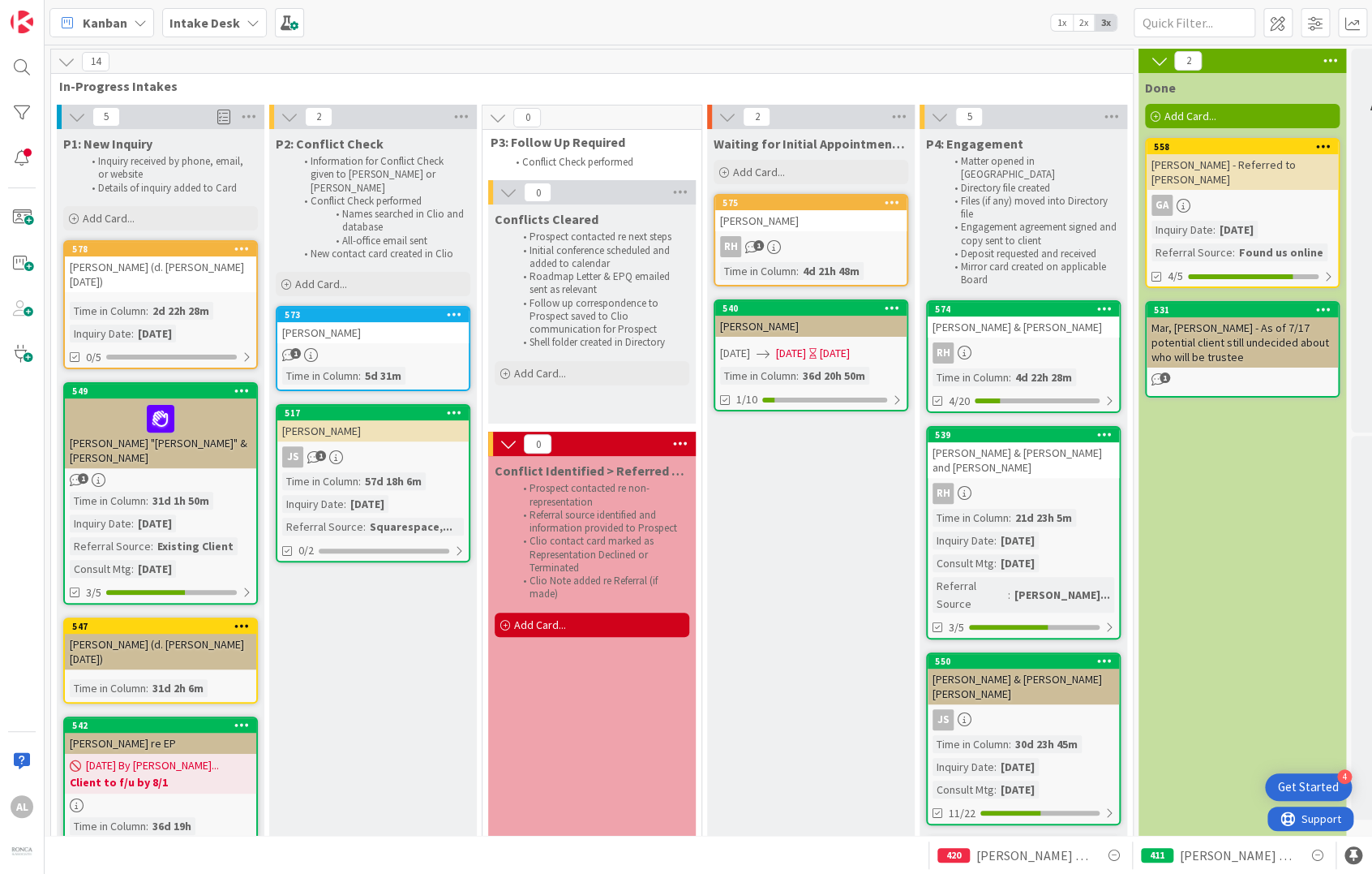
click at [222, 289] on div "[PERSON_NAME] (d. [PERSON_NAME] [DATE])" at bounding box center [161, 274] width 192 height 36
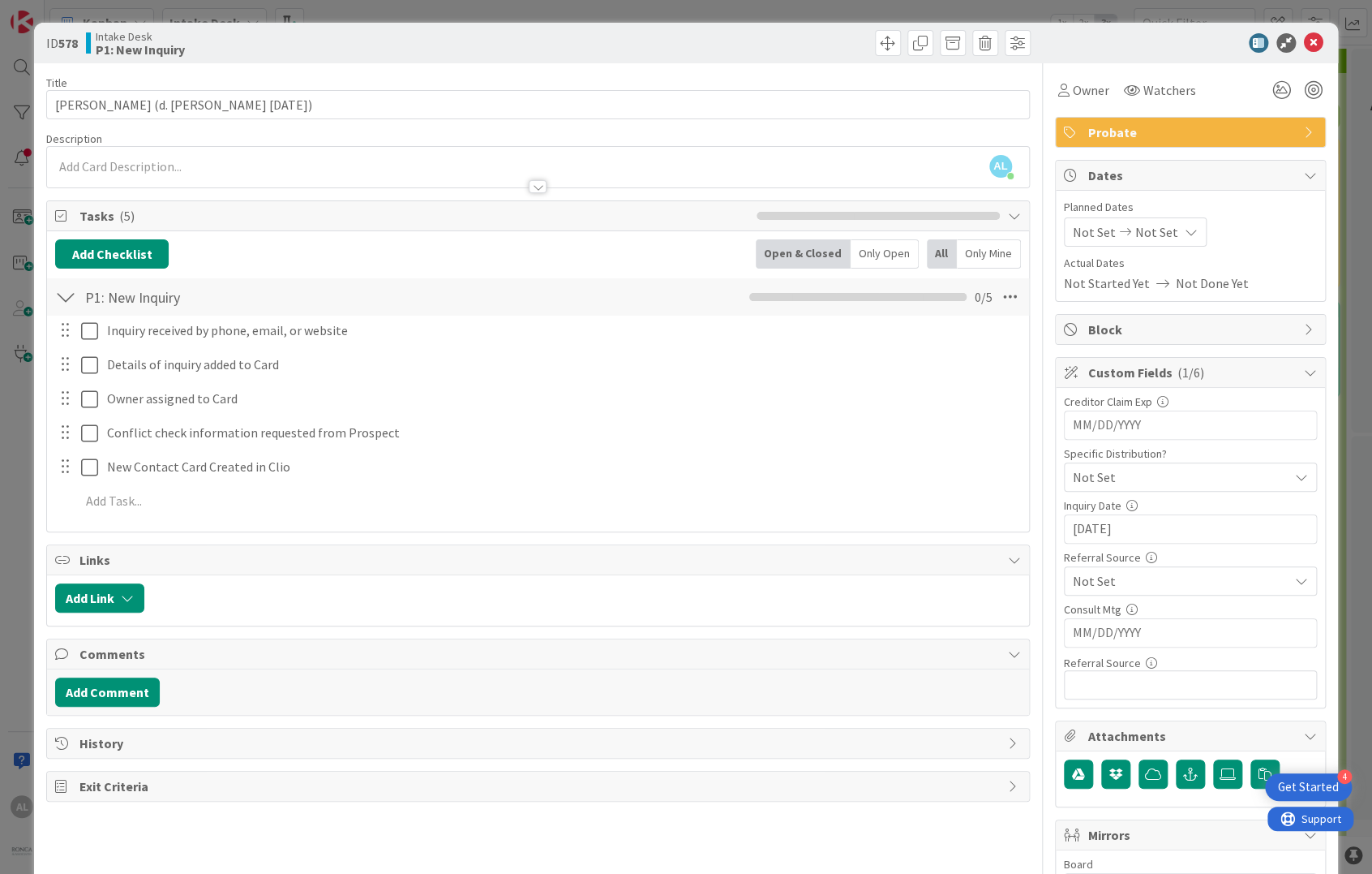
click at [171, 172] on div at bounding box center [537, 179] width 981 height 17
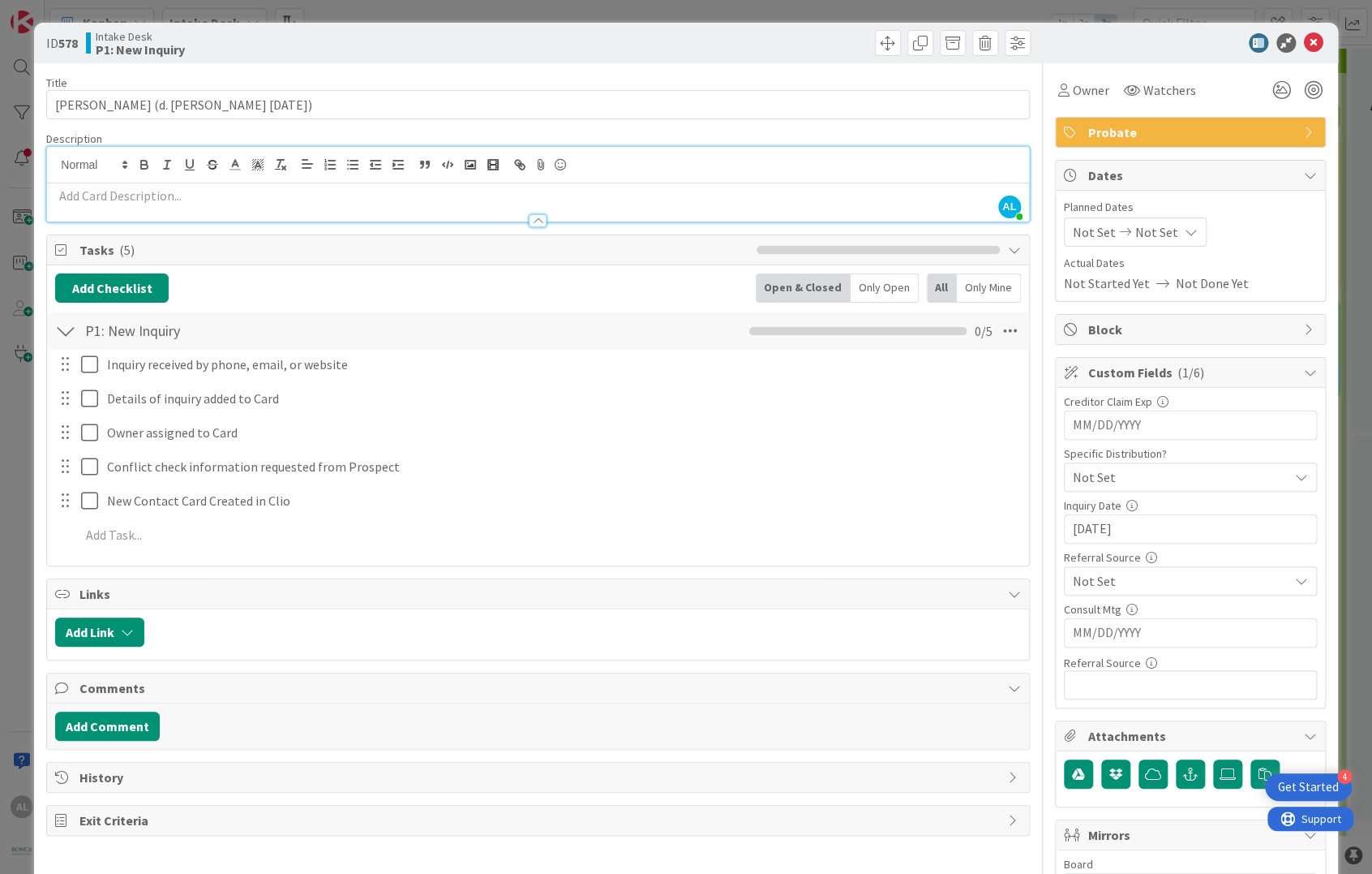
click at [164, 205] on div at bounding box center [537, 213] width 981 height 17
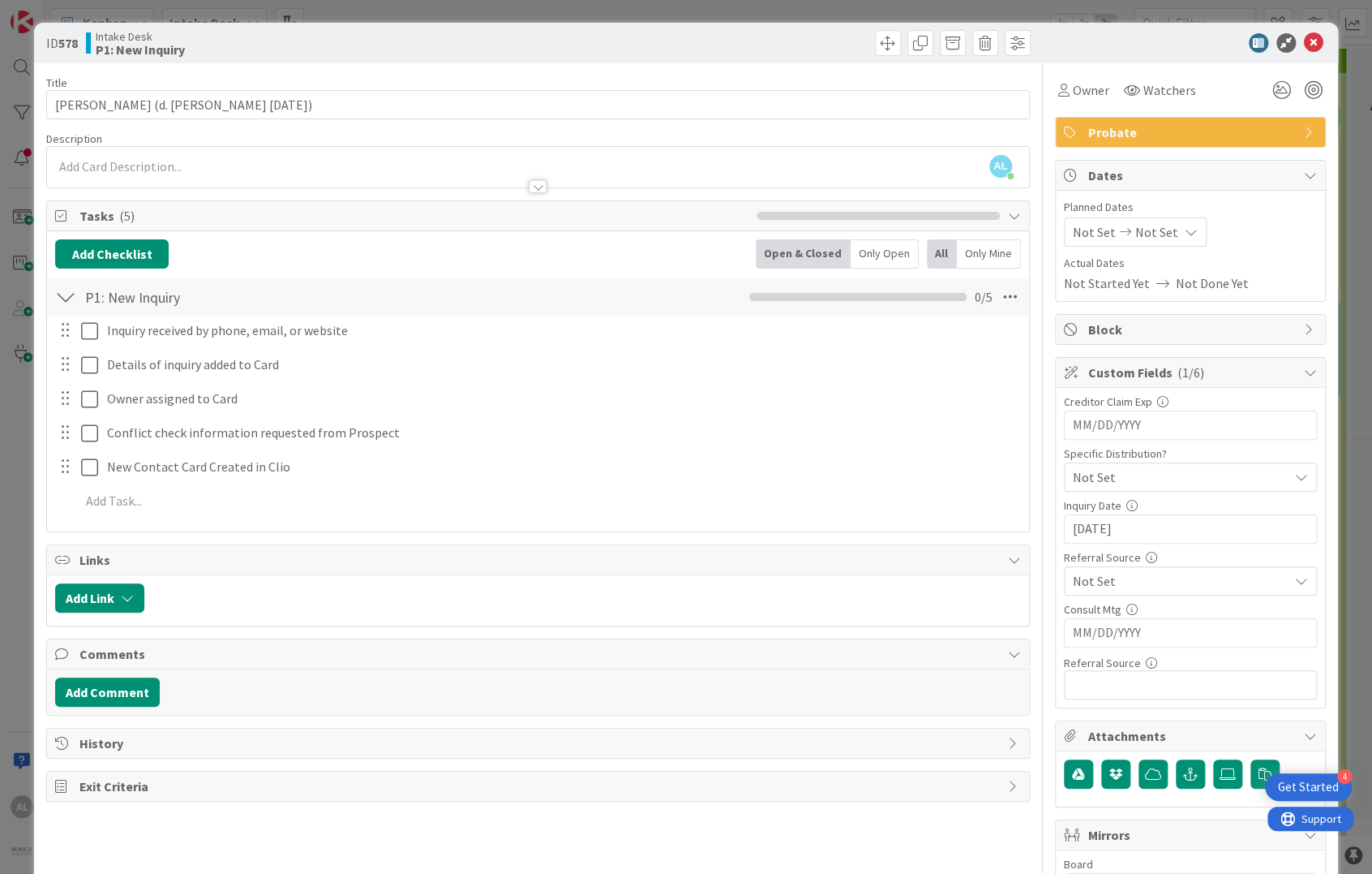
click at [185, 174] on div at bounding box center [537, 179] width 981 height 17
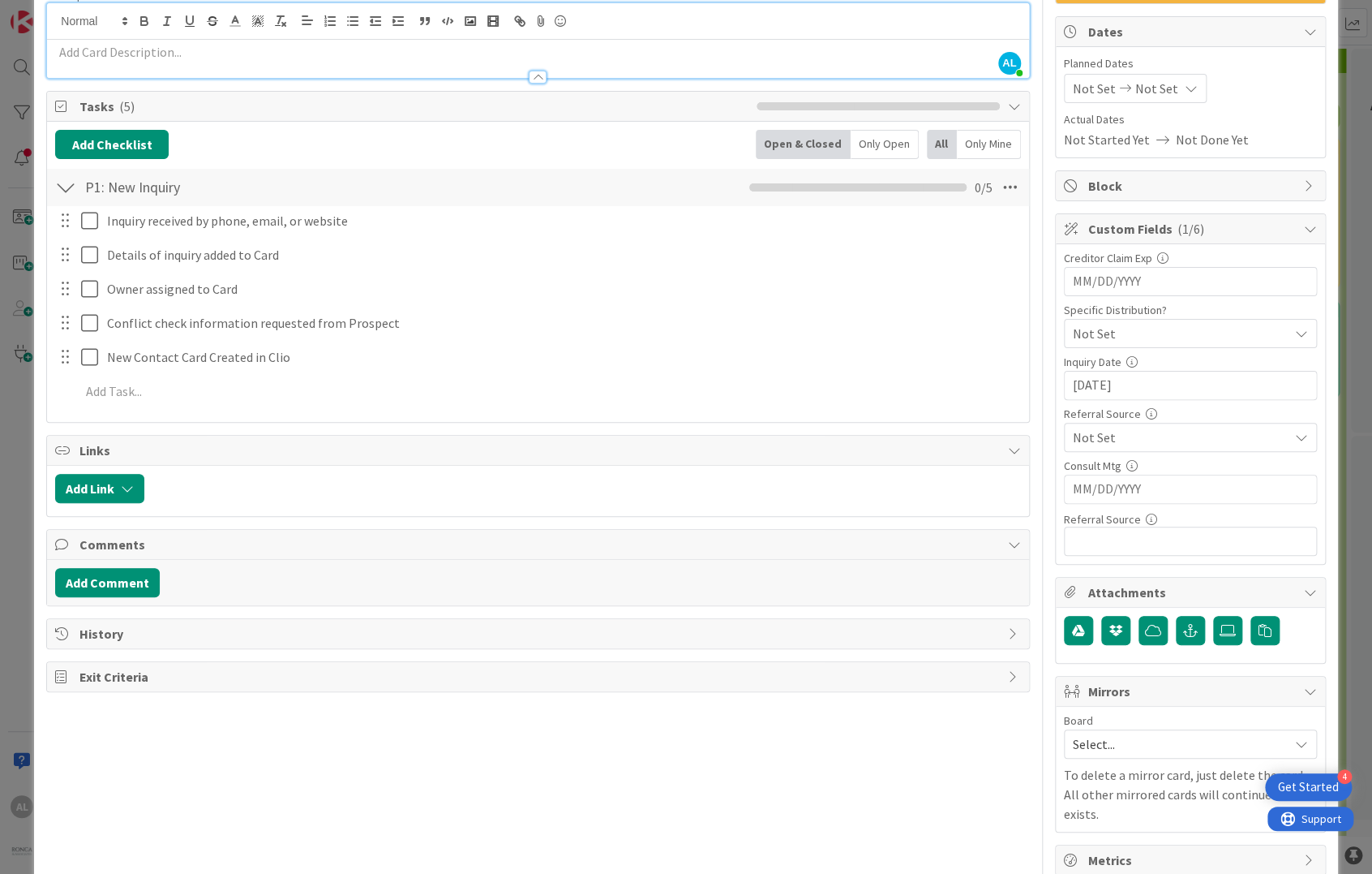
scroll to position [157, 0]
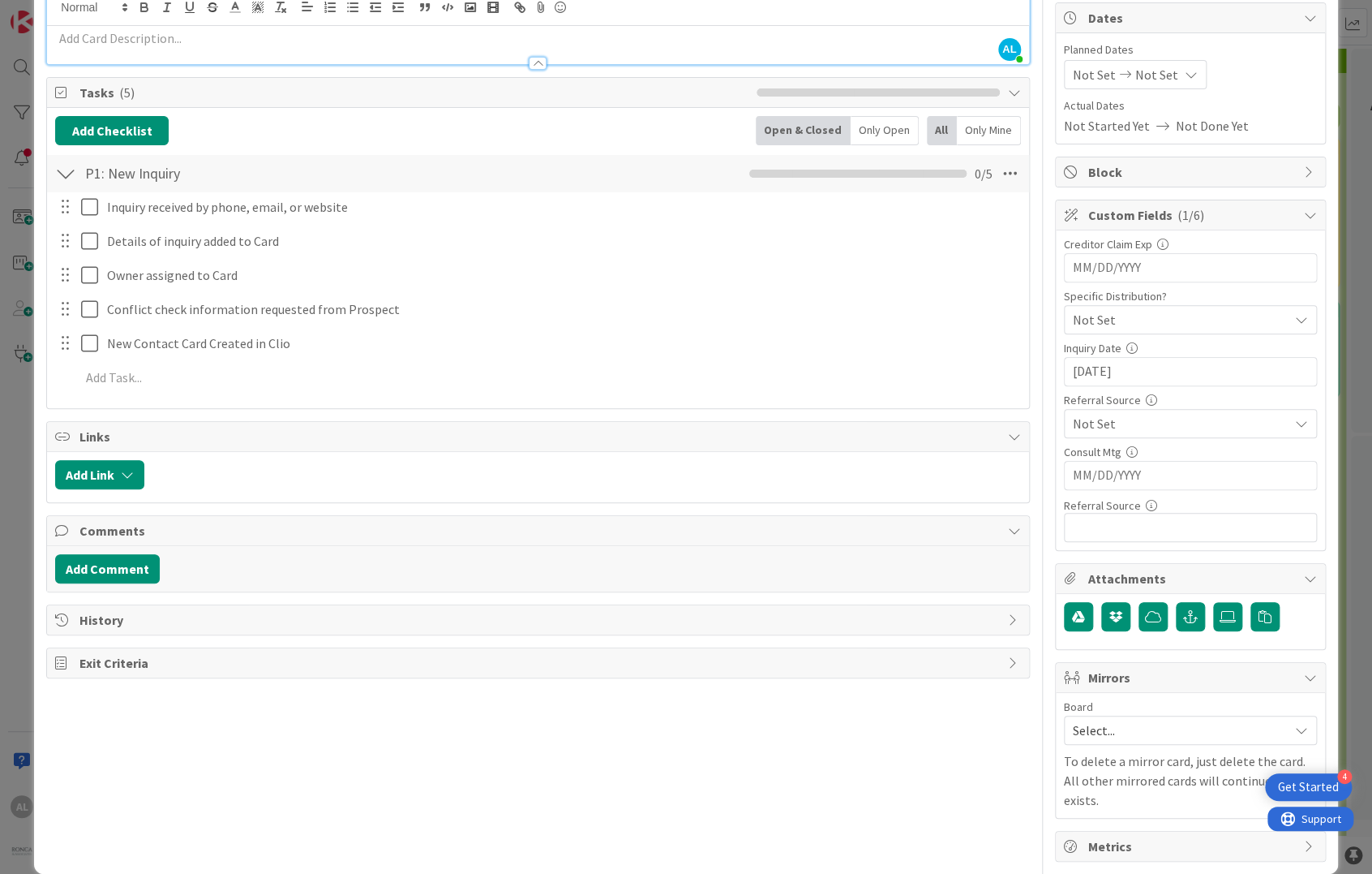
click at [188, 48] on div at bounding box center [537, 55] width 981 height 17
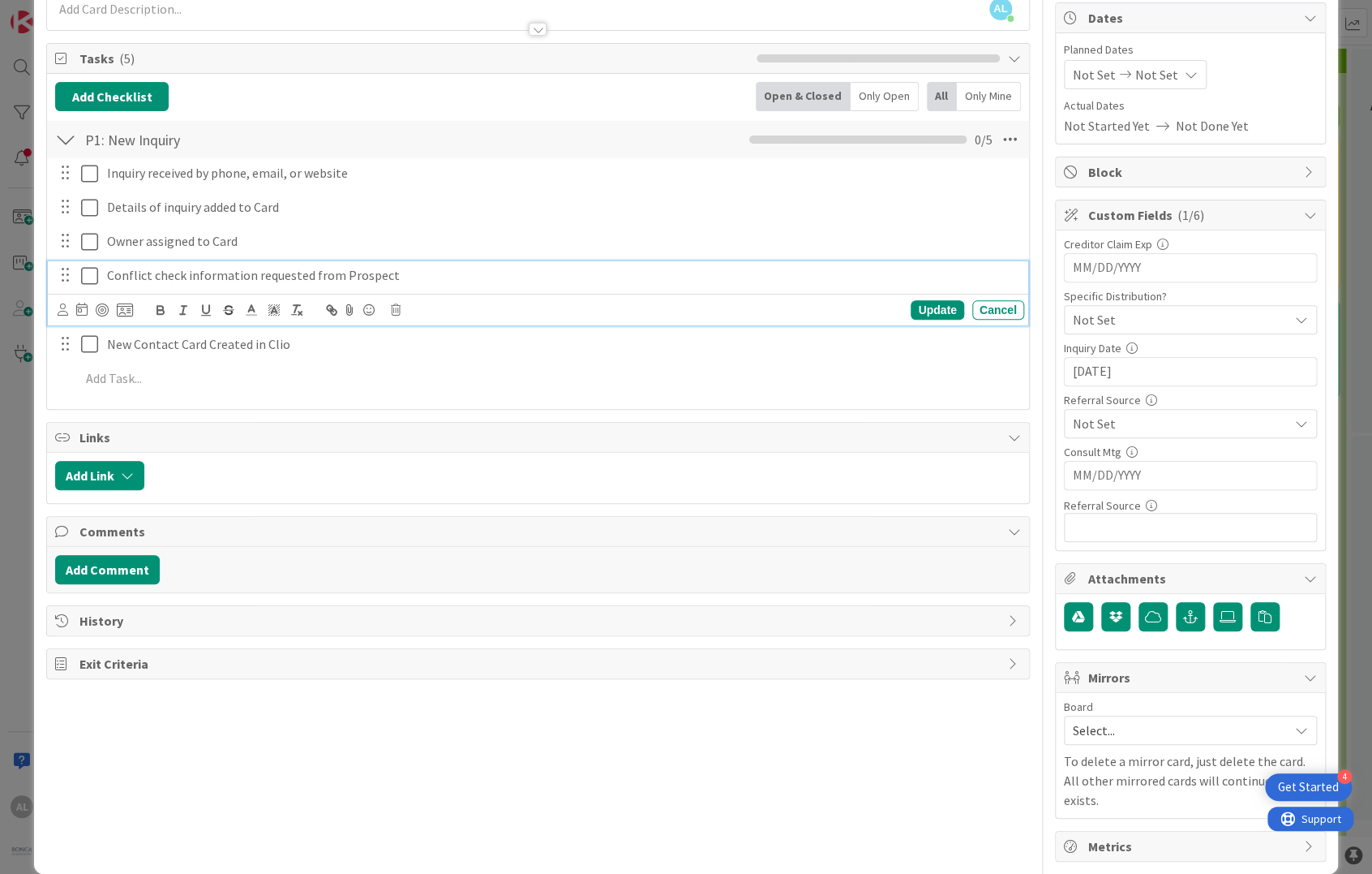
click at [834, 262] on div "Conflict check information requested from Prospect" at bounding box center [563, 275] width 924 height 28
click at [129, 574] on button "Add Comment" at bounding box center [107, 569] width 105 height 29
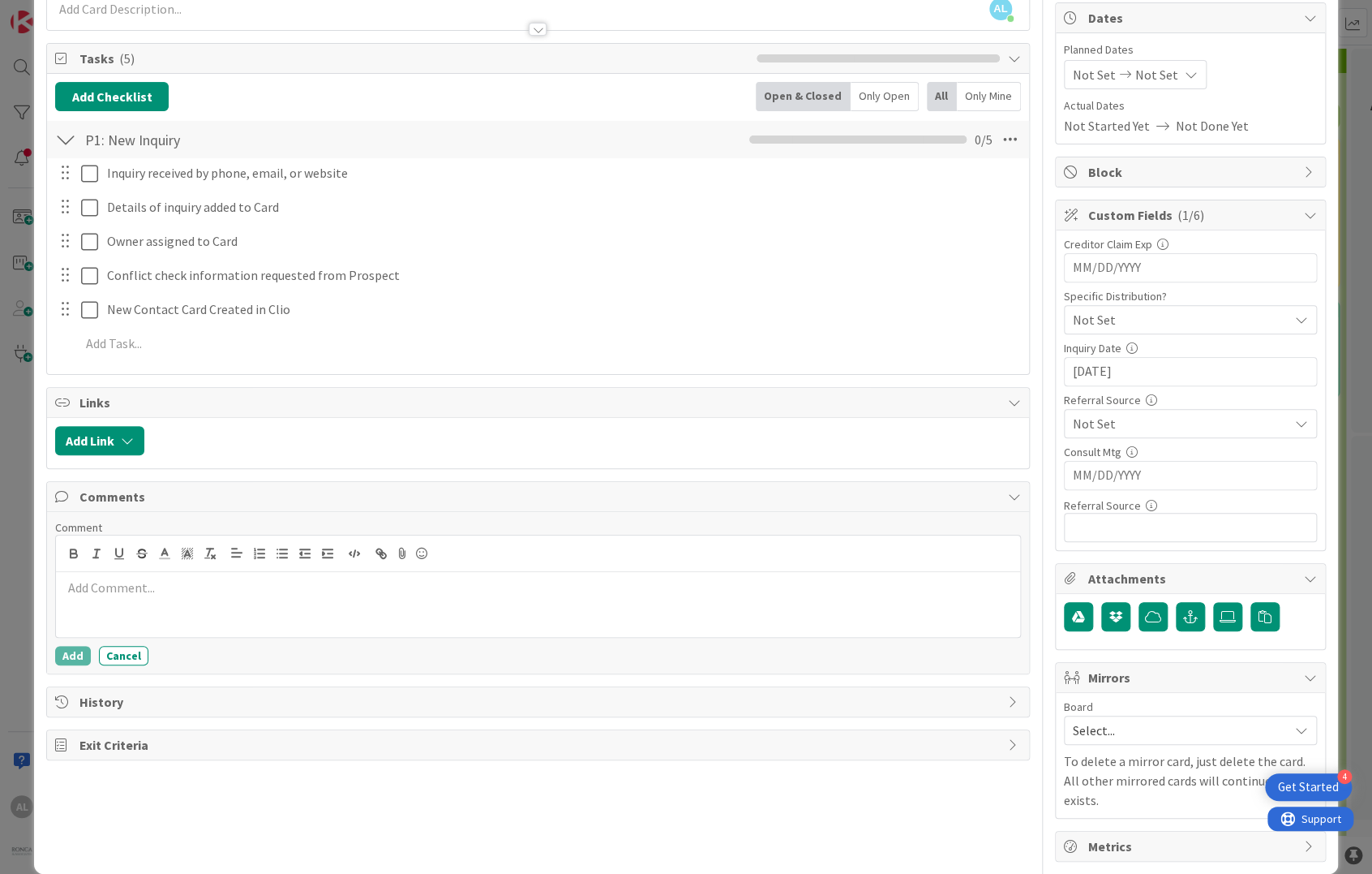
click at [153, 585] on p at bounding box center [538, 588] width 951 height 18
click at [135, 583] on p "[DATE] - JAR met with [PERSON_NAME], no further work to be done." at bounding box center [538, 588] width 951 height 18
click at [70, 650] on button "Add" at bounding box center [73, 655] width 36 height 19
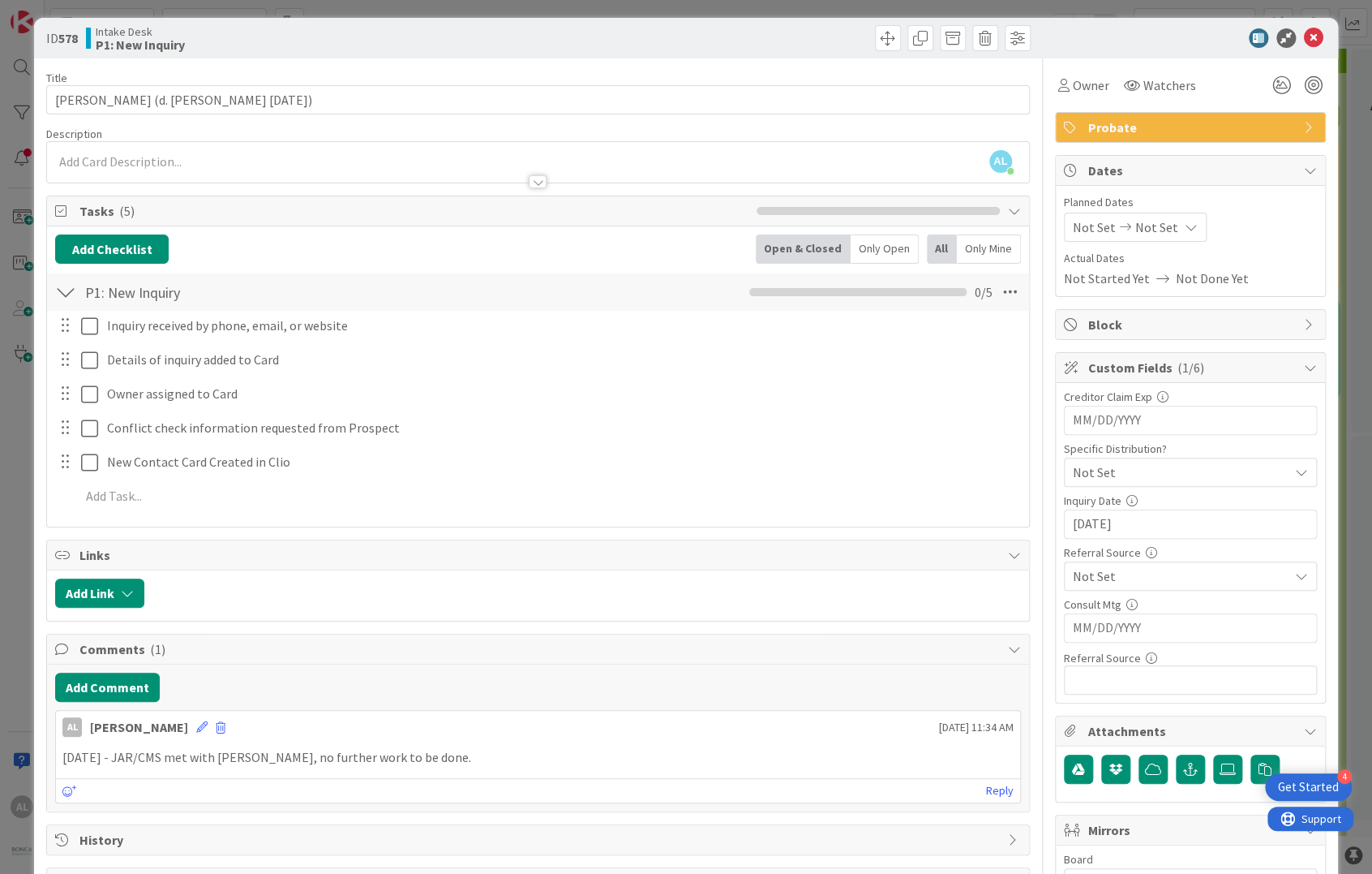
scroll to position [0, 0]
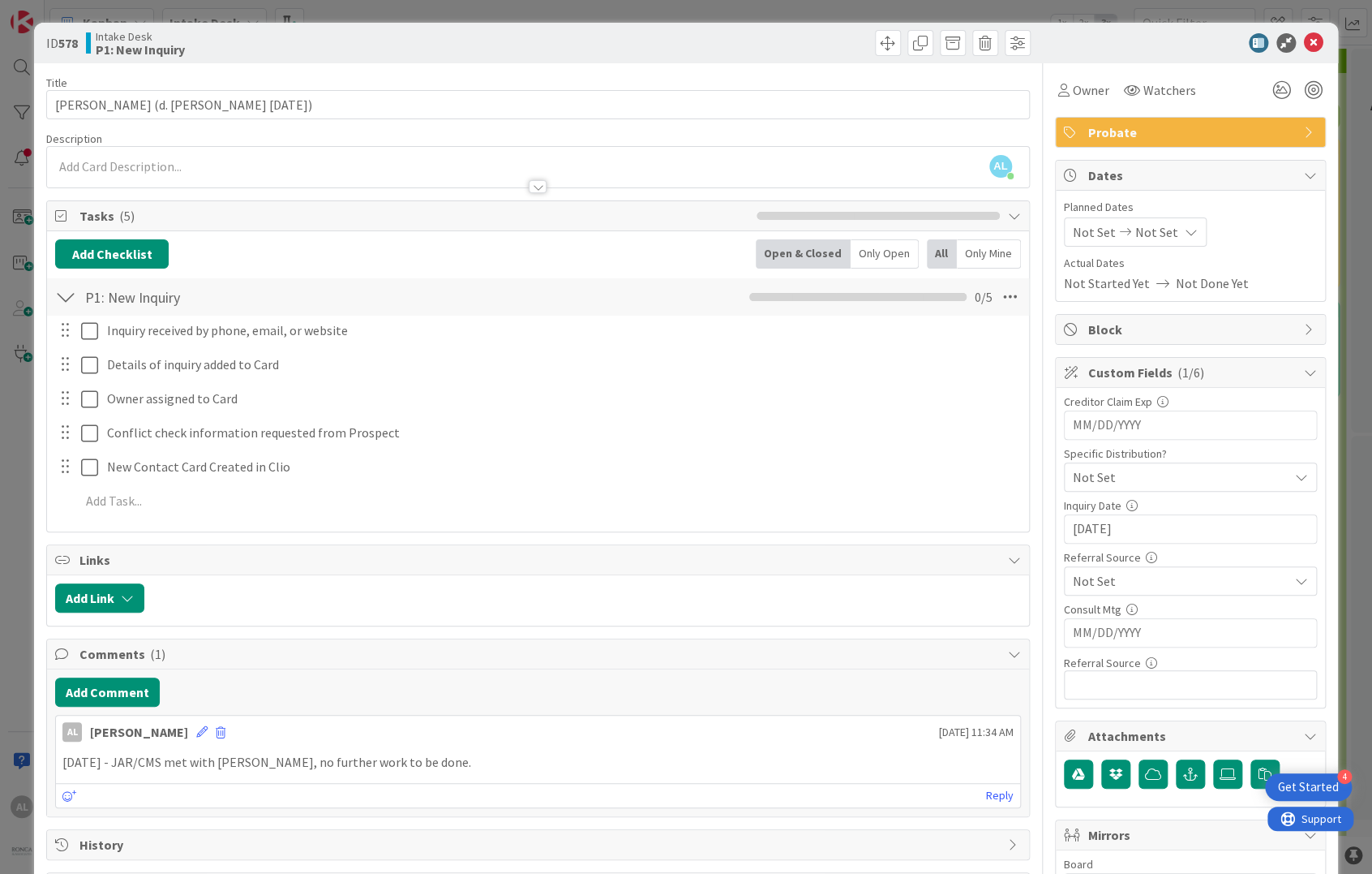
click at [261, 164] on p at bounding box center [538, 166] width 965 height 18
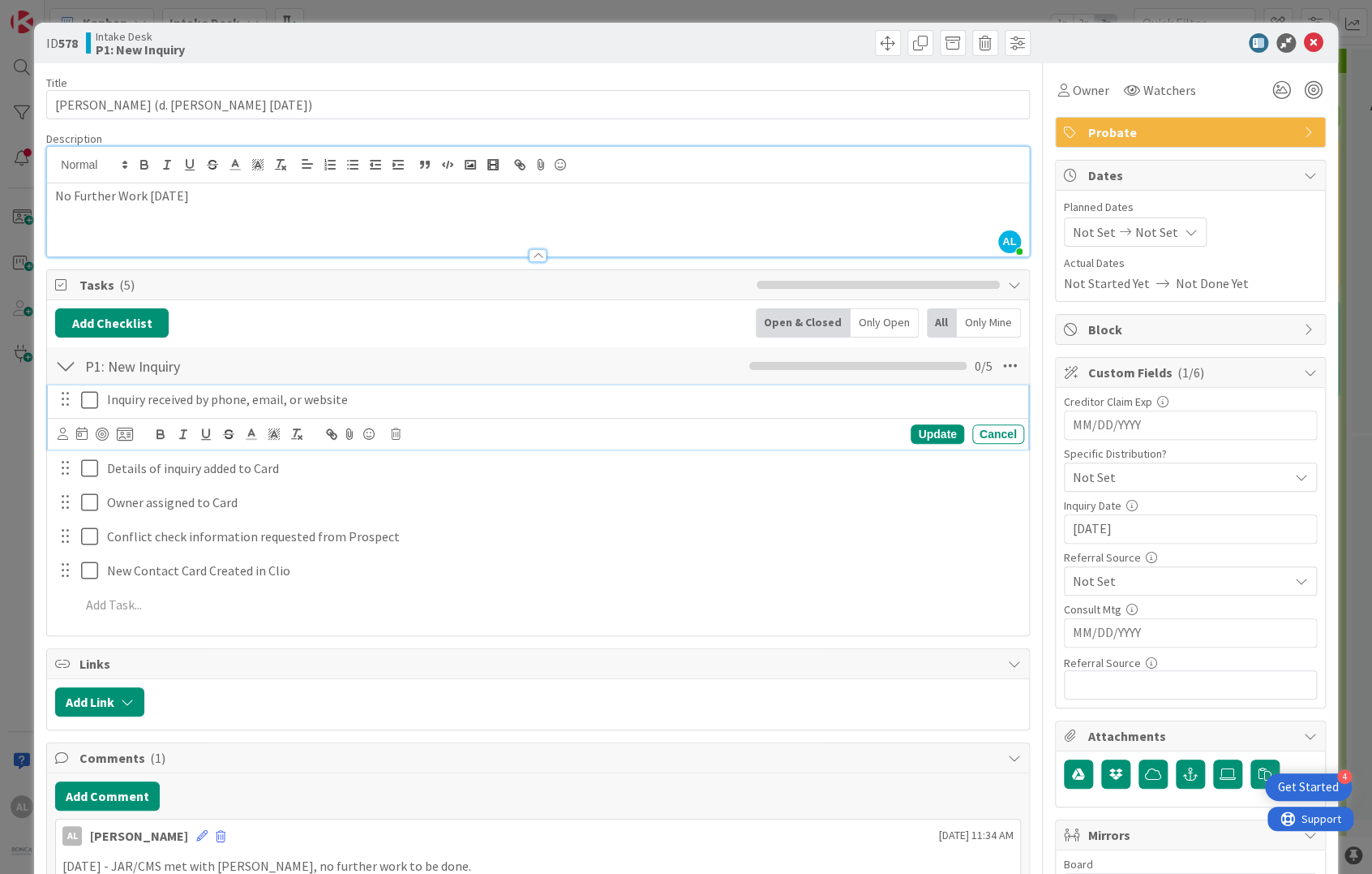
click at [707, 409] on div "Inquiry received by phone, email, or website" at bounding box center [563, 399] width 924 height 28
click at [1307, 42] on icon at bounding box center [1313, 42] width 19 height 19
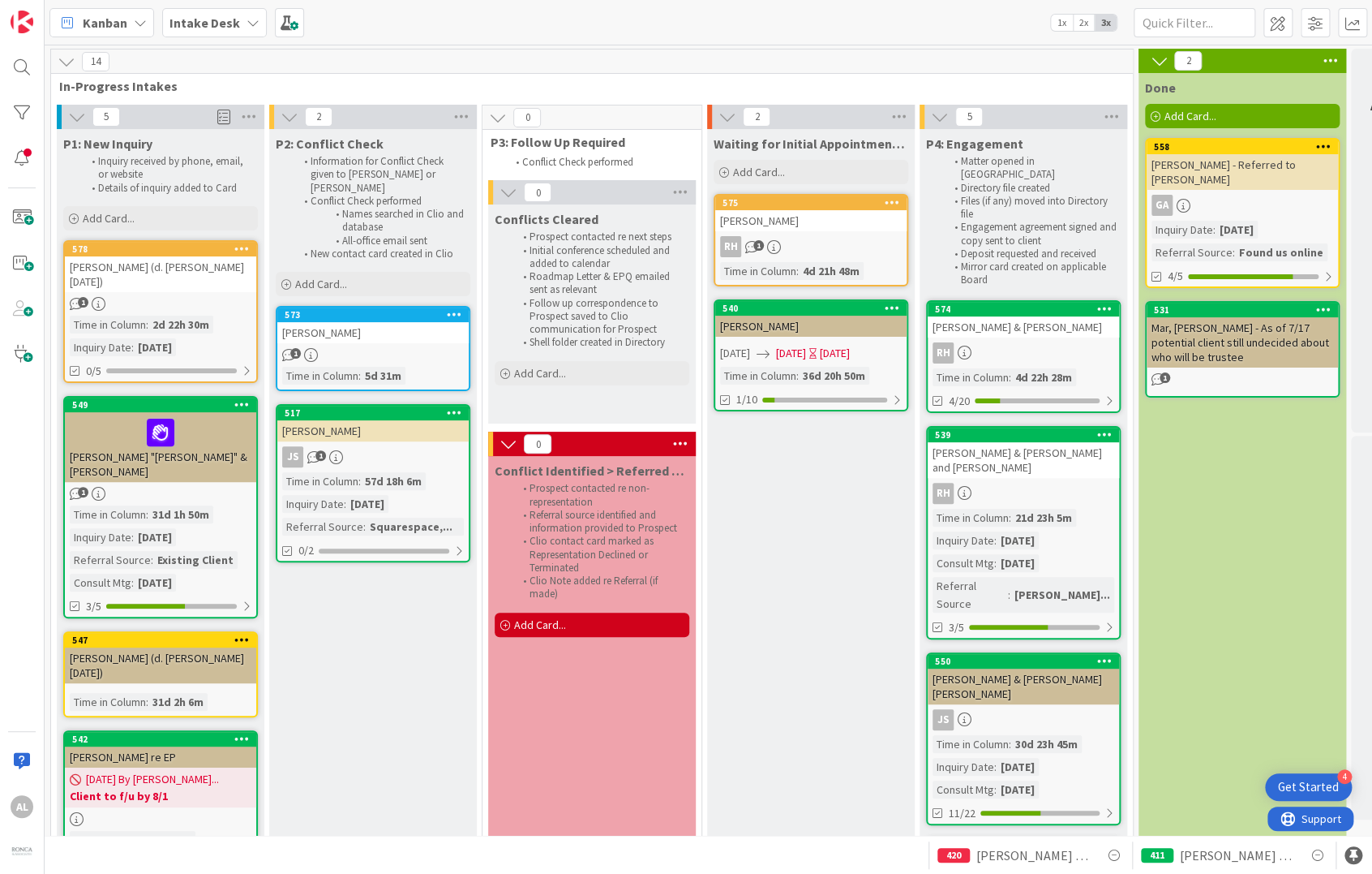
click at [219, 288] on div "[PERSON_NAME] (d. [PERSON_NAME] [DATE])" at bounding box center [161, 274] width 192 height 36
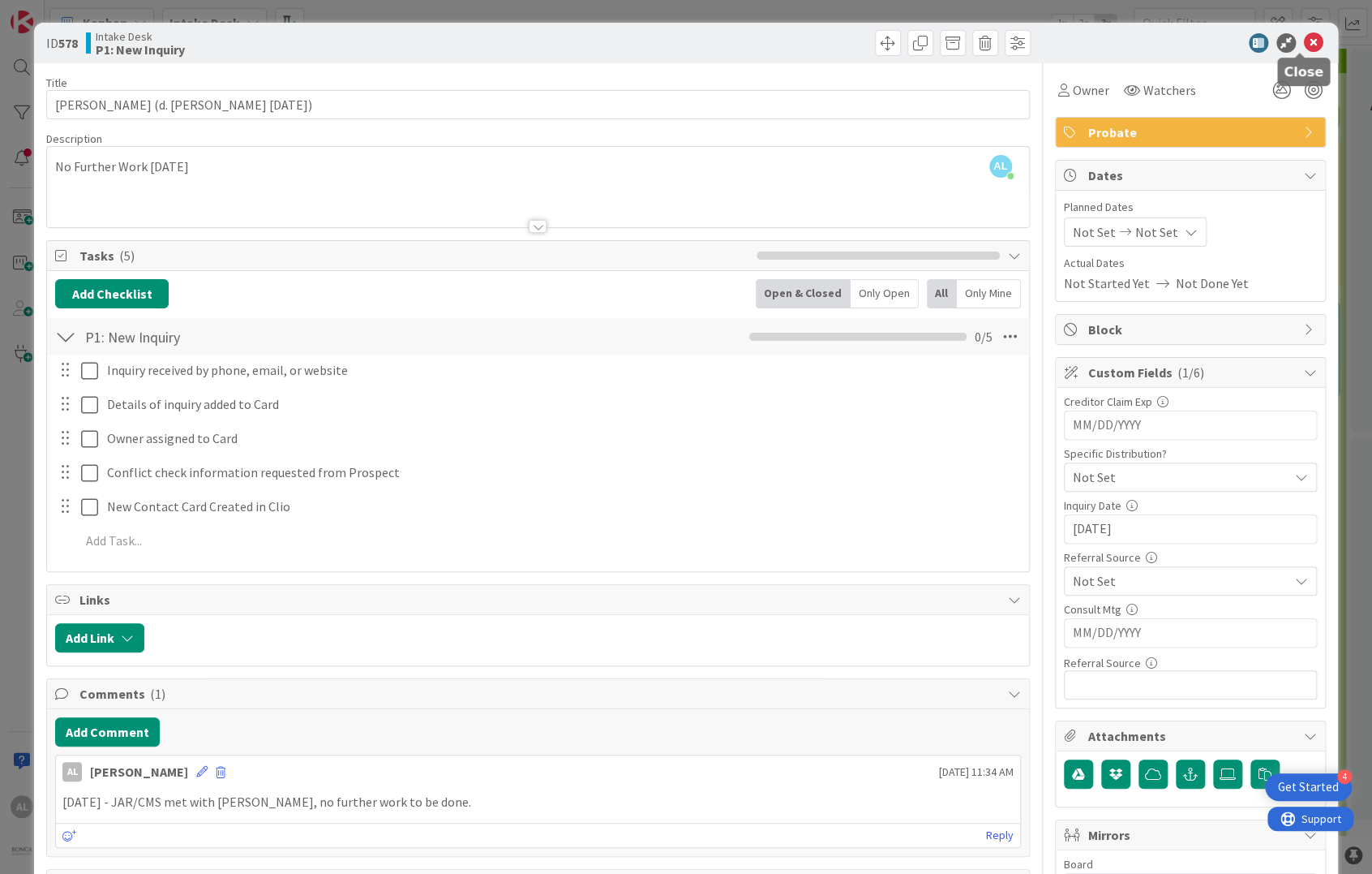
click at [1304, 39] on icon at bounding box center [1313, 42] width 19 height 19
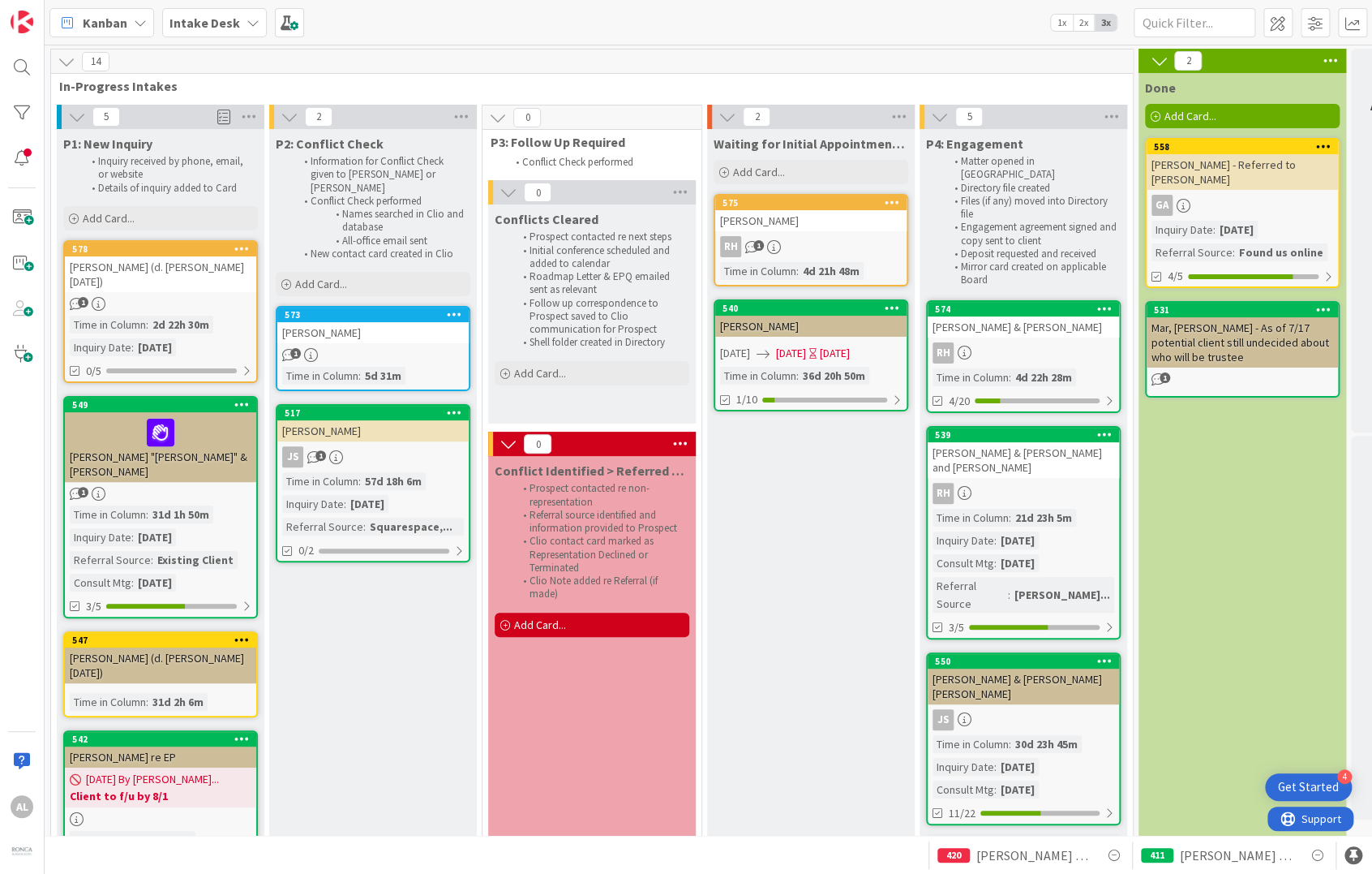
click at [247, 25] on icon at bounding box center [253, 23] width 13 height 13
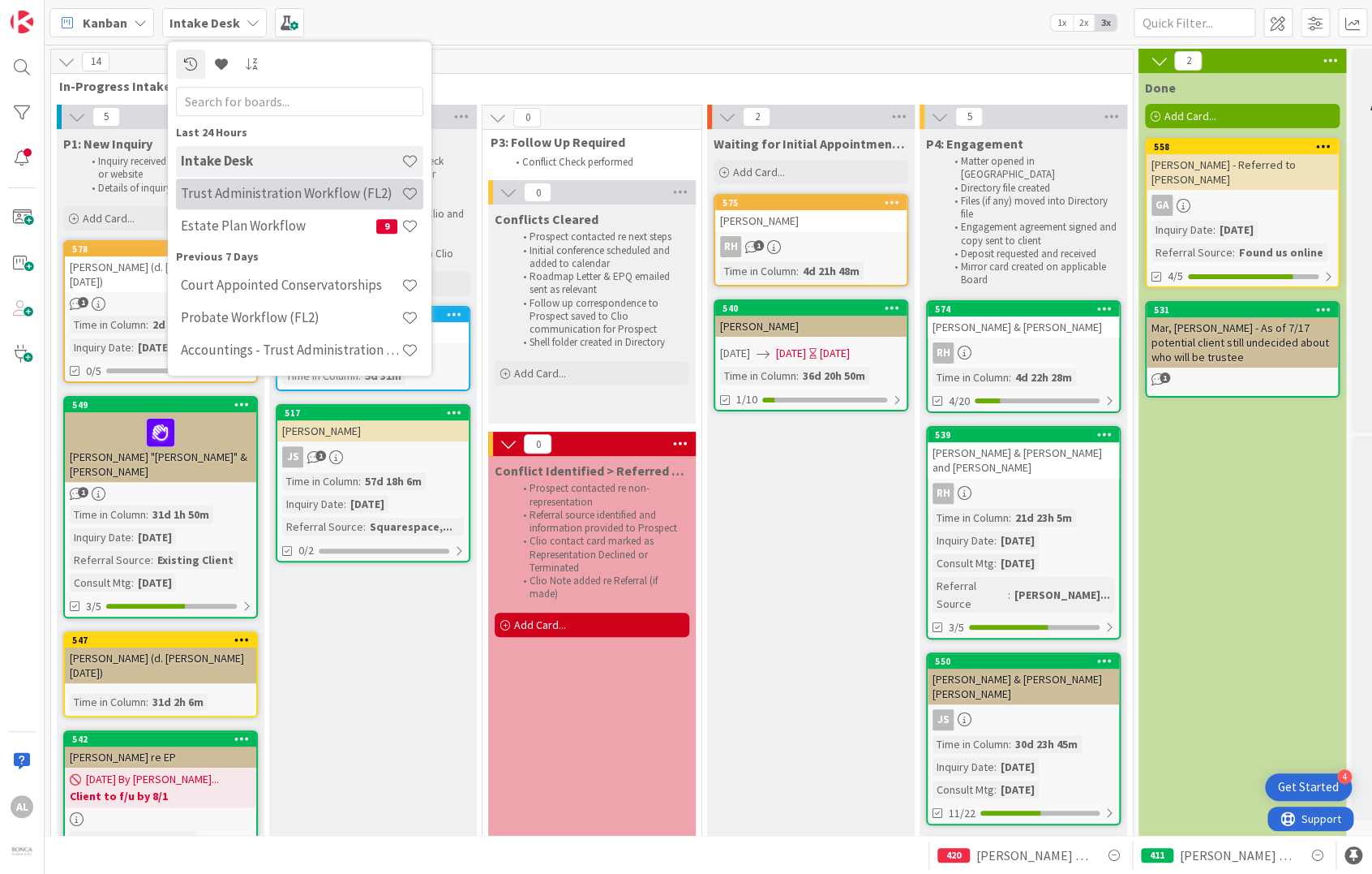
click at [277, 192] on h4 "Trust Administration Workflow (FL2)" at bounding box center [291, 194] width 220 height 17
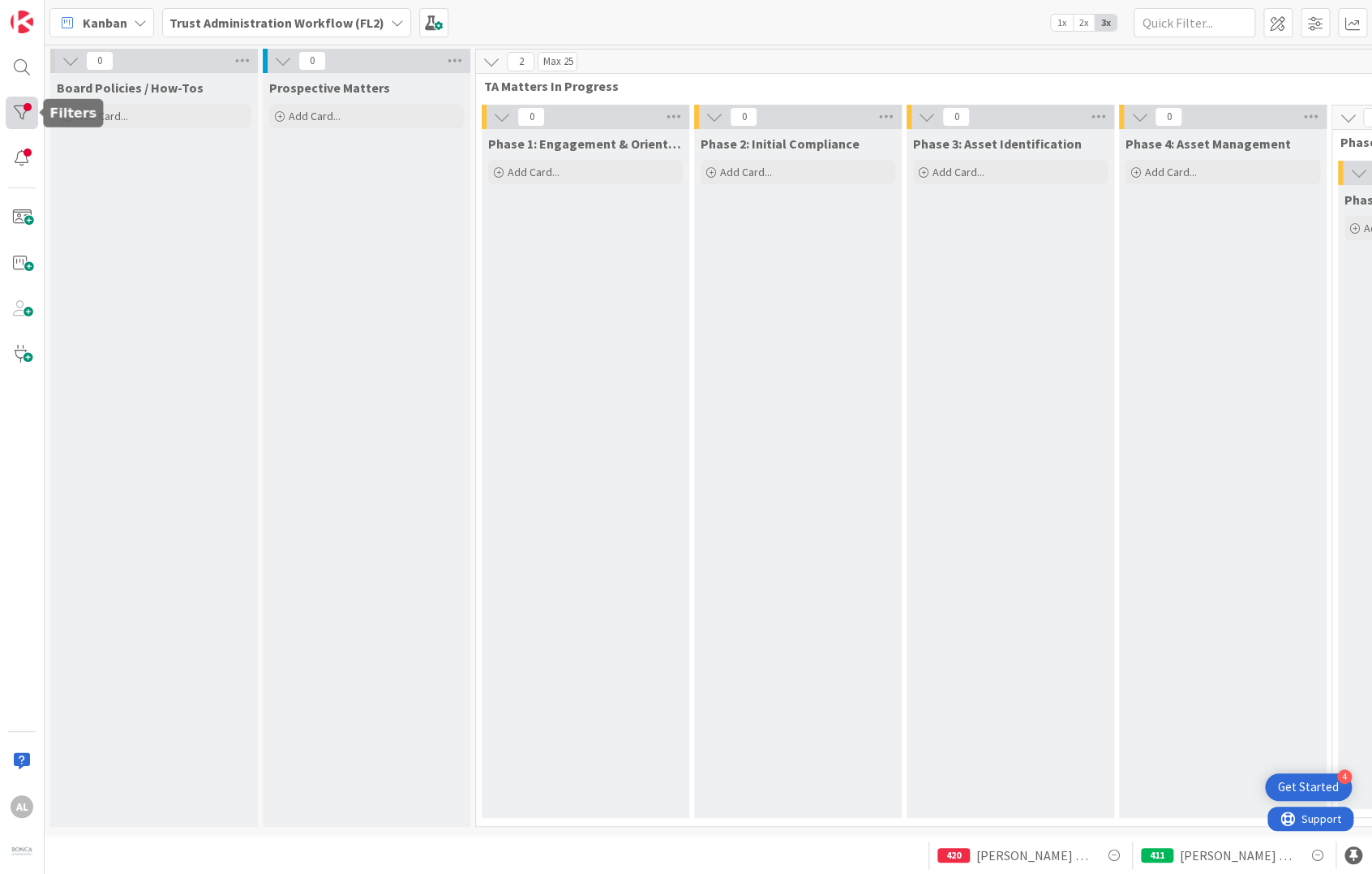
click at [17, 110] on div at bounding box center [21, 112] width 32 height 32
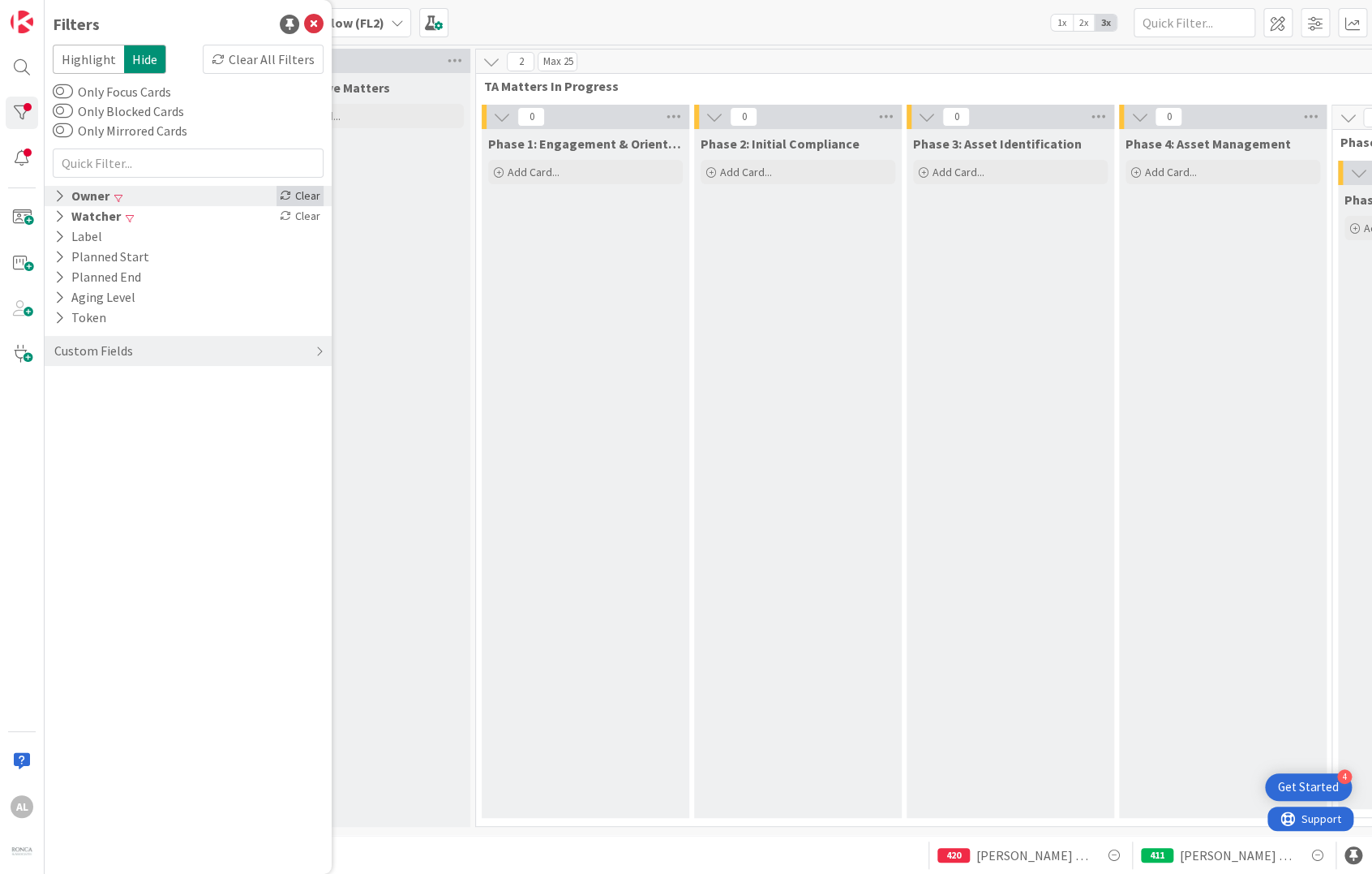
click at [291, 195] on icon at bounding box center [285, 196] width 11 height 11
click at [301, 219] on div "Clear" at bounding box center [299, 216] width 47 height 20
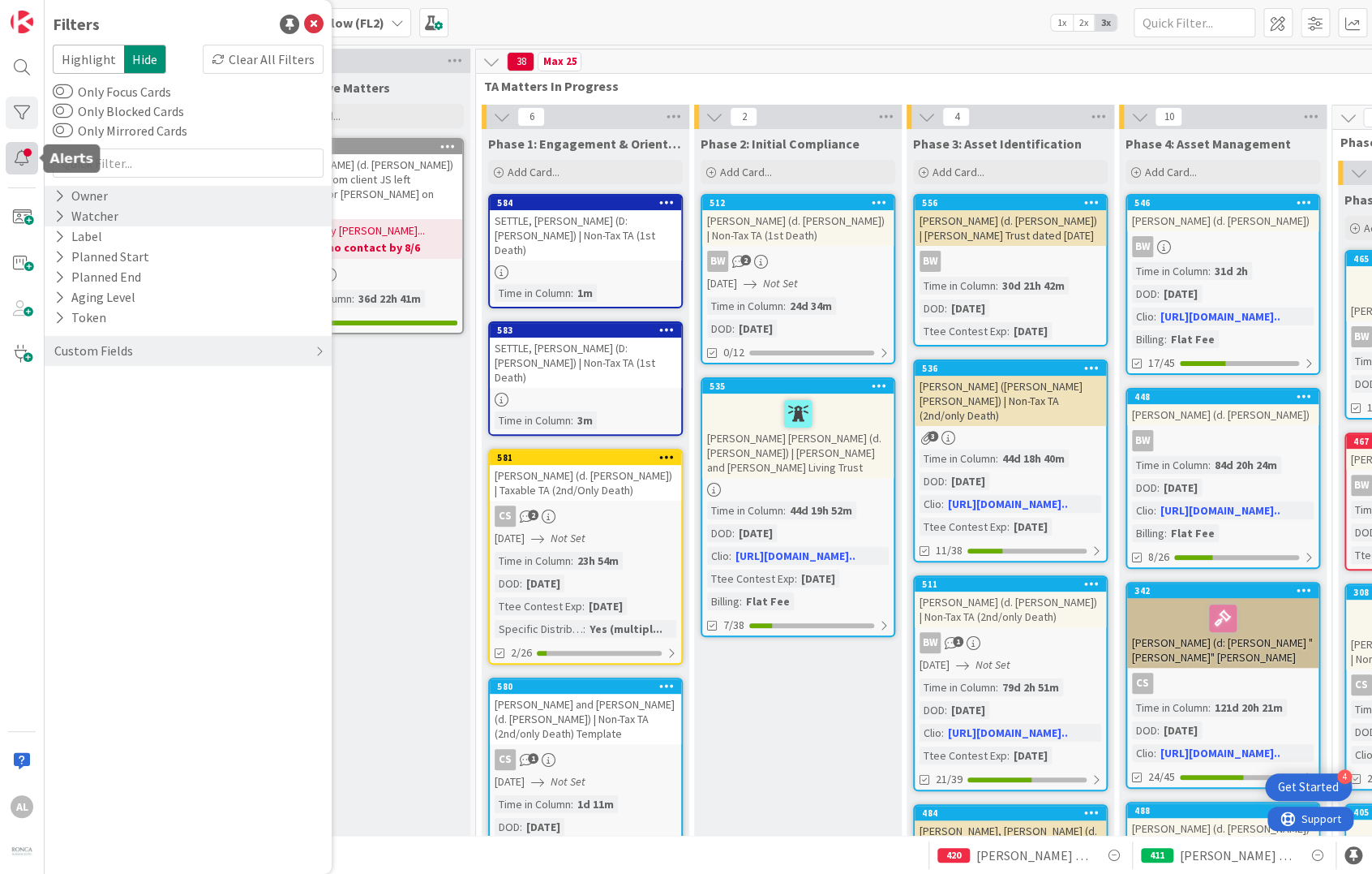
click at [28, 155] on div at bounding box center [21, 158] width 32 height 32
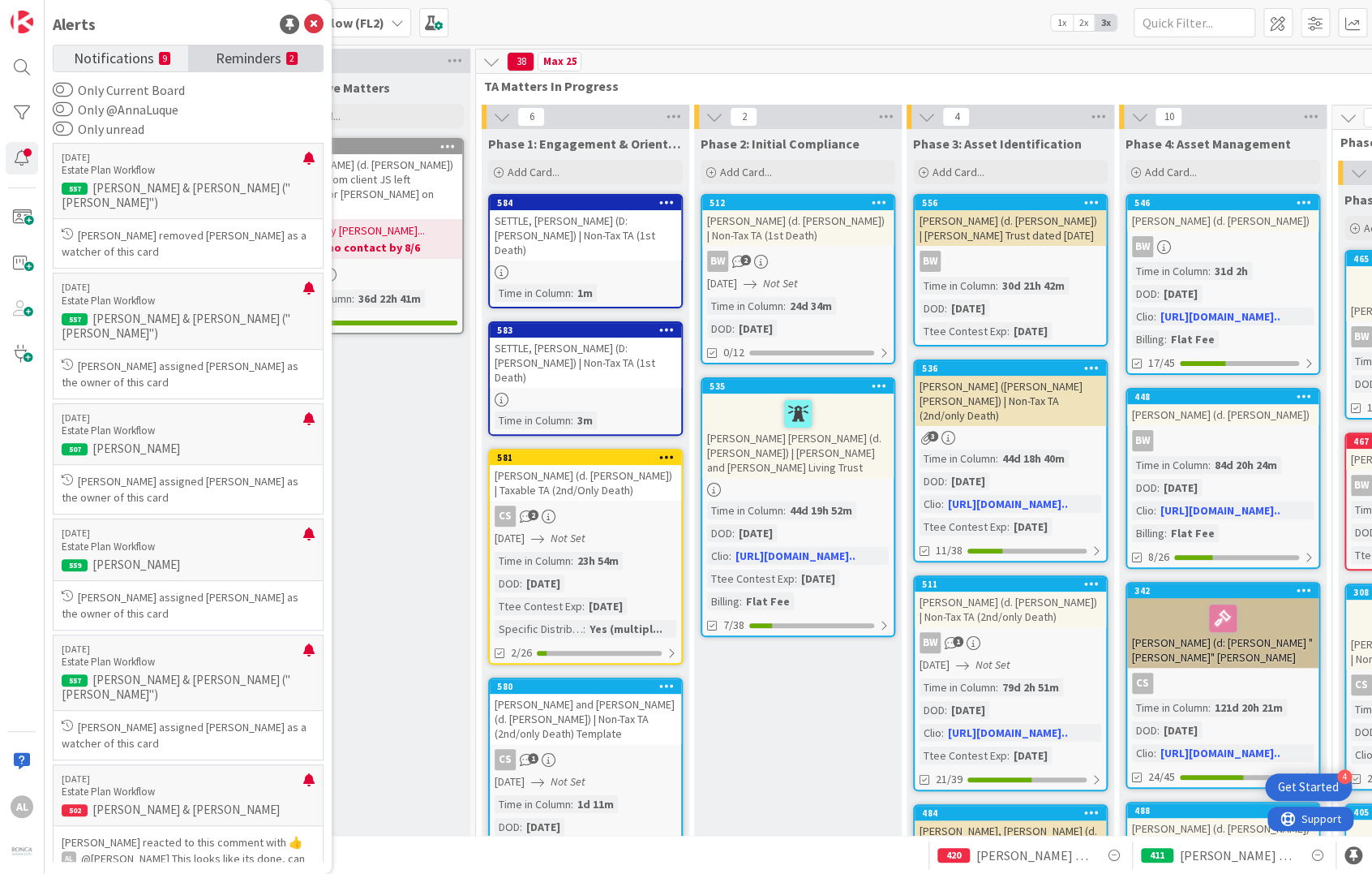
click at [256, 58] on span "Reminders" at bounding box center [249, 56] width 66 height 23
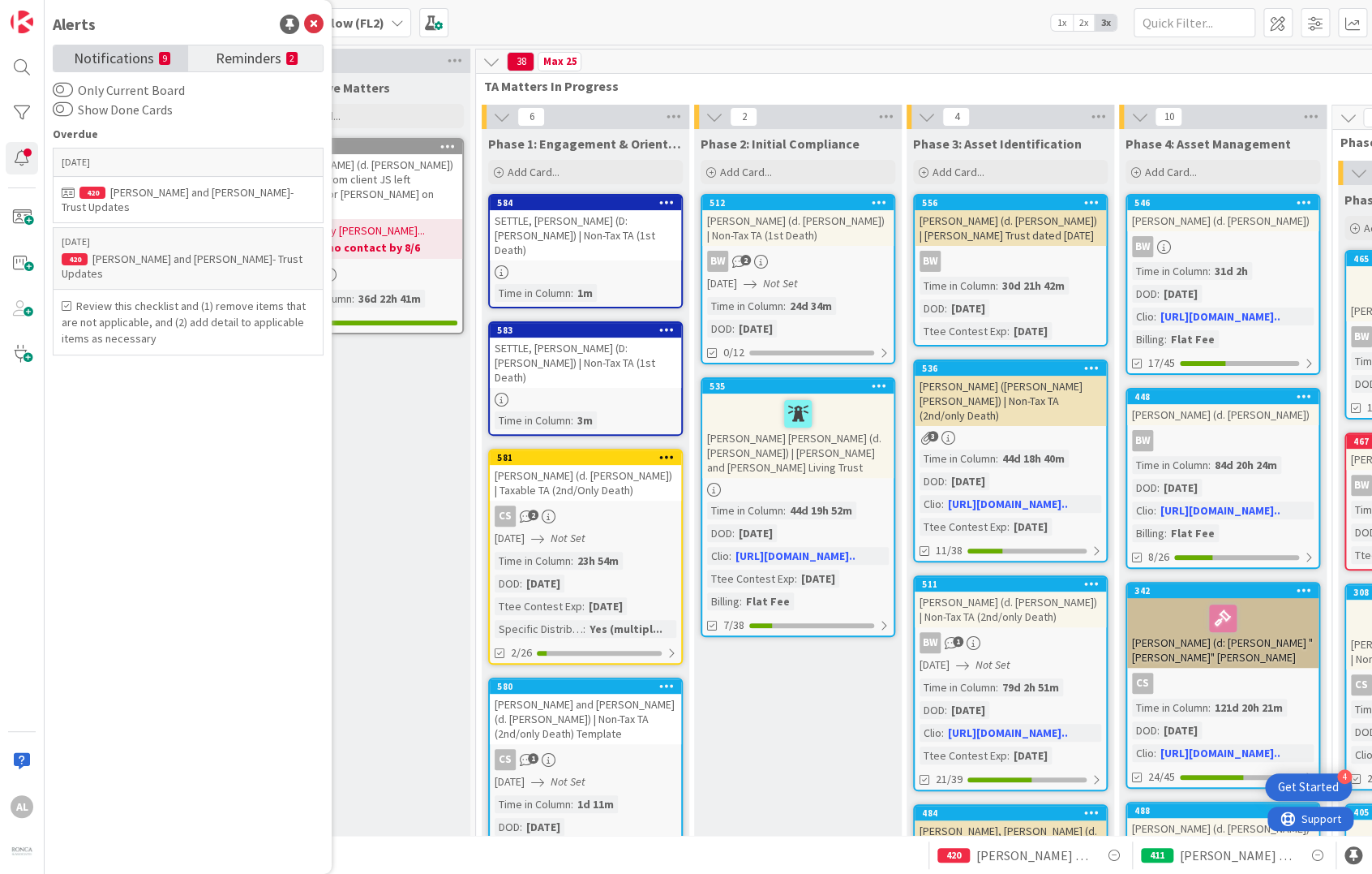
click at [143, 58] on span "Notifications" at bounding box center [113, 56] width 80 height 23
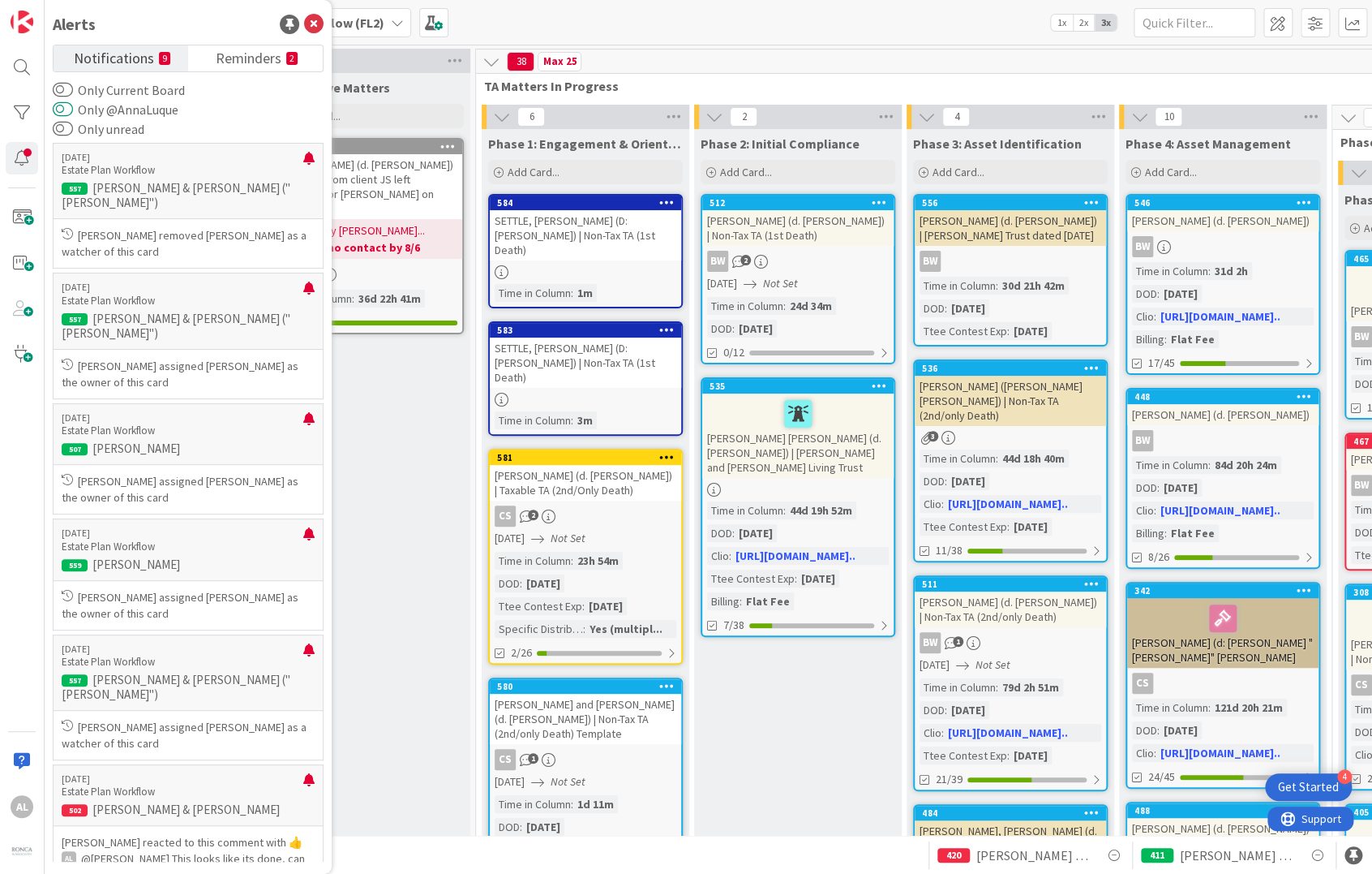
click at [72, 110] on button "Only @AnnaLuque" at bounding box center [62, 109] width 20 height 17
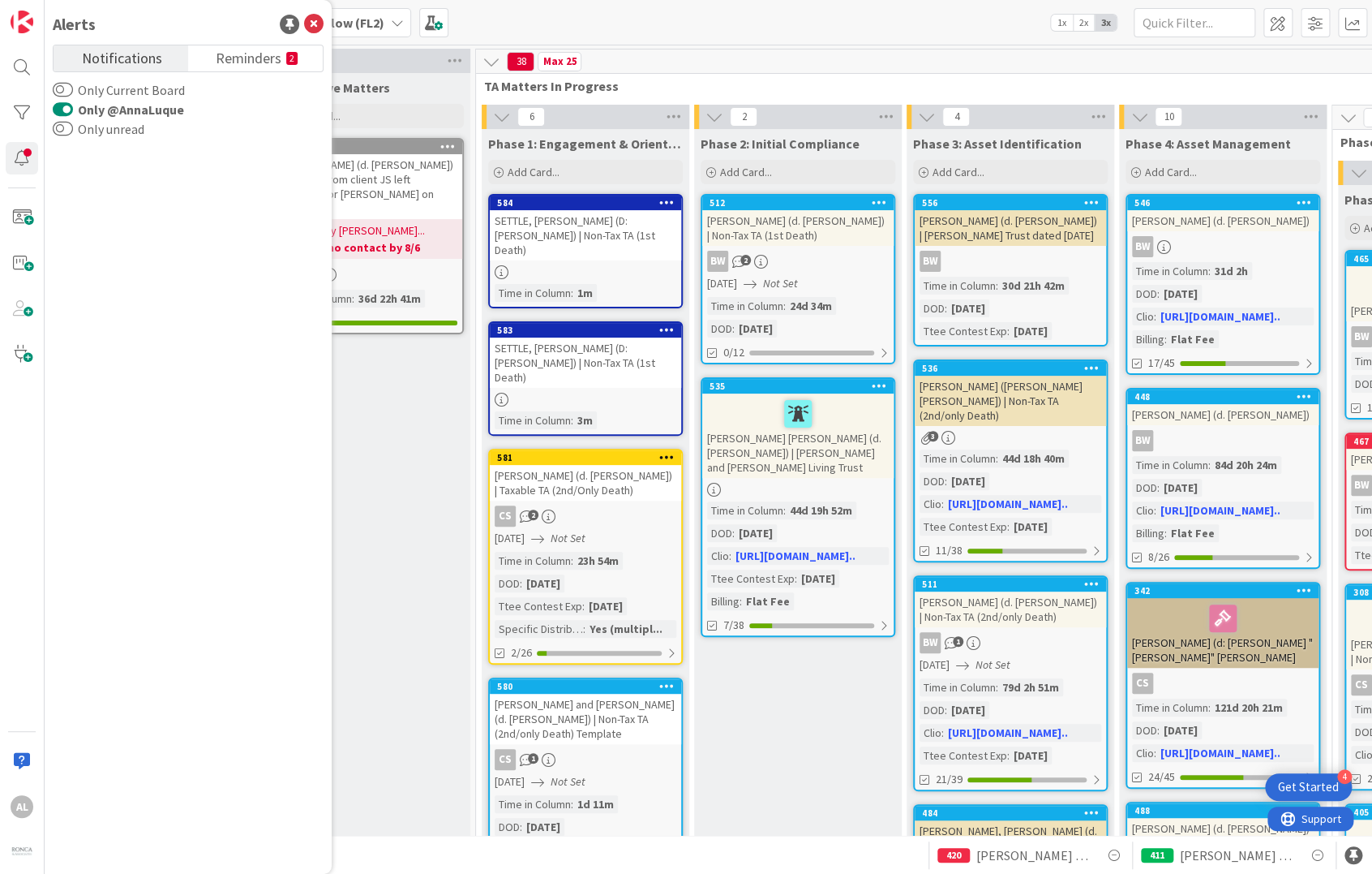
click at [59, 107] on button "Only @AnnaLuque" at bounding box center [62, 109] width 20 height 17
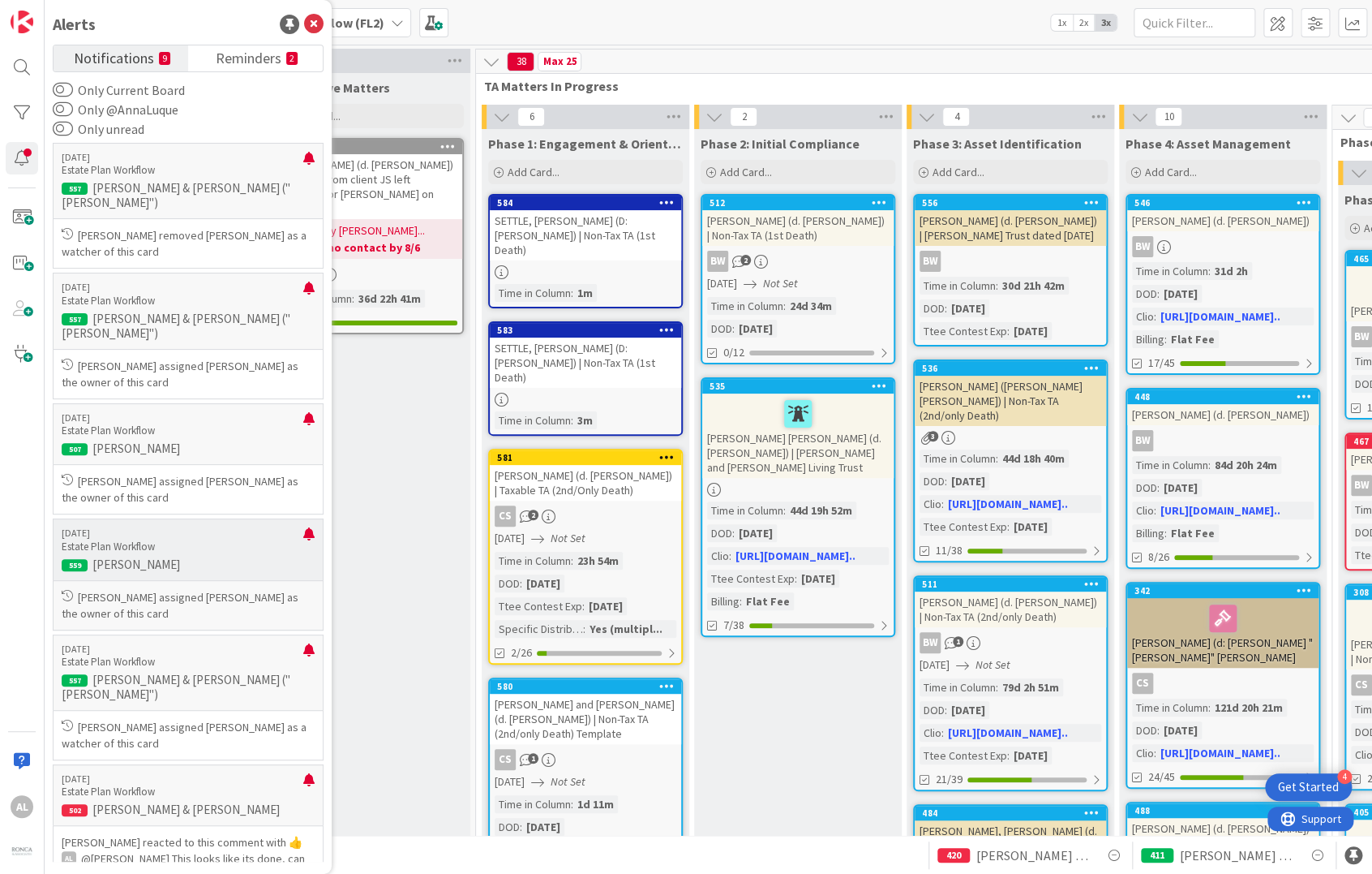
click at [238, 525] on div "[DATE] Estate Plan Workflow 559 [PERSON_NAME]" at bounding box center [187, 549] width 271 height 61
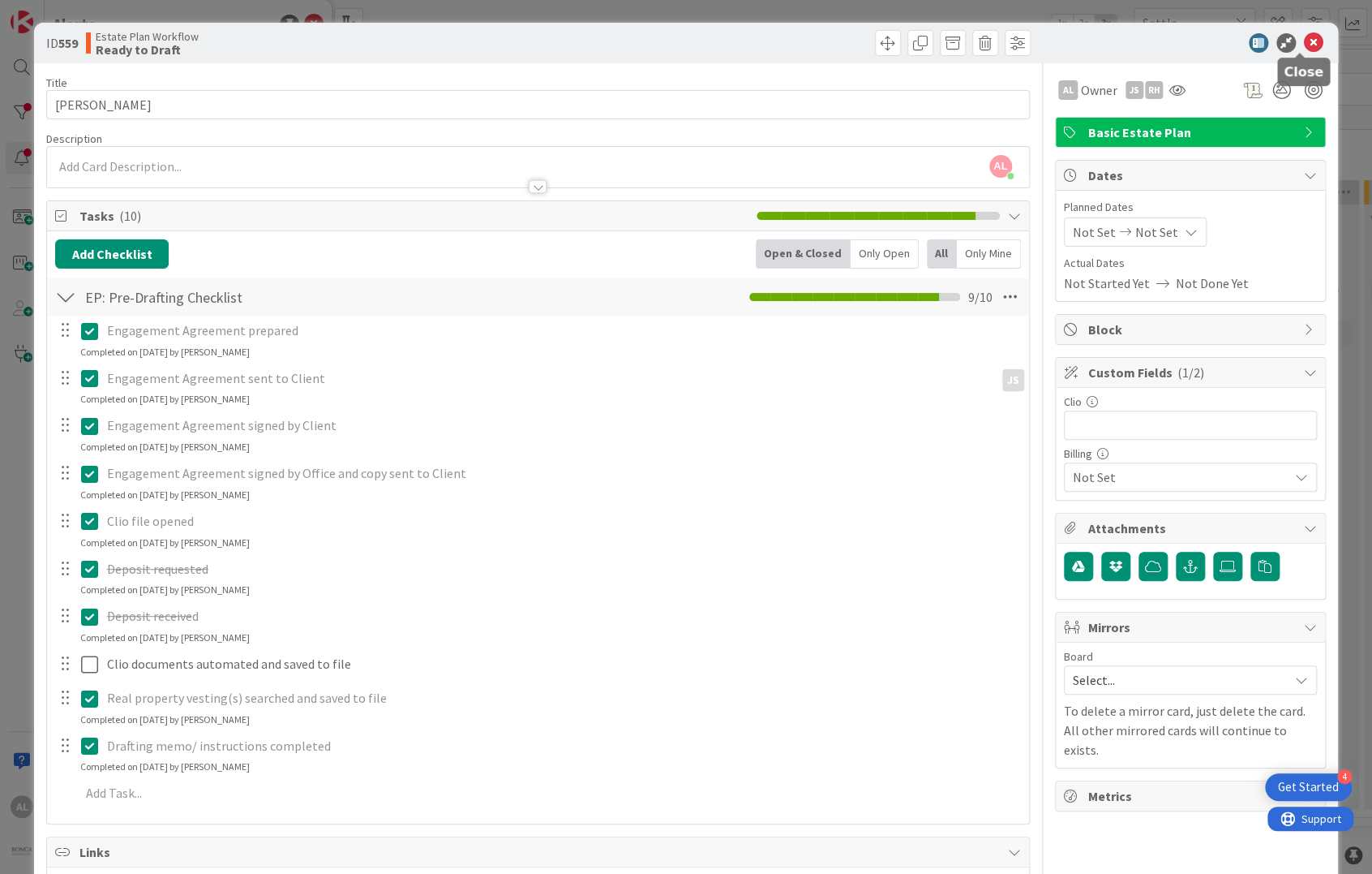
click at [1304, 33] on icon at bounding box center [1313, 42] width 19 height 19
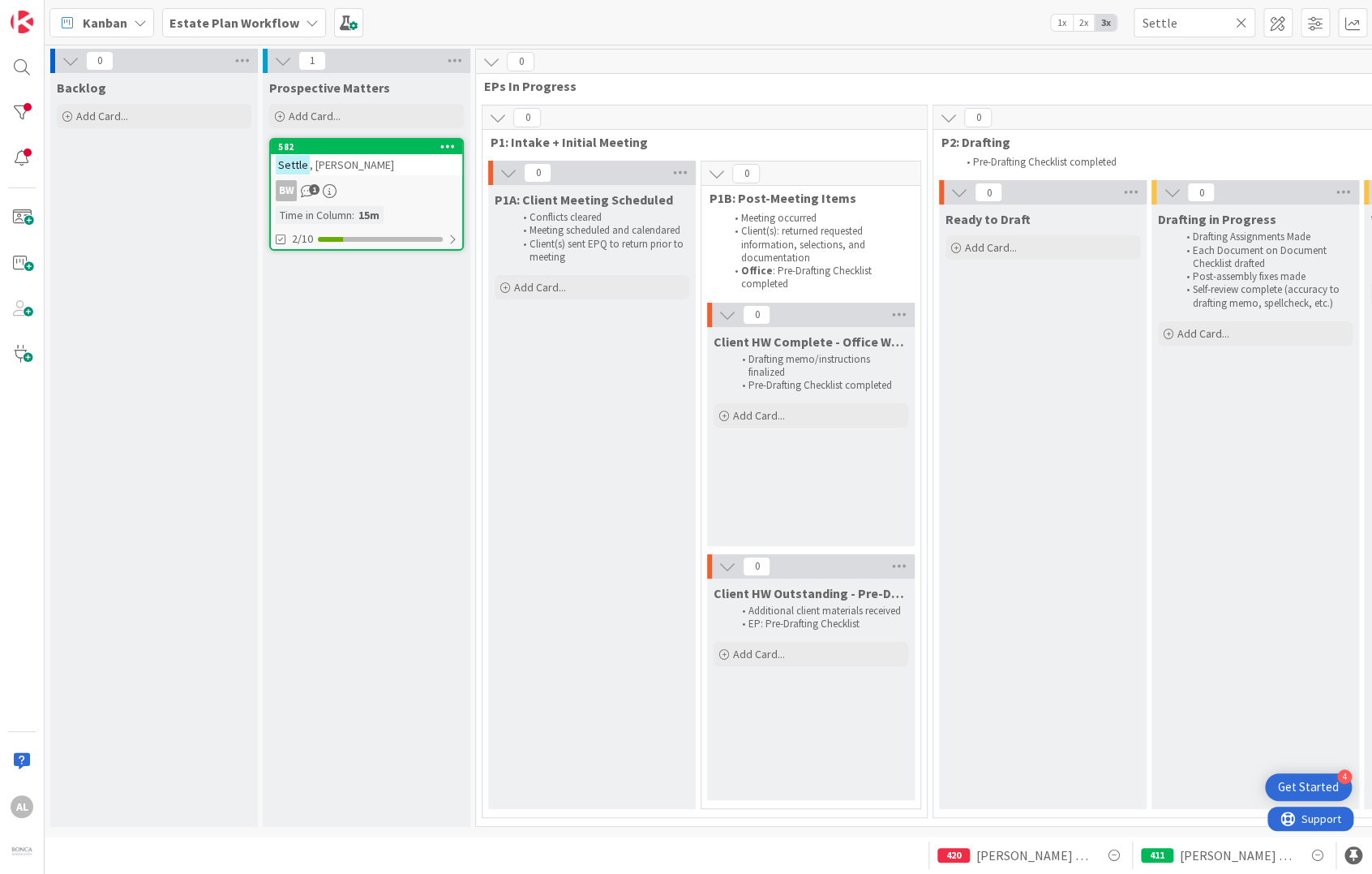
click at [306, 23] on icon at bounding box center [312, 23] width 13 height 13
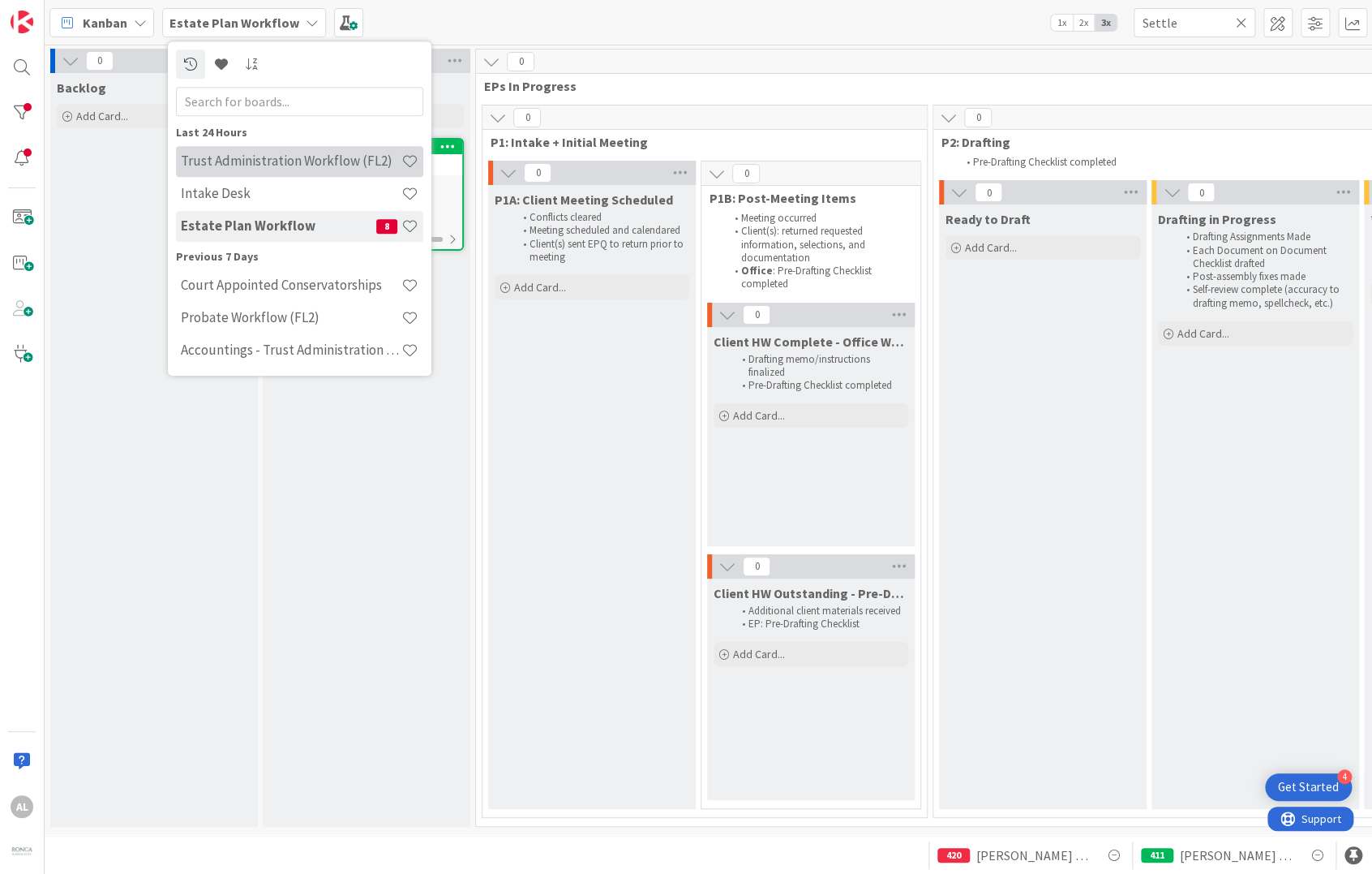
click at [357, 153] on h4 "Trust Administration Workflow (FL2)" at bounding box center [291, 162] width 220 height 17
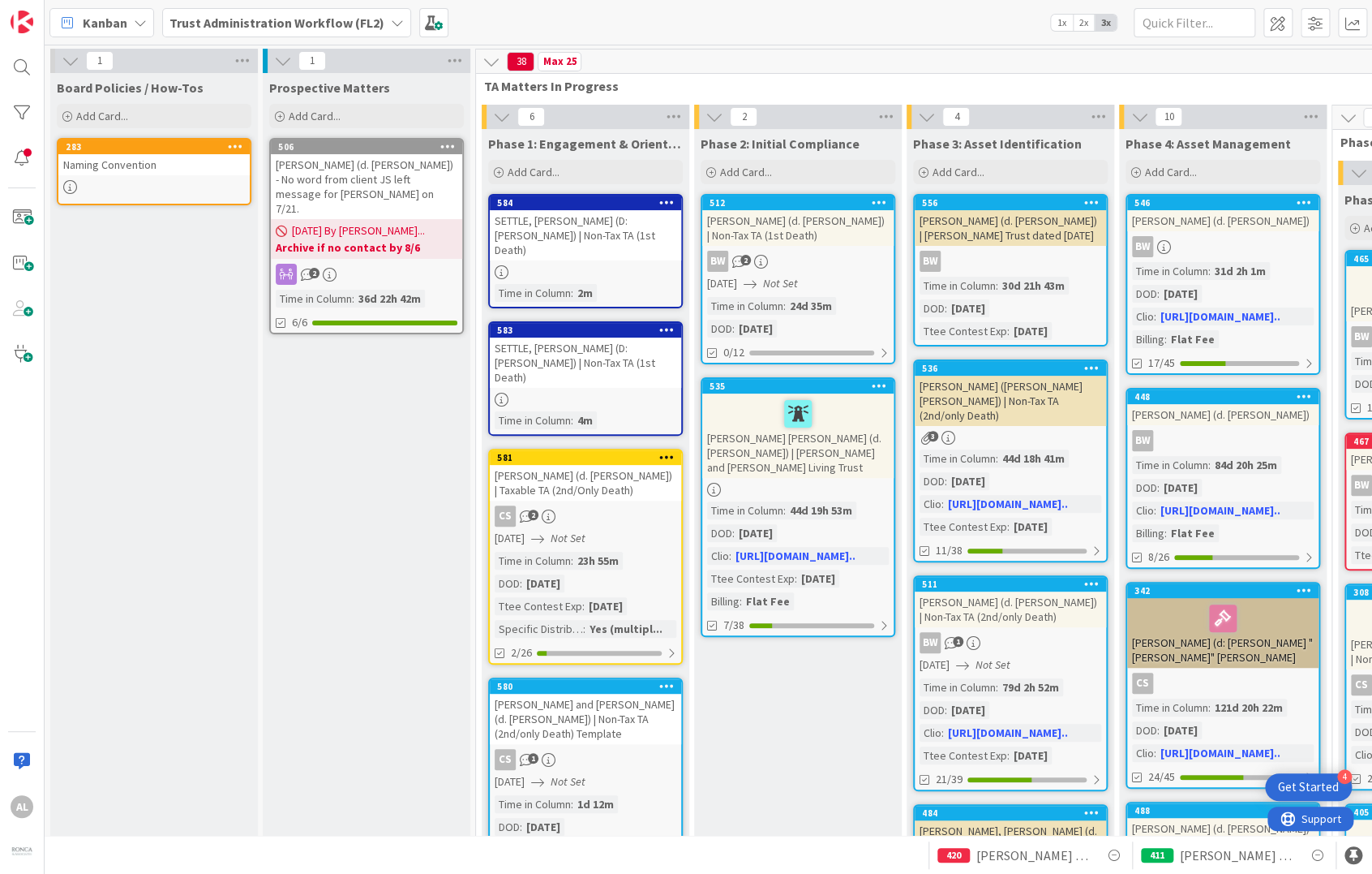
click at [668, 324] on icon at bounding box center [666, 330] width 16 height 11
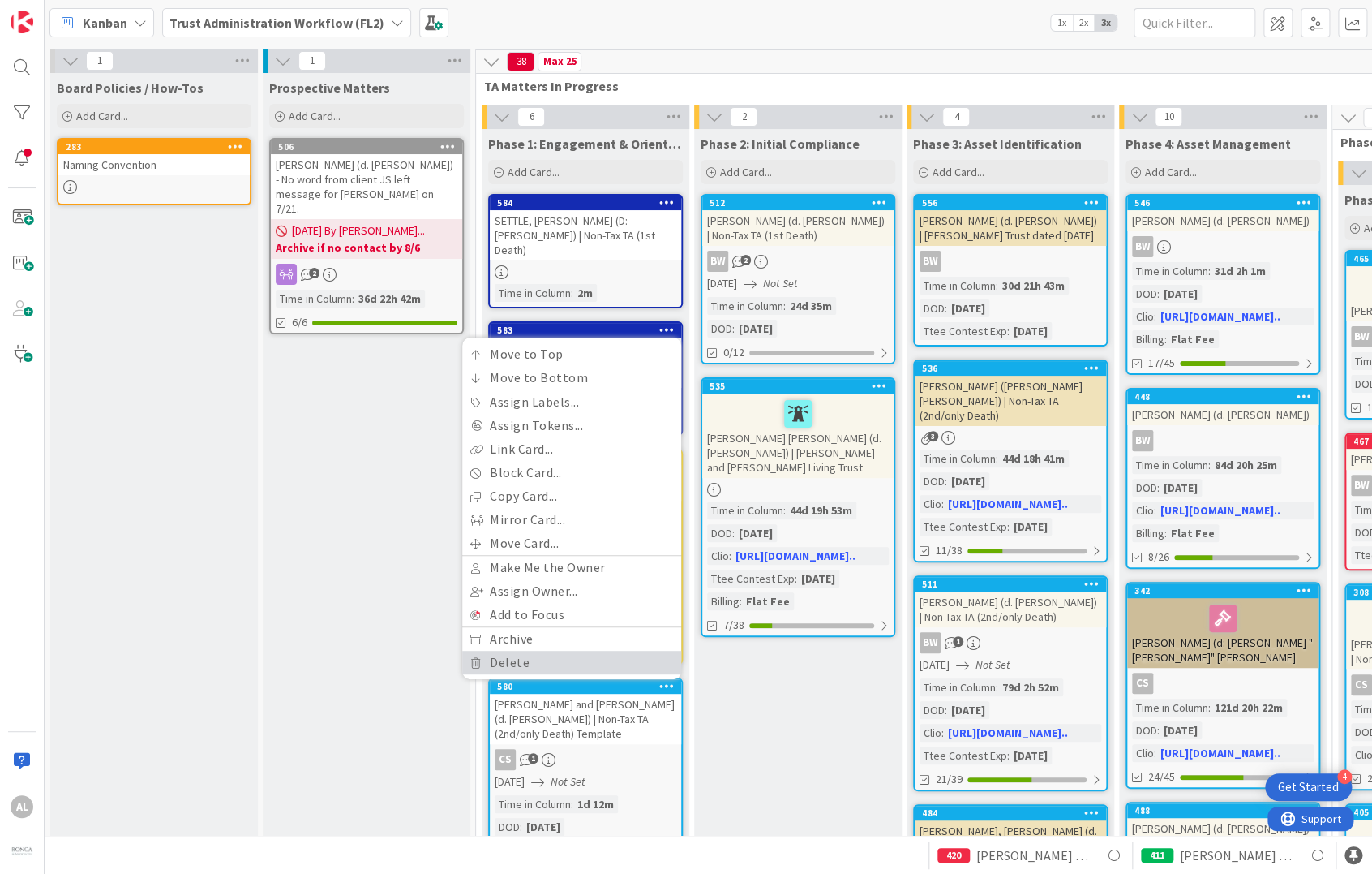
click at [553, 651] on link "Delete" at bounding box center [572, 663] width 219 height 24
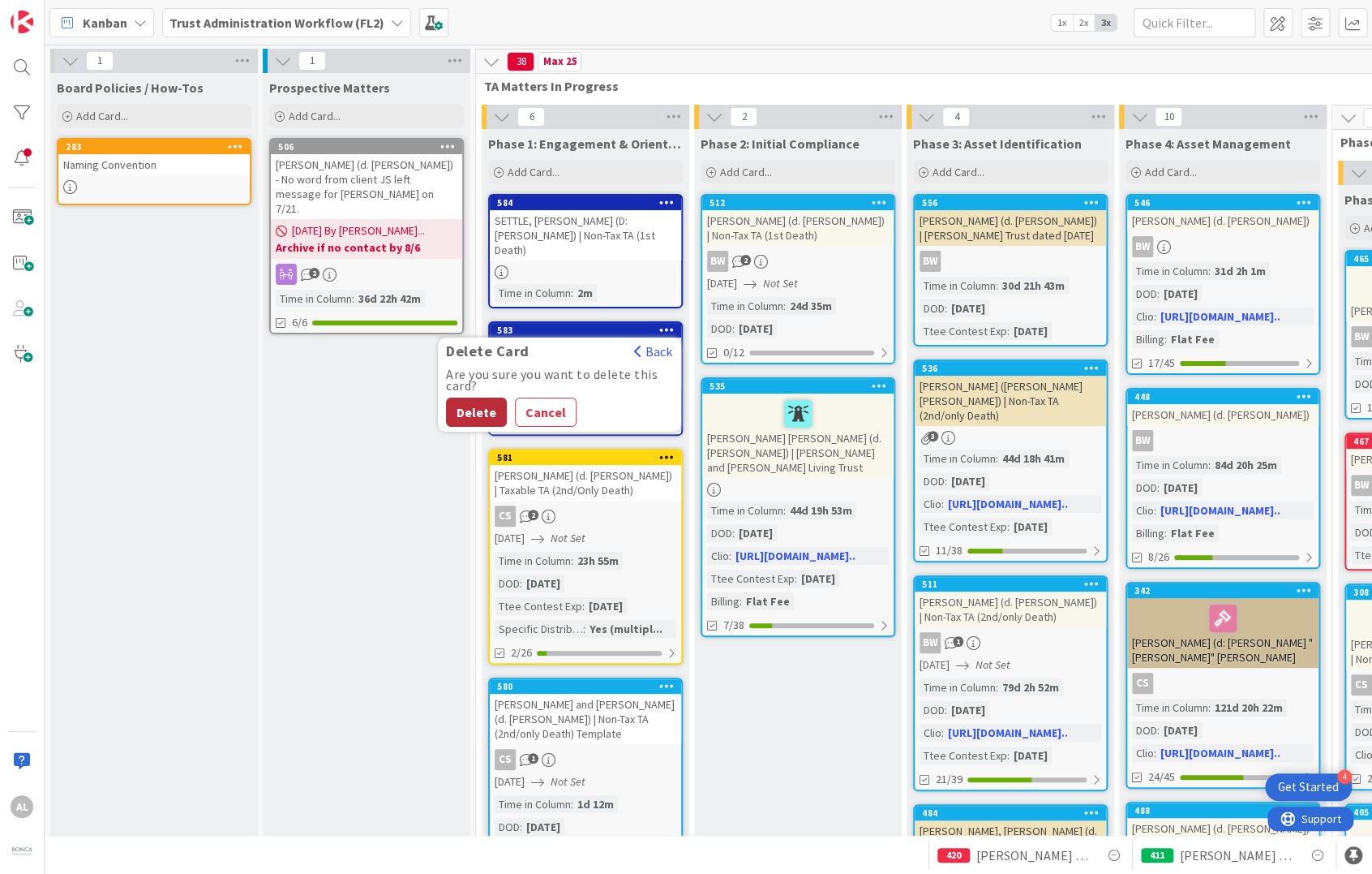
click at [485, 401] on button "Delete" at bounding box center [476, 412] width 61 height 29
